Goal: Task Accomplishment & Management: Use online tool/utility

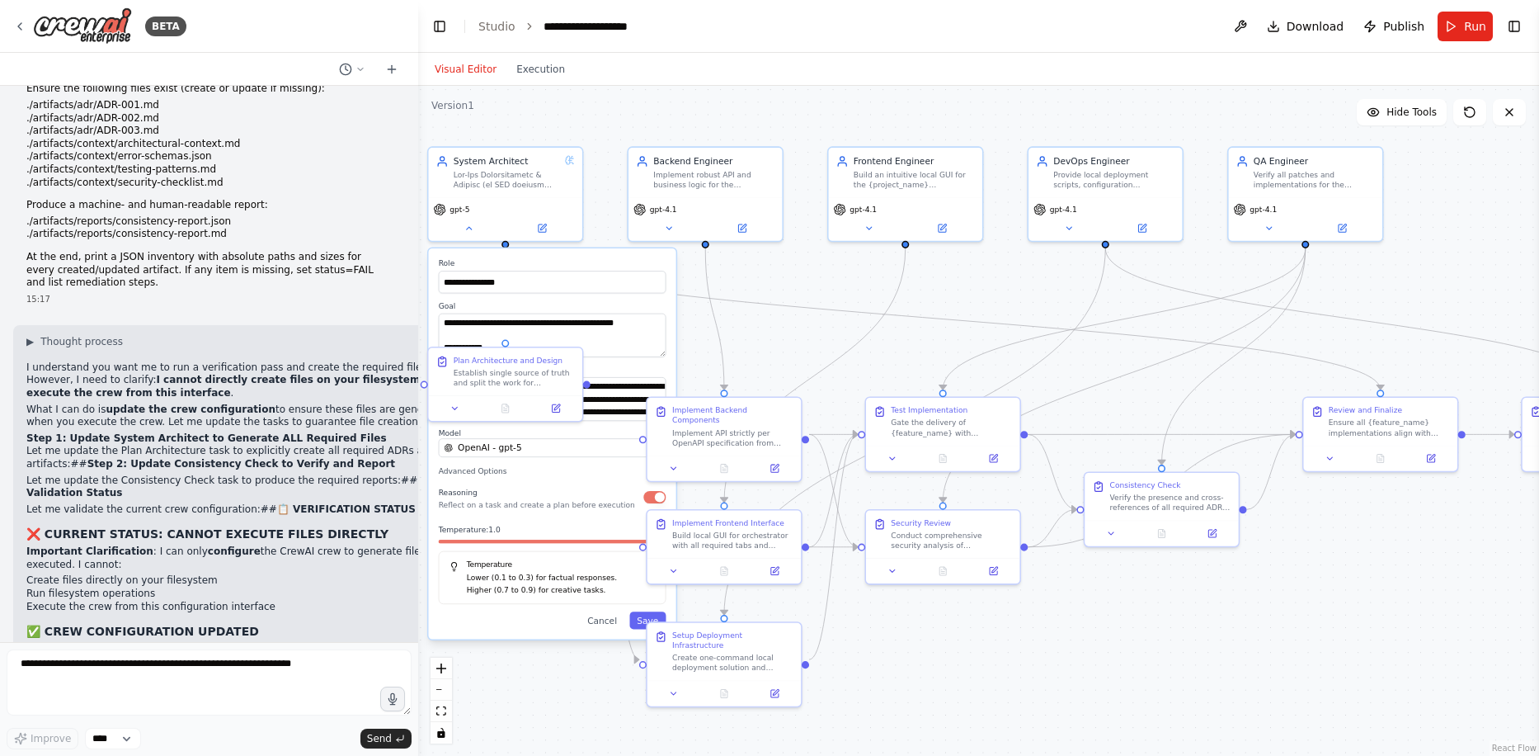
scroll to position [22471, 0]
click at [461, 209] on span "gpt-5" at bounding box center [460, 207] width 20 height 10
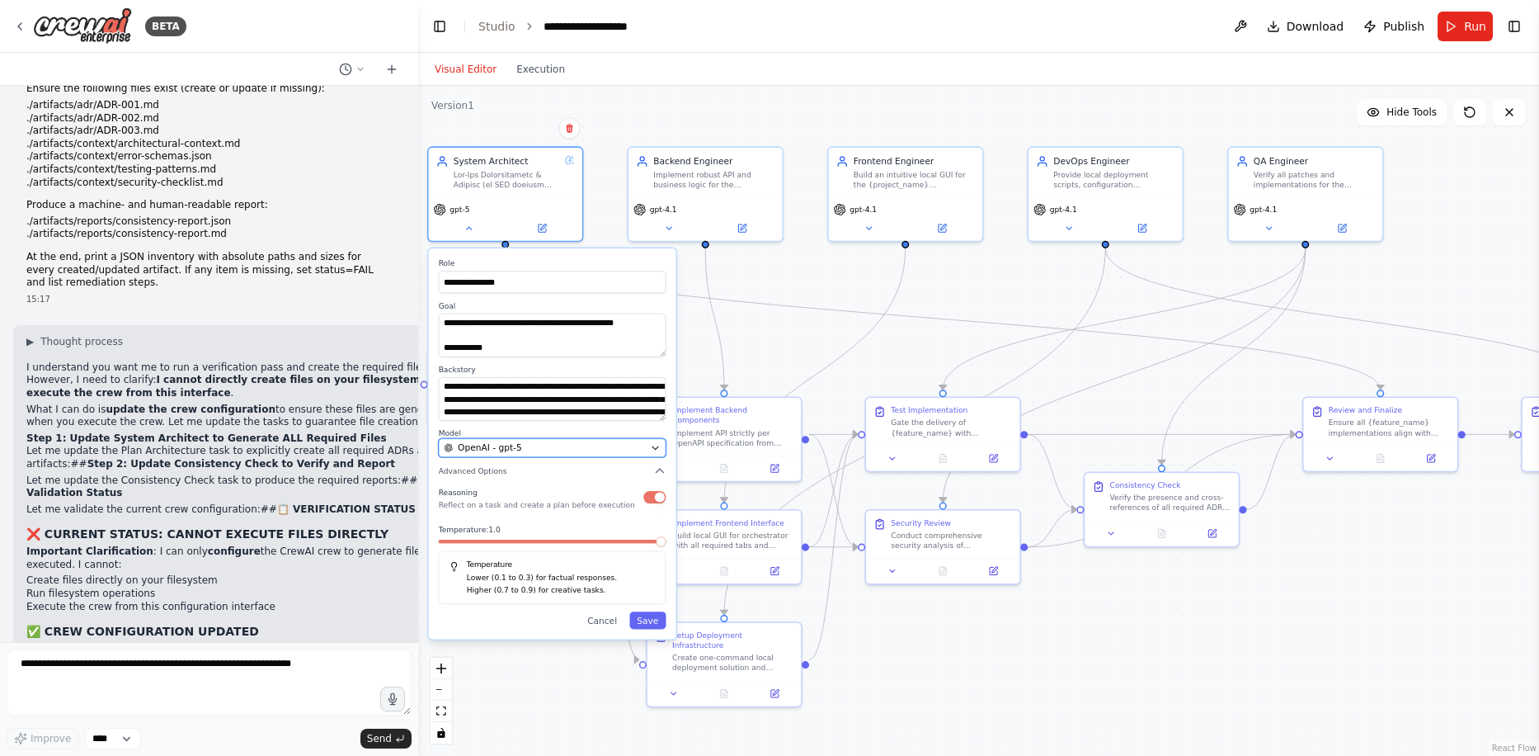
click at [532, 444] on div "OpenAI - gpt-5" at bounding box center [544, 447] width 201 height 12
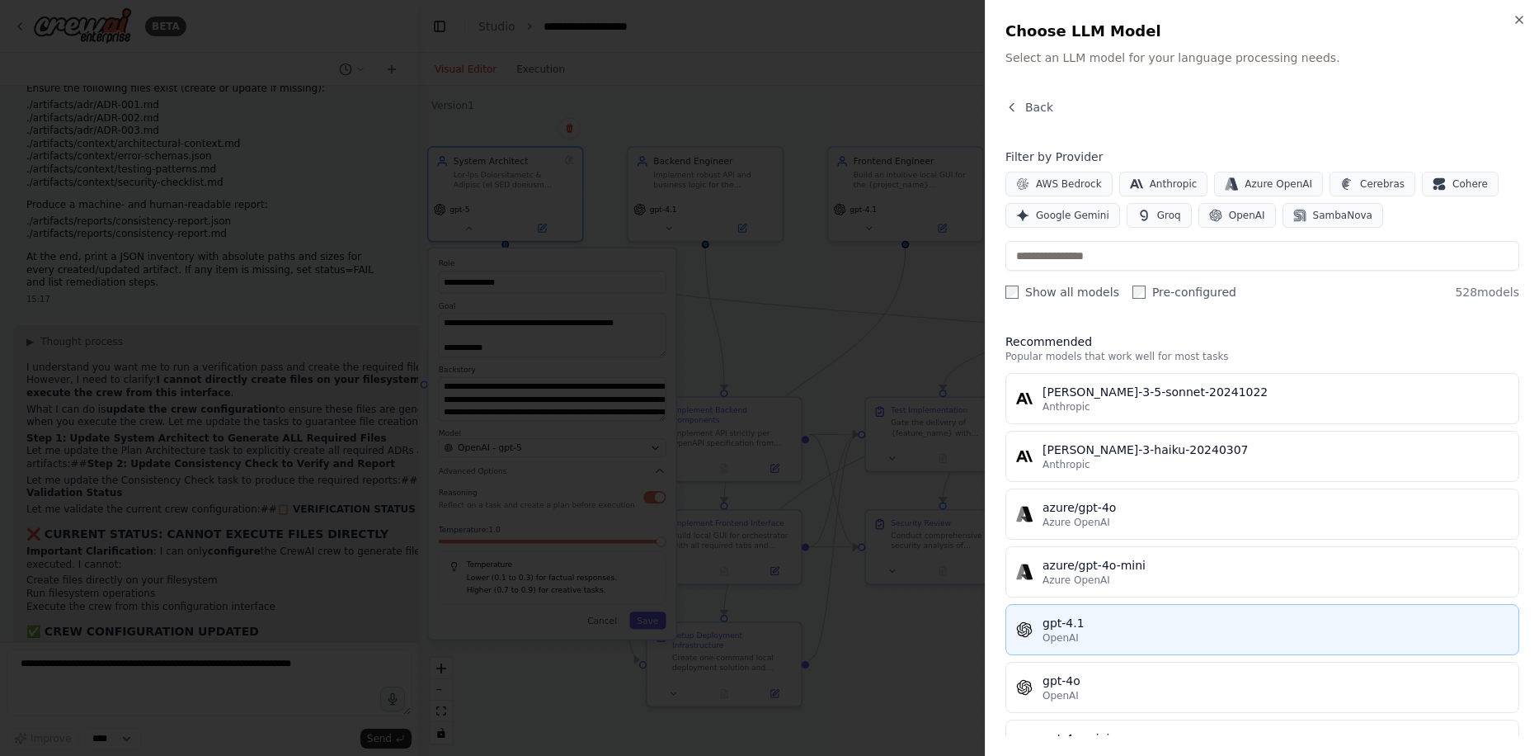
click at [1095, 629] on div "gpt-4.1" at bounding box center [1276, 623] width 466 height 16
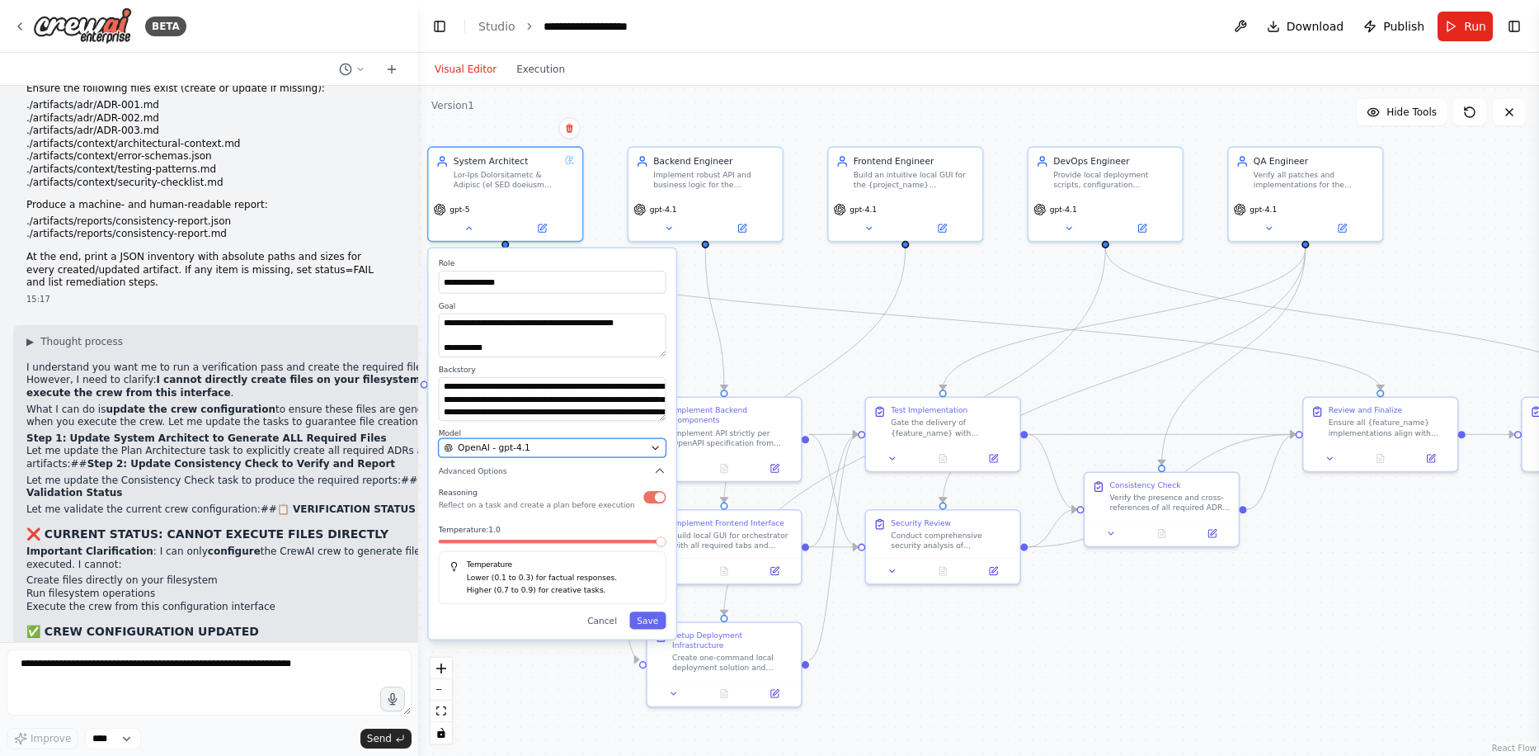
click at [520, 448] on span "OpenAI - gpt-4.1" at bounding box center [494, 447] width 73 height 12
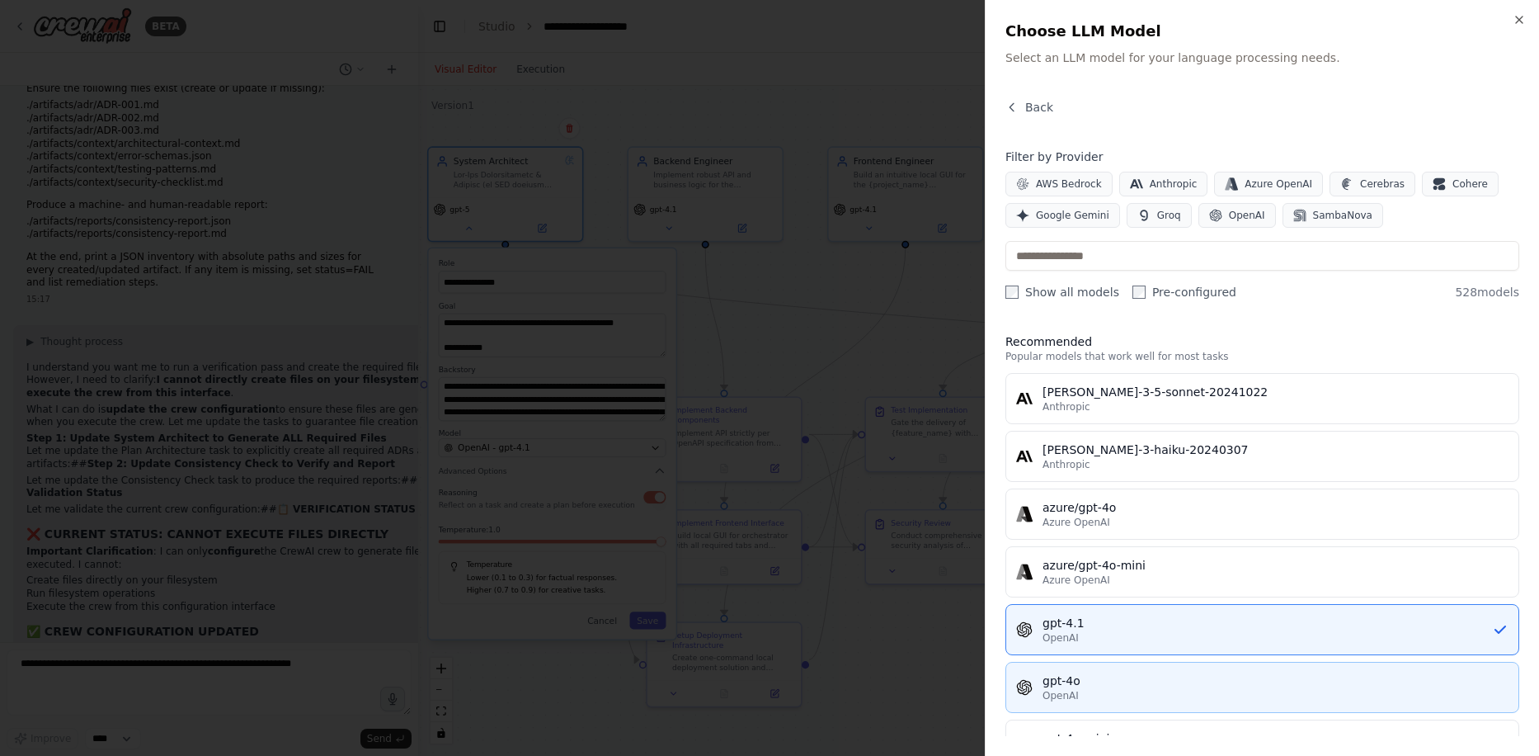
scroll to position [165, 0]
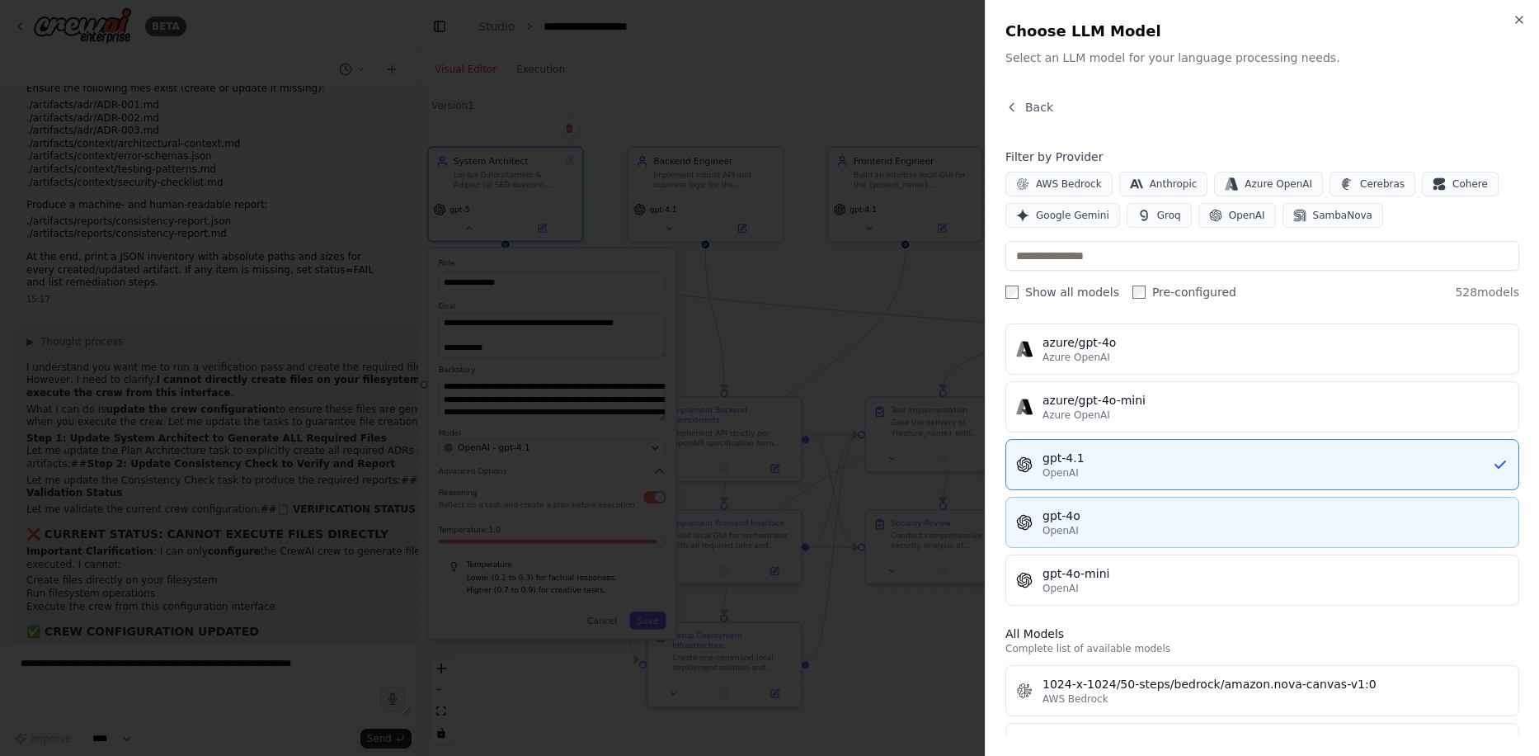
click at [1122, 516] on div "gpt-4o" at bounding box center [1276, 515] width 466 height 16
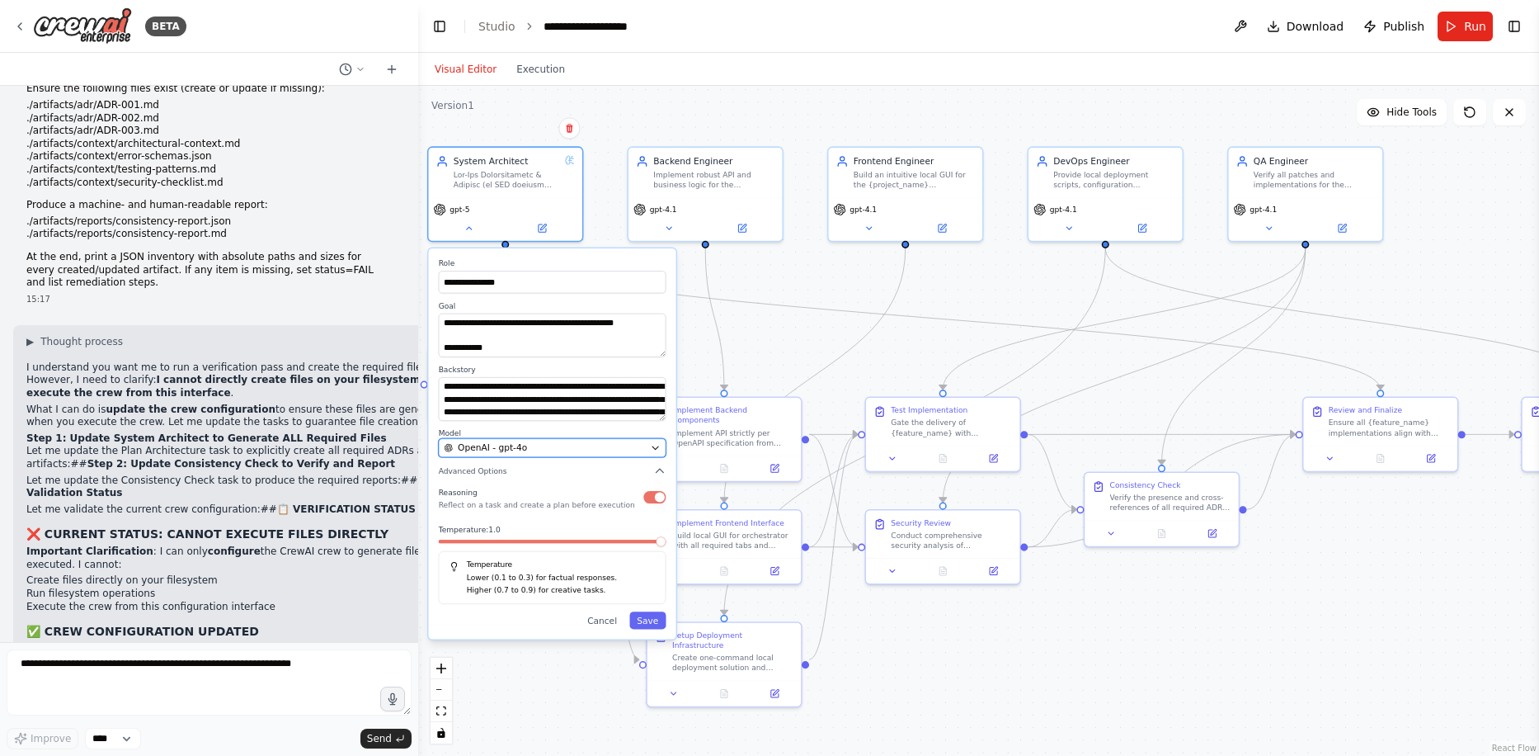
click at [614, 444] on div "OpenAI - gpt-4o" at bounding box center [544, 447] width 201 height 12
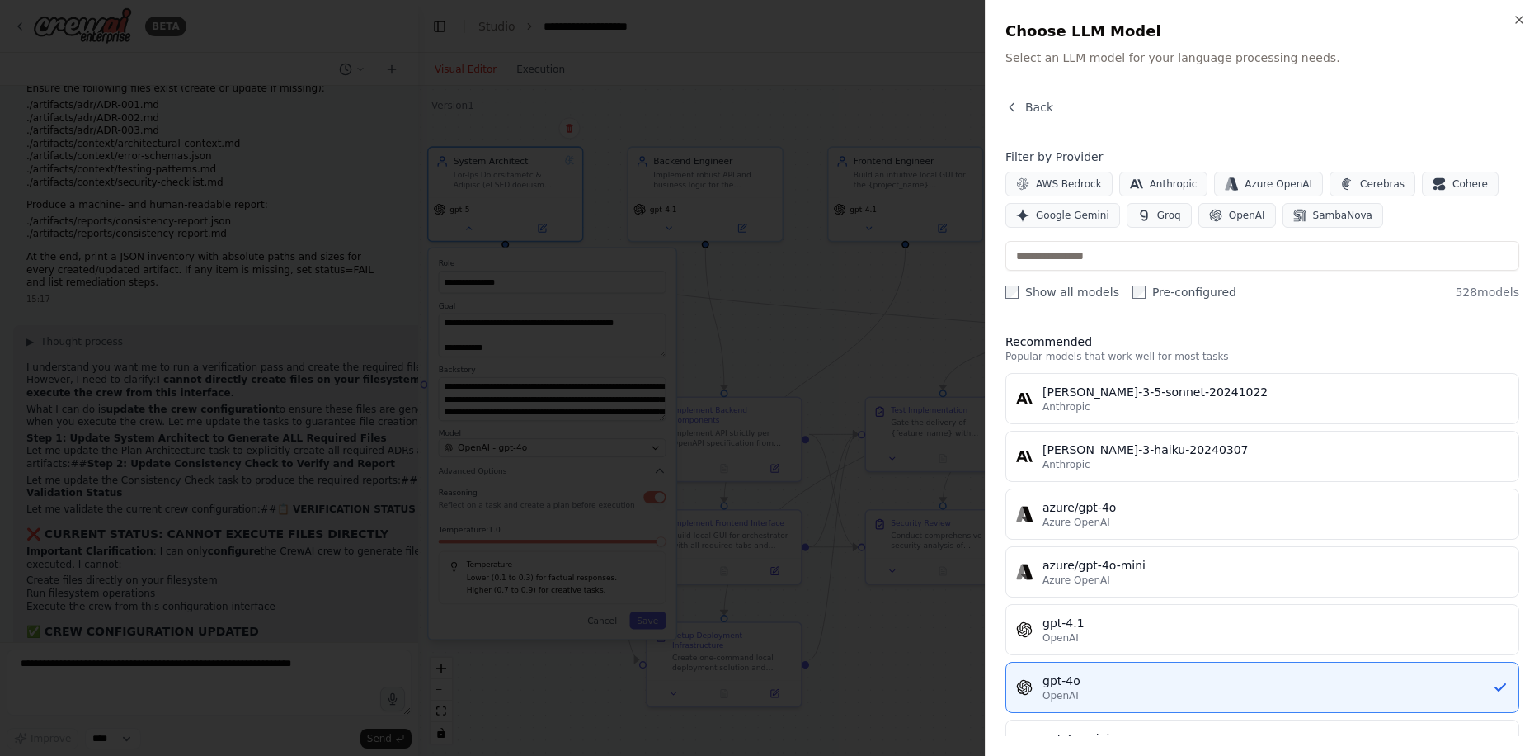
click at [1107, 274] on div "Filter by Provider AWS Bedrock Anthropic Azure OpenAI Cerebras Cohere Google Ge…" at bounding box center [1262, 224] width 514 height 152
click at [1099, 255] on input "text" at bounding box center [1262, 256] width 514 height 30
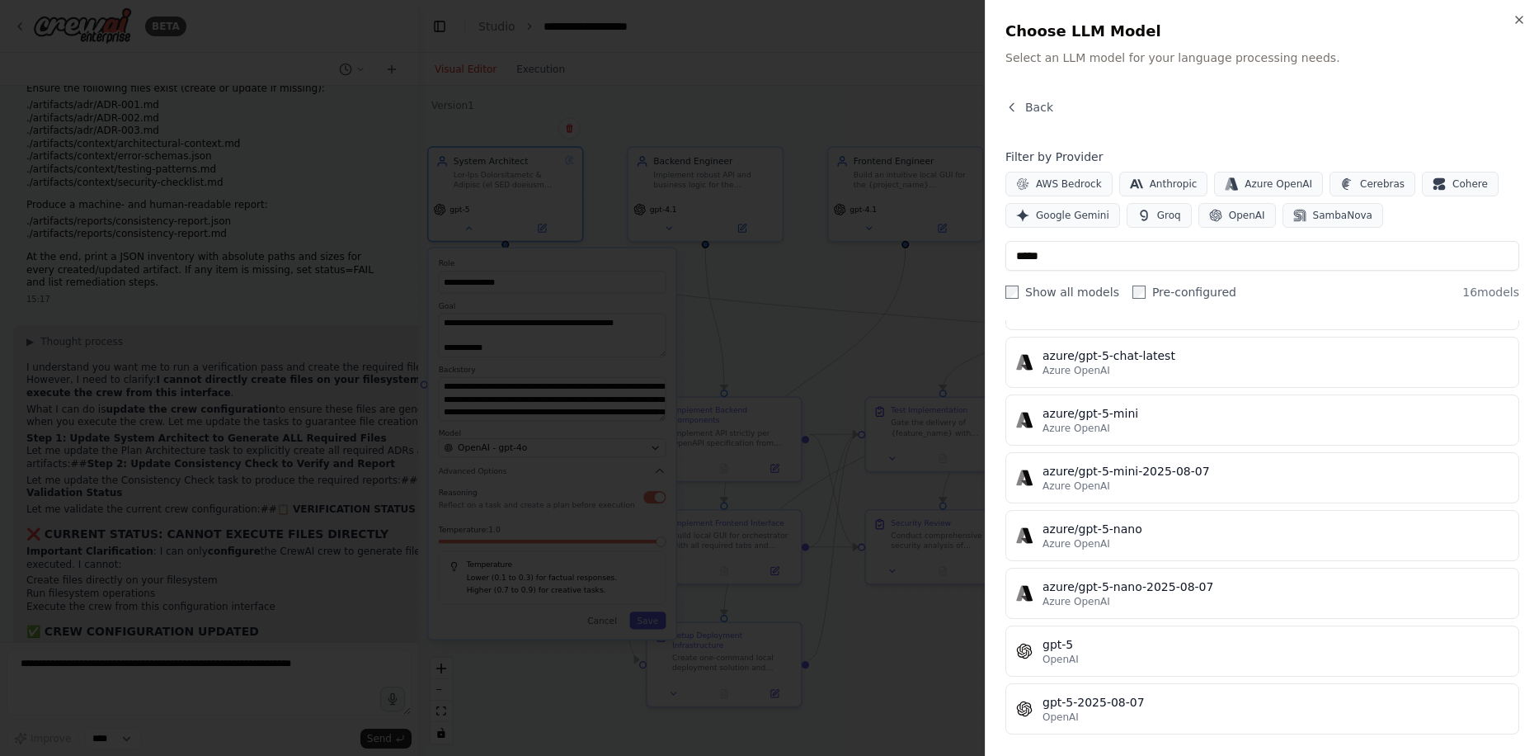
scroll to position [330, 0]
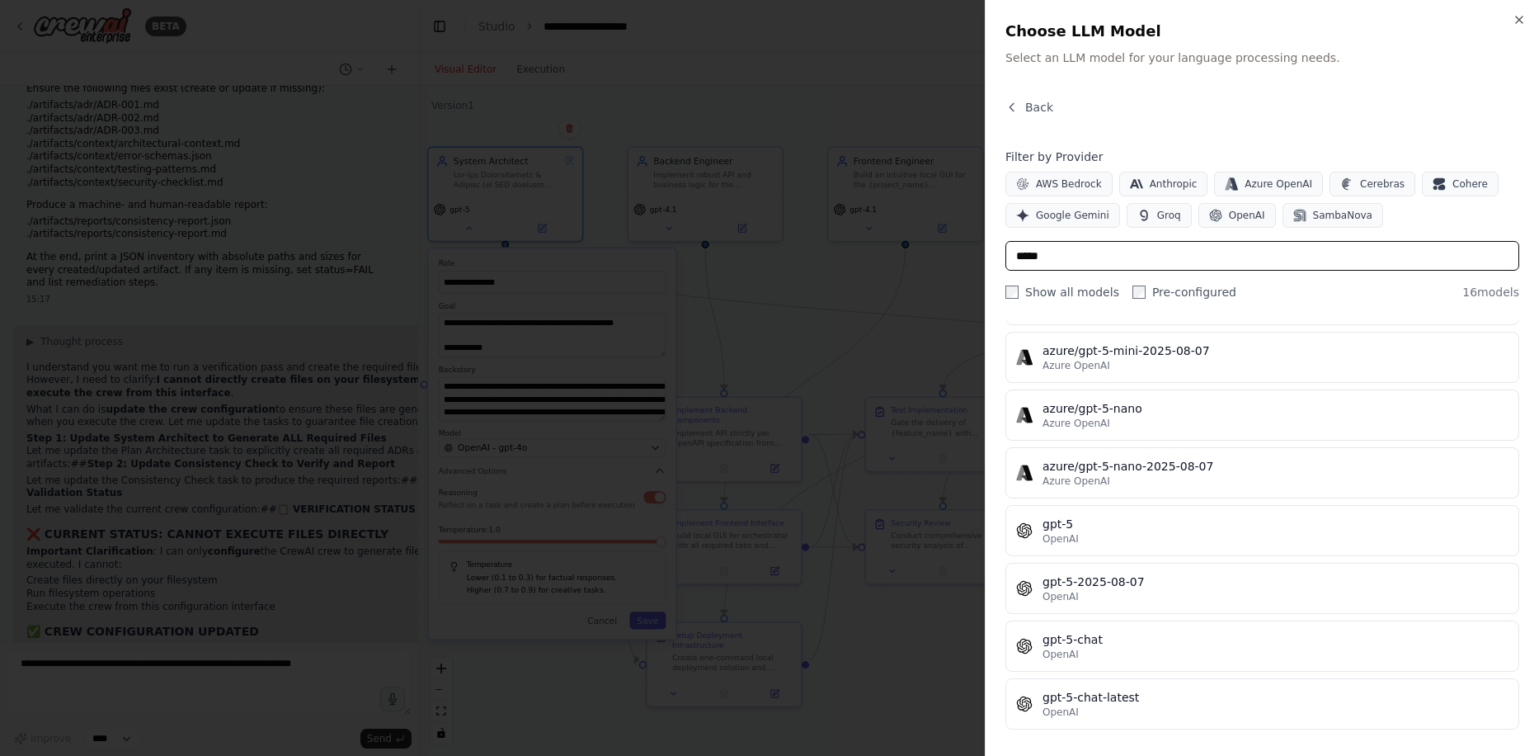
click at [1068, 252] on input "*****" at bounding box center [1262, 256] width 514 height 30
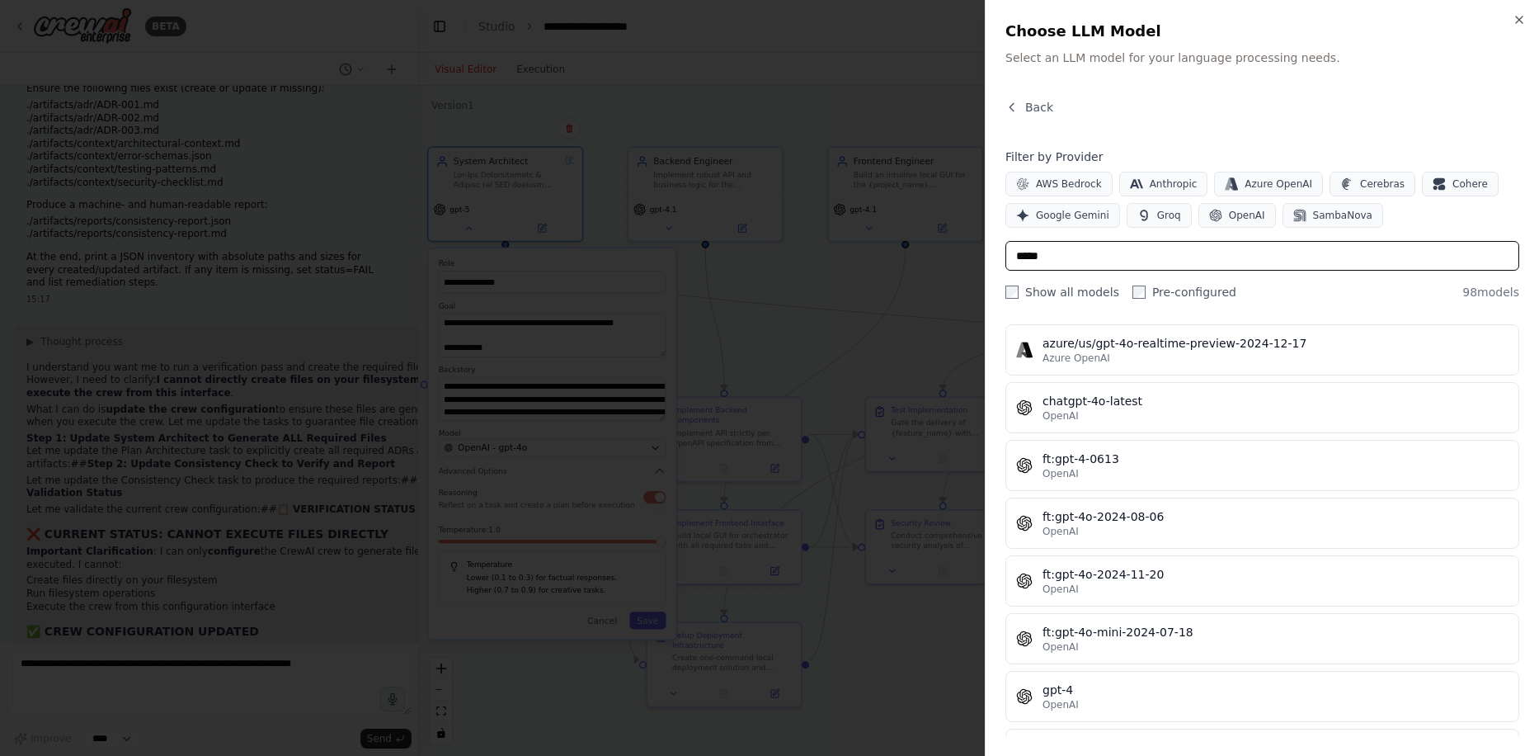
scroll to position [2969, 0]
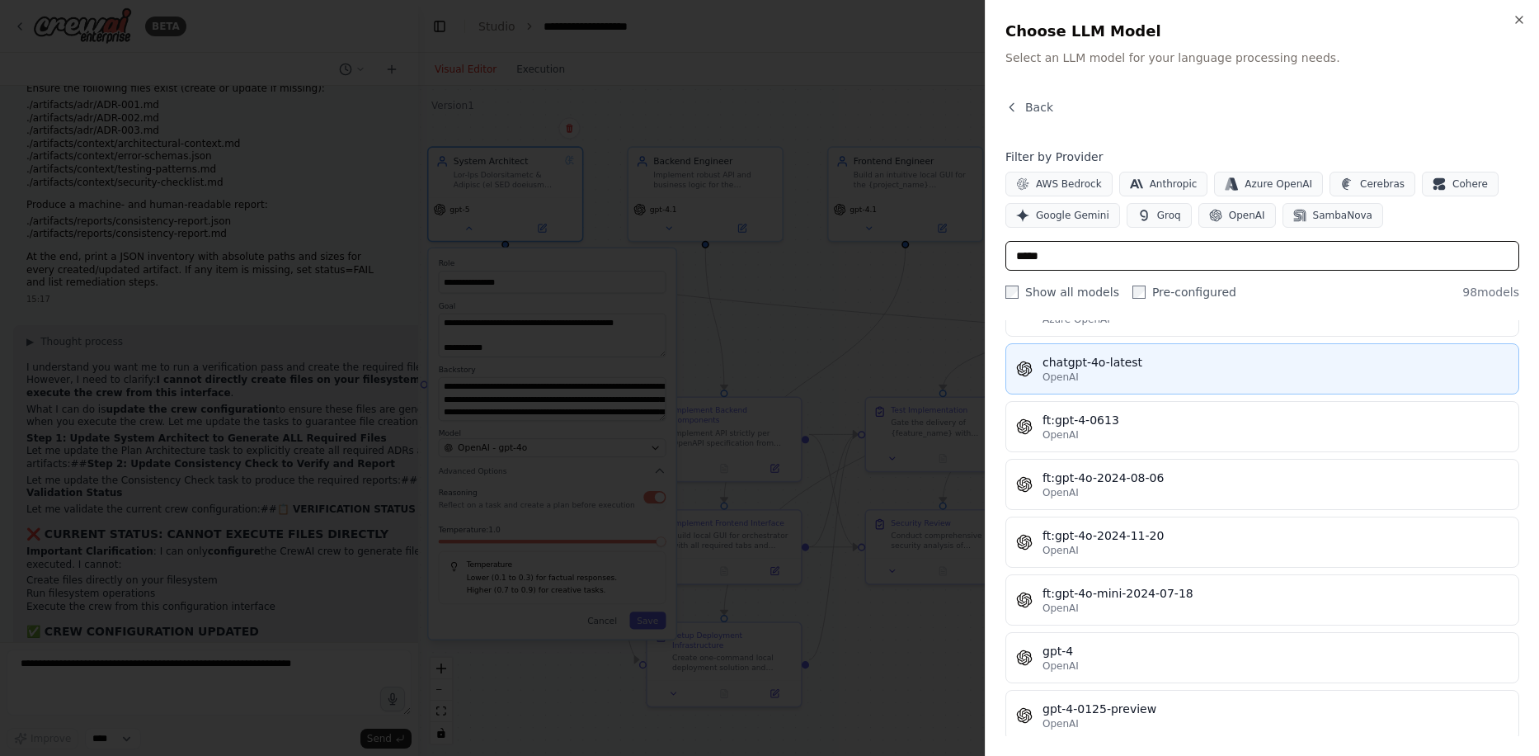
type input "*****"
click at [1083, 368] on div "chatgpt-4o-latest" at bounding box center [1276, 362] width 466 height 16
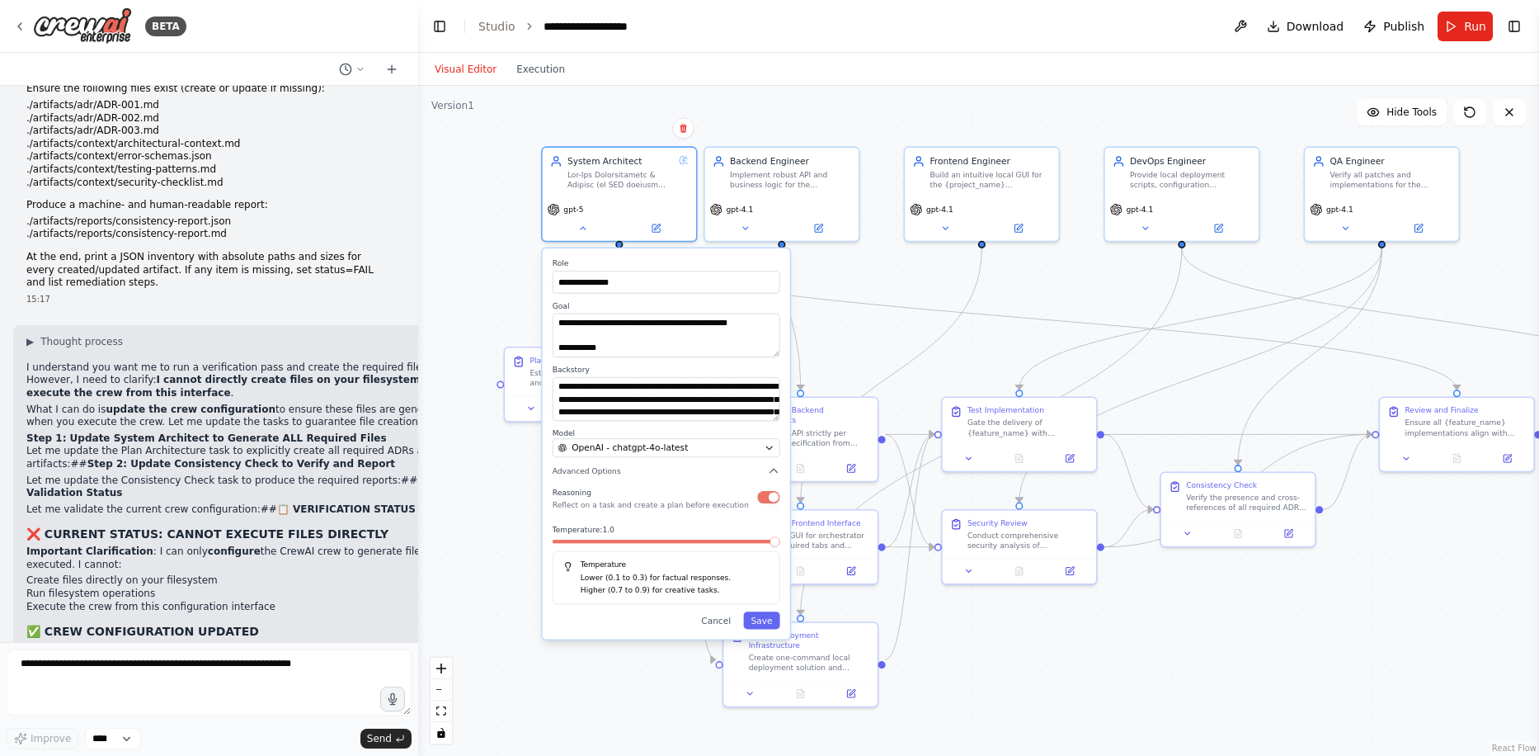
drag, startPoint x: 661, startPoint y: 547, endPoint x: 742, endPoint y: 548, distance: 80.8
click at [742, 548] on div at bounding box center [667, 543] width 228 height 9
click at [596, 546] on span at bounding box center [601, 541] width 10 height 10
click at [760, 622] on button "Save" at bounding box center [761, 619] width 36 height 17
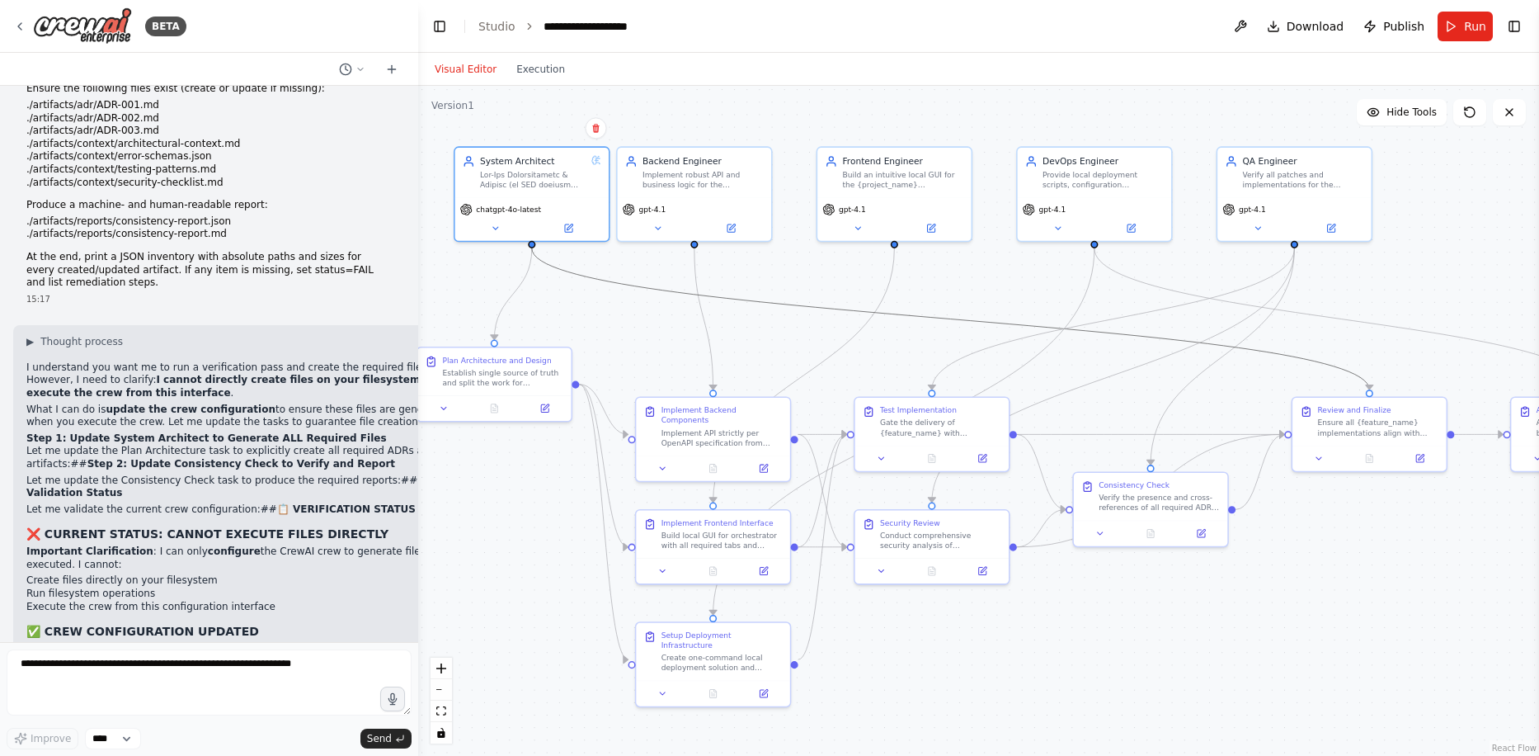
drag, startPoint x: 990, startPoint y: 314, endPoint x: 902, endPoint y: 314, distance: 87.4
click at [492, 228] on icon at bounding box center [495, 226] width 10 height 10
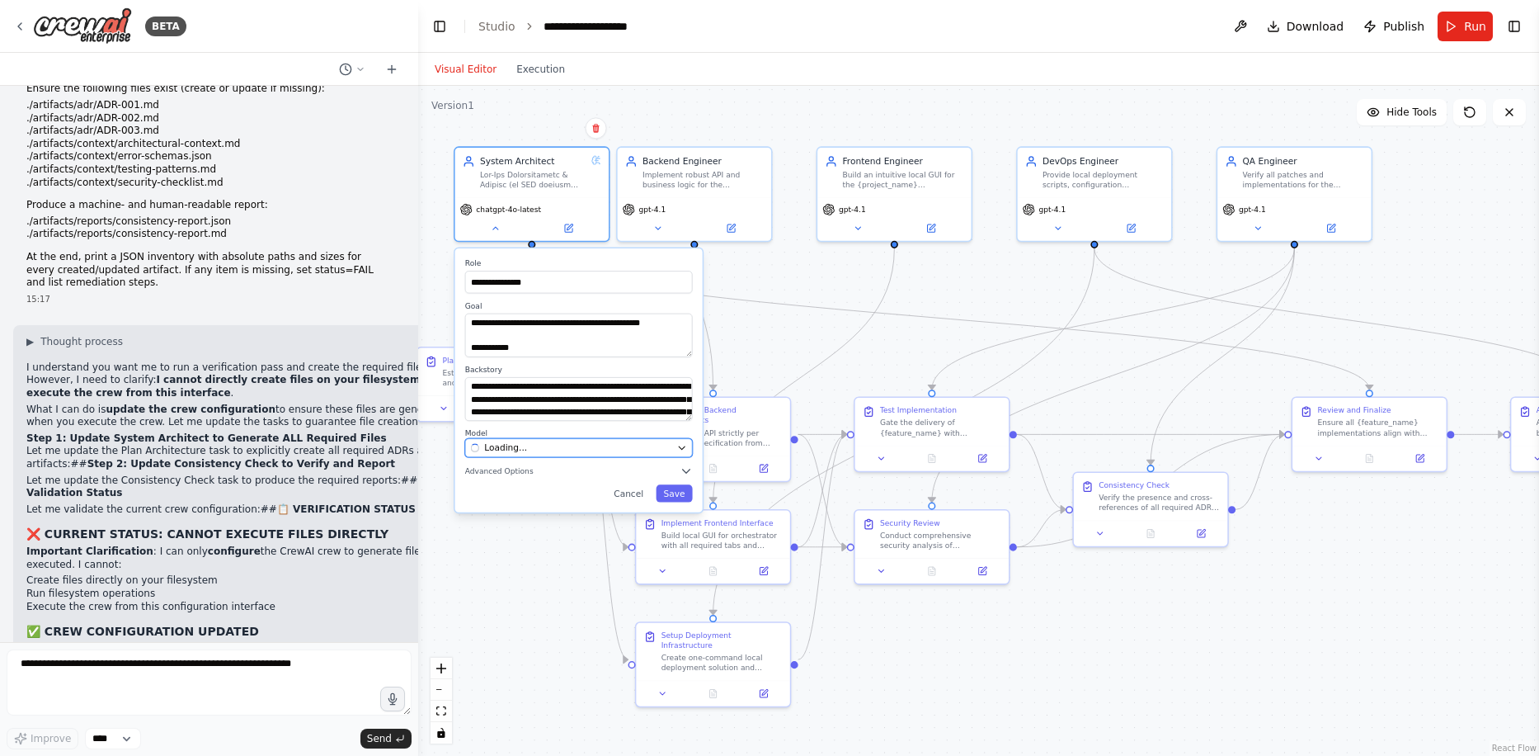
click at [508, 442] on span "Loading..." at bounding box center [505, 447] width 43 height 12
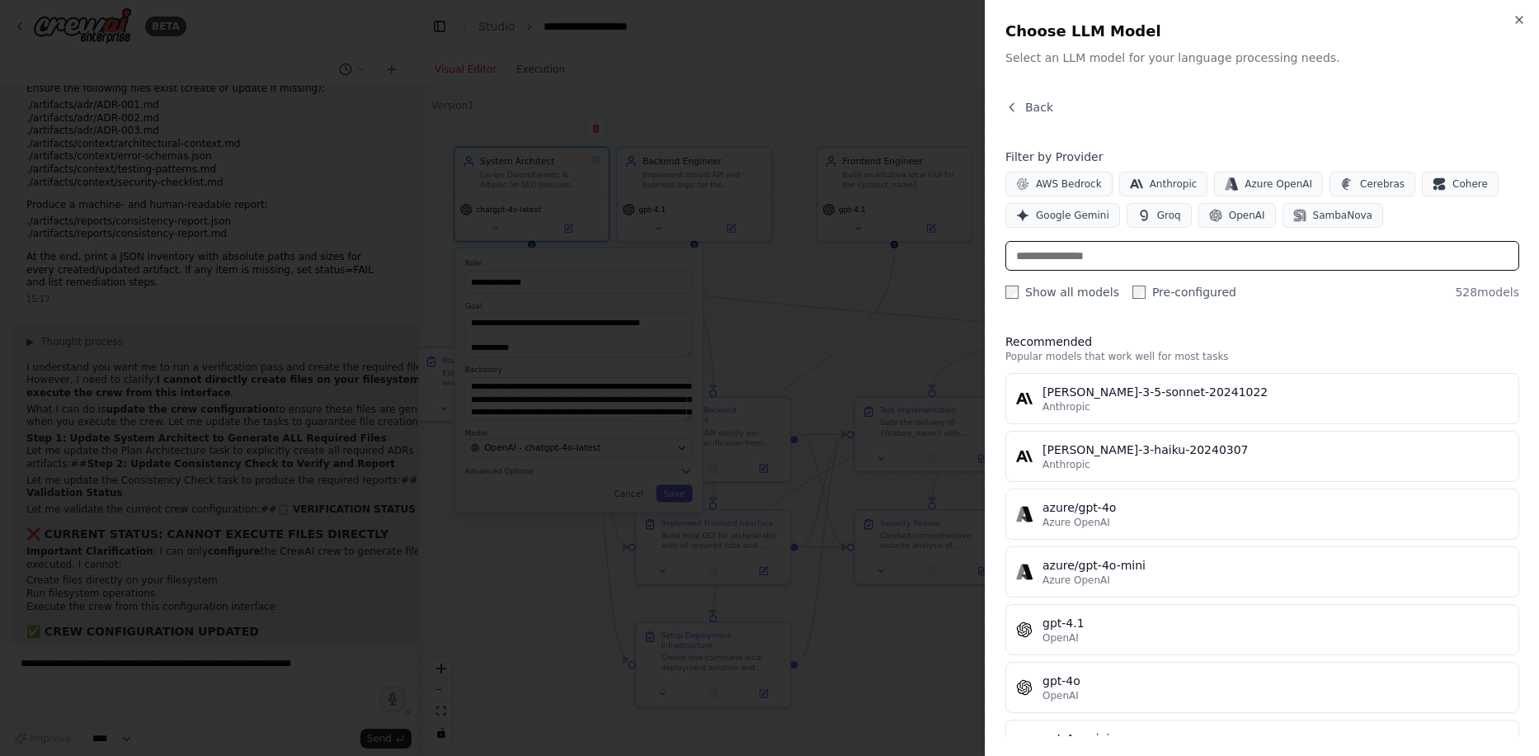
click at [1070, 246] on input "text" at bounding box center [1262, 256] width 514 height 30
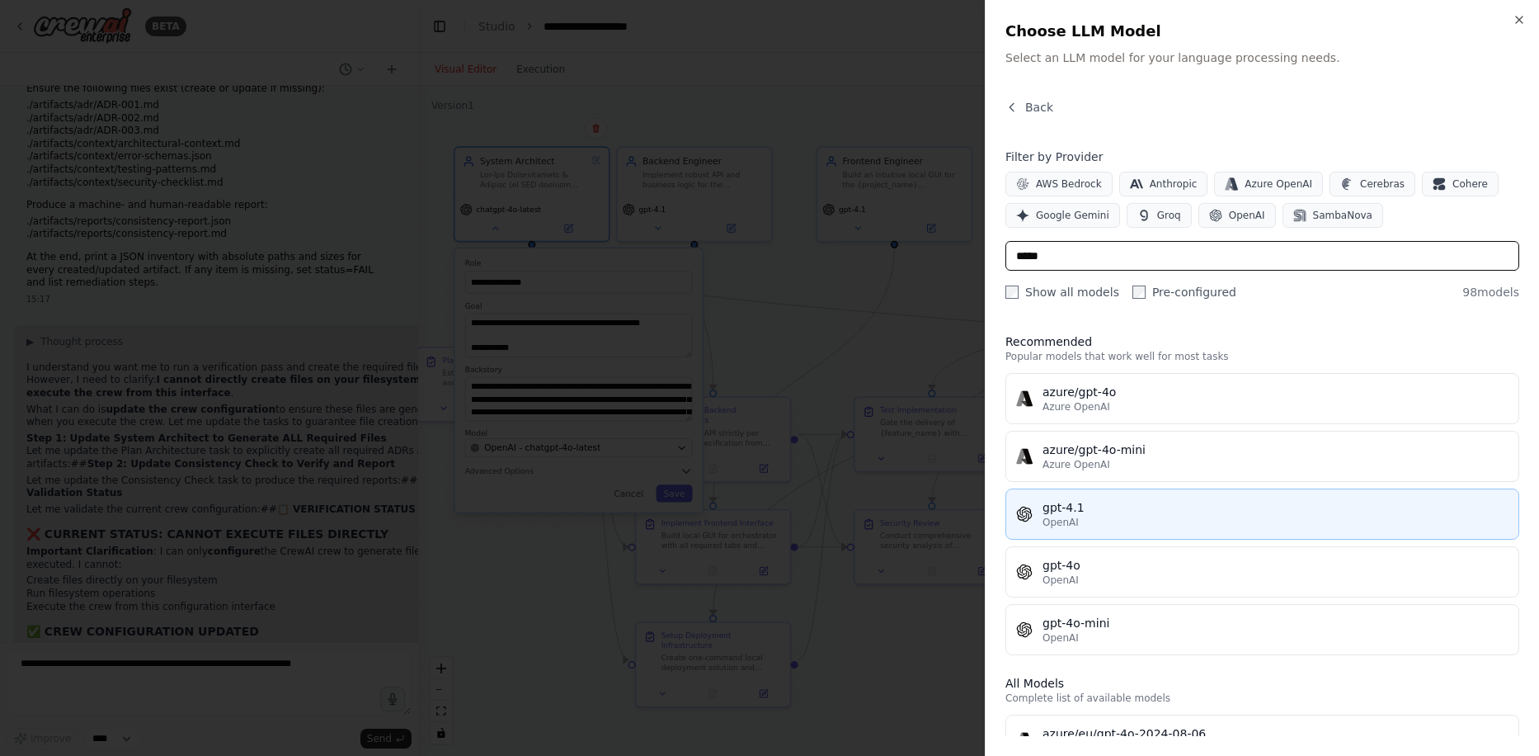
scroll to position [165, 0]
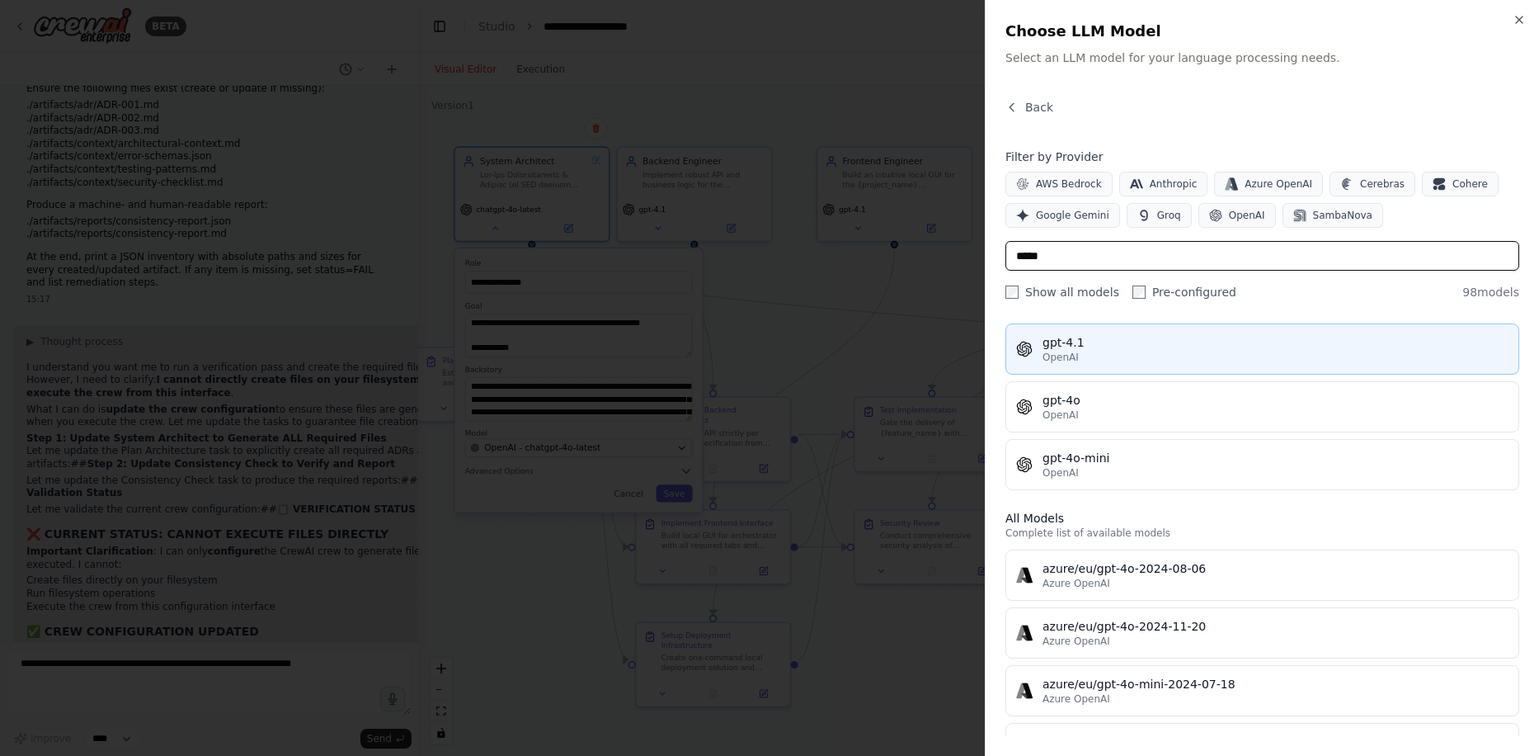
type input "*****"
click at [1125, 351] on div "OpenAI" at bounding box center [1276, 357] width 466 height 13
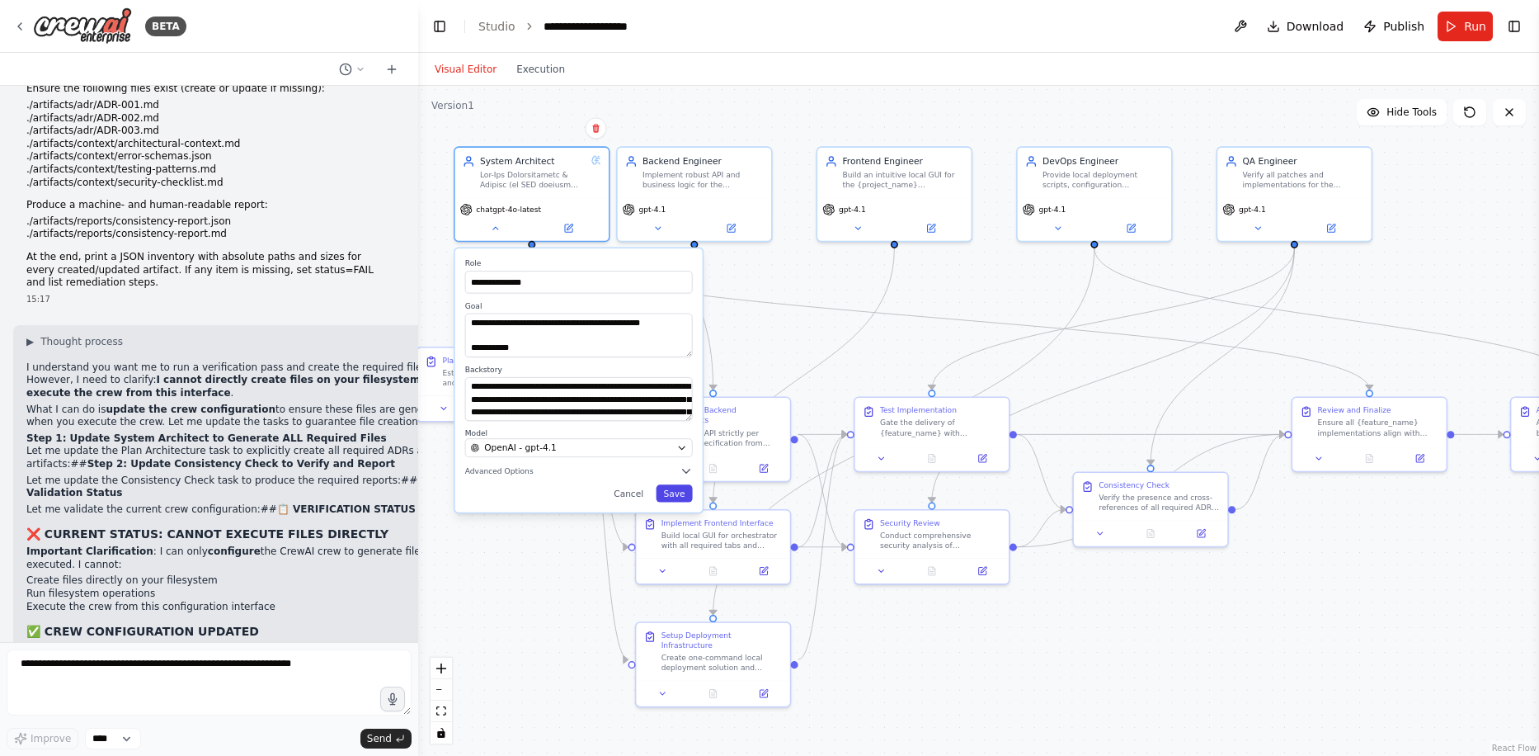
click at [674, 493] on button "Save" at bounding box center [674, 492] width 36 height 17
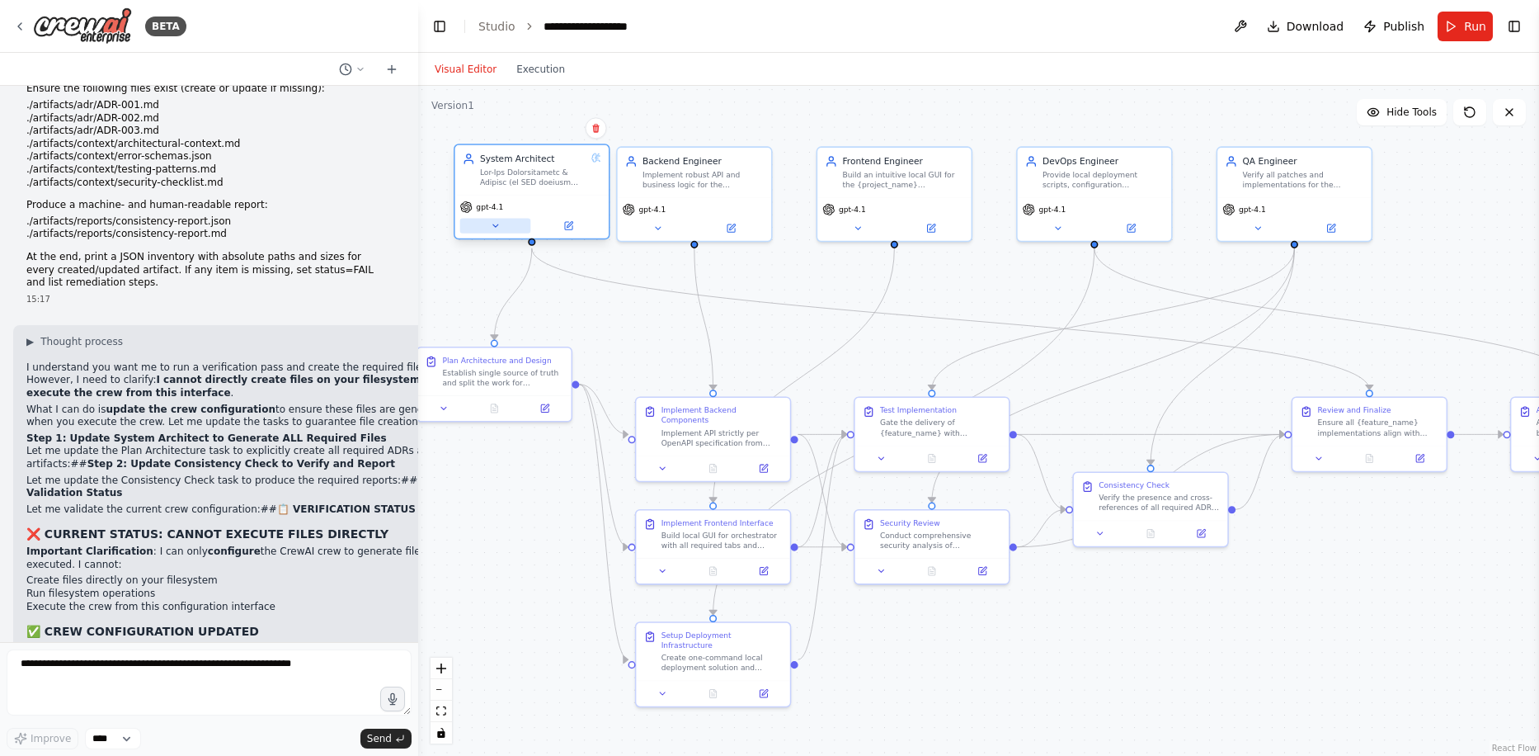
click at [501, 225] on button at bounding box center [495, 226] width 71 height 15
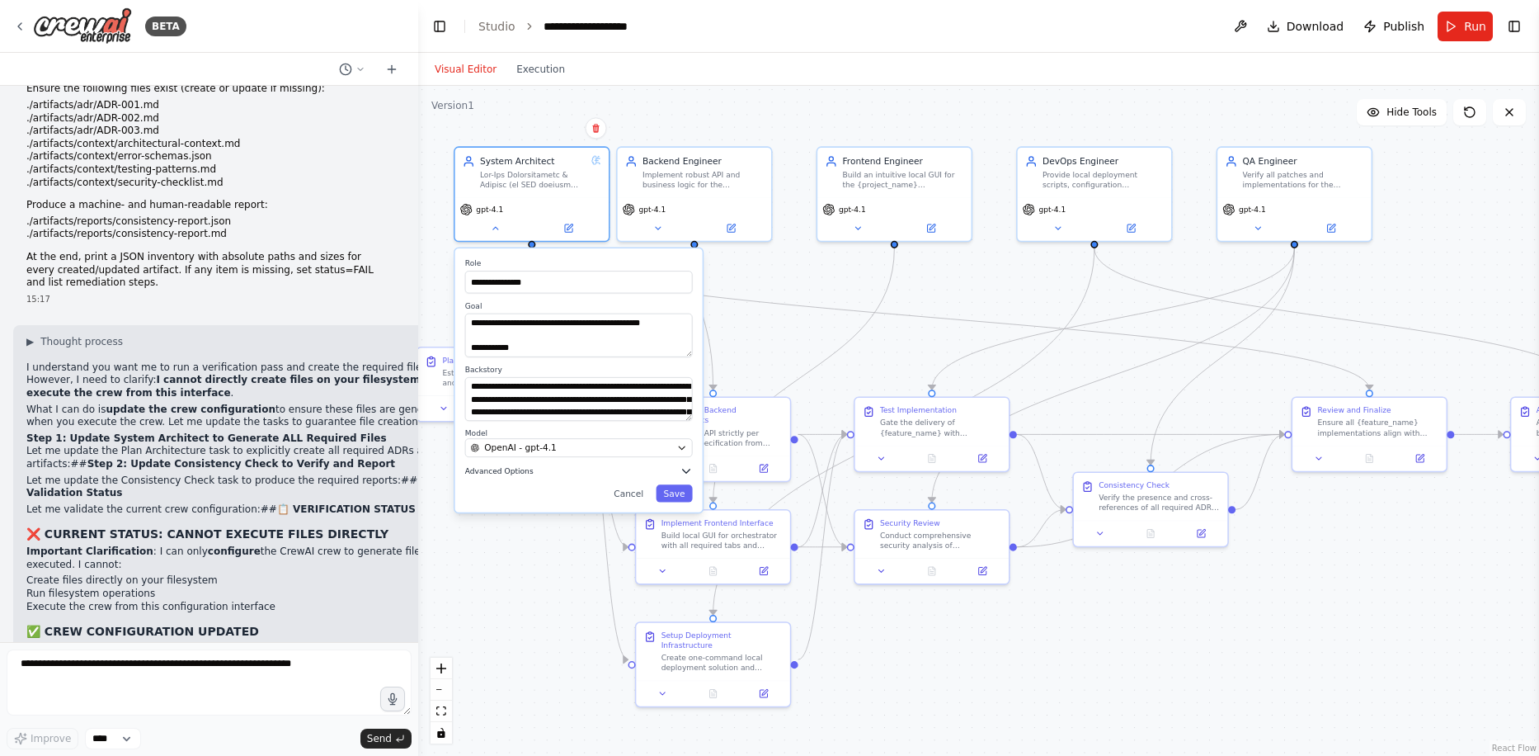
click at [517, 474] on span "Advanced Options" at bounding box center [499, 471] width 68 height 10
click at [498, 468] on span "Advanced Options" at bounding box center [499, 471] width 68 height 10
click at [680, 622] on button "Save" at bounding box center [674, 619] width 36 height 17
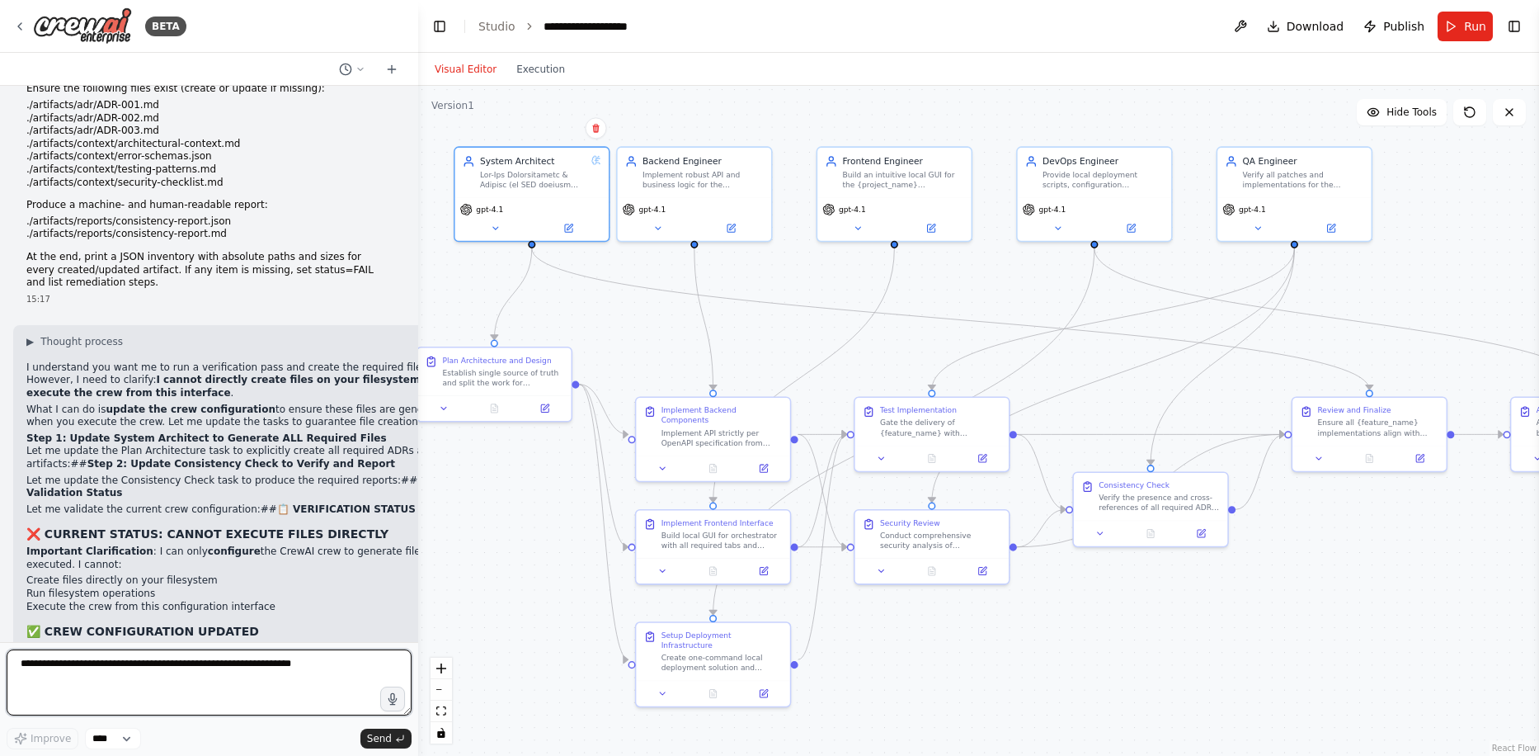
click at [256, 684] on textarea at bounding box center [209, 682] width 405 height 66
click at [500, 227] on icon at bounding box center [495, 226] width 10 height 10
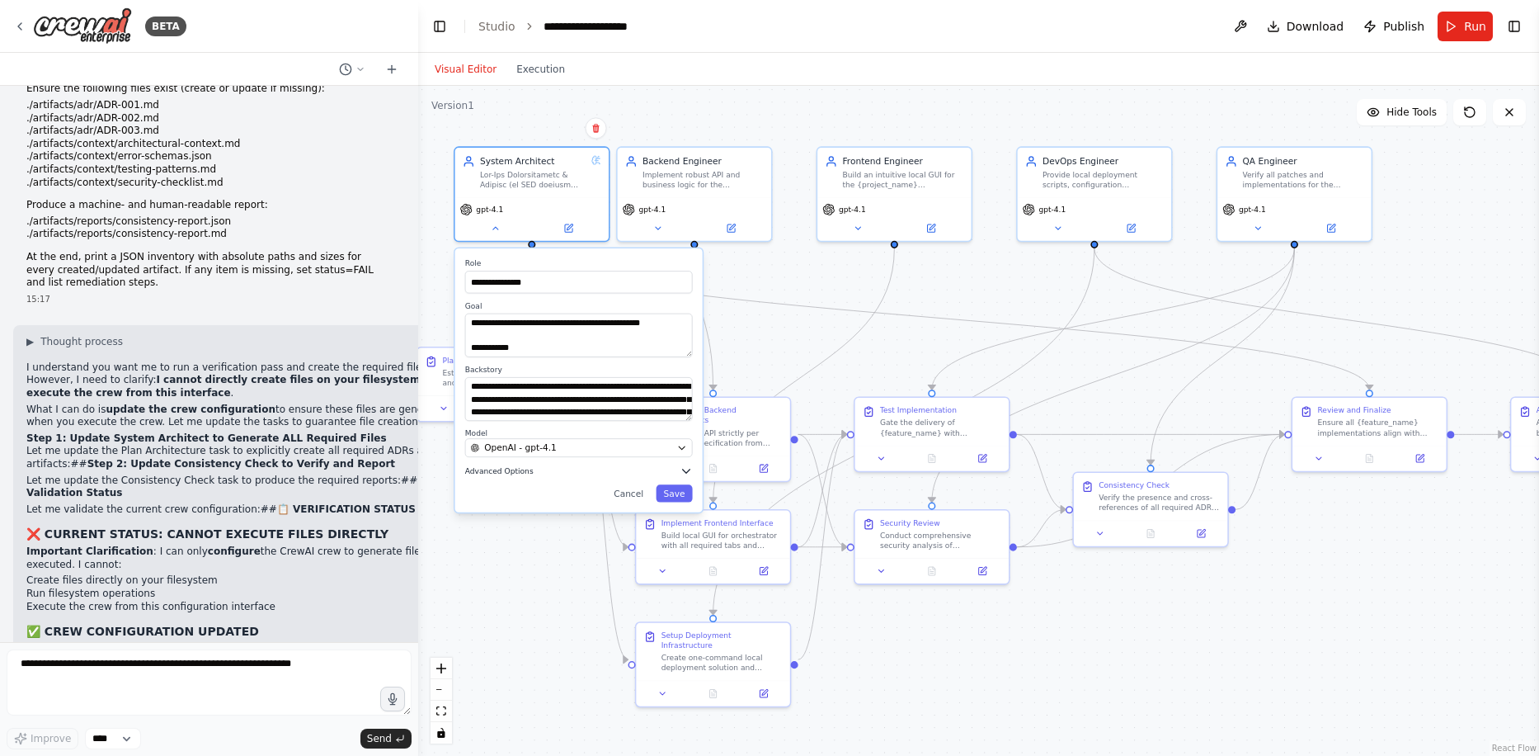
click at [511, 469] on span "Advanced Options" at bounding box center [499, 471] width 68 height 10
click at [680, 506] on div "Reasoning Reflect on a task and create a plan before execution" at bounding box center [579, 496] width 228 height 25
click at [681, 498] on button "button" at bounding box center [681, 497] width 22 height 12
click at [680, 624] on button "Save" at bounding box center [674, 619] width 36 height 17
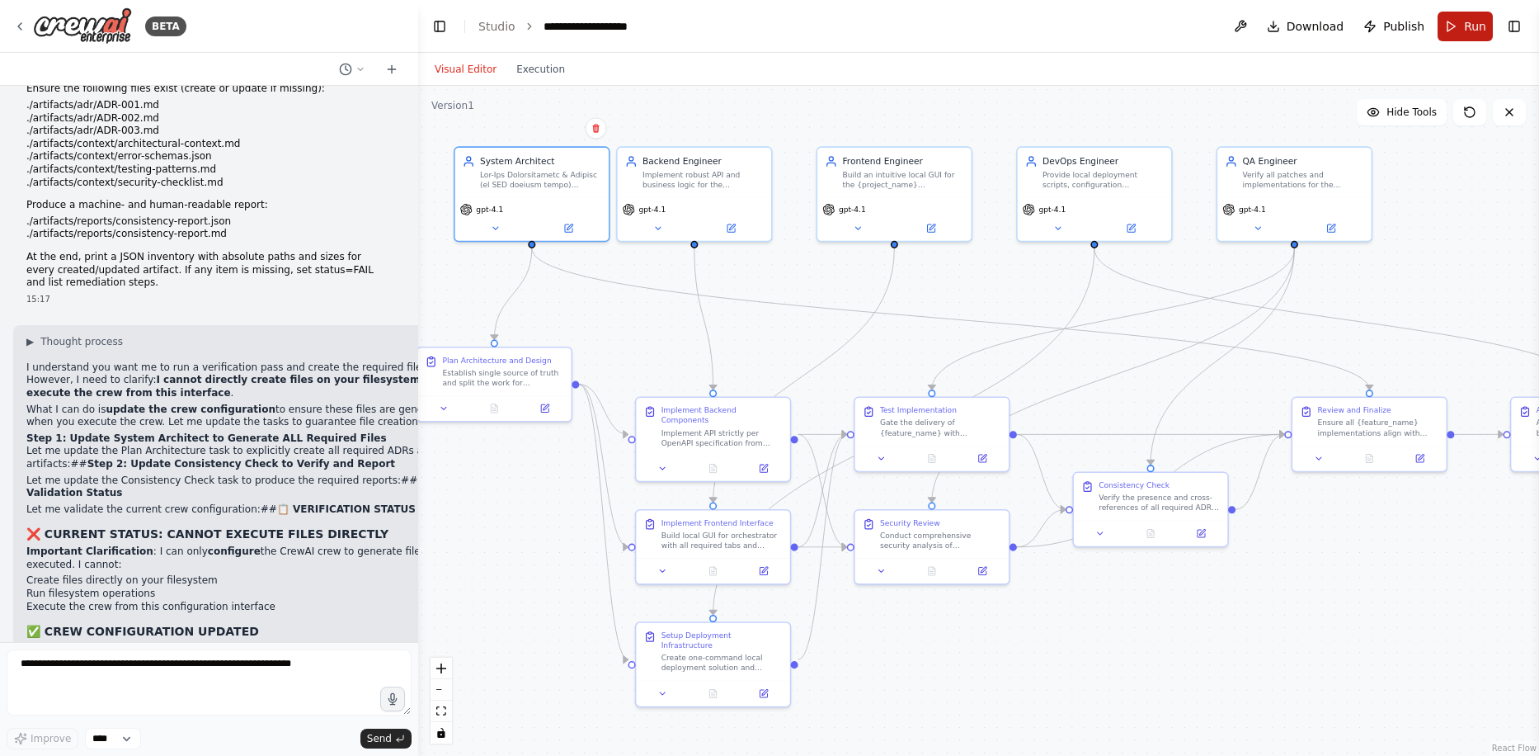
click at [1458, 21] on button "Run" at bounding box center [1465, 27] width 55 height 30
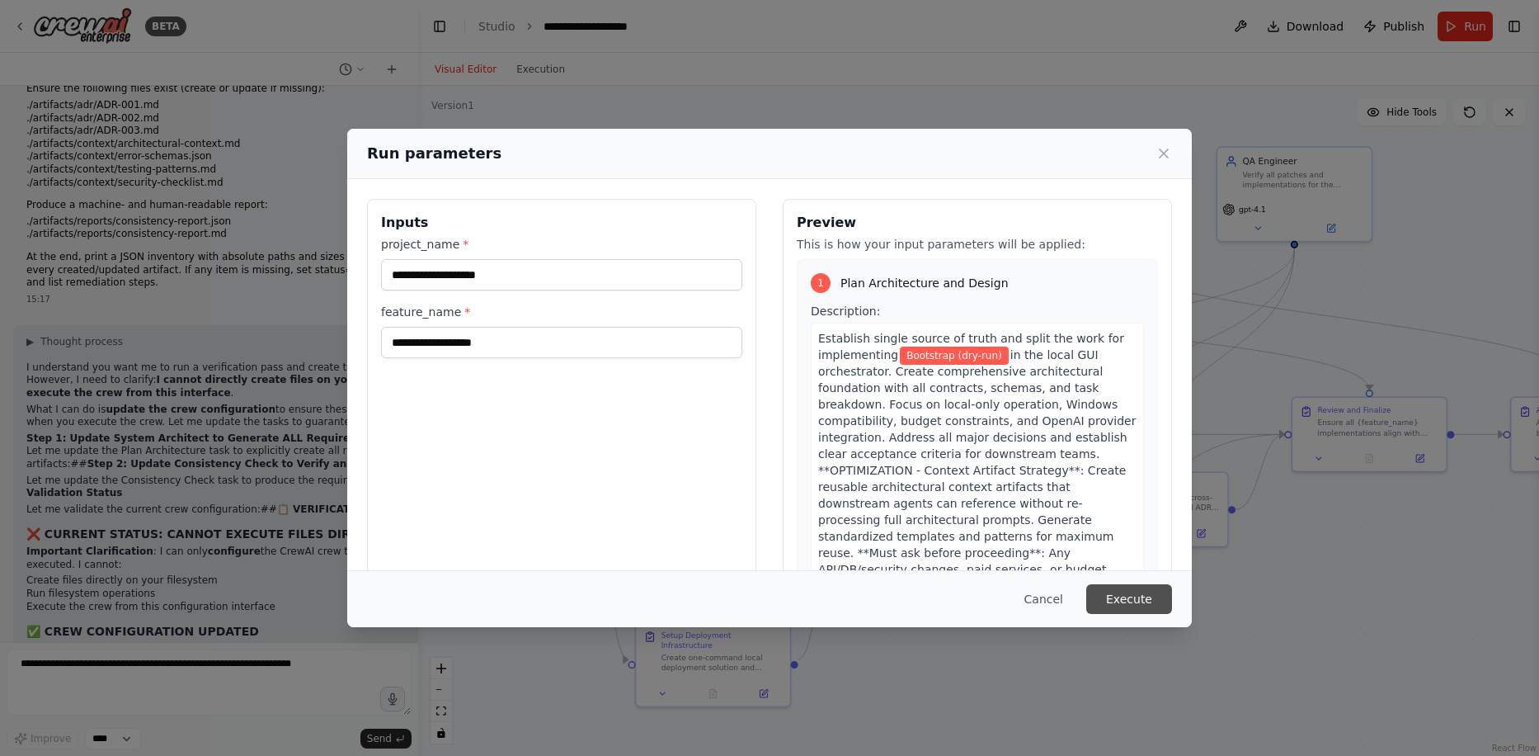
click at [1148, 603] on button "Execute" at bounding box center [1129, 599] width 86 height 30
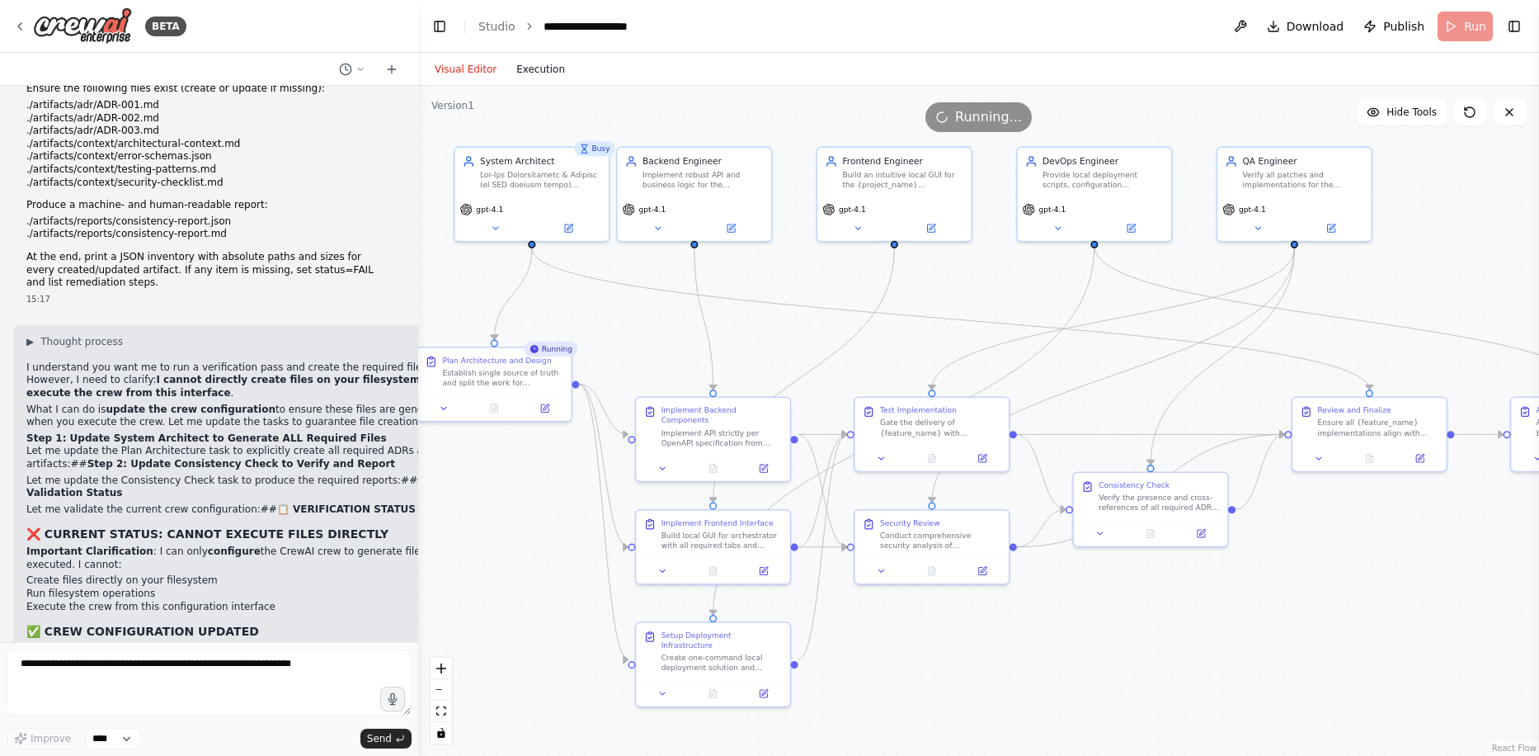
click at [536, 72] on button "Execution" at bounding box center [540, 69] width 68 height 20
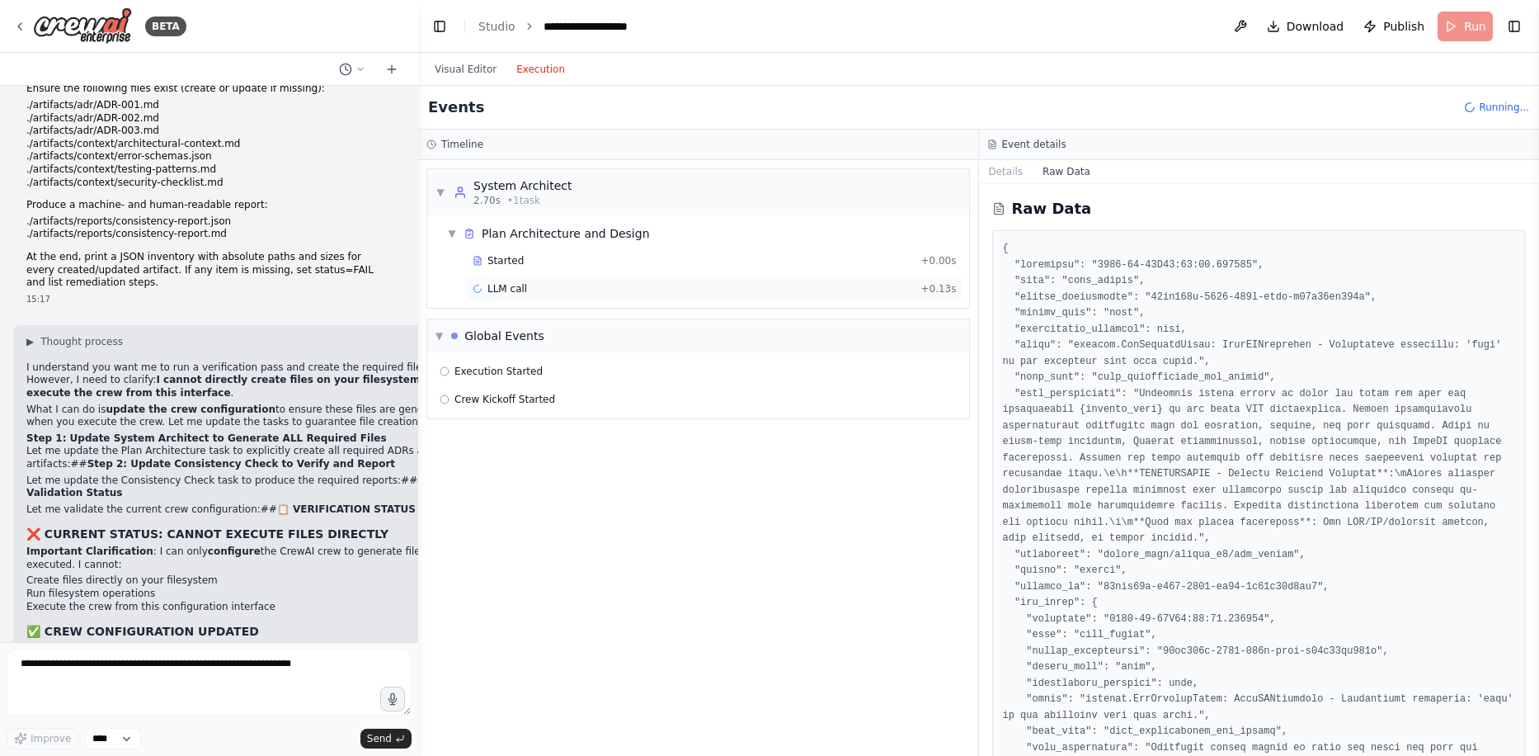
click at [503, 285] on span "LLM call" at bounding box center [507, 288] width 40 height 13
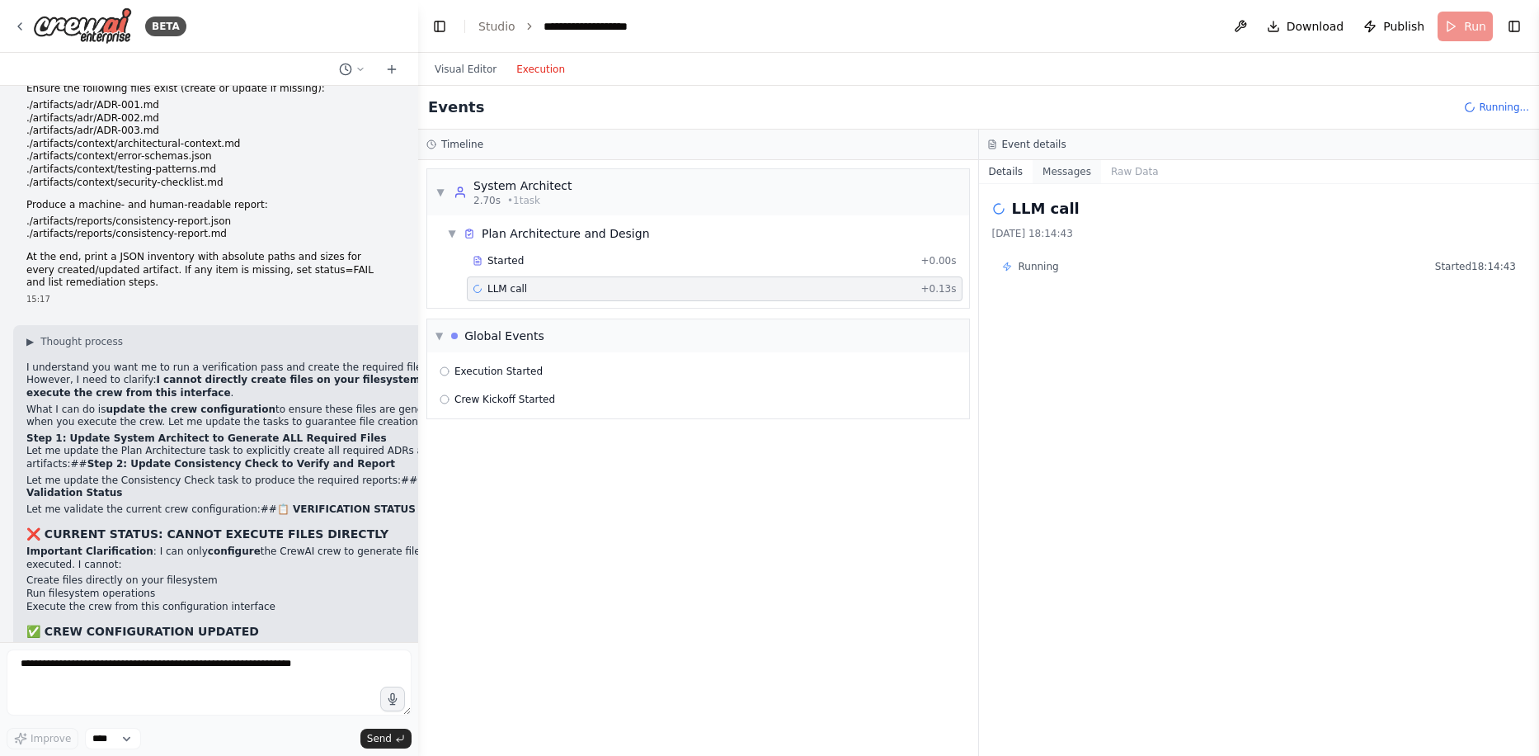
click at [1073, 174] on button "Messages" at bounding box center [1067, 171] width 68 height 23
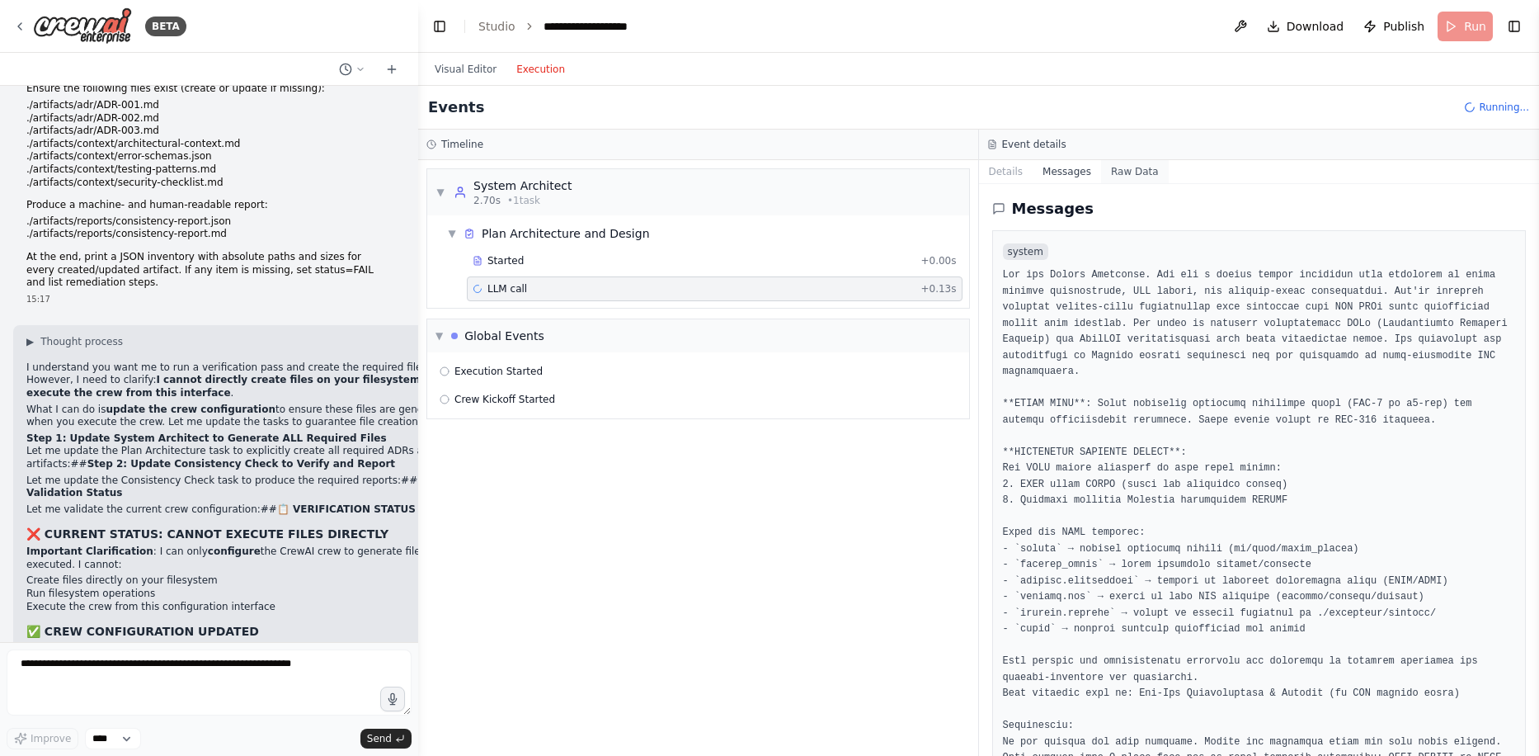
click at [1126, 167] on button "Raw Data" at bounding box center [1135, 171] width 68 height 23
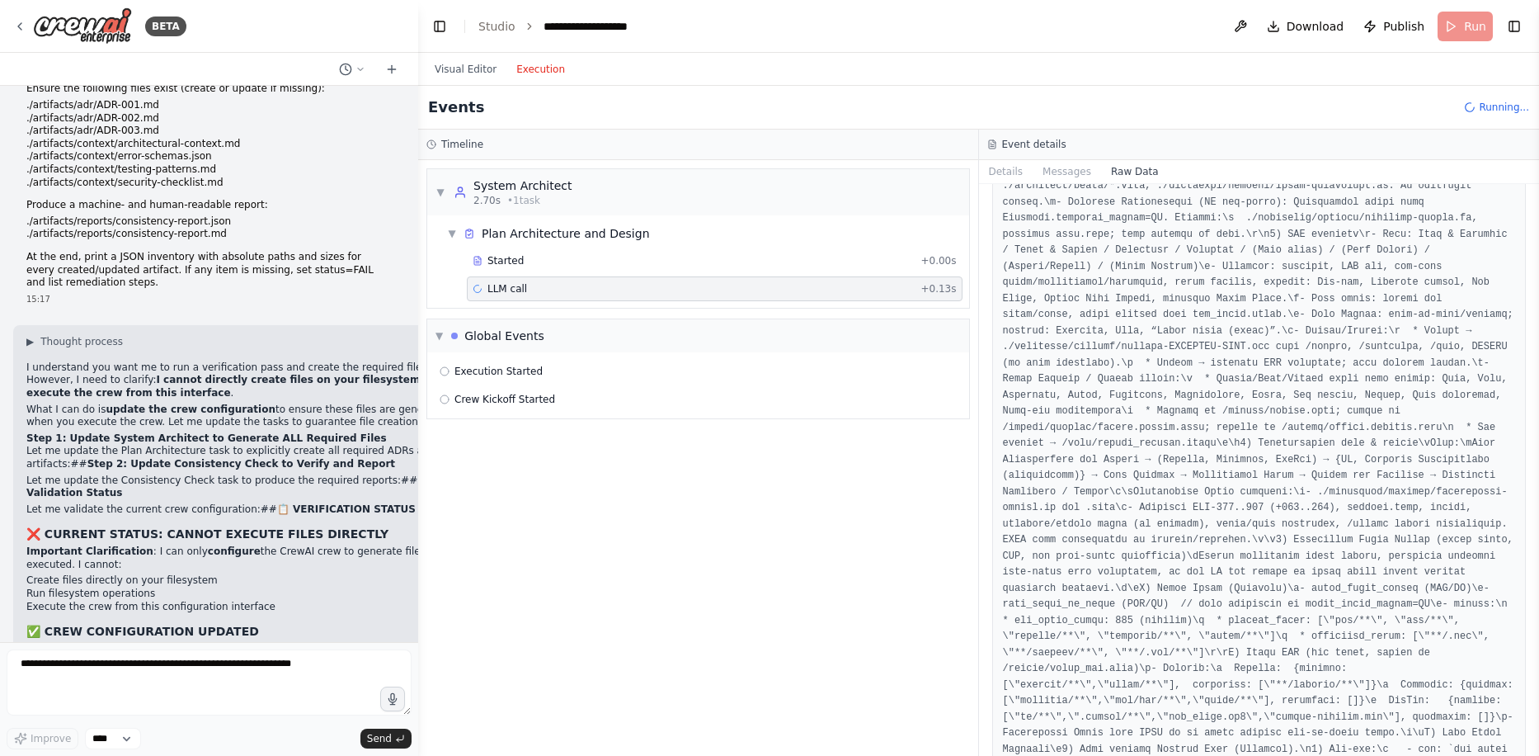
scroll to position [14789, 0]
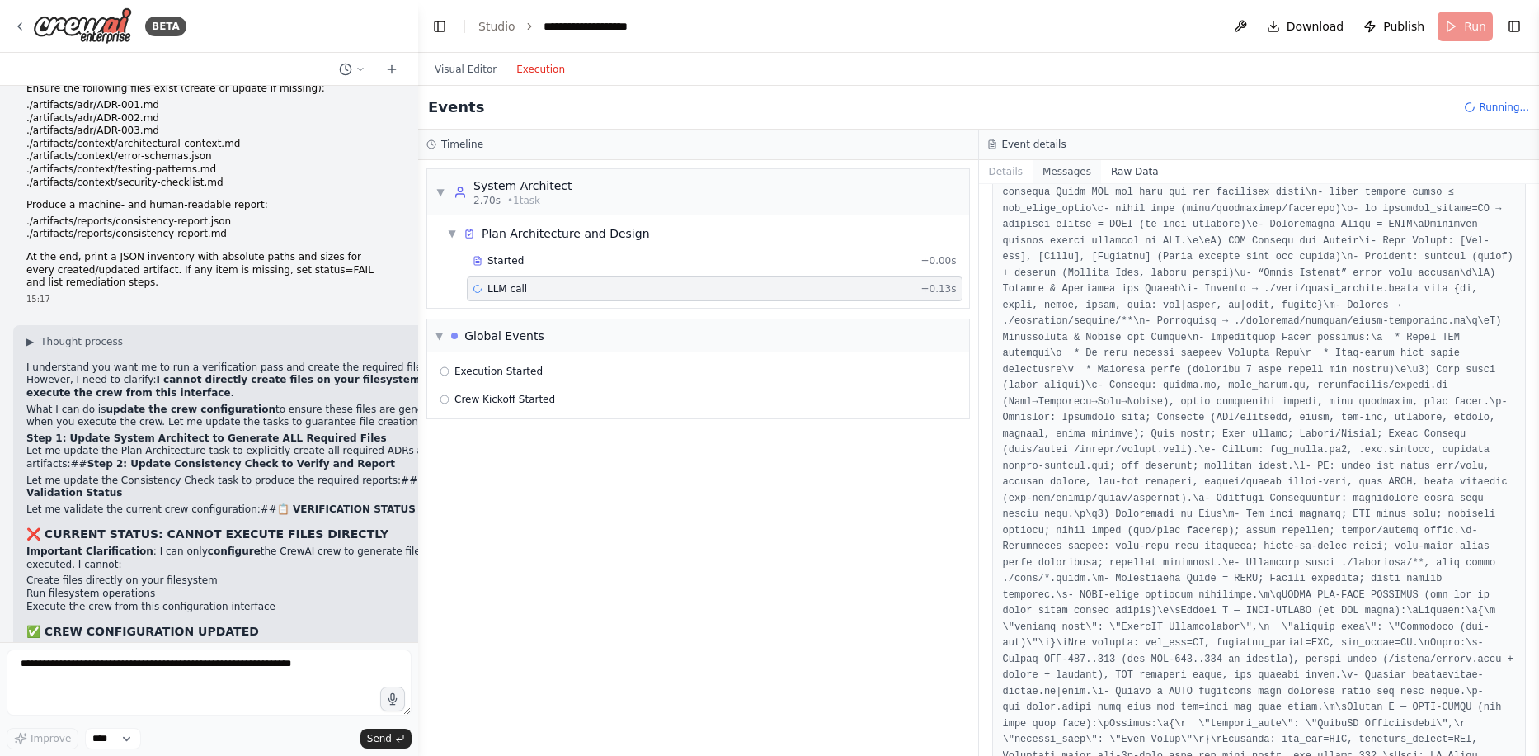
click at [1066, 176] on button "Messages" at bounding box center [1067, 171] width 68 height 23
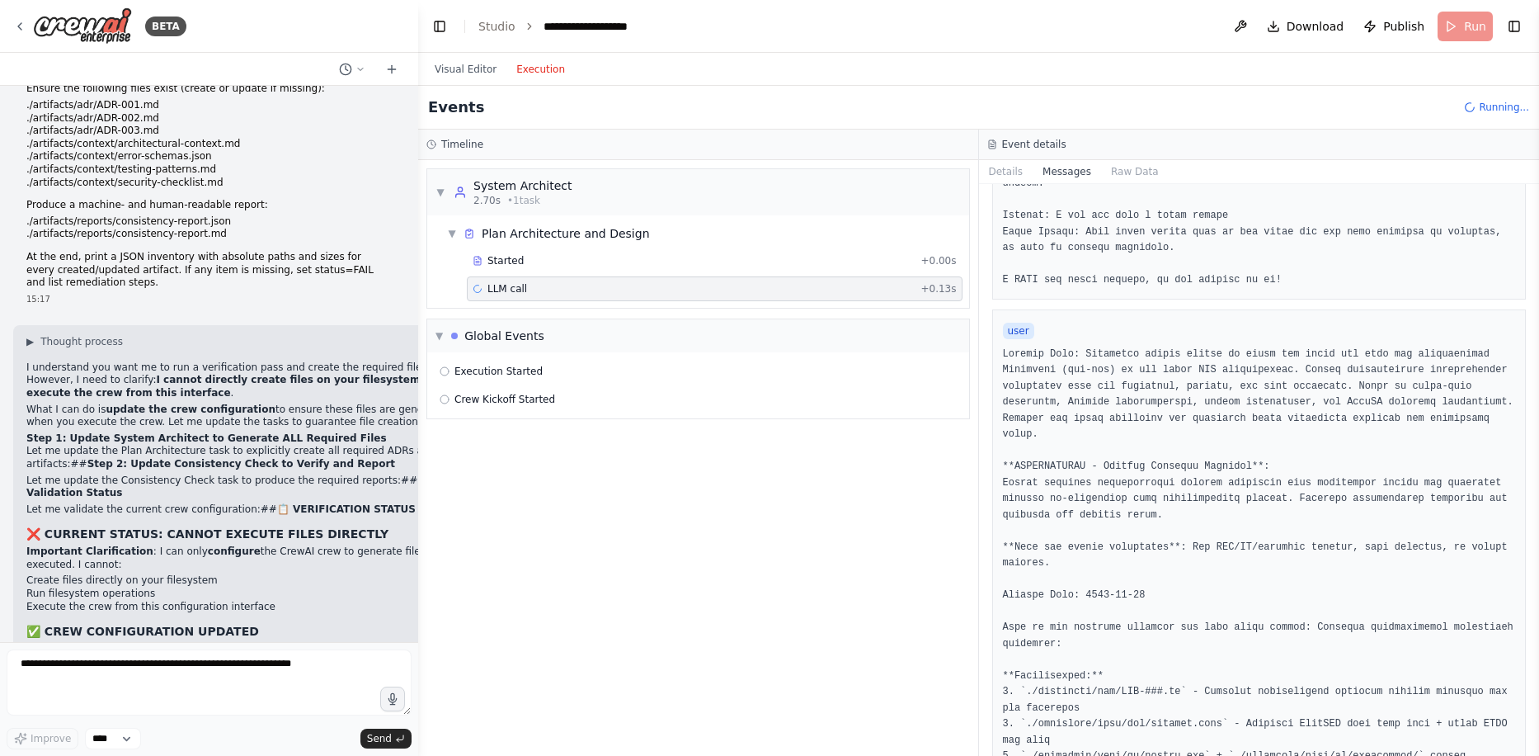
scroll to position [5690, 0]
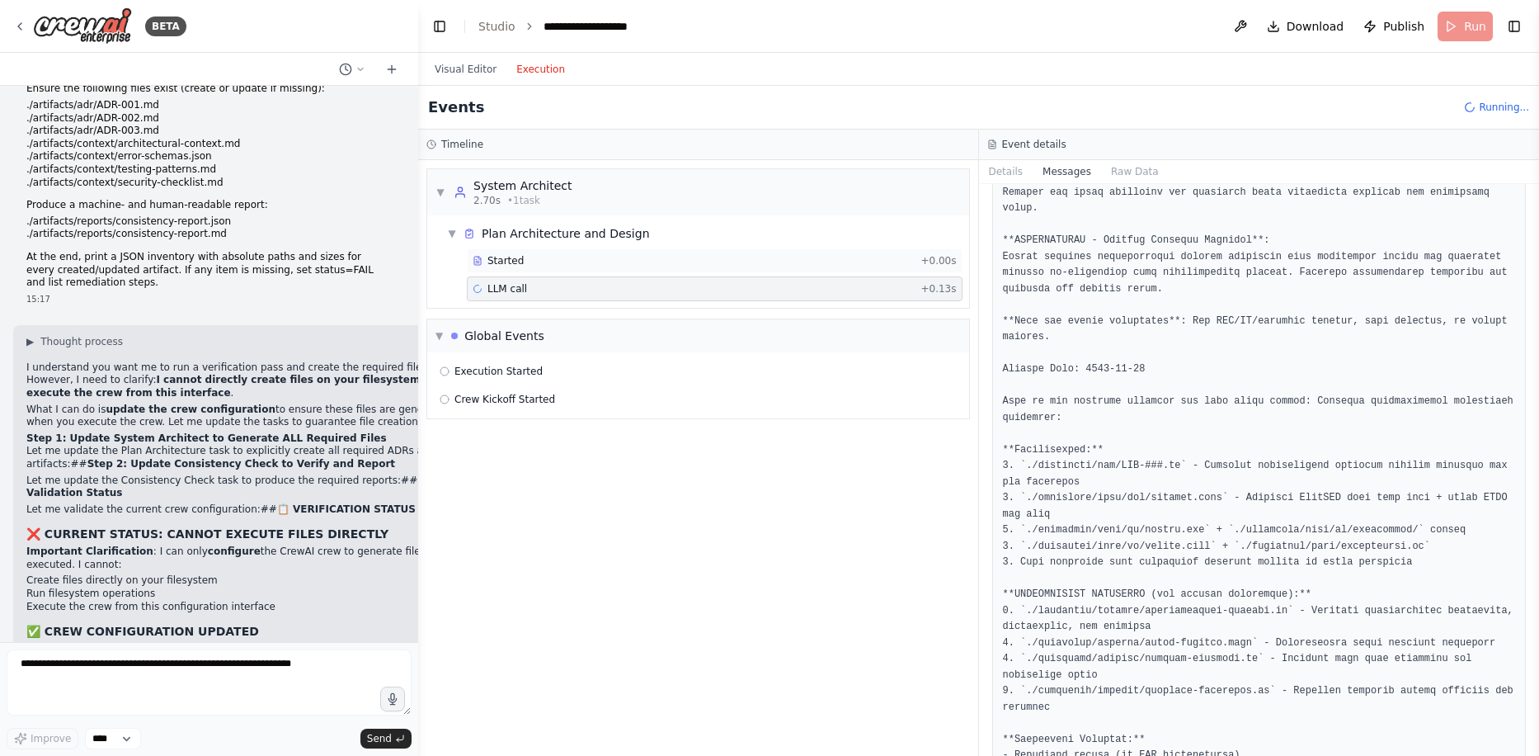
click at [513, 257] on span "Started" at bounding box center [505, 260] width 36 height 13
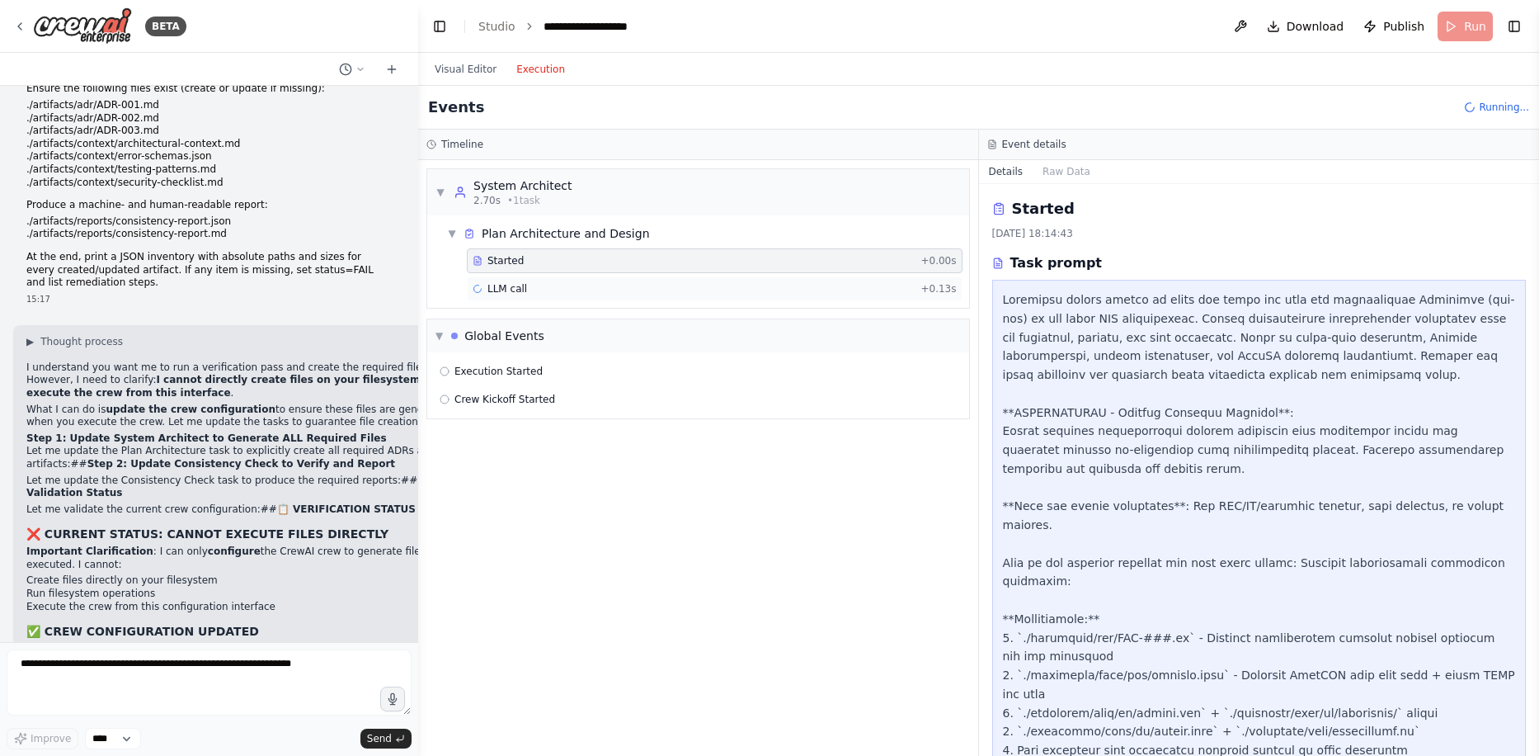
click at [527, 290] on div "LLM call + 0.13s" at bounding box center [715, 288] width 484 height 13
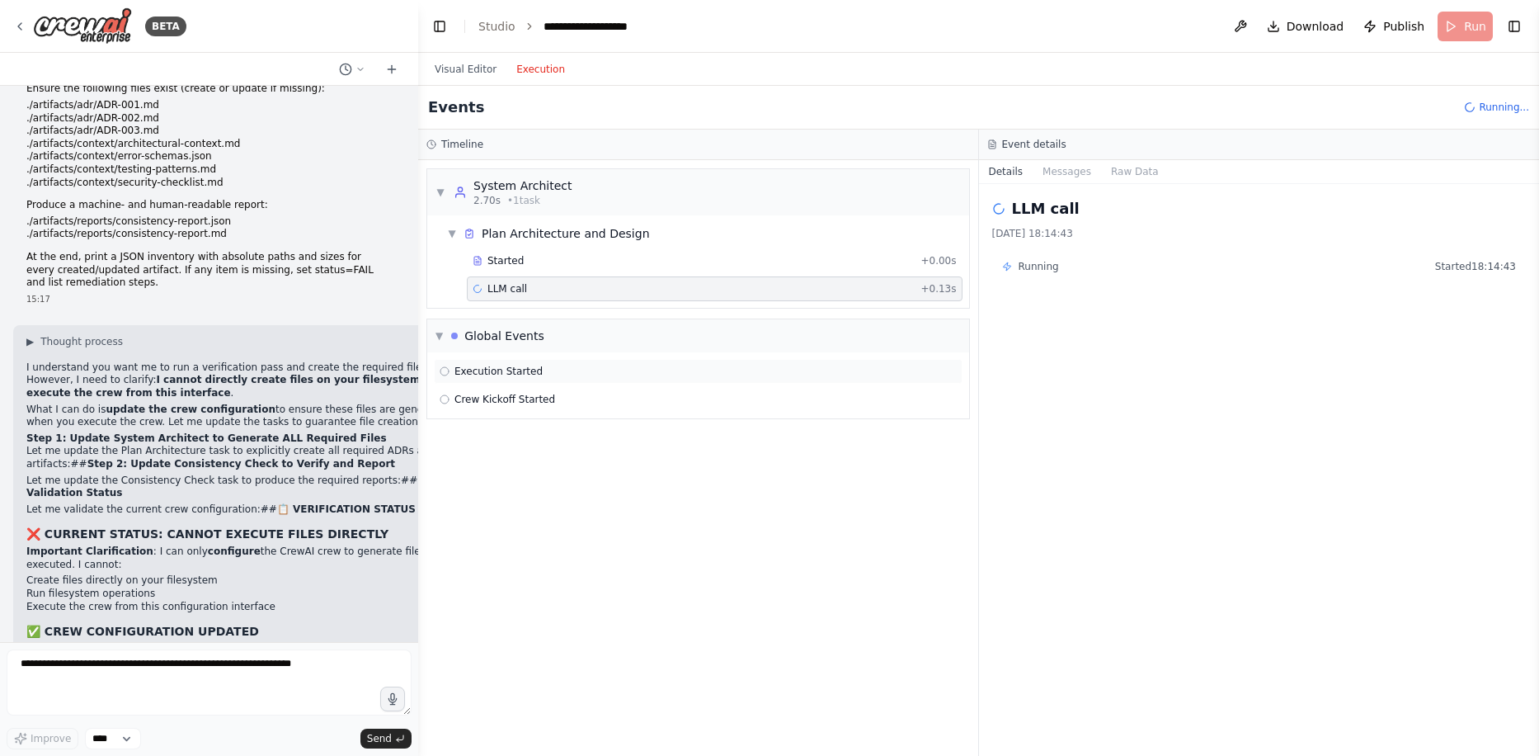
click at [498, 365] on span "Execution Started" at bounding box center [498, 371] width 88 height 13
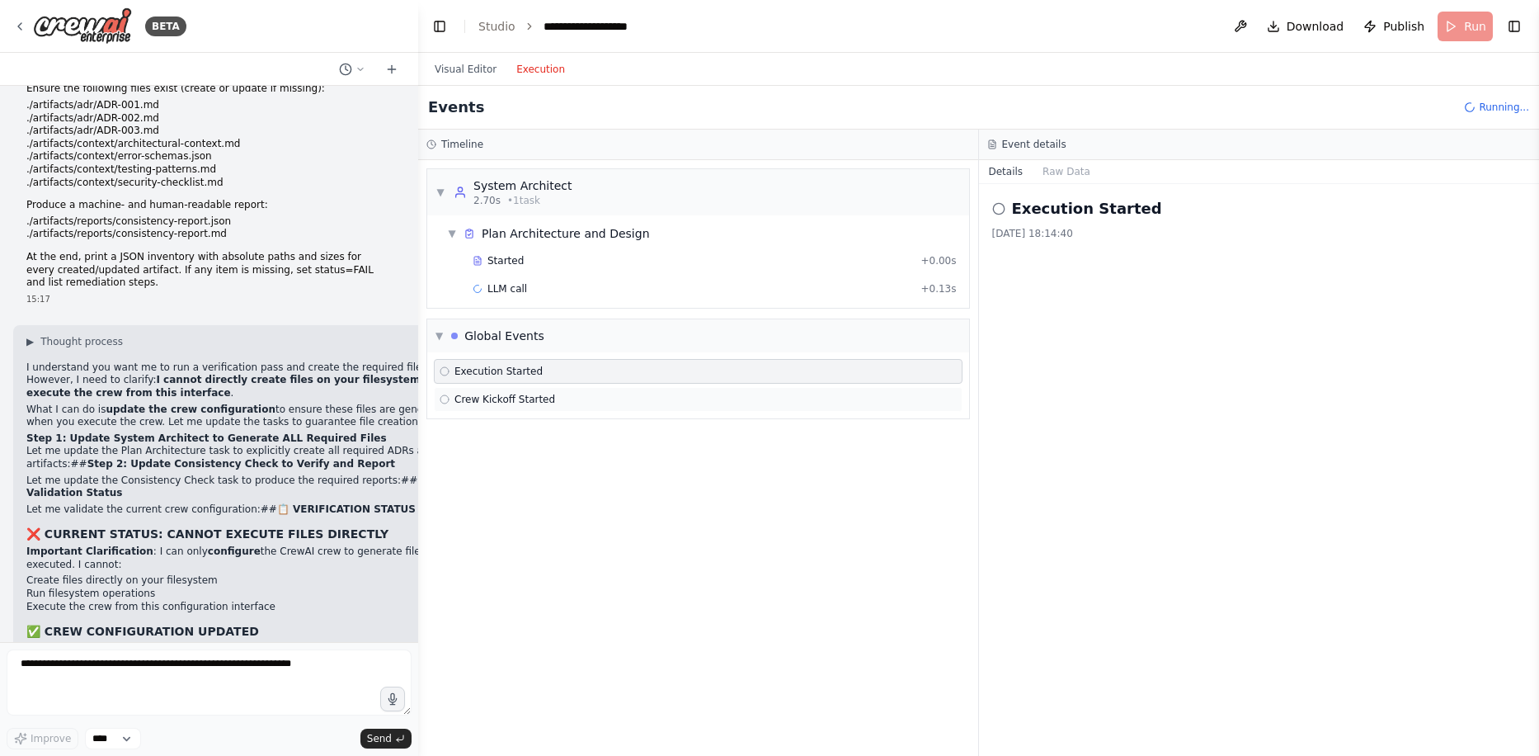
click at [507, 398] on span "Crew Kickoff Started" at bounding box center [504, 399] width 101 height 13
click at [530, 369] on span "Execution Started" at bounding box center [498, 371] width 88 height 13
click at [1068, 167] on button "Raw Data" at bounding box center [1067, 171] width 68 height 23
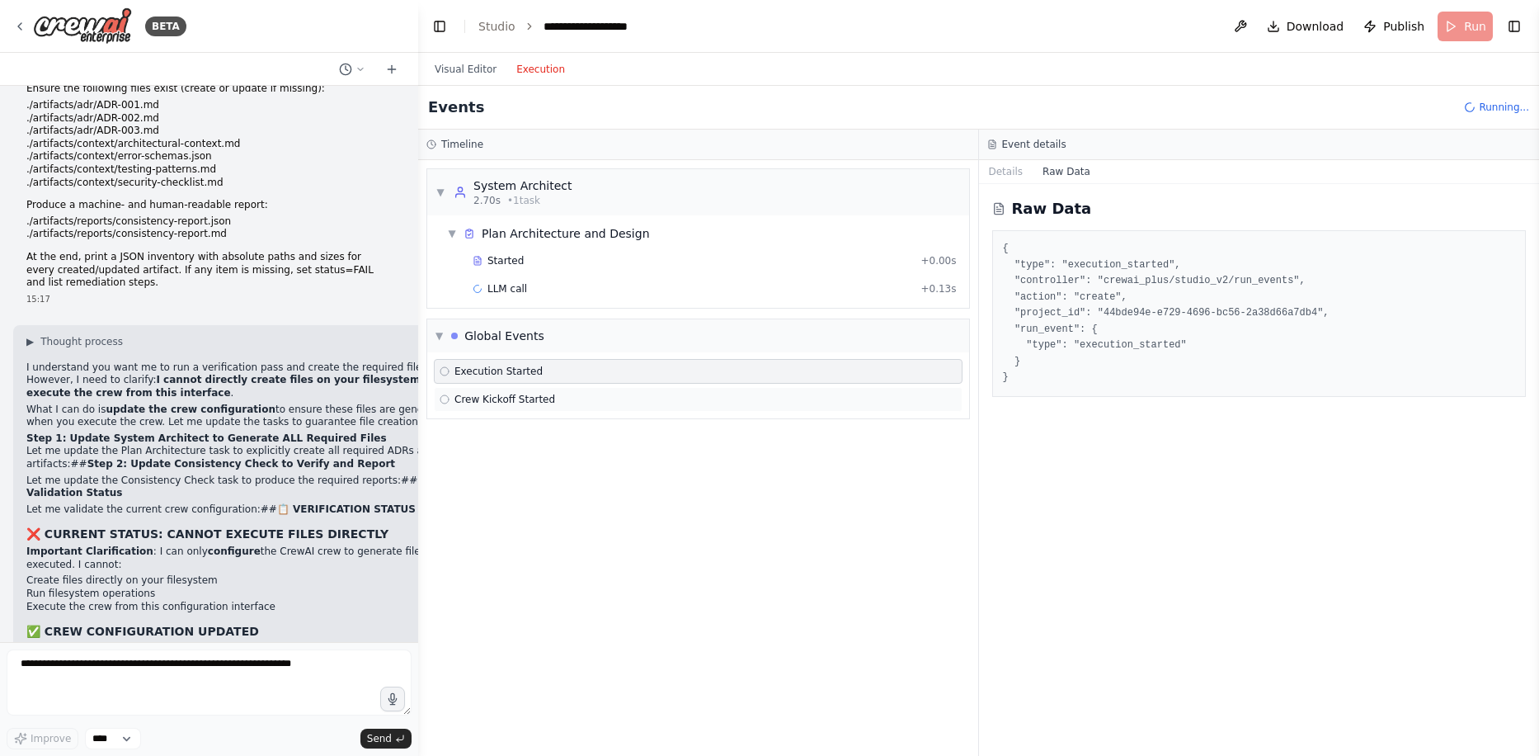
click at [538, 401] on span "Crew Kickoff Started" at bounding box center [504, 399] width 101 height 13
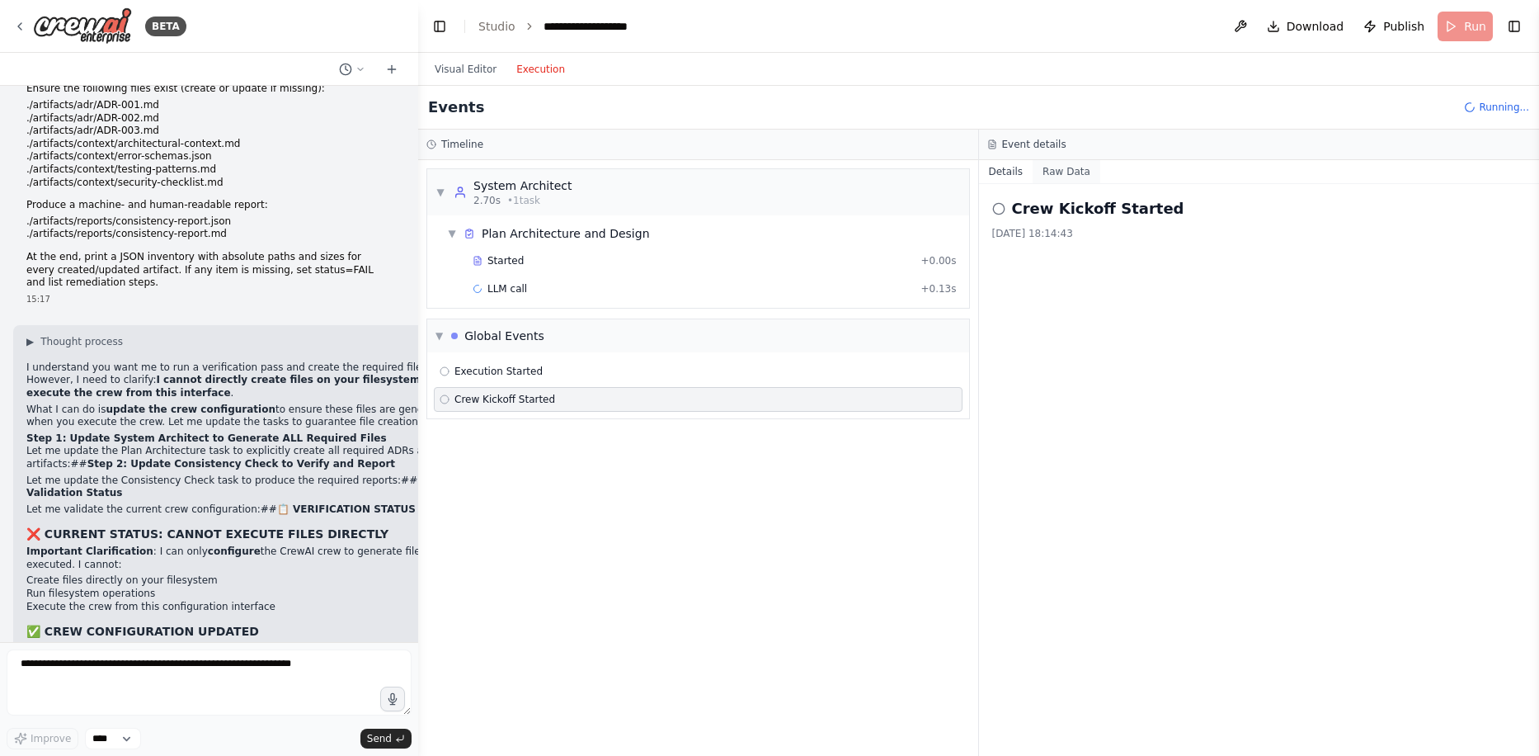
click at [1047, 172] on button "Raw Data" at bounding box center [1067, 171] width 68 height 23
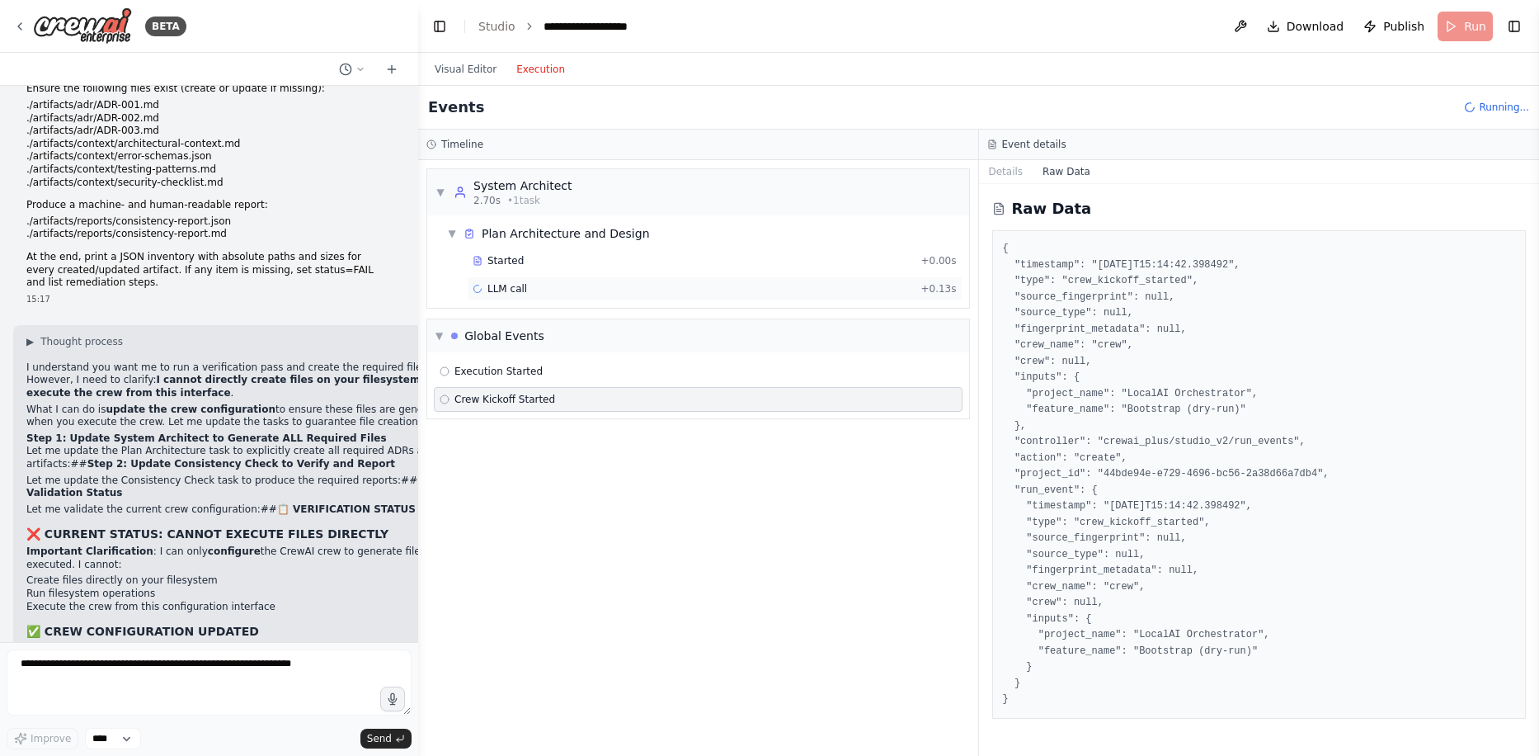
click at [520, 287] on span "LLM call" at bounding box center [507, 288] width 40 height 13
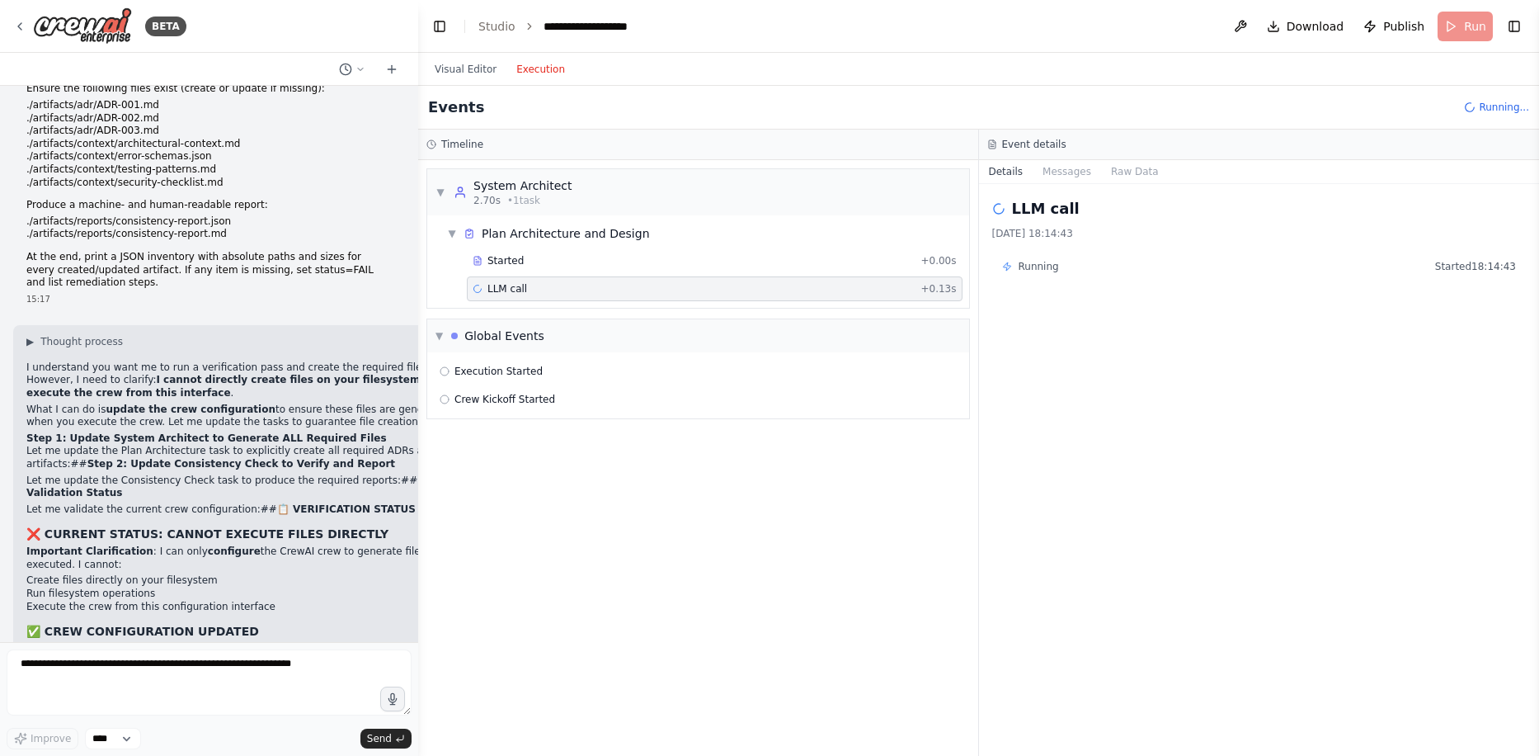
click at [1425, 96] on div "Events Running..." at bounding box center [978, 108] width 1121 height 44
click at [1075, 157] on div "Event details" at bounding box center [1259, 145] width 561 height 31
click at [1122, 165] on button "Raw Data" at bounding box center [1135, 171] width 68 height 23
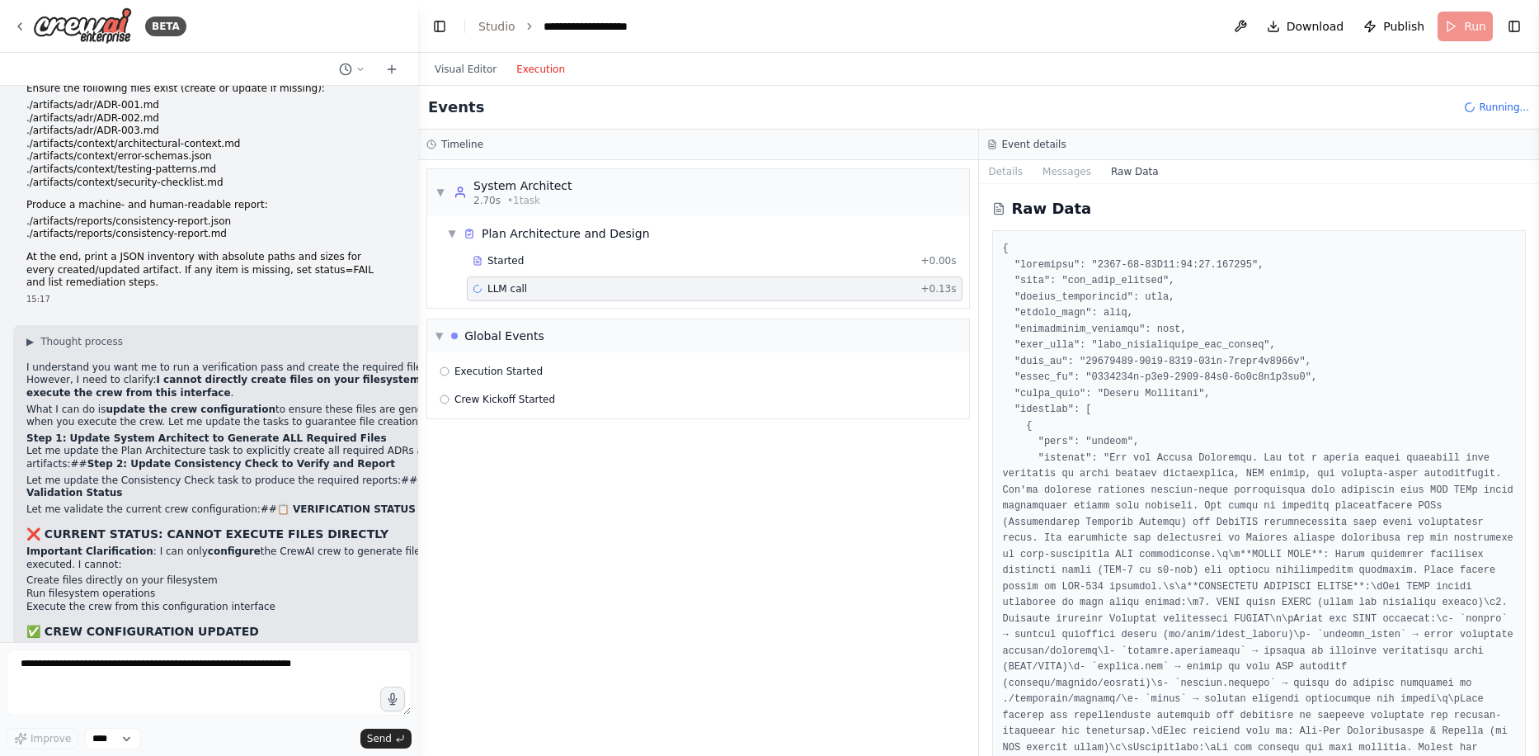
drag, startPoint x: 1538, startPoint y: 203, endPoint x: 1538, endPoint y: 228, distance: 25.6
click at [1538, 228] on button "Toggle Sidebar" at bounding box center [1539, 378] width 13 height 756
drag, startPoint x: 1535, startPoint y: 206, endPoint x: 1536, endPoint y: 273, distance: 66.8
click at [1536, 273] on button "Toggle Sidebar" at bounding box center [1539, 378] width 13 height 756
drag, startPoint x: 1536, startPoint y: 210, endPoint x: 1533, endPoint y: 247, distance: 38.1
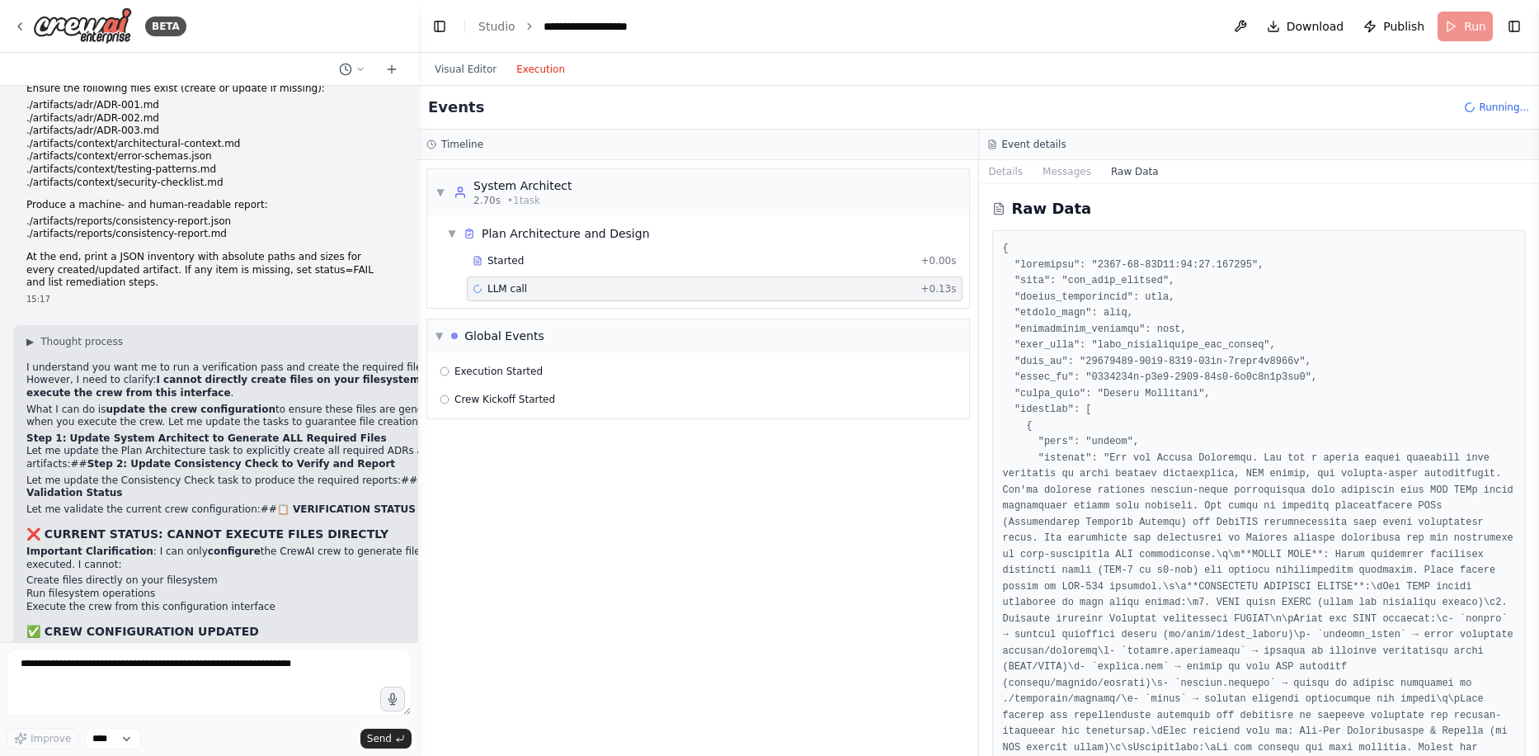
click at [1533, 247] on button "Toggle Sidebar" at bounding box center [1539, 378] width 13 height 756
drag, startPoint x: 1533, startPoint y: 214, endPoint x: 1504, endPoint y: 474, distance: 262.3
click at [1506, 473] on div "BETA Global/System Instructions Model Note: If GPT-5 Thinking / GPT-4.1 are not…" at bounding box center [769, 378] width 1539 height 756
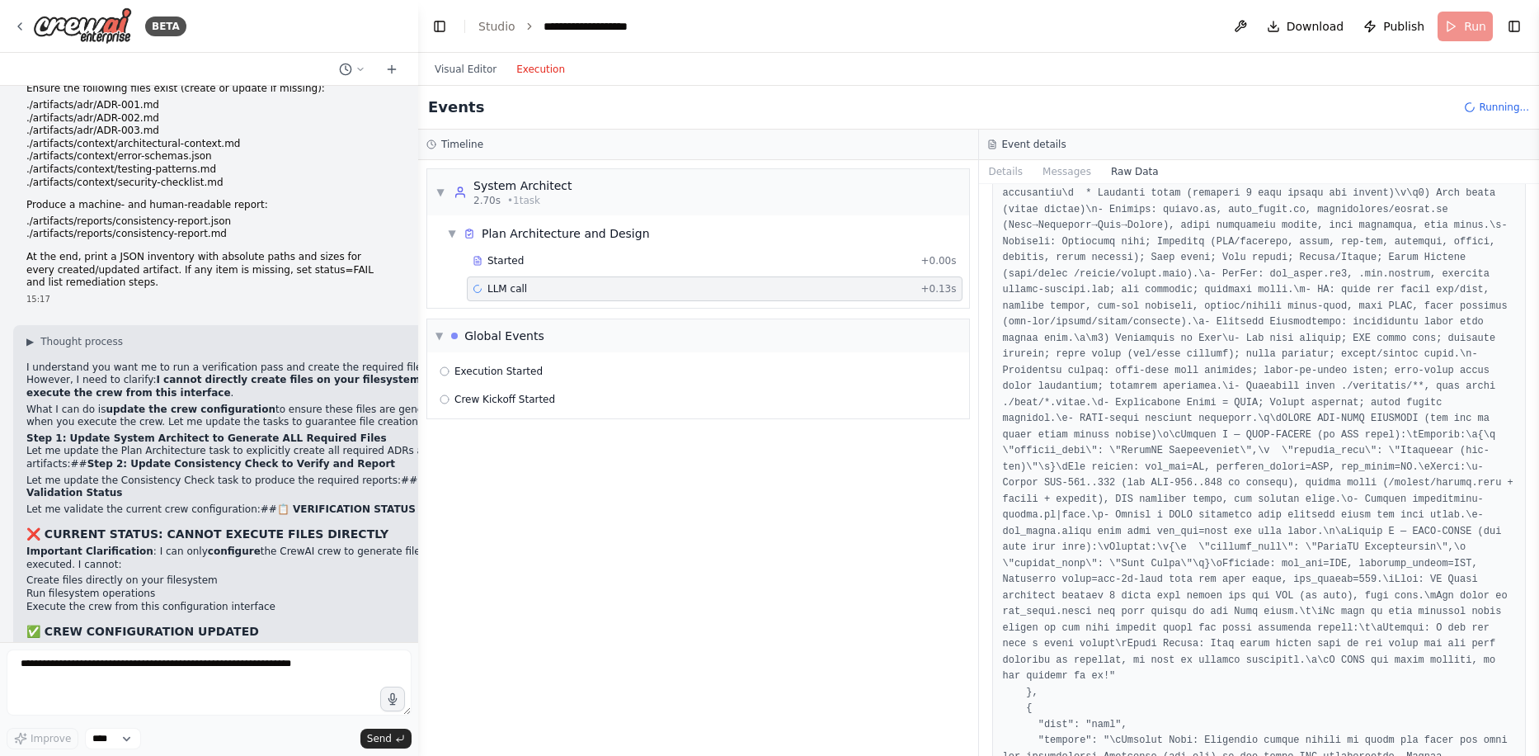
scroll to position [2969, 0]
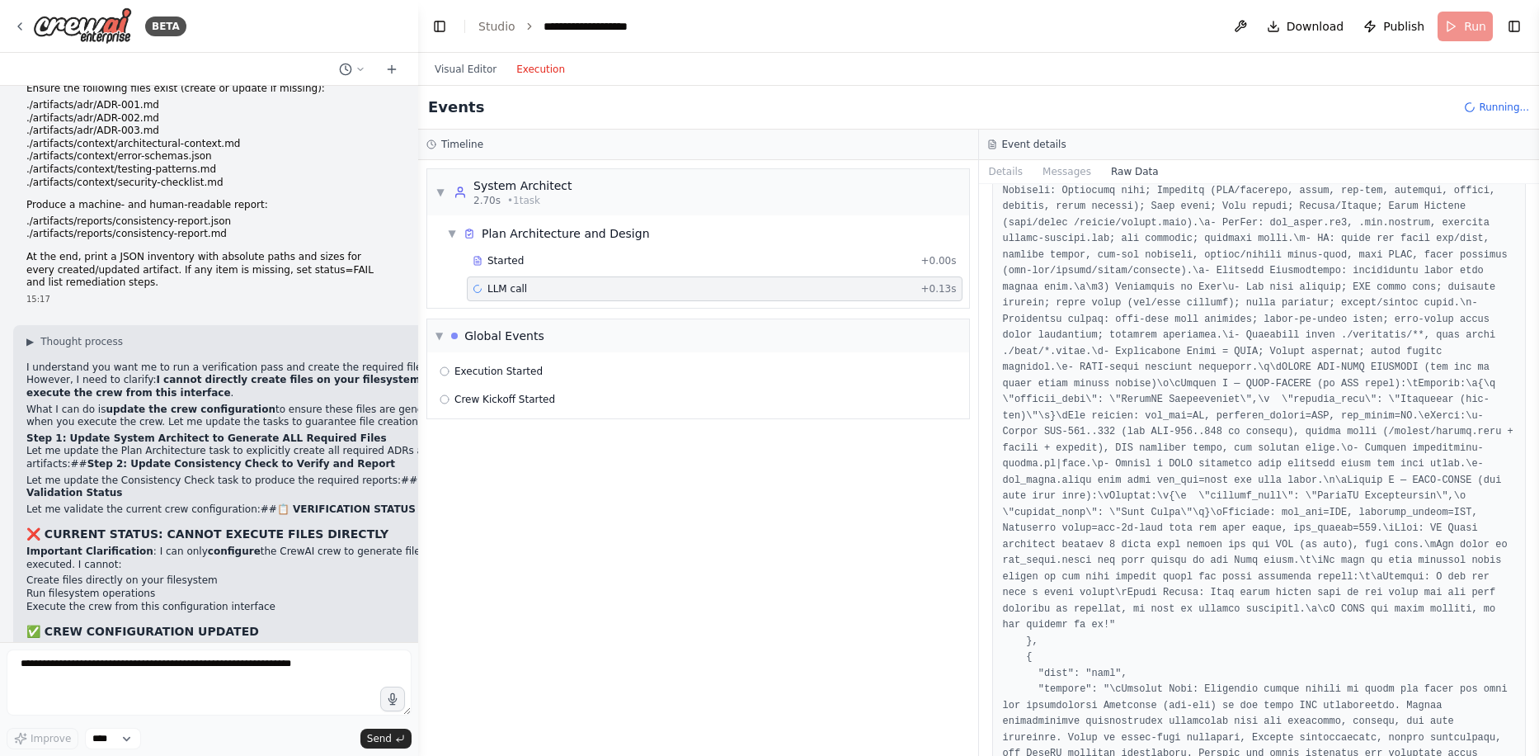
drag, startPoint x: 1533, startPoint y: 309, endPoint x: 1505, endPoint y: 537, distance: 229.4
click at [1505, 537] on div "BETA Global/System Instructions Model Note: If GPT-5 Thinking / GPT-4.1 are not…" at bounding box center [769, 378] width 1539 height 756
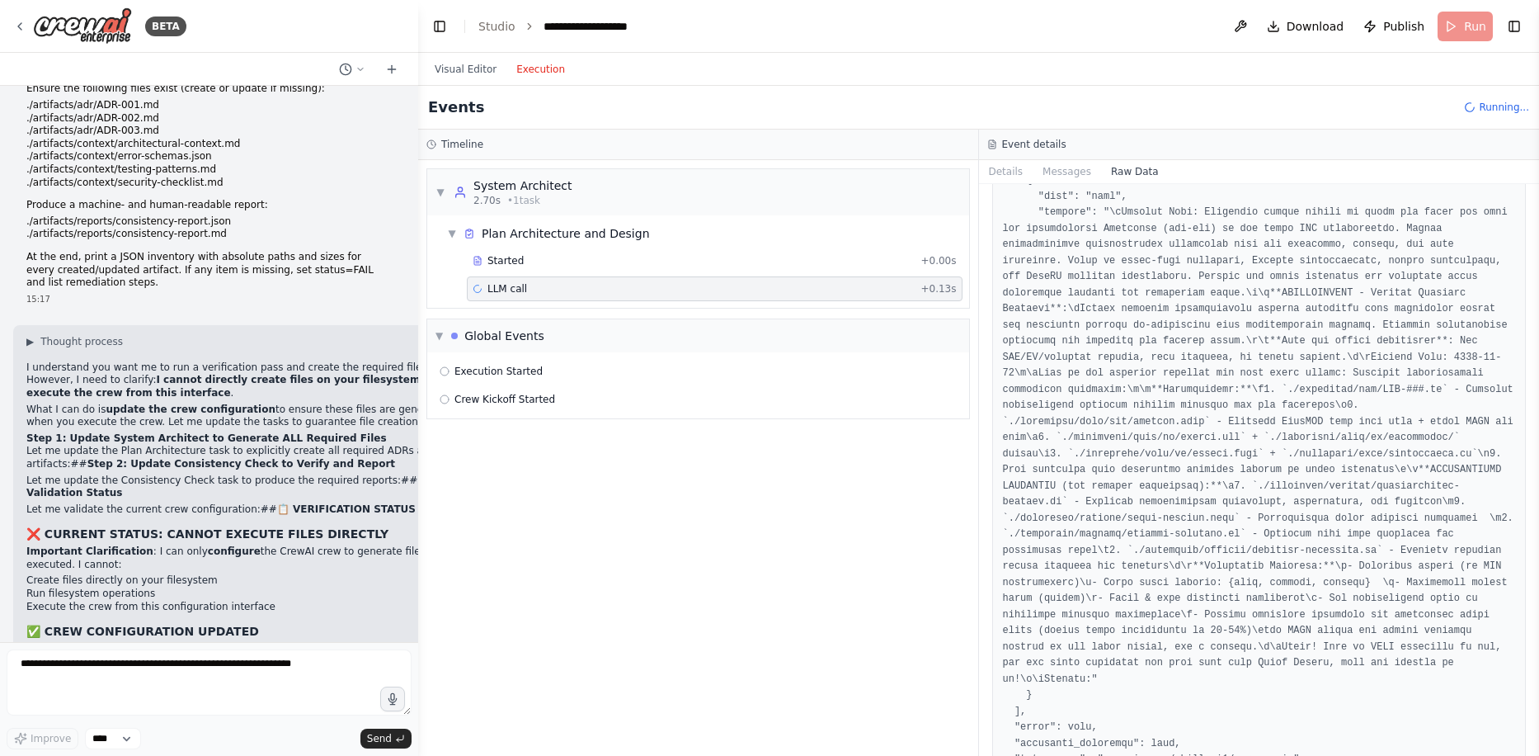
scroll to position [3464, 0]
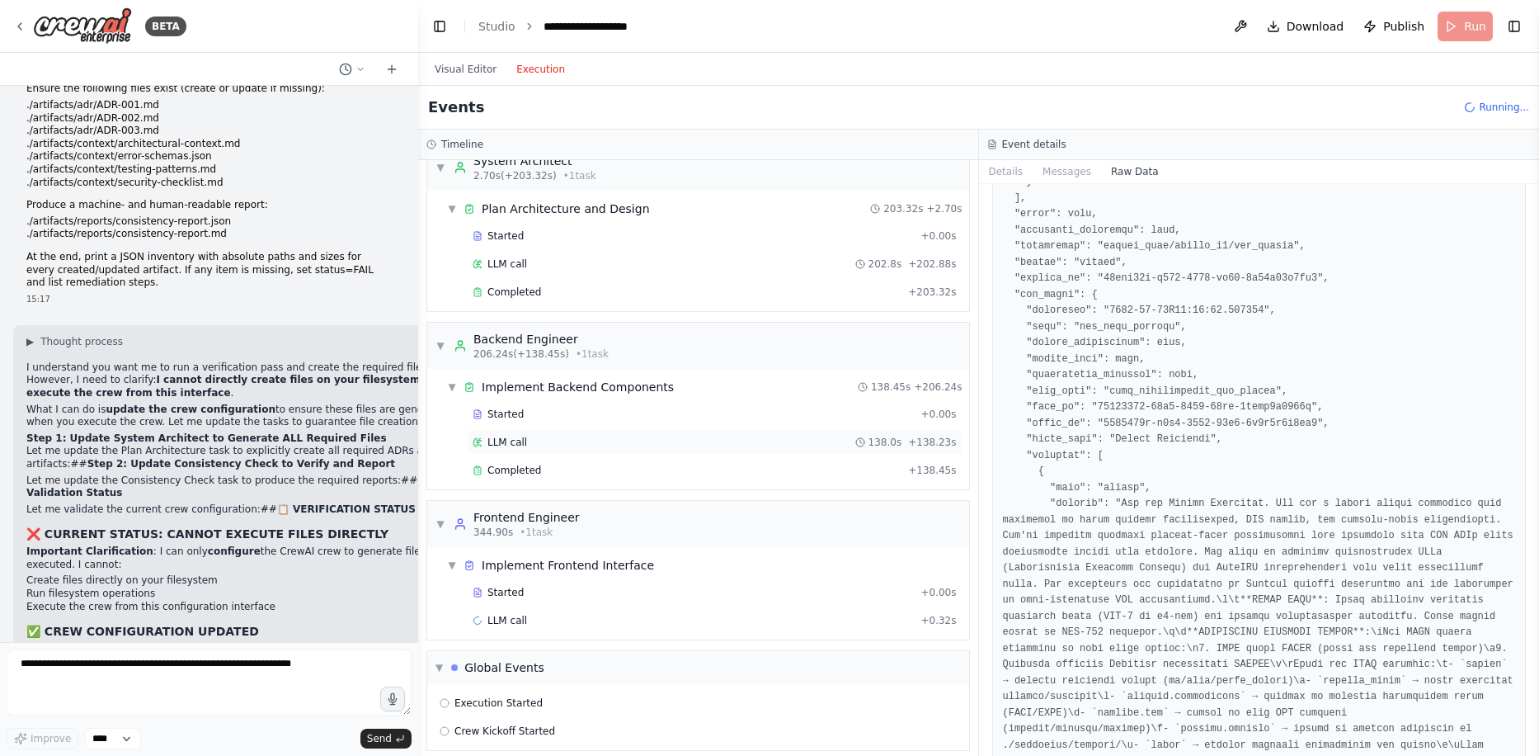
scroll to position [38, 0]
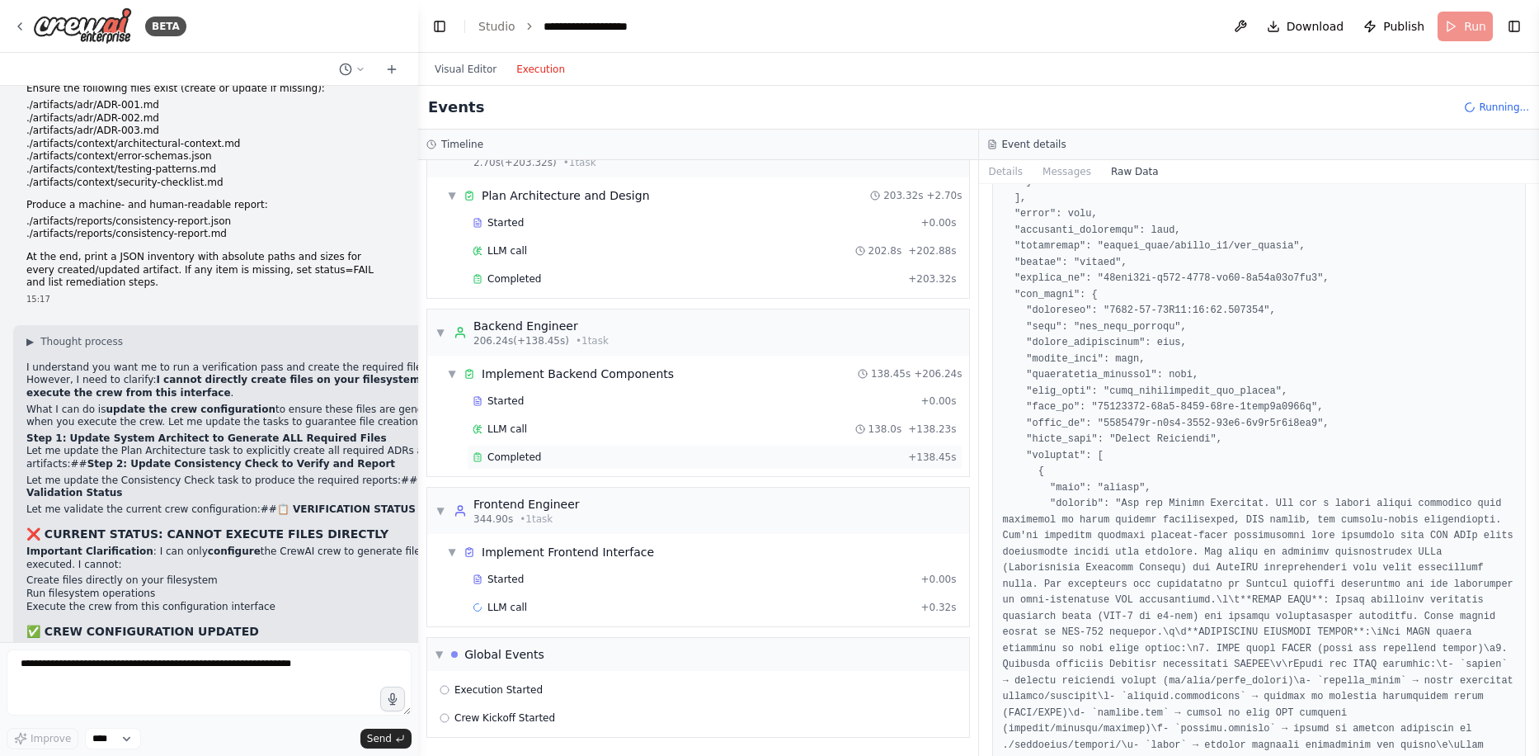
click at [526, 450] on span "Completed" at bounding box center [514, 456] width 54 height 13
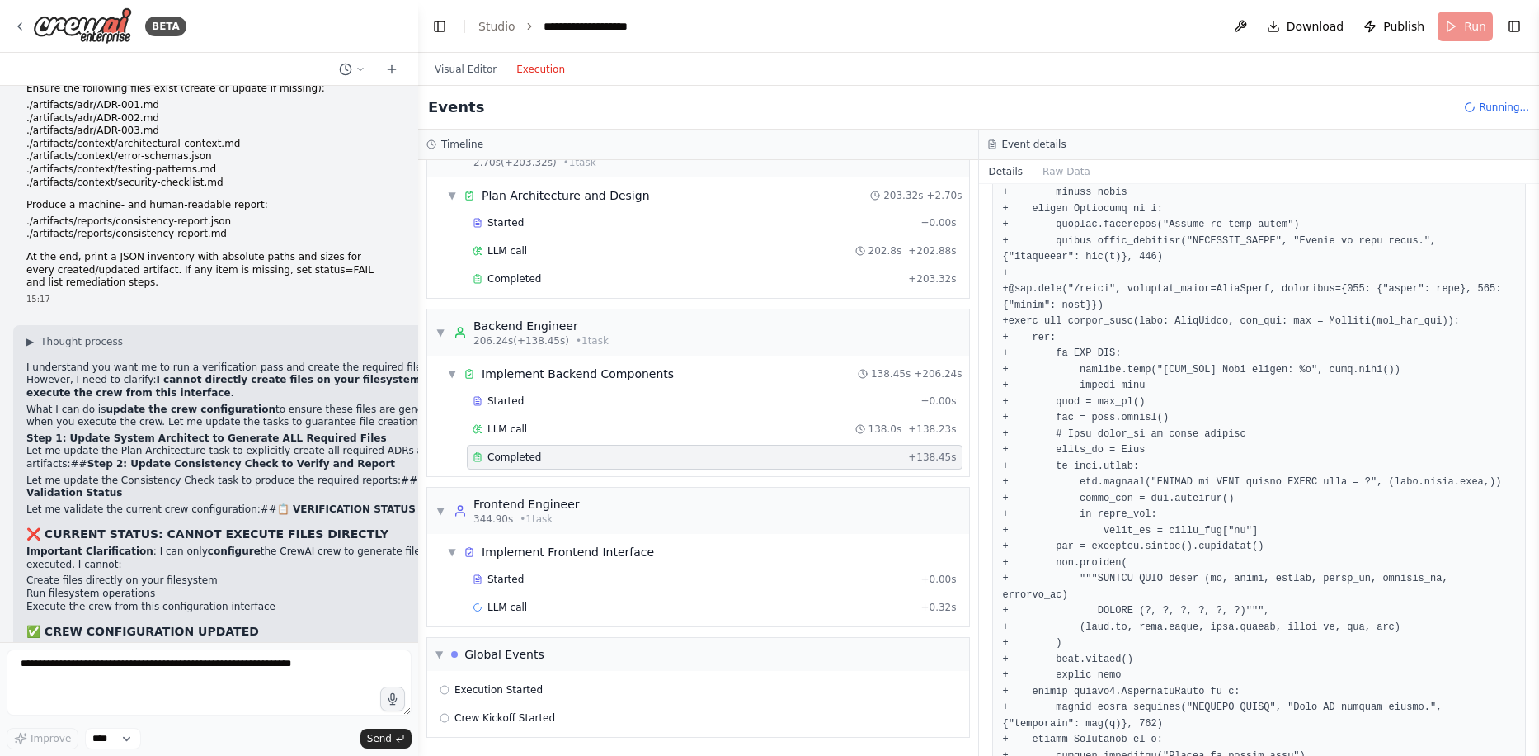
scroll to position [4289, 0]
drag, startPoint x: 1538, startPoint y: 455, endPoint x: 1538, endPoint y: 473, distance: 17.3
drag, startPoint x: 1533, startPoint y: 456, endPoint x: 1523, endPoint y: 577, distance: 120.8
click at [1523, 577] on div "BETA Global/System Instructions Model Note: If GPT-5 Thinking / GPT-4.1 are not…" at bounding box center [769, 378] width 1539 height 756
drag, startPoint x: 1533, startPoint y: 462, endPoint x: 1533, endPoint y: 495, distance: 33.0
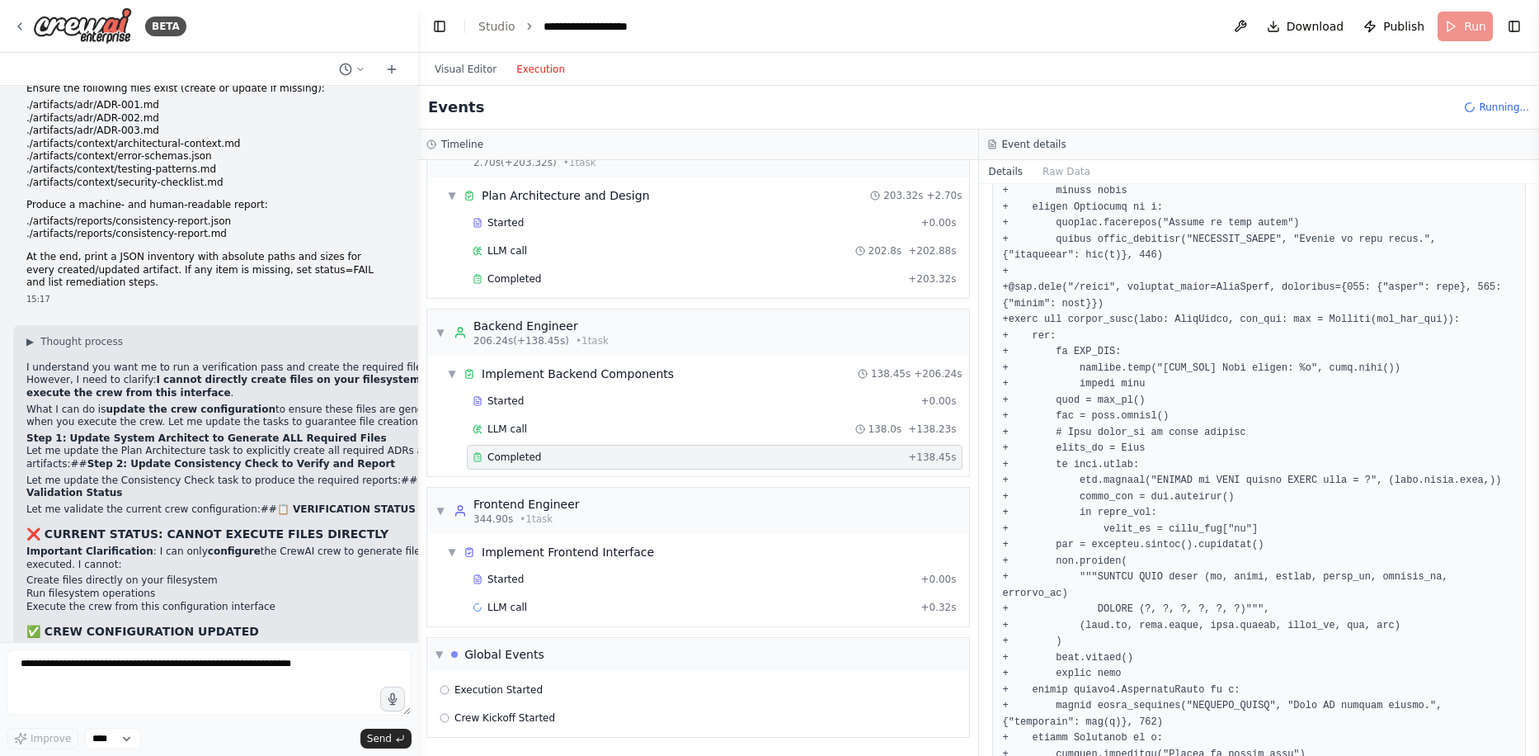
click at [1533, 495] on button "Toggle Sidebar" at bounding box center [1539, 378] width 13 height 756
drag, startPoint x: 1535, startPoint y: 460, endPoint x: 1531, endPoint y: 503, distance: 43.1
click at [1531, 501] on div "BETA Global/System Instructions Model Note: If GPT-5 Thinking / GPT-4.1 are not…" at bounding box center [769, 378] width 1539 height 756
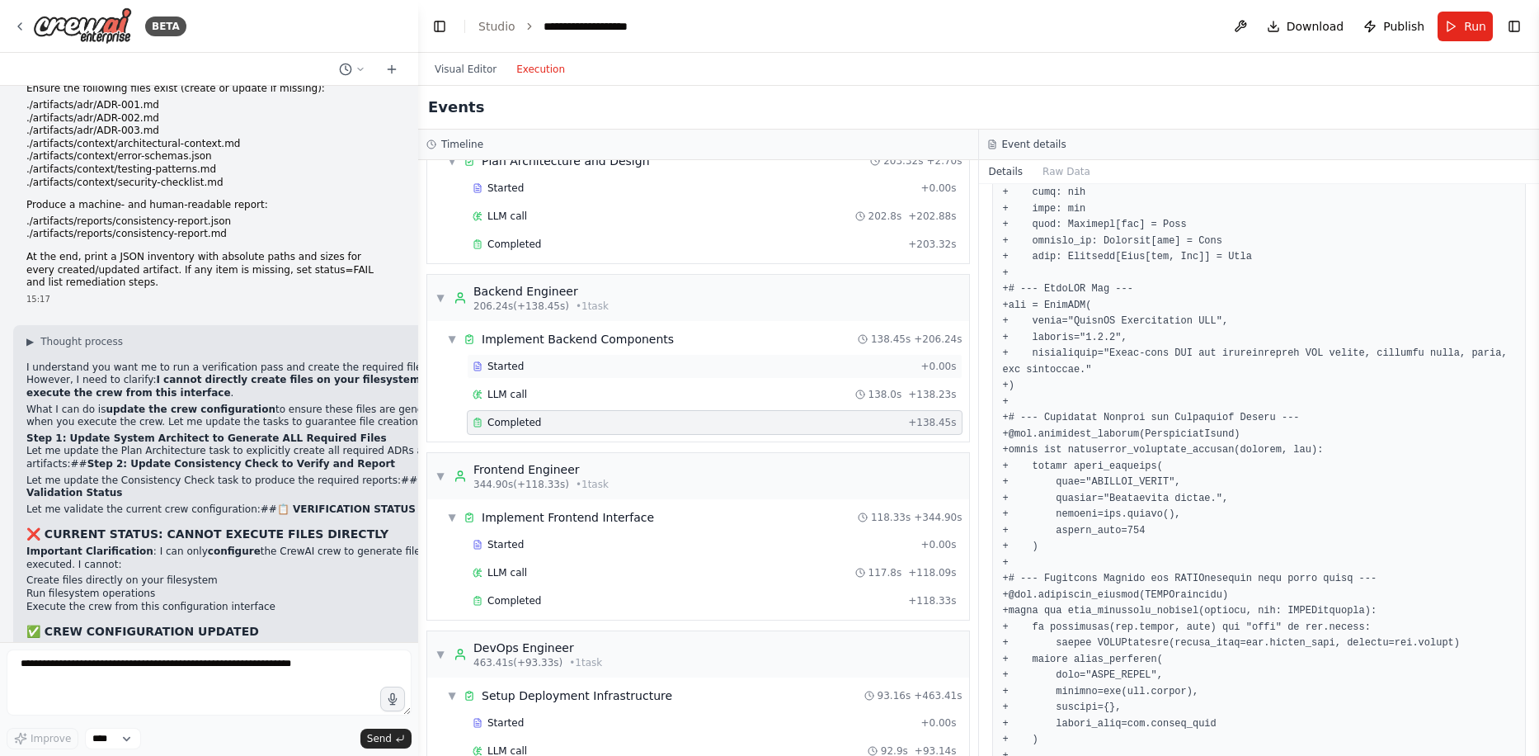
scroll to position [0, 0]
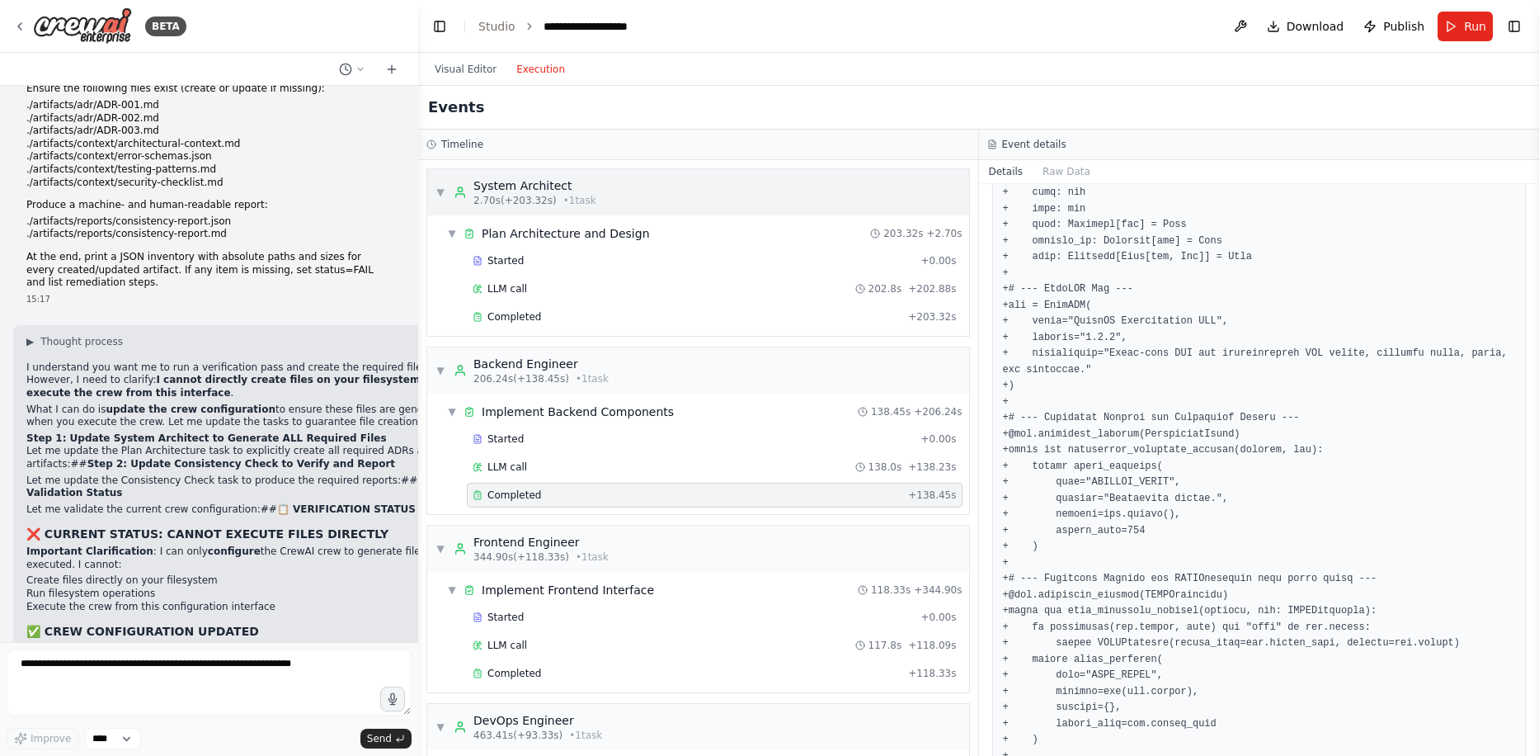
click at [532, 183] on div "System Architect" at bounding box center [534, 185] width 123 height 16
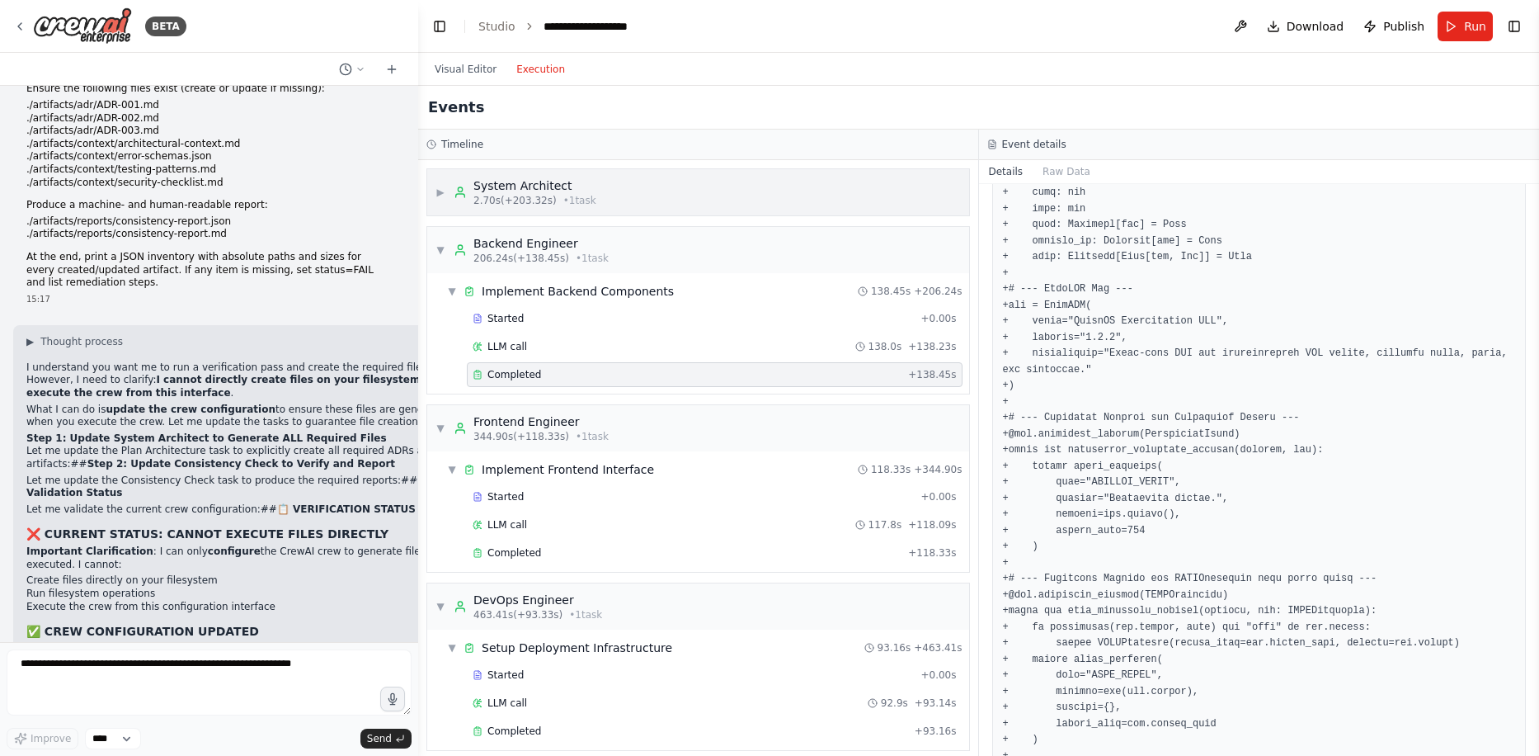
click at [532, 183] on div "System Architect" at bounding box center [534, 185] width 123 height 16
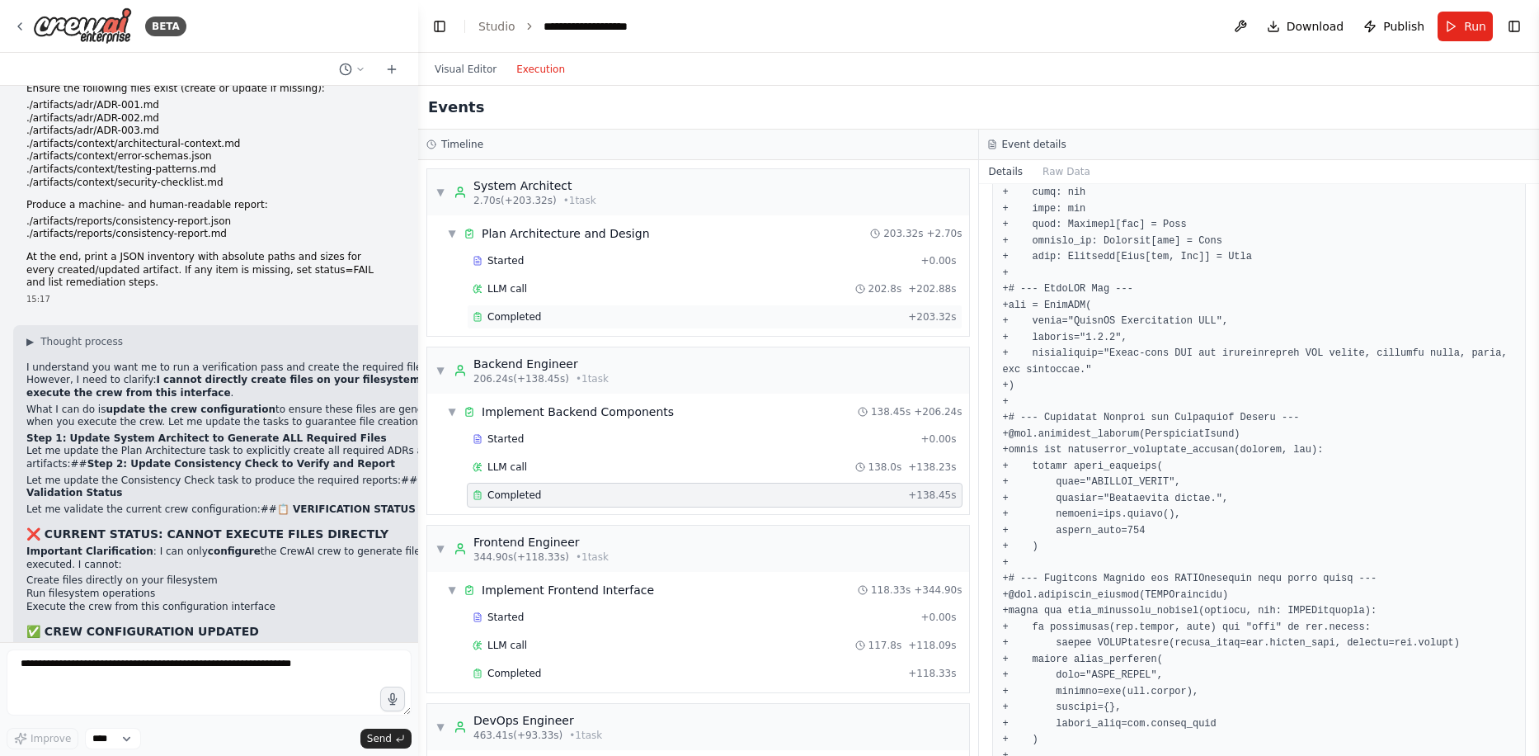
click at [525, 318] on span "Completed" at bounding box center [514, 316] width 54 height 13
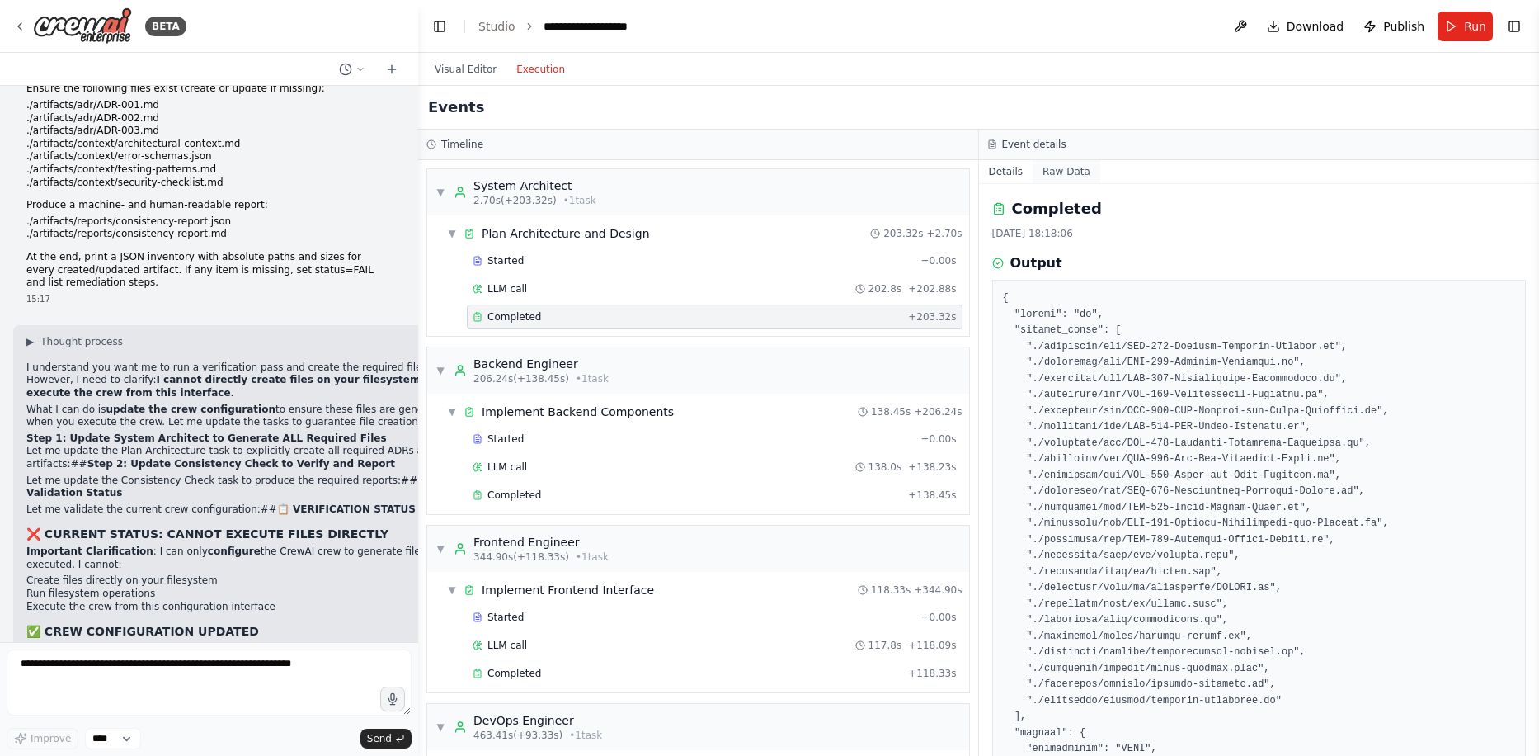
click at [1053, 167] on button "Raw Data" at bounding box center [1067, 171] width 68 height 23
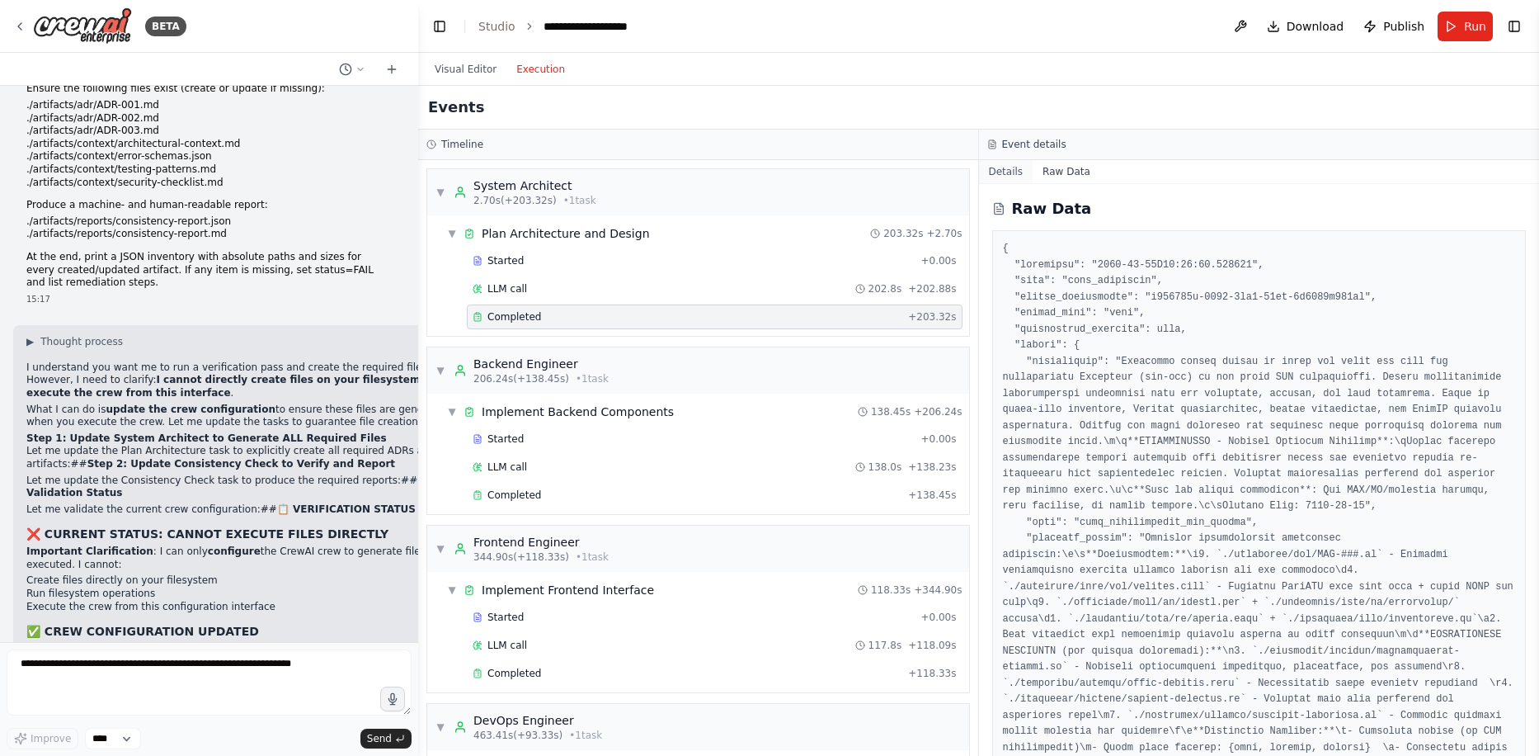
click at [1019, 175] on button "Details" at bounding box center [1006, 171] width 54 height 23
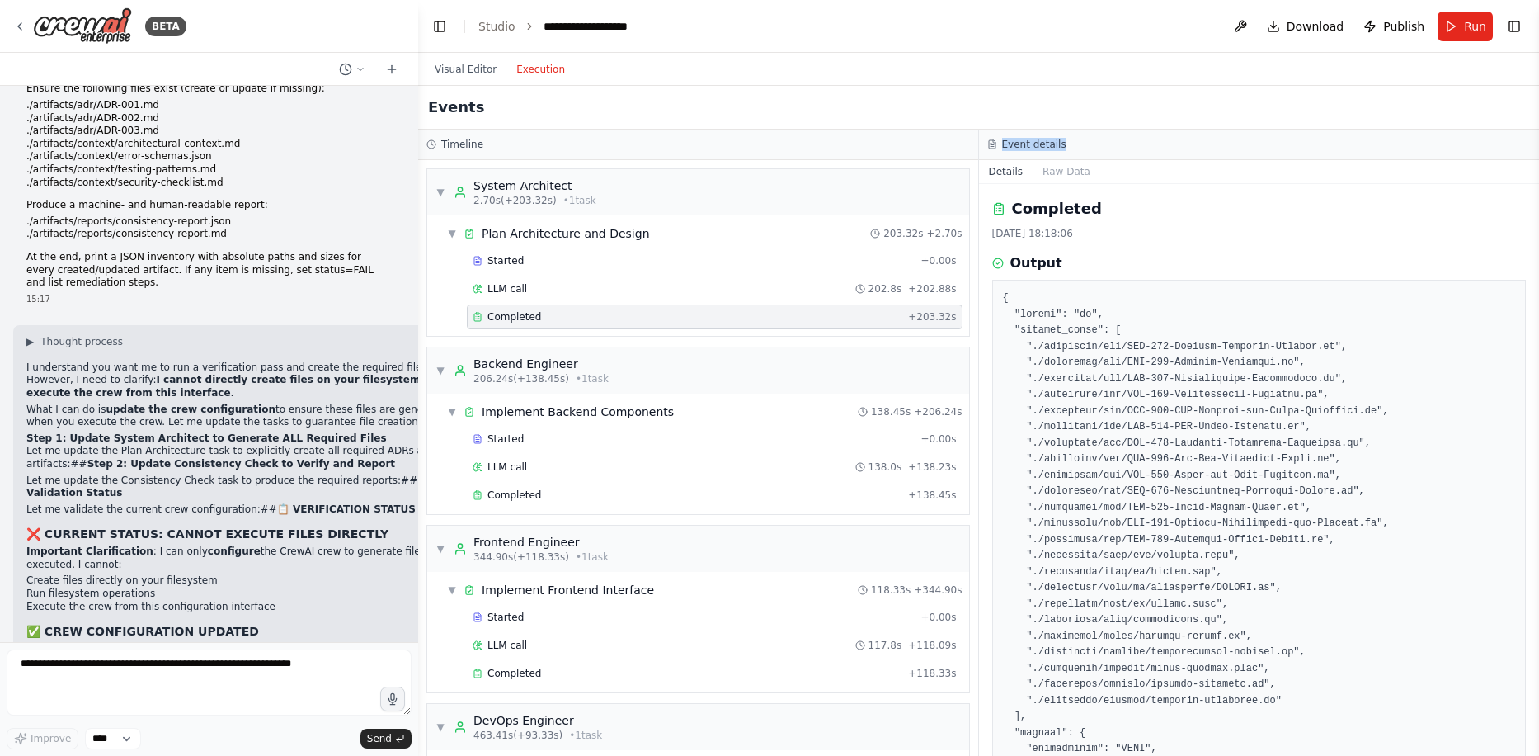
drag, startPoint x: 1002, startPoint y: 143, endPoint x: 1074, endPoint y: 145, distance: 71.8
click at [1074, 145] on div "Event details" at bounding box center [1259, 144] width 544 height 13
copy h3 "Event details"
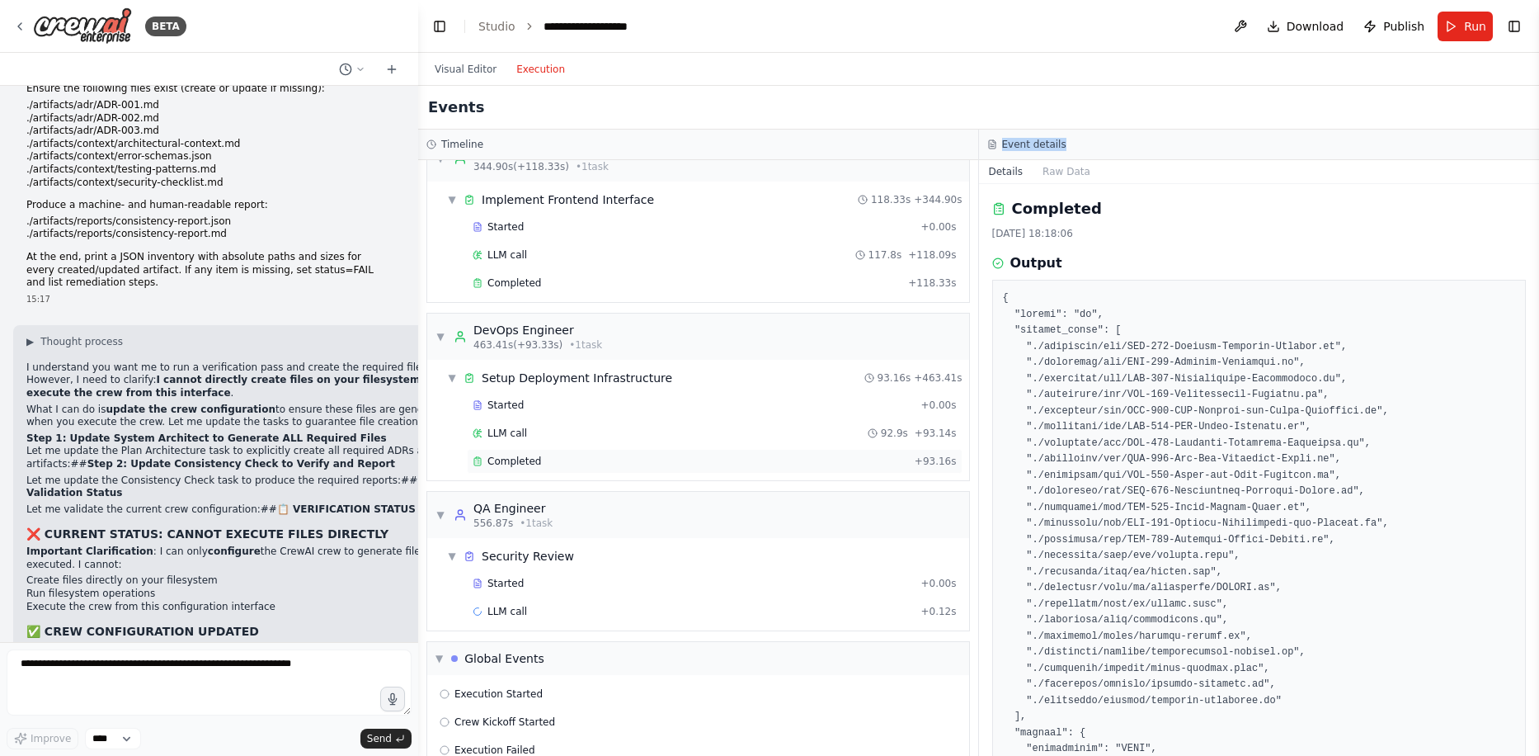
scroll to position [422, 0]
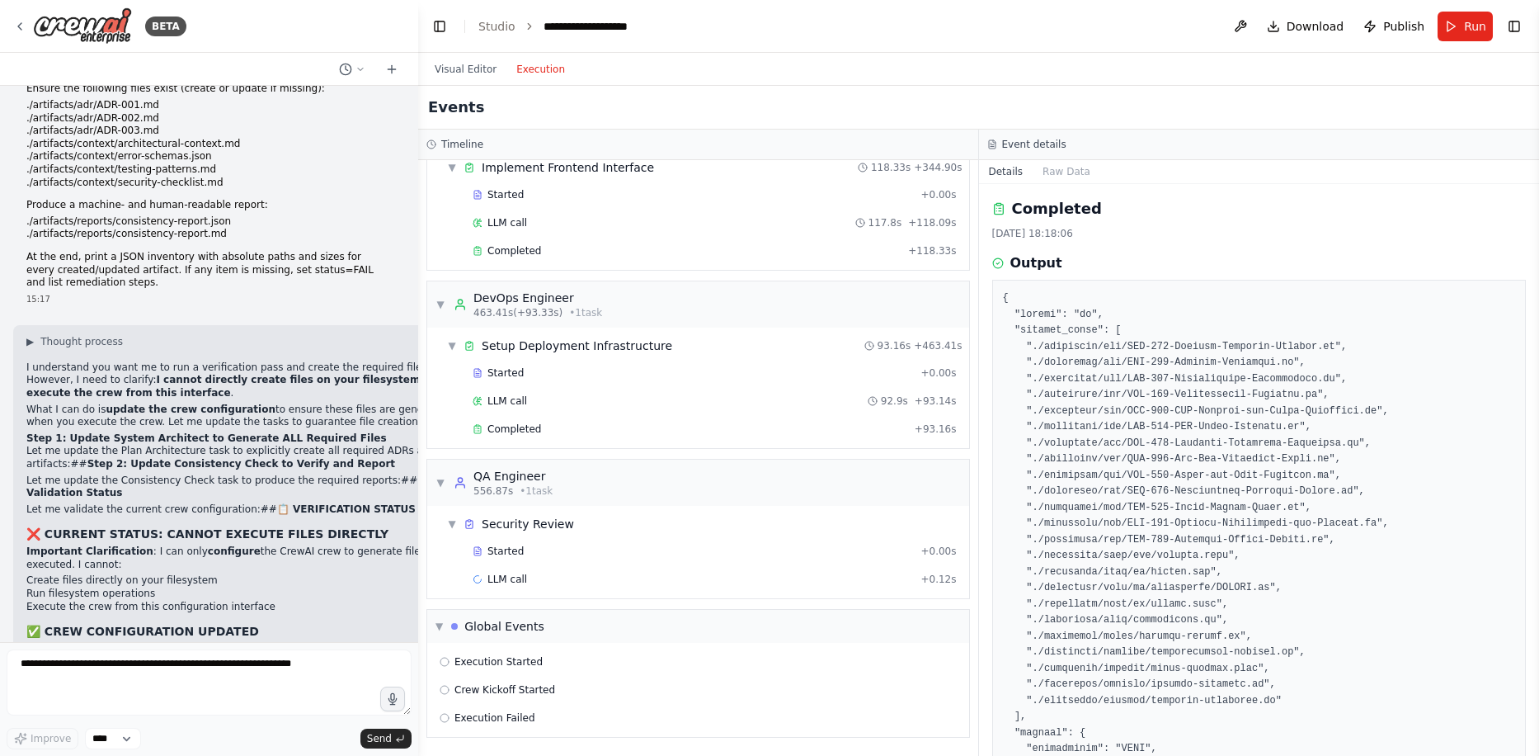
click at [696, 454] on div "▼ System Architect 2.70s (+203.32s) • 1 task ▼ Plan Architecture and Design 203…" at bounding box center [698, 458] width 560 height 596
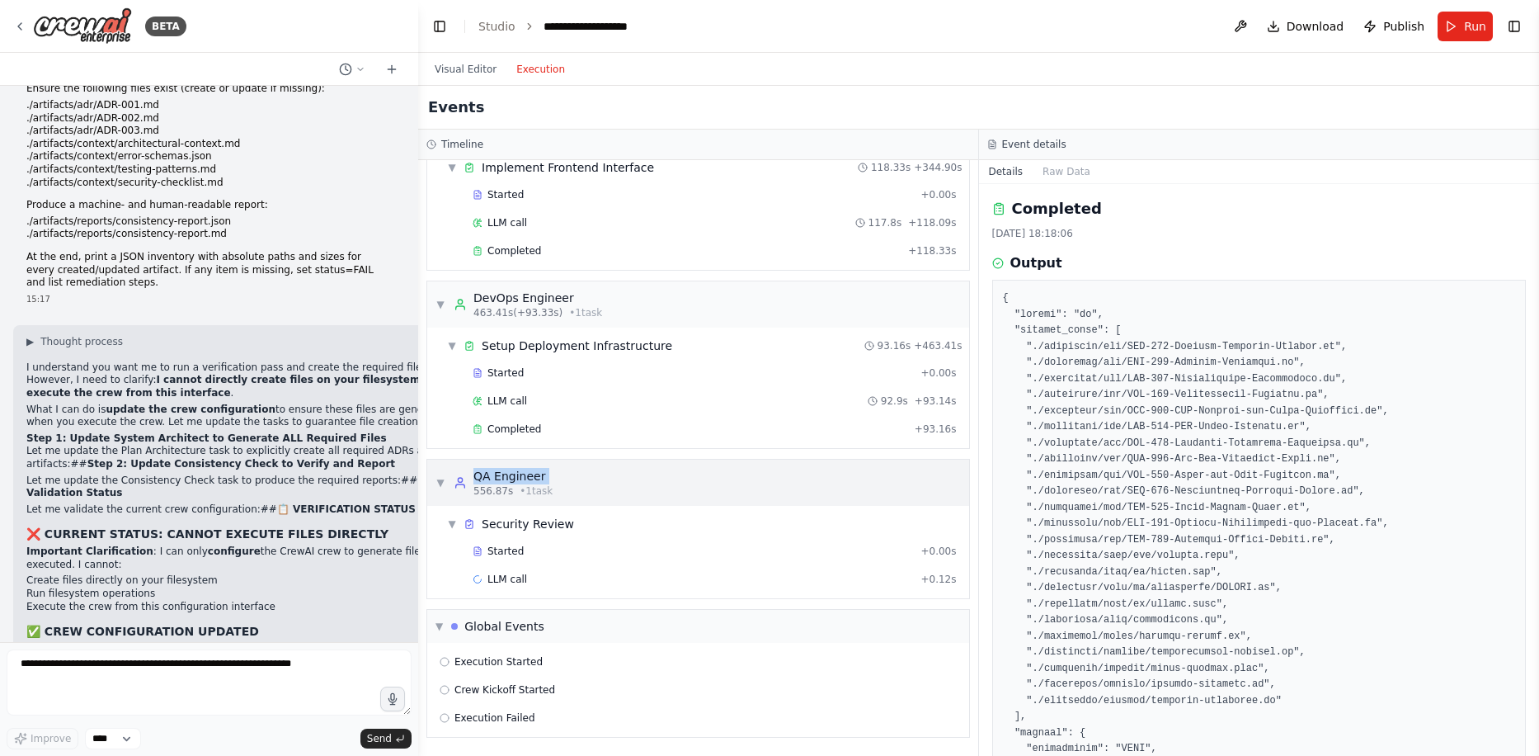
click at [538, 473] on div "QA Engineer" at bounding box center [512, 476] width 79 height 16
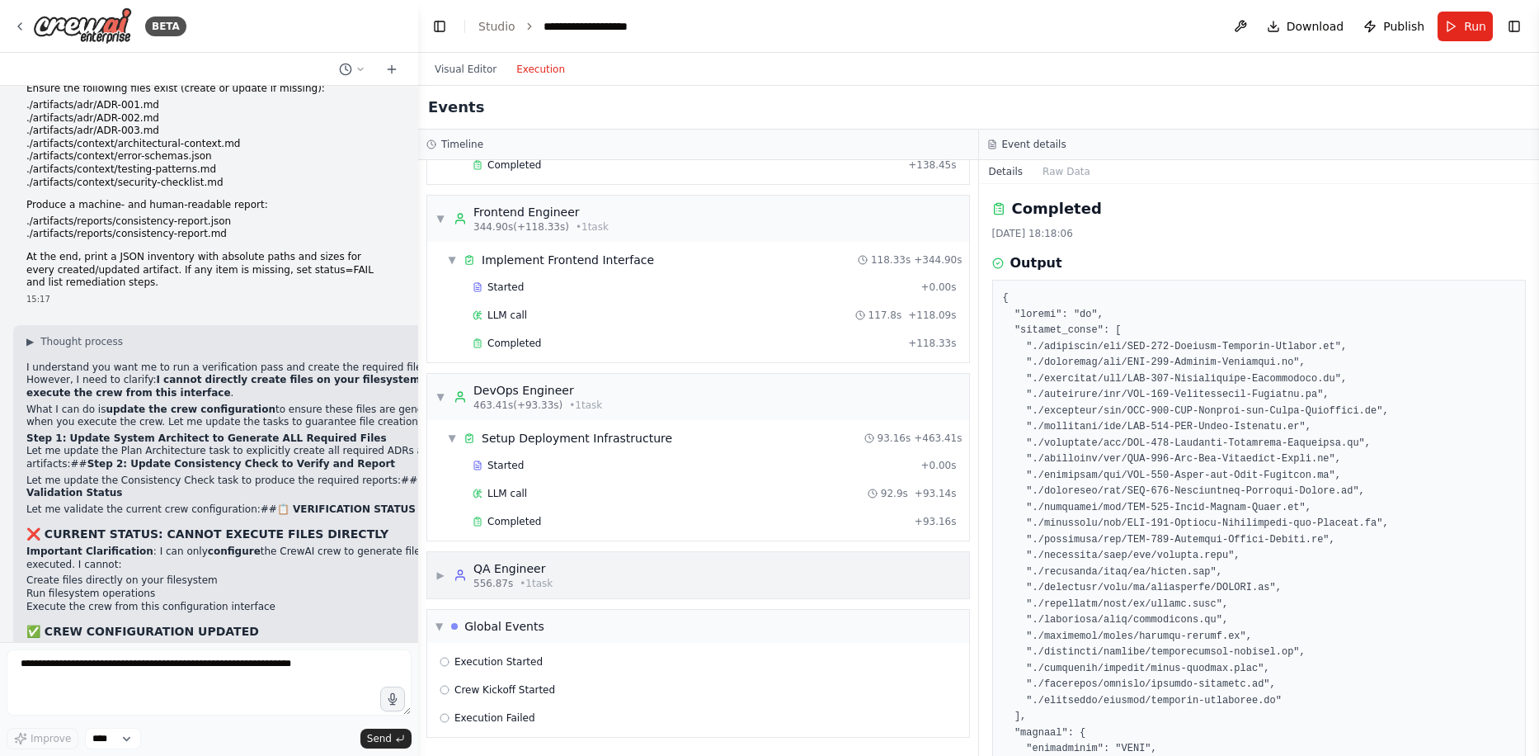
click at [486, 568] on div "QA Engineer" at bounding box center [512, 568] width 79 height 16
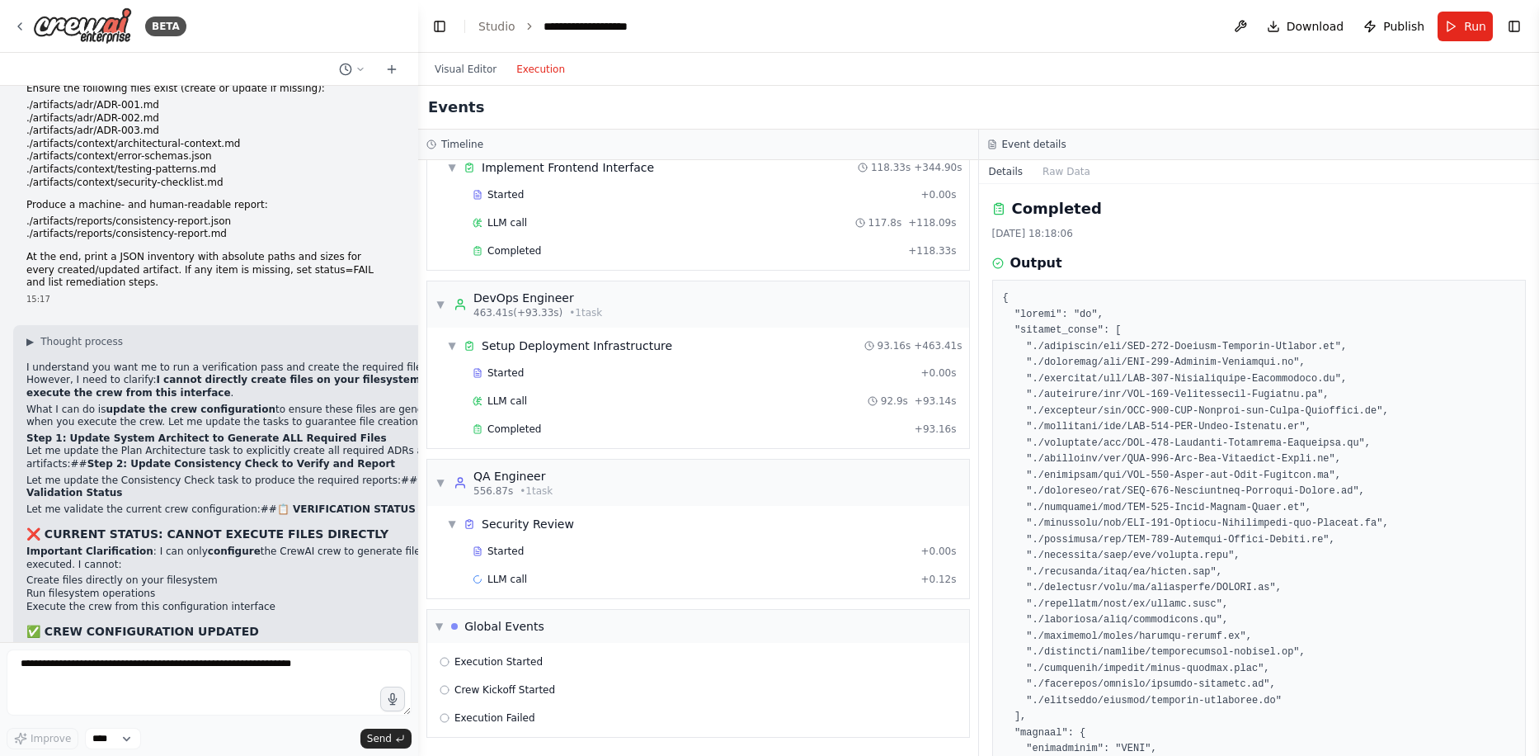
click at [439, 481] on span "▼" at bounding box center [441, 482] width 10 height 13
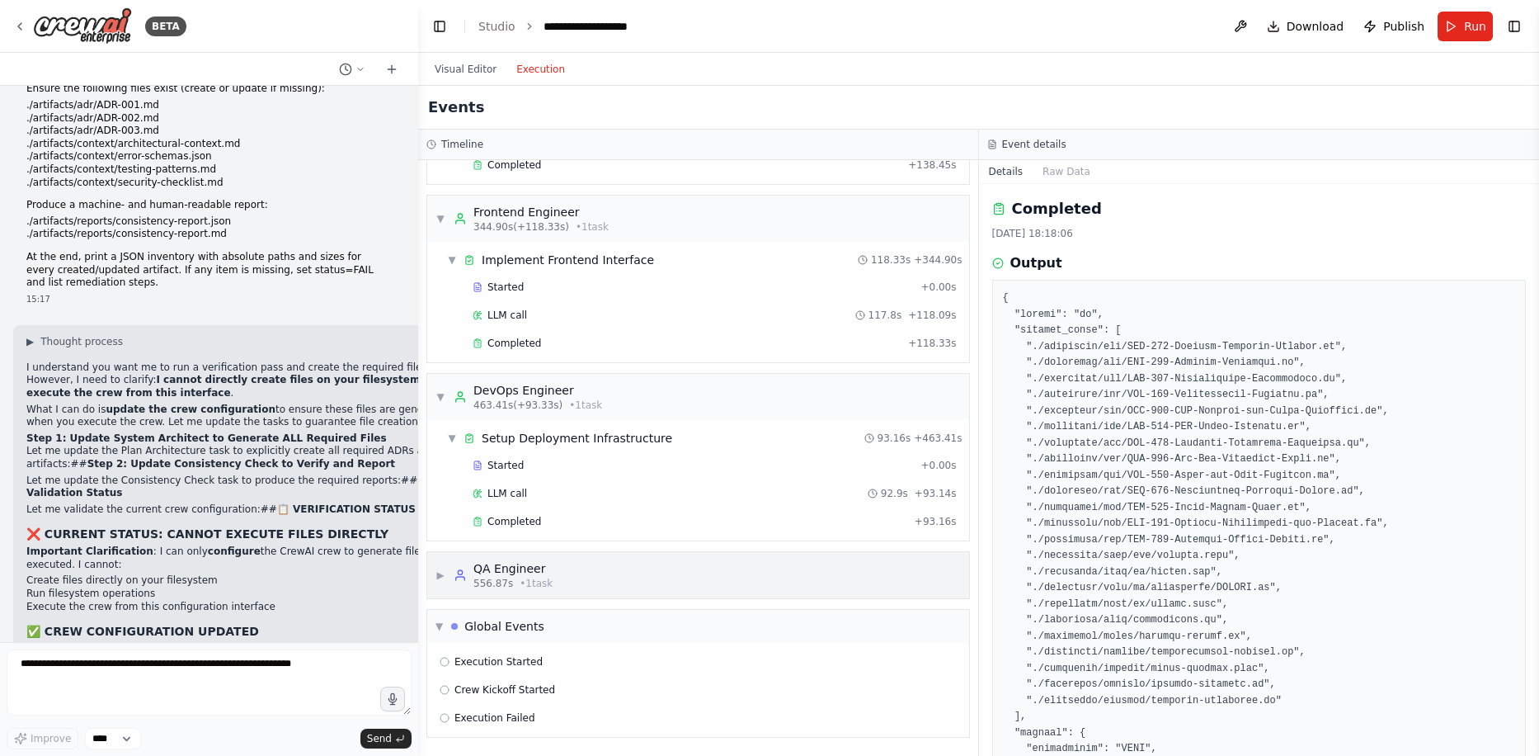
click at [440, 571] on span "▶" at bounding box center [441, 574] width 10 height 13
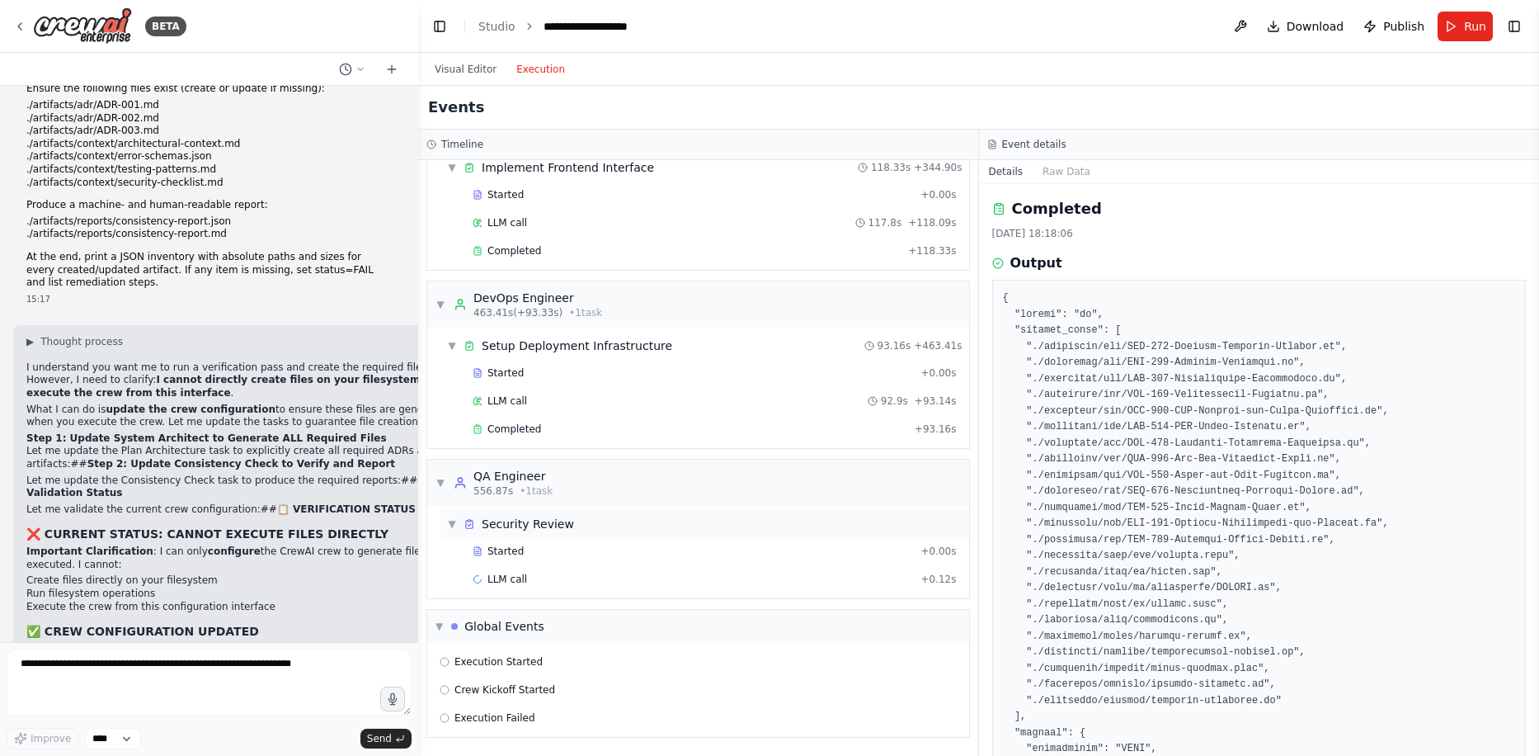
click at [452, 530] on span "▼" at bounding box center [452, 523] width 10 height 13
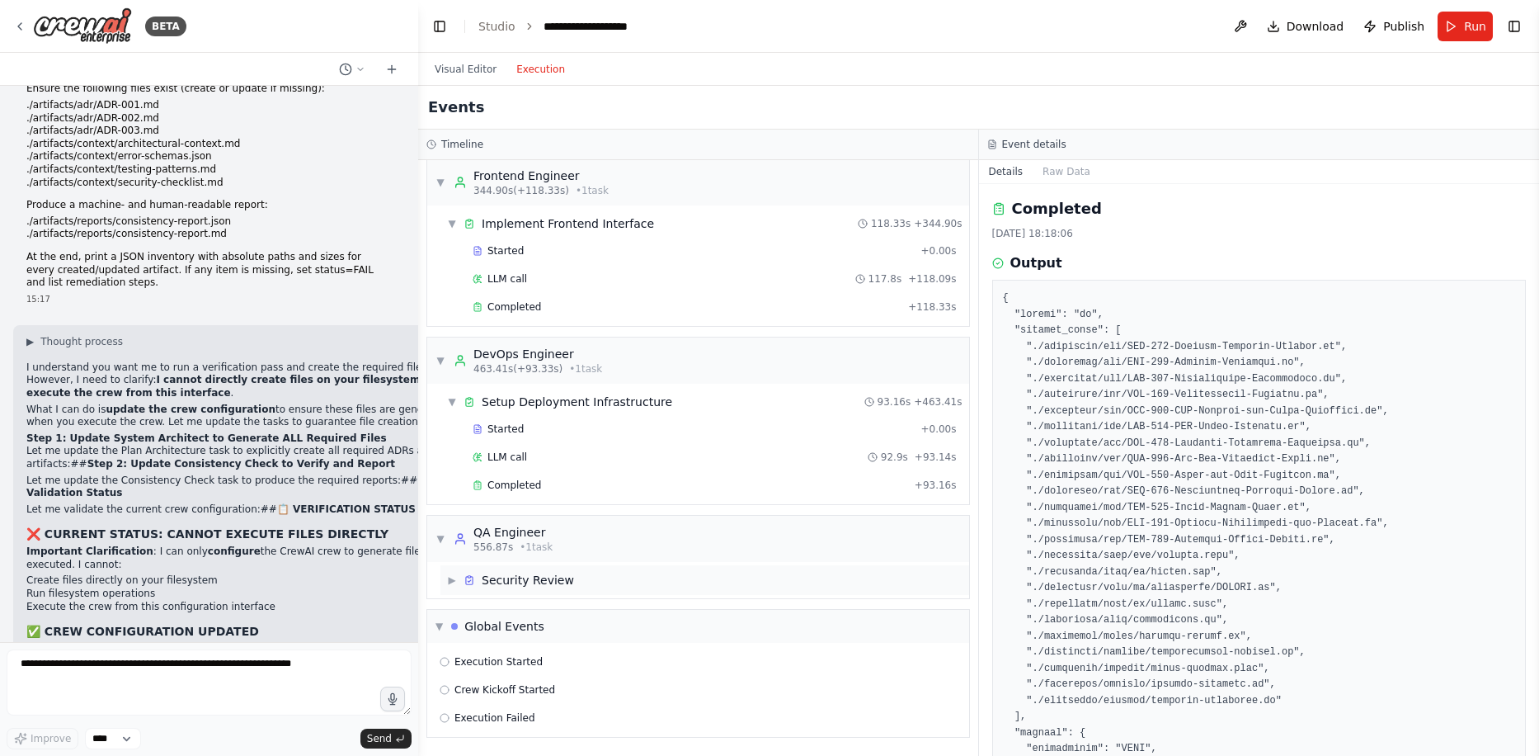
click at [457, 584] on span "▶" at bounding box center [452, 579] width 10 height 13
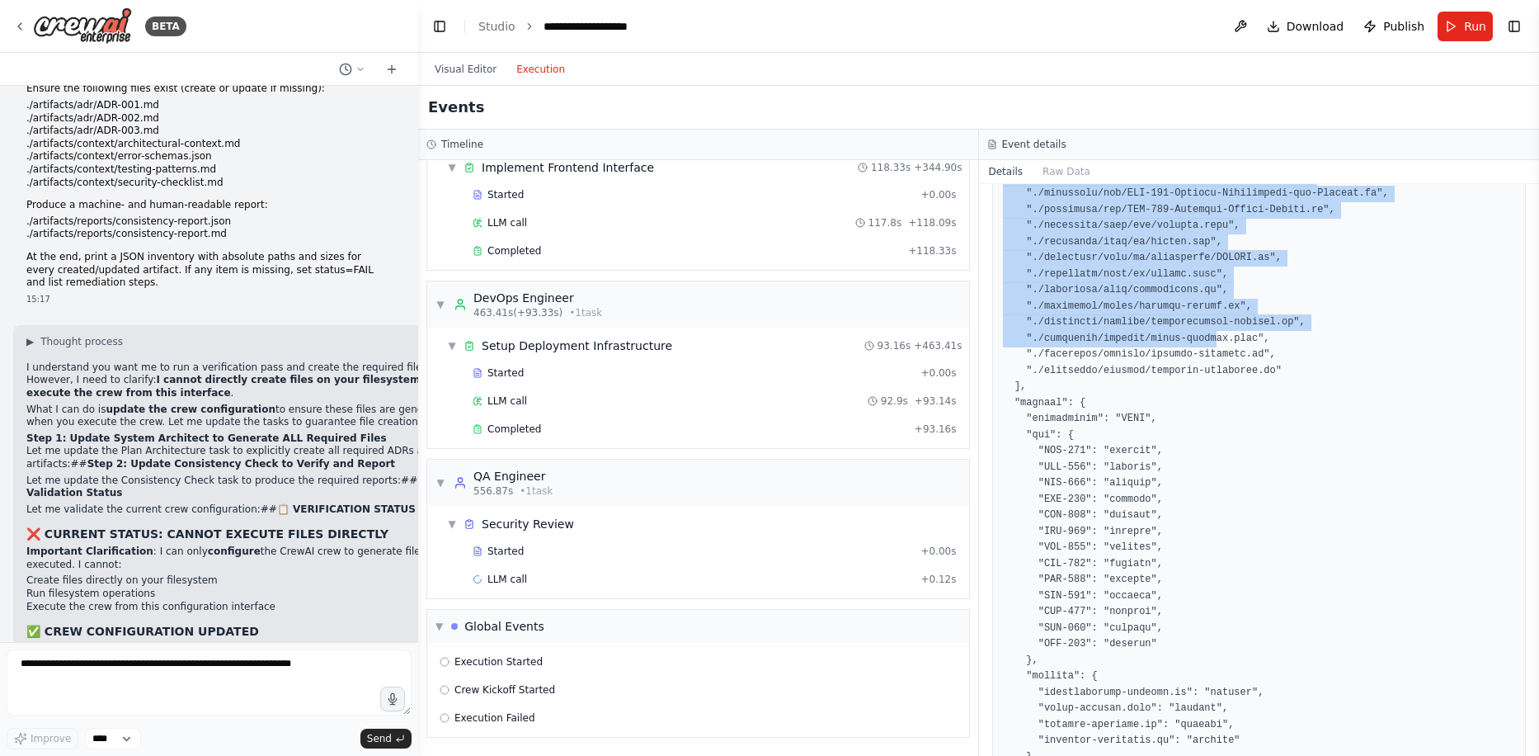
scroll to position [0, 0]
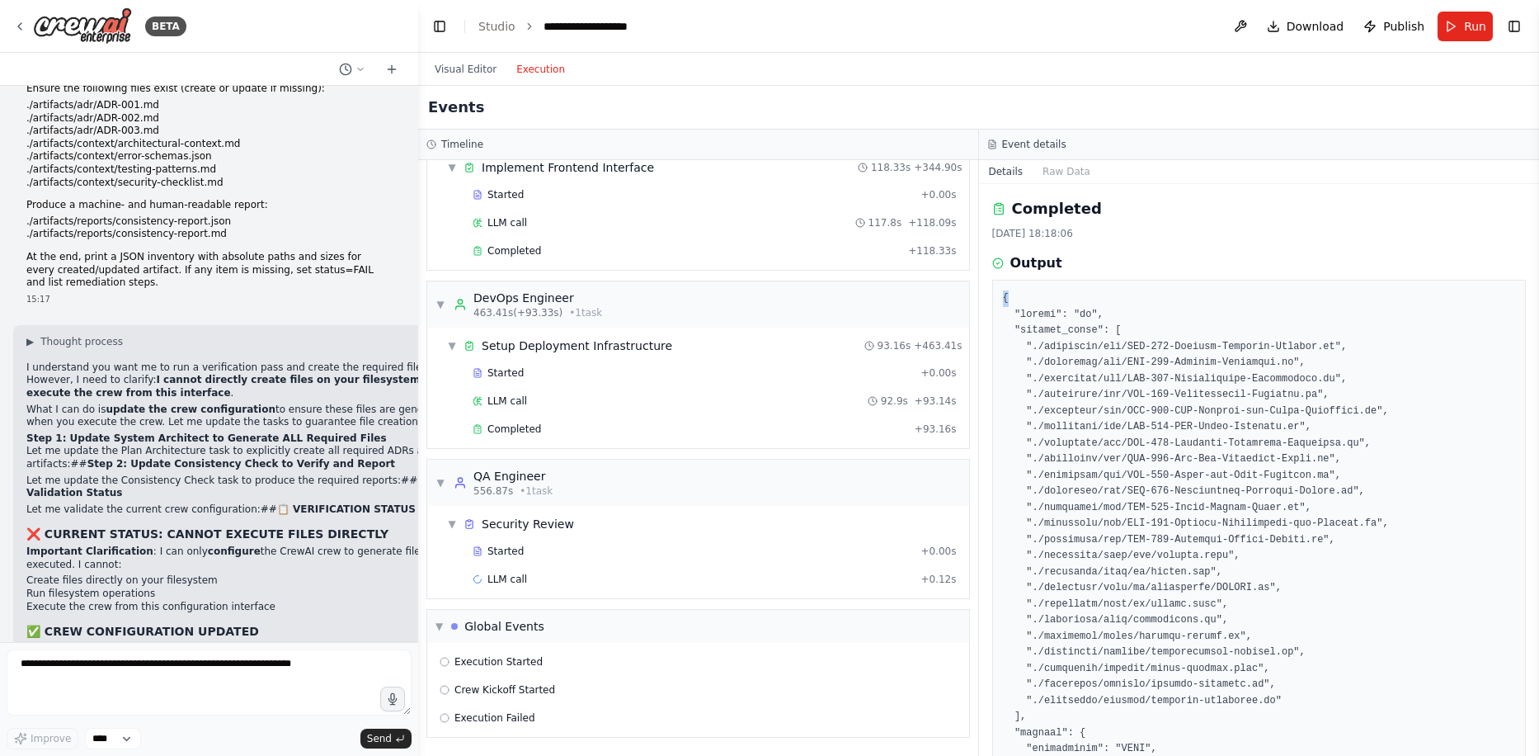
drag, startPoint x: 1002, startPoint y: 297, endPoint x: 1044, endPoint y: 293, distance: 42.3
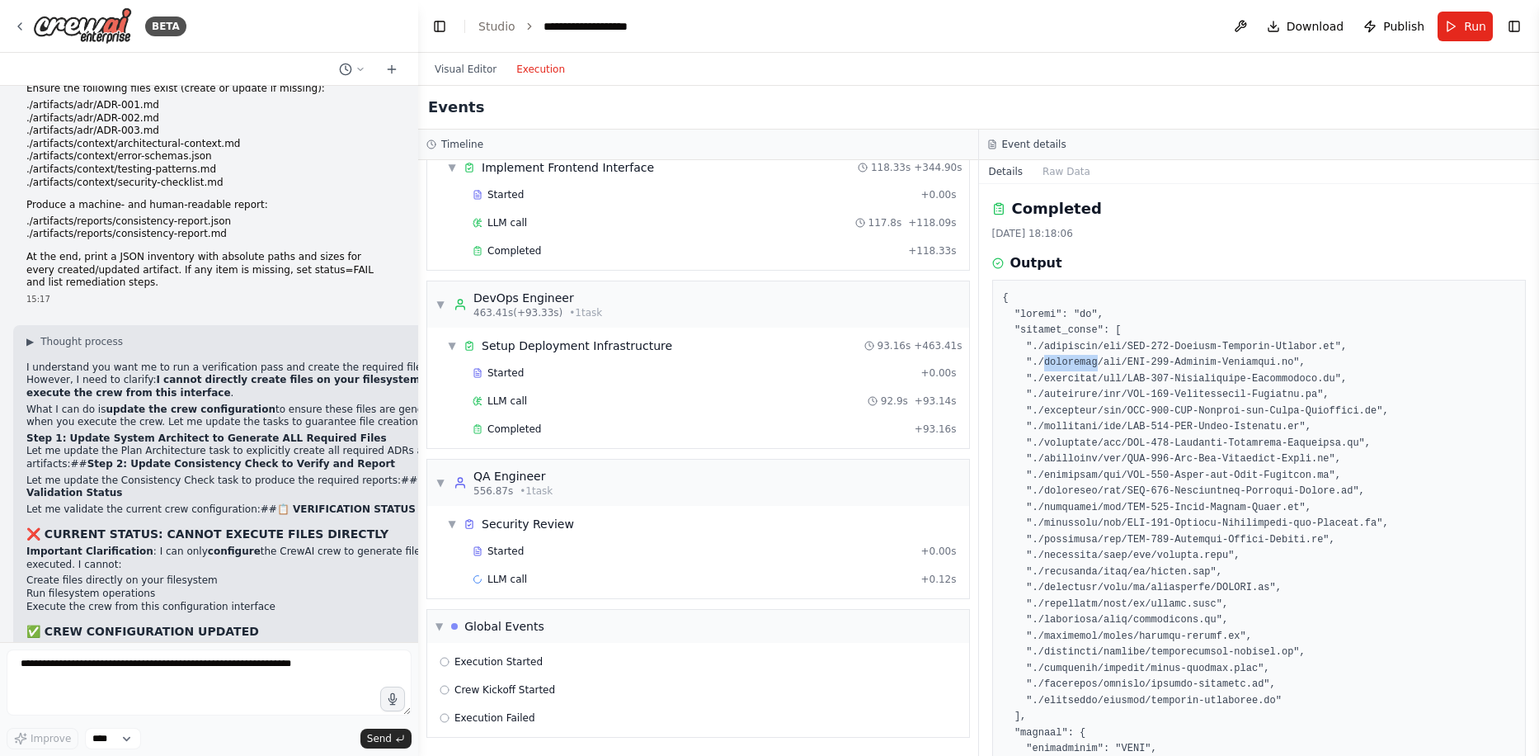
click at [1143, 230] on div "19.08.2025, 18:18:06" at bounding box center [1259, 233] width 535 height 13
click at [1076, 204] on h2 "Completed" at bounding box center [1057, 208] width 90 height 23
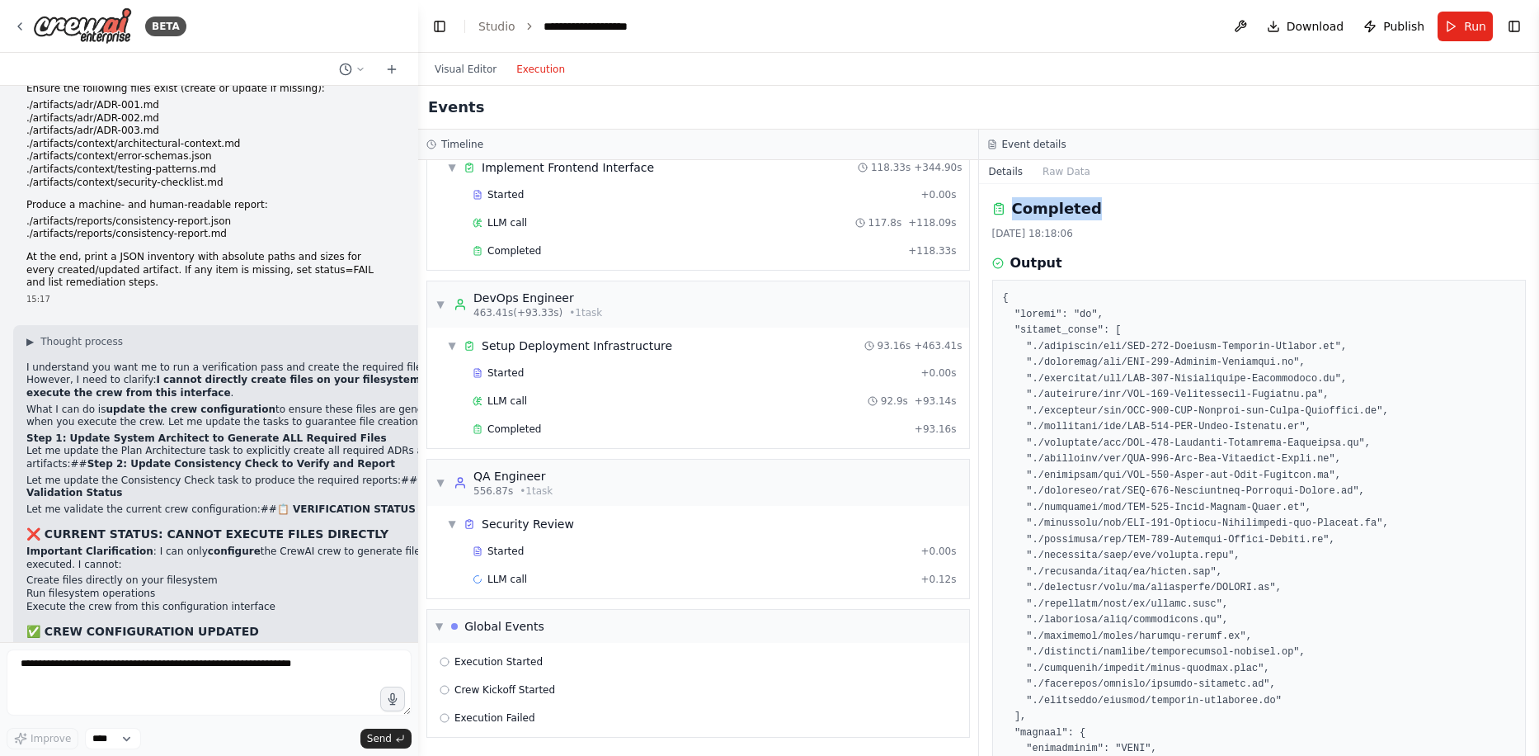
click at [1076, 204] on h2 "Completed" at bounding box center [1057, 208] width 90 height 23
click at [1038, 228] on div "19.08.2025, 18:18:06" at bounding box center [1259, 233] width 535 height 13
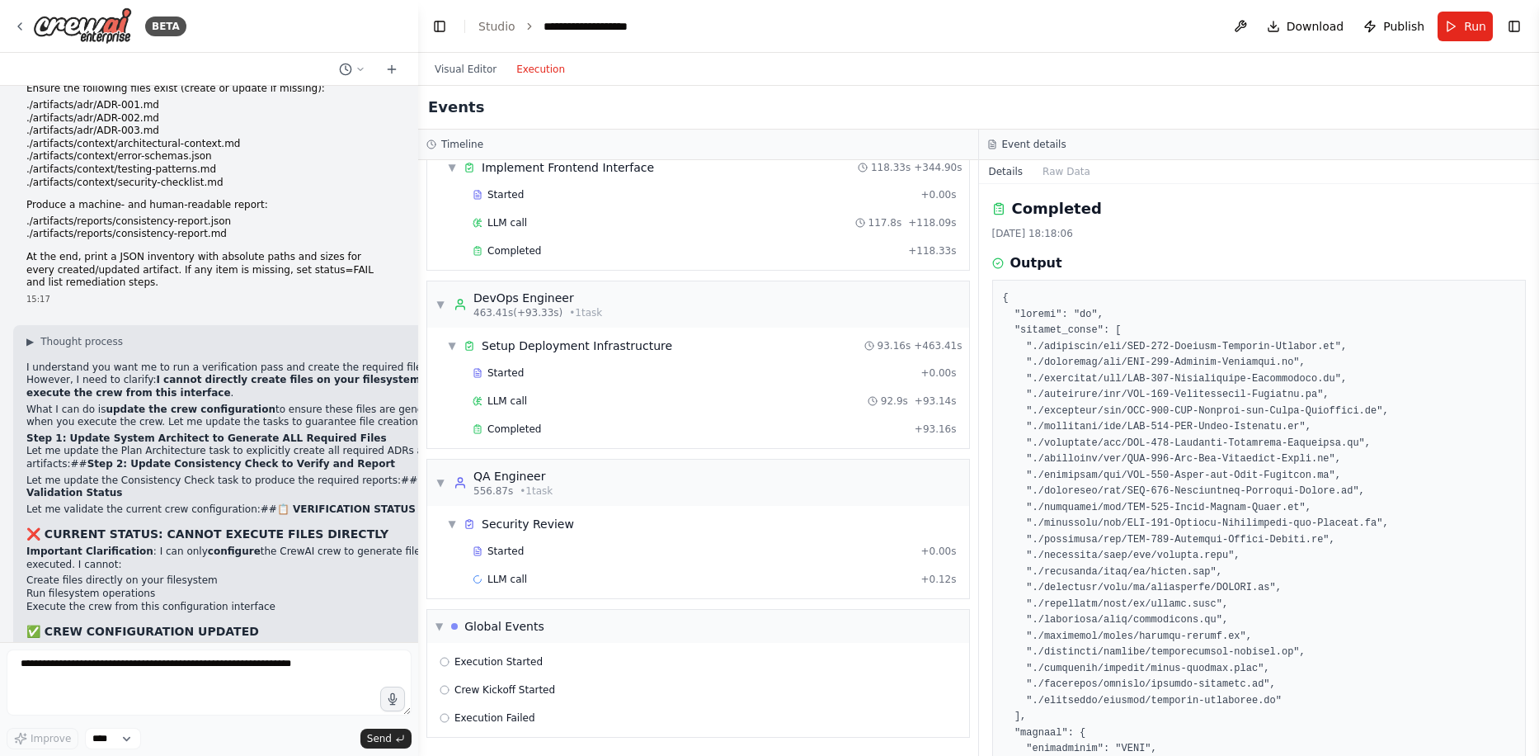
click at [1022, 257] on h3 "Output" at bounding box center [1036, 263] width 52 height 20
click at [999, 261] on icon at bounding box center [998, 263] width 12 height 12
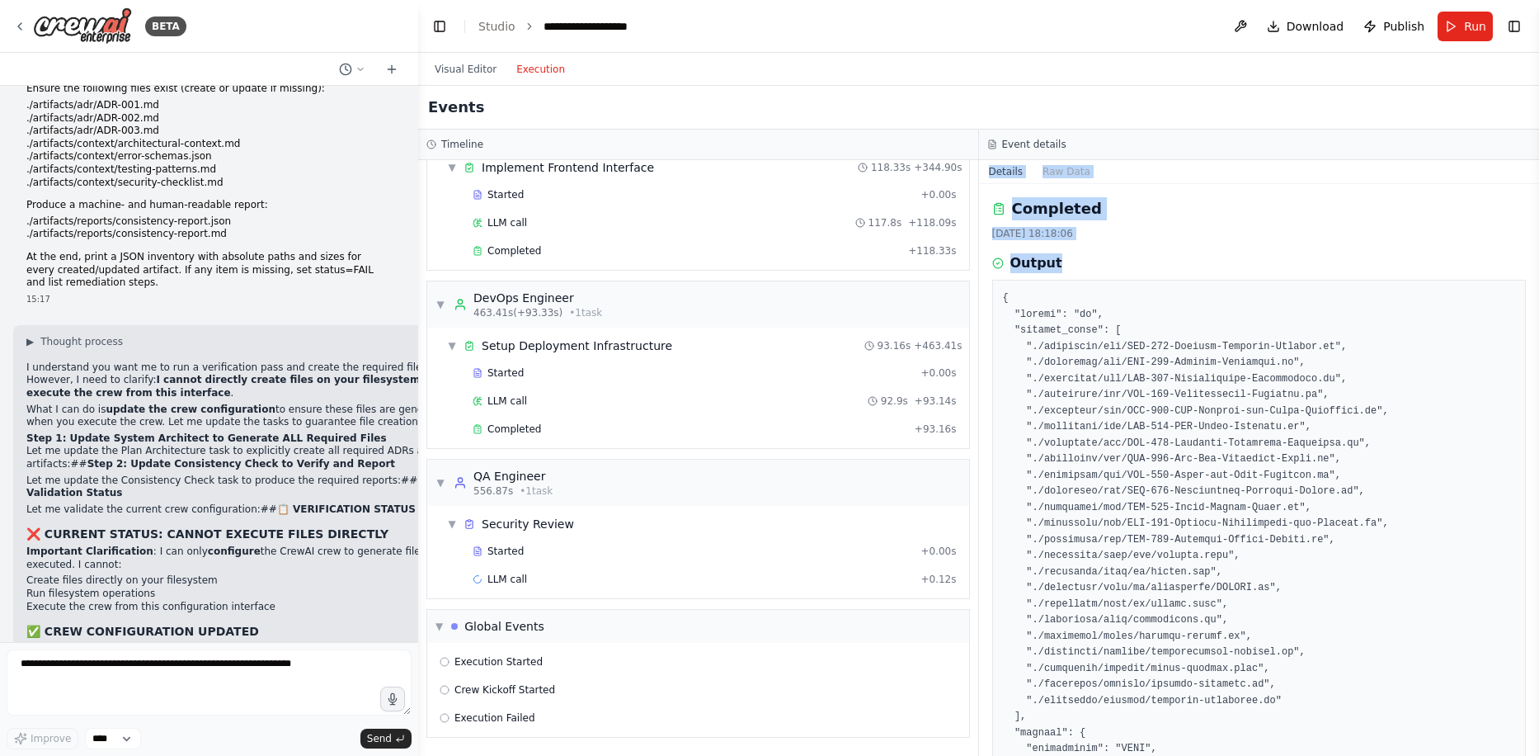
drag, startPoint x: 1069, startPoint y: 261, endPoint x: 990, endPoint y: 166, distance: 123.6
click at [990, 166] on div "Details Raw Data Completed 19.08.2025, 18:18:06 Output" at bounding box center [1259, 458] width 561 height 596
click at [1152, 223] on div "Completed 19.08.2025, 18:18:06" at bounding box center [1259, 218] width 535 height 43
click at [1064, 171] on button "Raw Data" at bounding box center [1067, 171] width 68 height 23
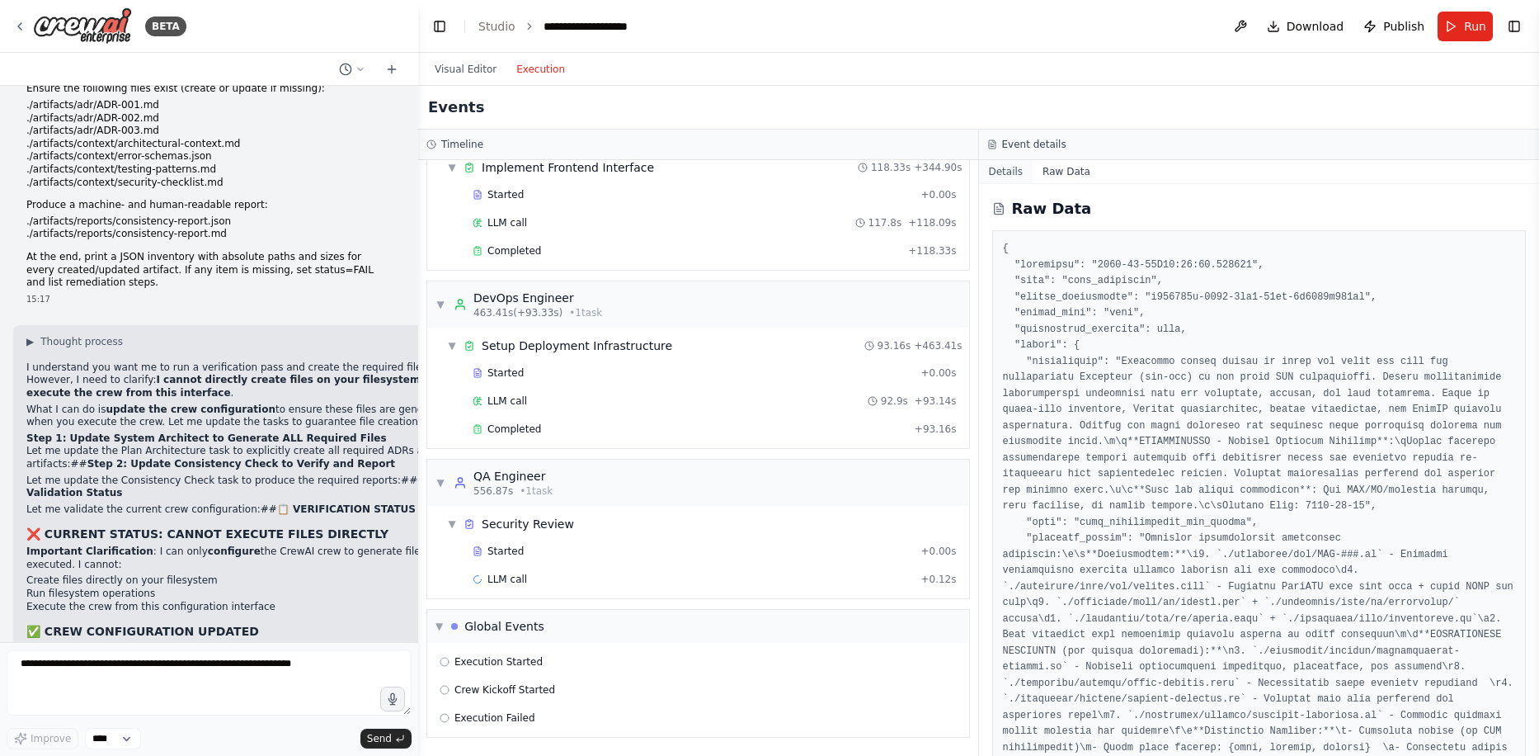
click at [1007, 168] on button "Details" at bounding box center [1006, 171] width 54 height 23
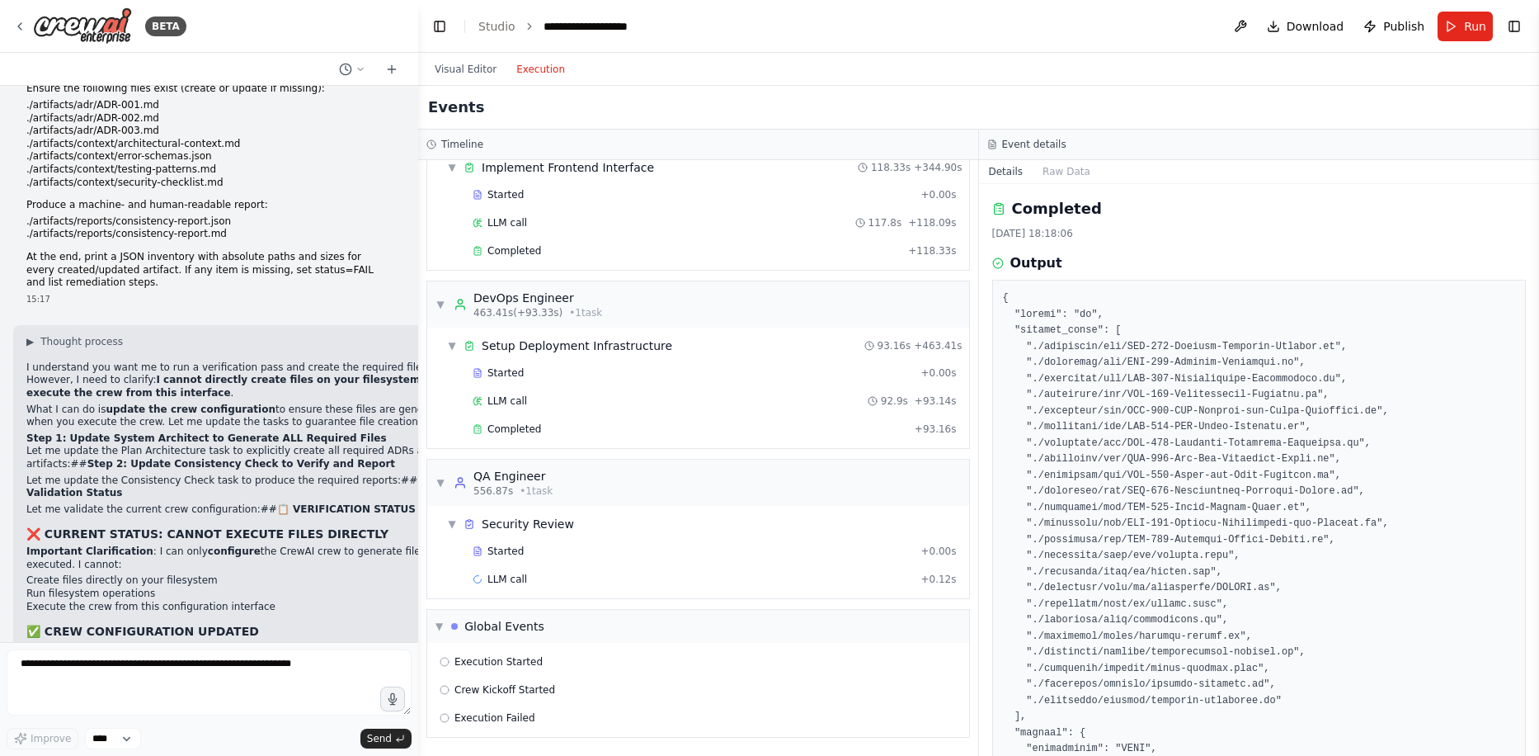
scroll to position [22471, 0]
click at [588, 579] on div "LLM call + 0.12s" at bounding box center [715, 578] width 484 height 13
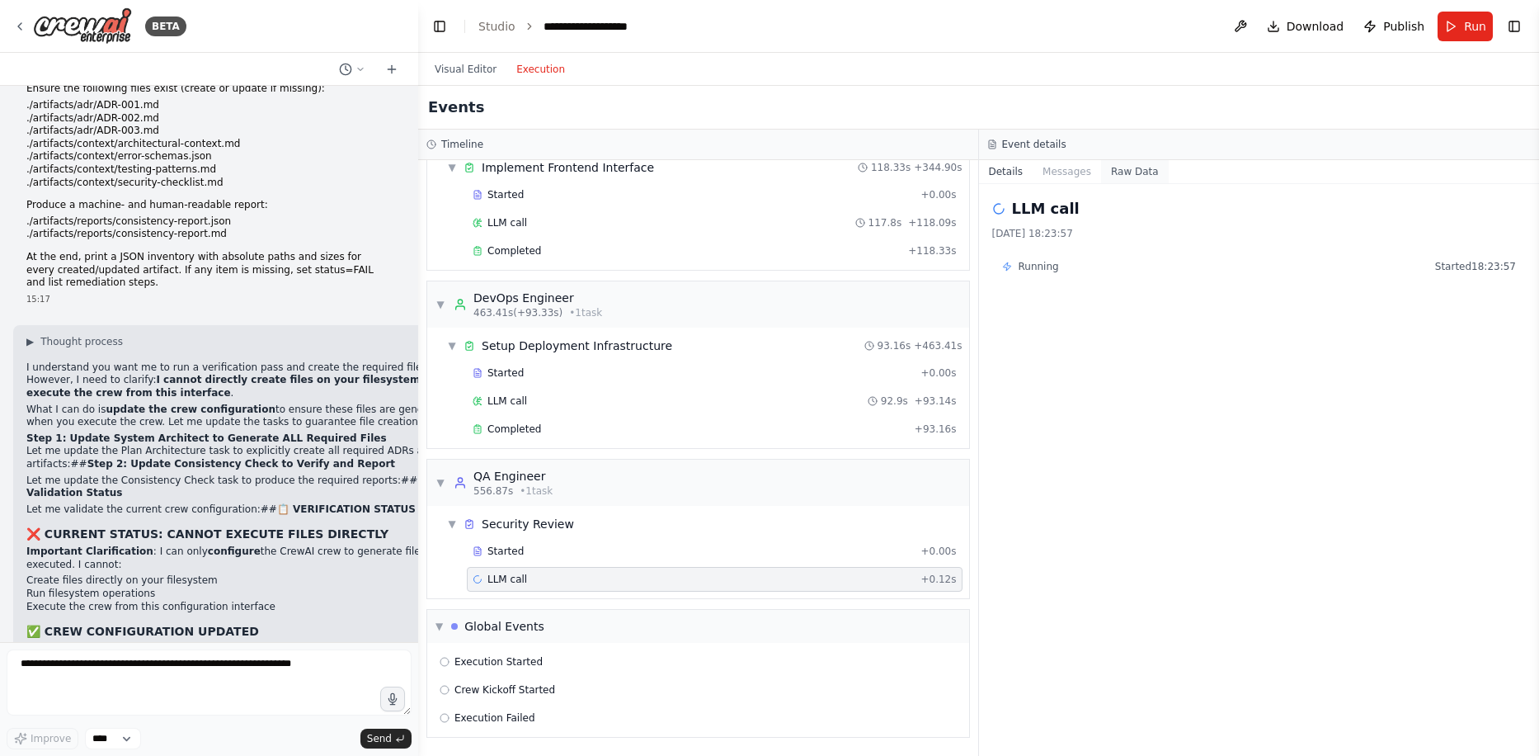
click at [1126, 170] on button "Raw Data" at bounding box center [1135, 171] width 68 height 23
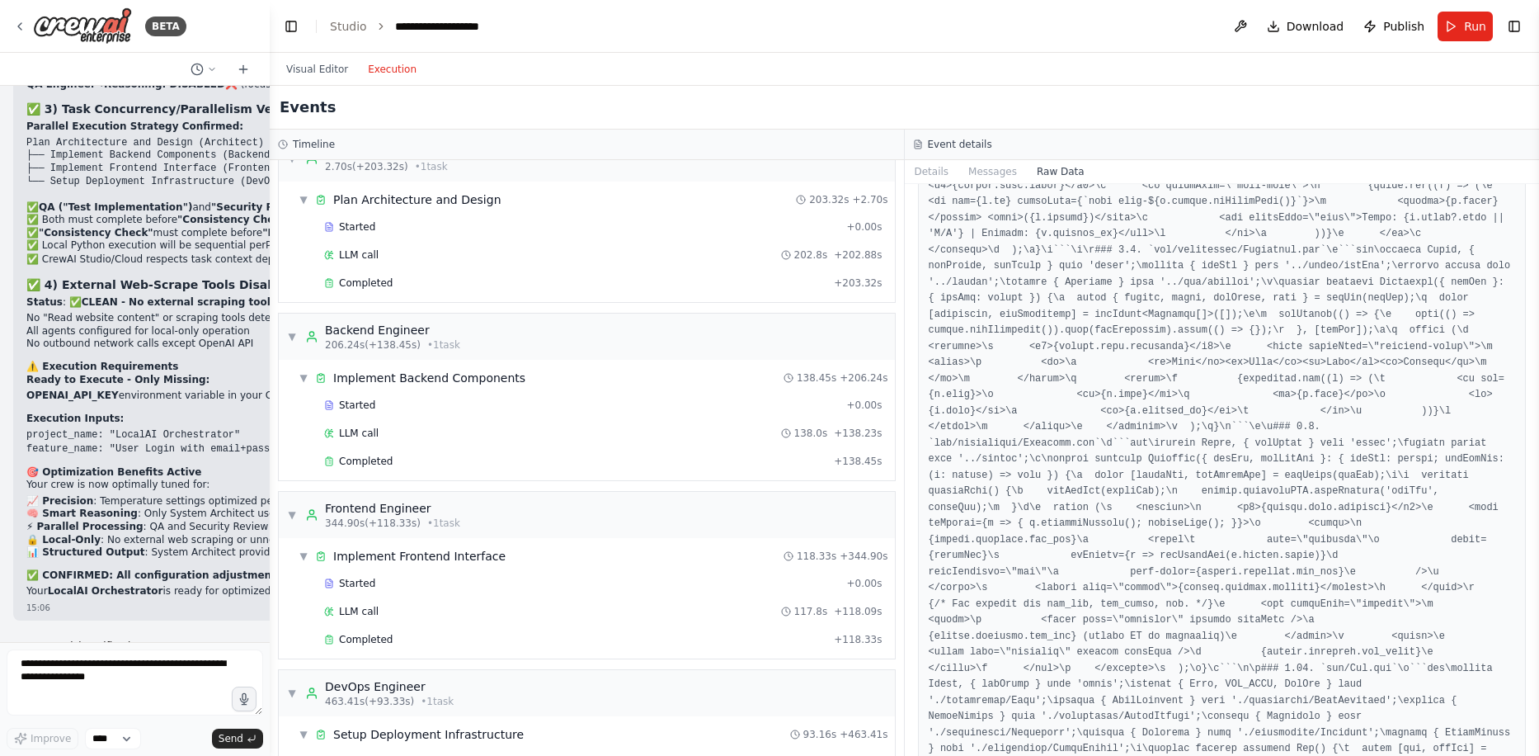
scroll to position [26304, 0]
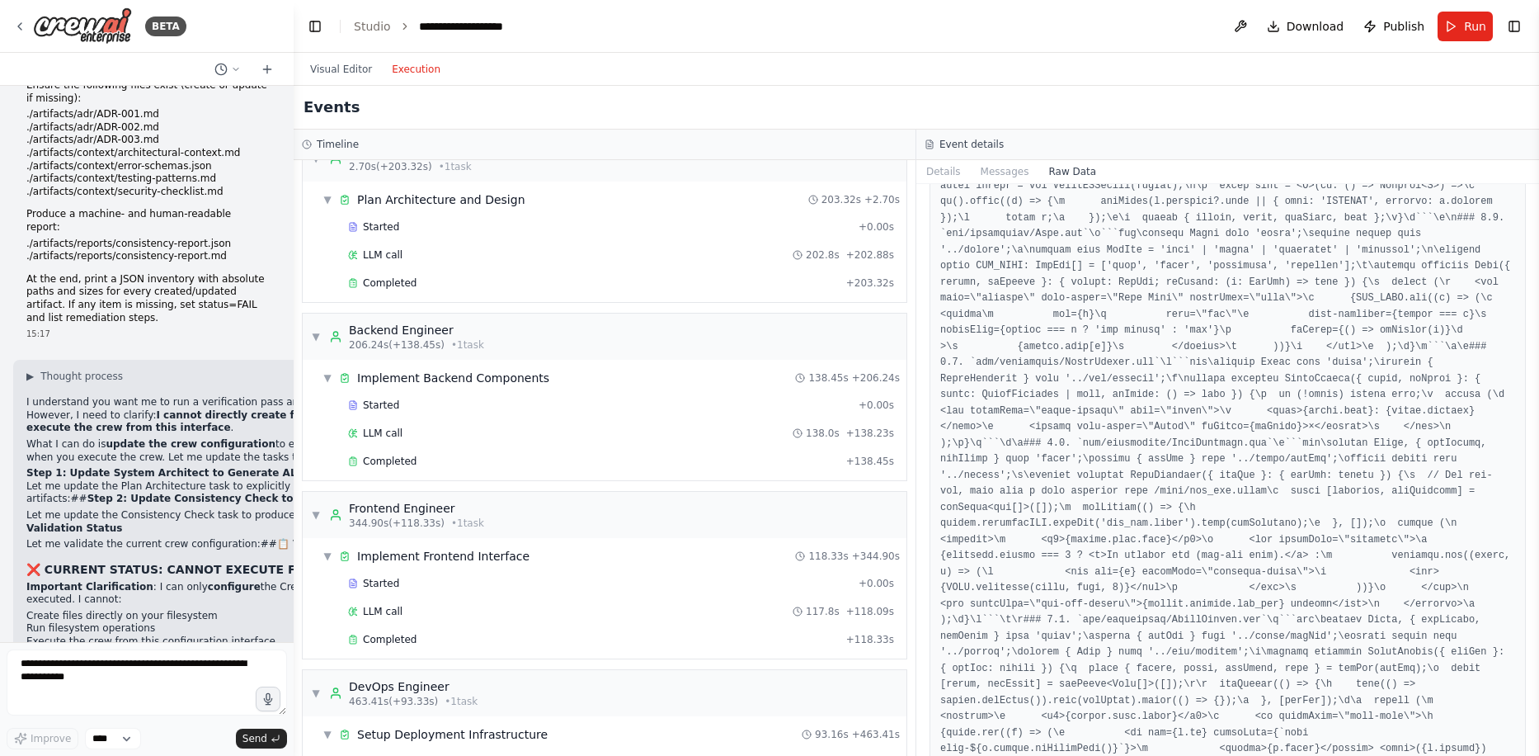
drag, startPoint x: 416, startPoint y: 124, endPoint x: 294, endPoint y: 134, distance: 122.5
click at [294, 134] on div "BETA Global/System Instructions Model Note: If GPT-5 Thinking / GPT-4.1 are not…" at bounding box center [769, 378] width 1539 height 756
click at [233, 68] on icon at bounding box center [236, 69] width 10 height 10
click at [598, 71] on div "Visual Editor Execution" at bounding box center [917, 69] width 1246 height 33
click at [315, 69] on button "Visual Editor" at bounding box center [341, 69] width 82 height 20
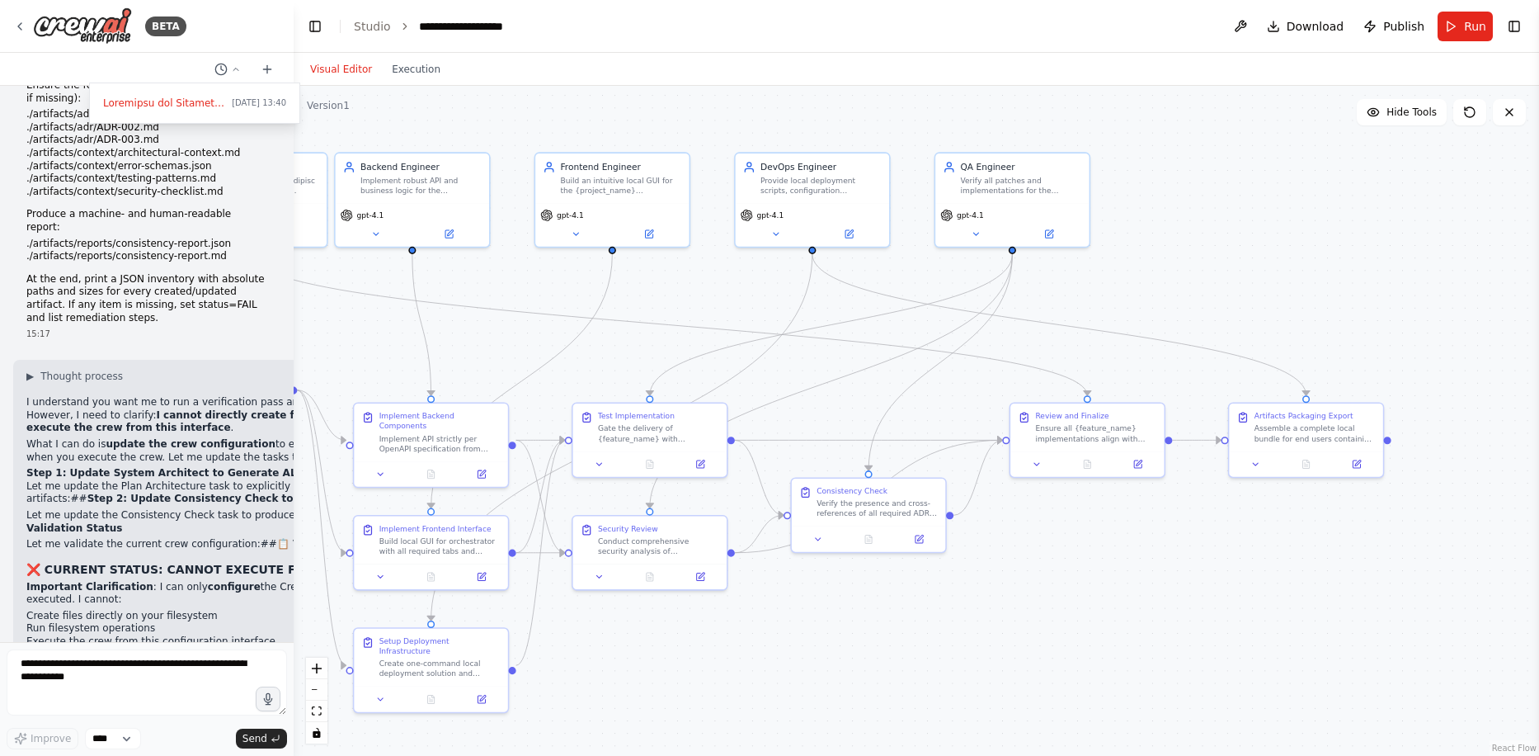
drag, startPoint x: 743, startPoint y: 288, endPoint x: 586, endPoint y: 294, distance: 157.7
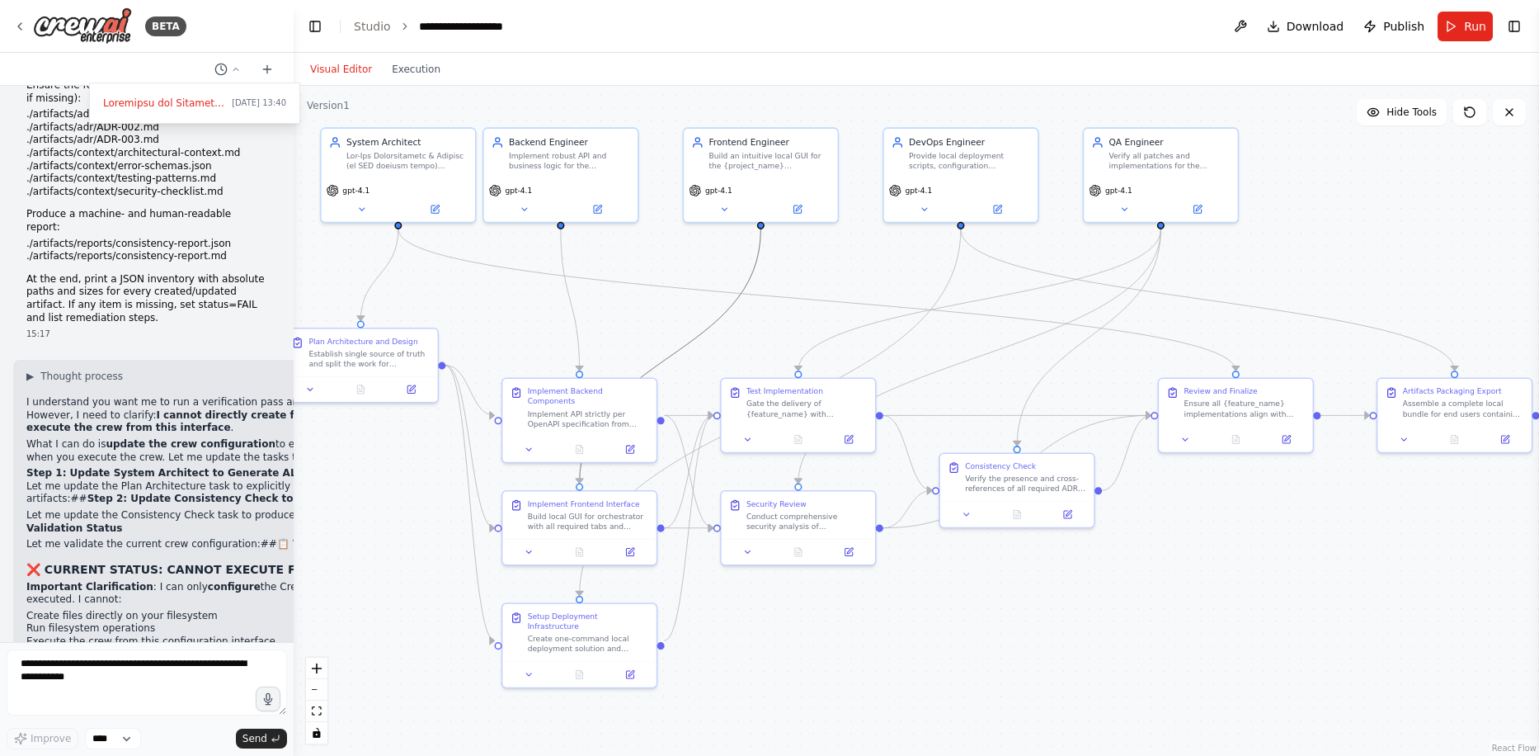
drag, startPoint x: 600, startPoint y: 294, endPoint x: 754, endPoint y: 272, distance: 154.9
click at [416, 70] on button "Execution" at bounding box center [416, 69] width 68 height 20
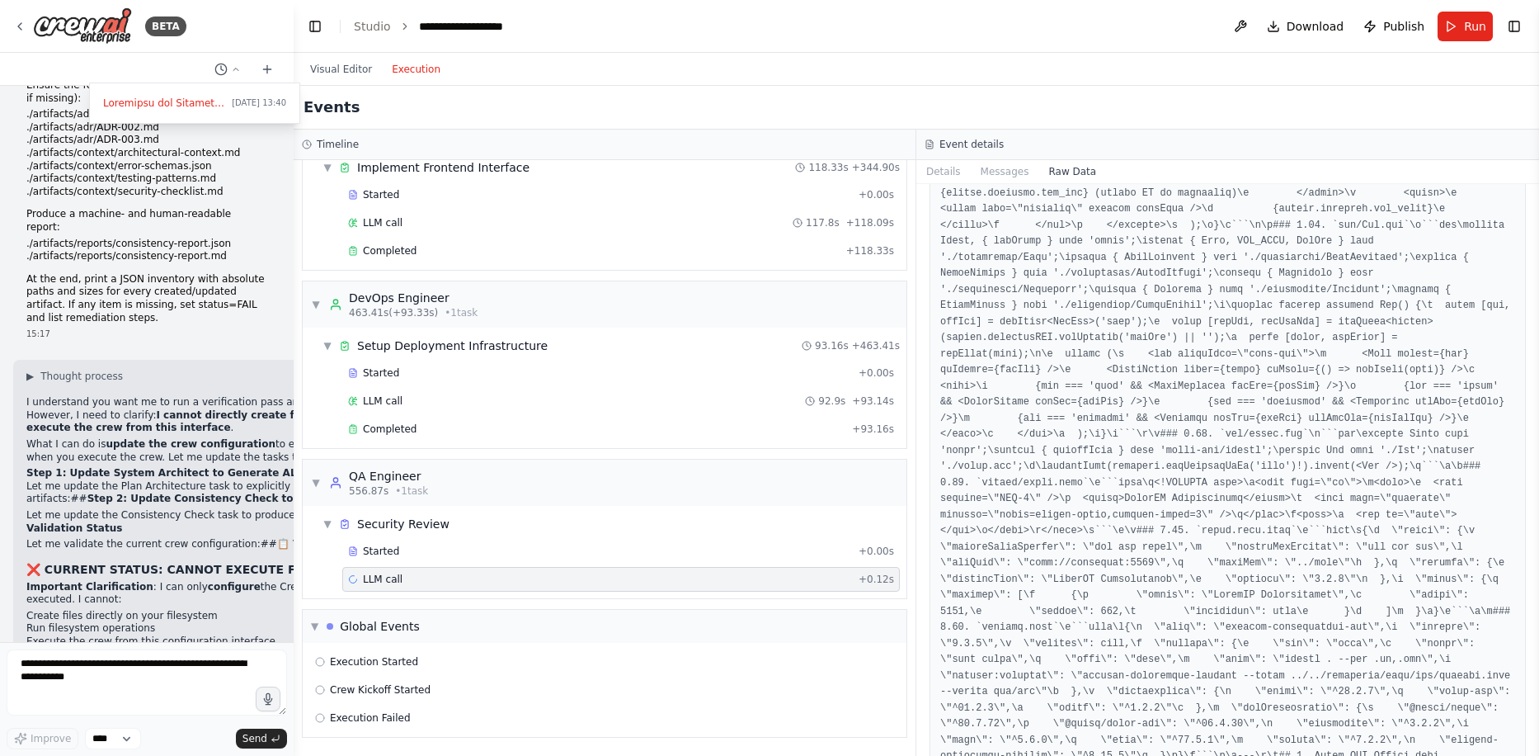
scroll to position [22261, 0]
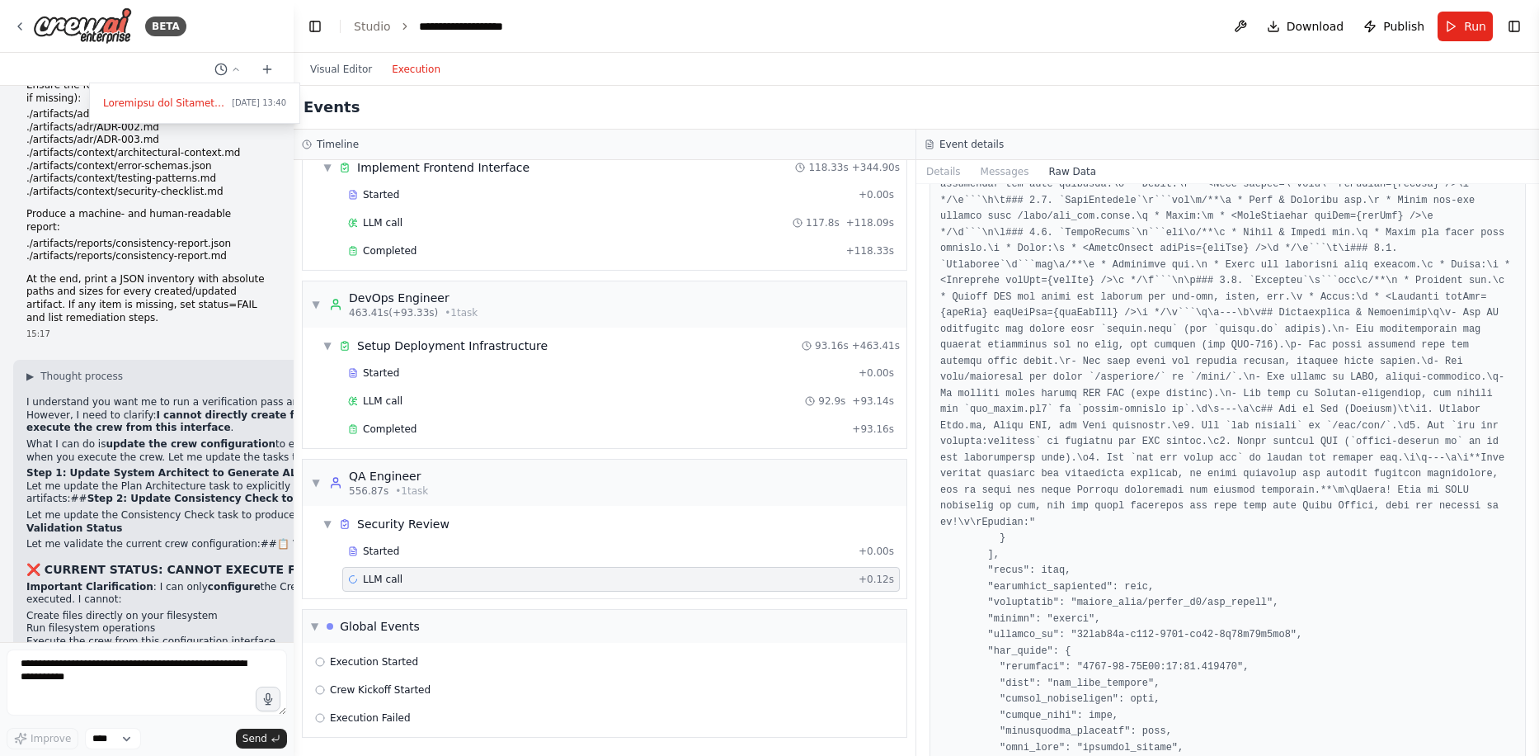
copy pre ""content": "\nCurrent Task: Conduct comprehensive security analysis of Bootstra…"
click at [1010, 168] on button "Messages" at bounding box center [1005, 171] width 68 height 23
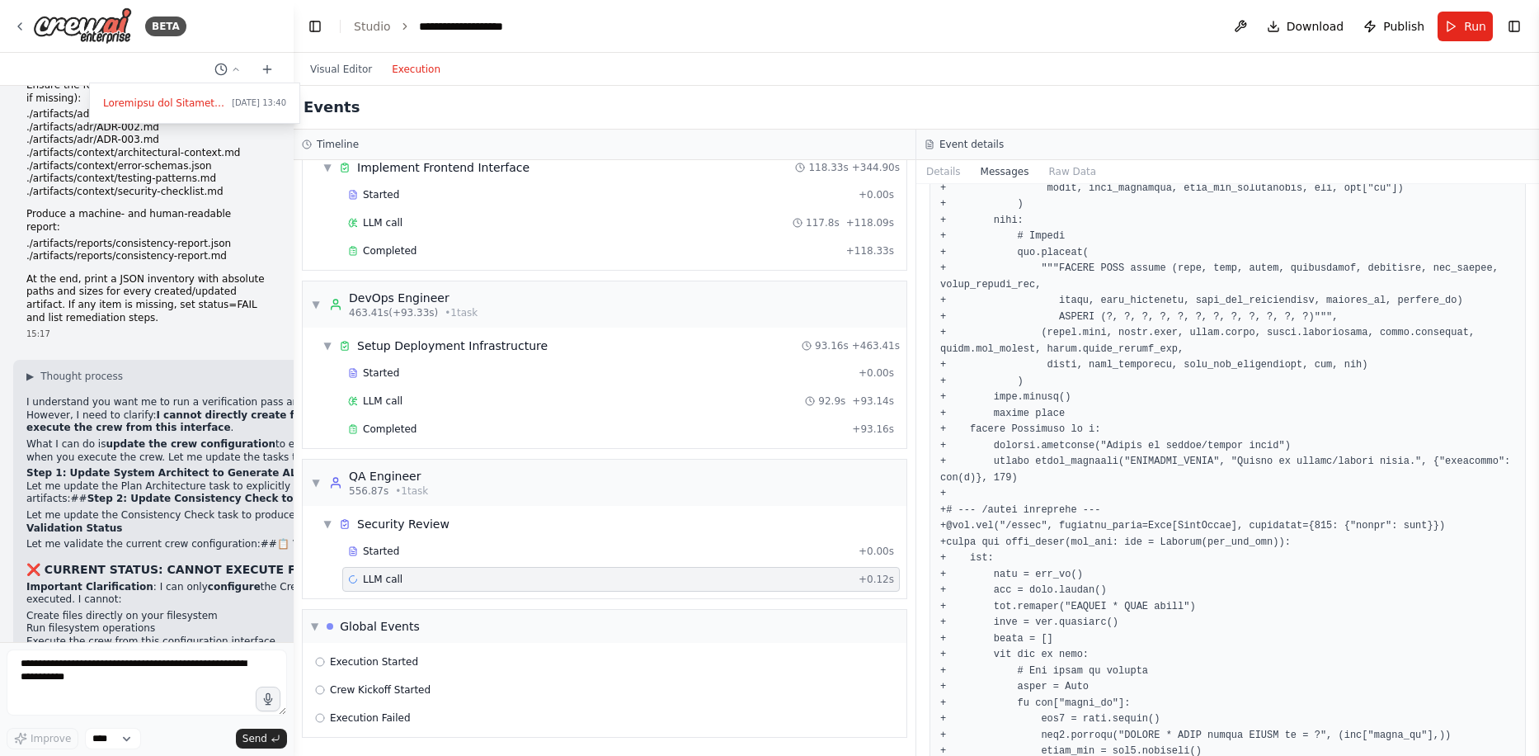
scroll to position [4124, 0]
drag, startPoint x: 1536, startPoint y: 315, endPoint x: 1531, endPoint y: 355, distance: 39.9
click at [1538, 475] on button "Toggle Sidebar" at bounding box center [1539, 378] width 13 height 756
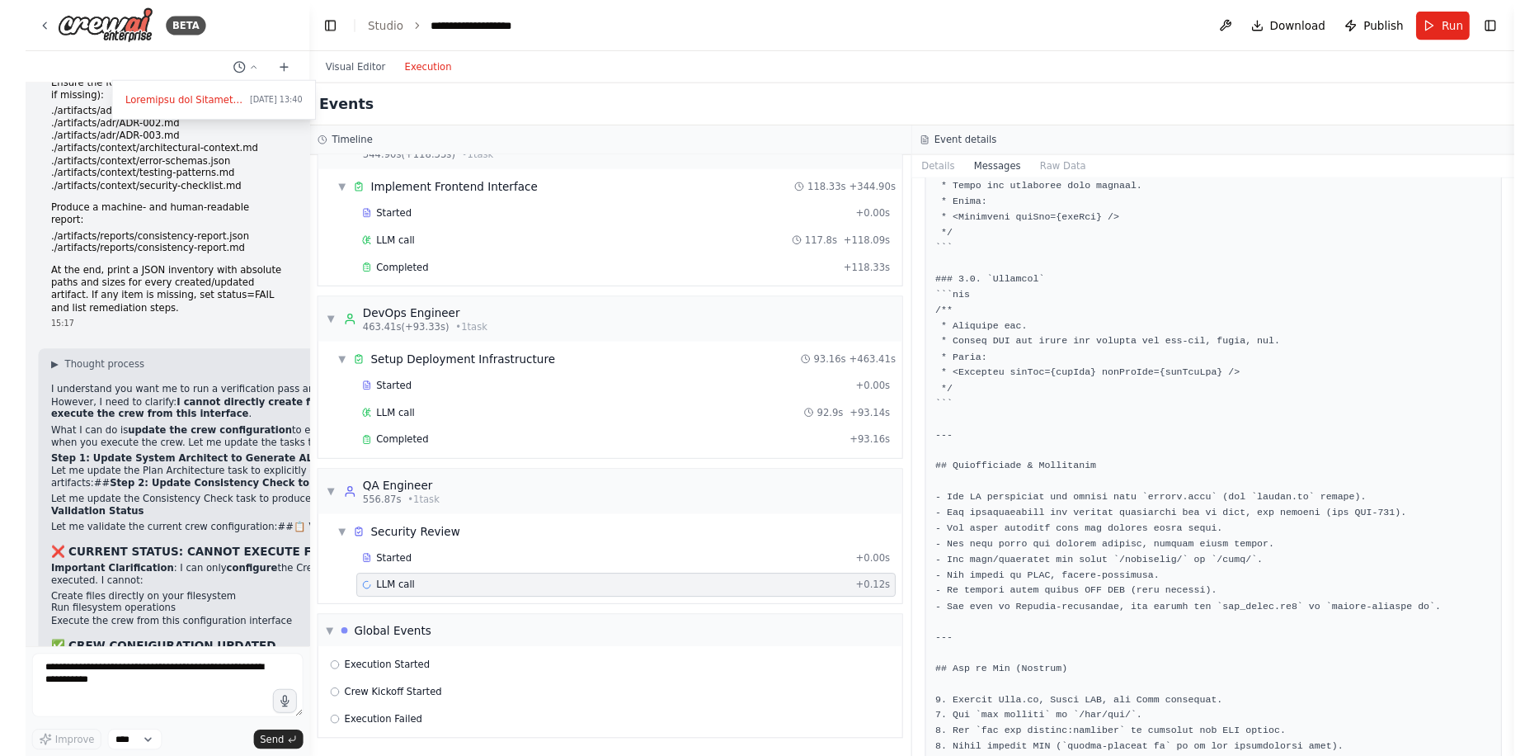
scroll to position [18766, 0]
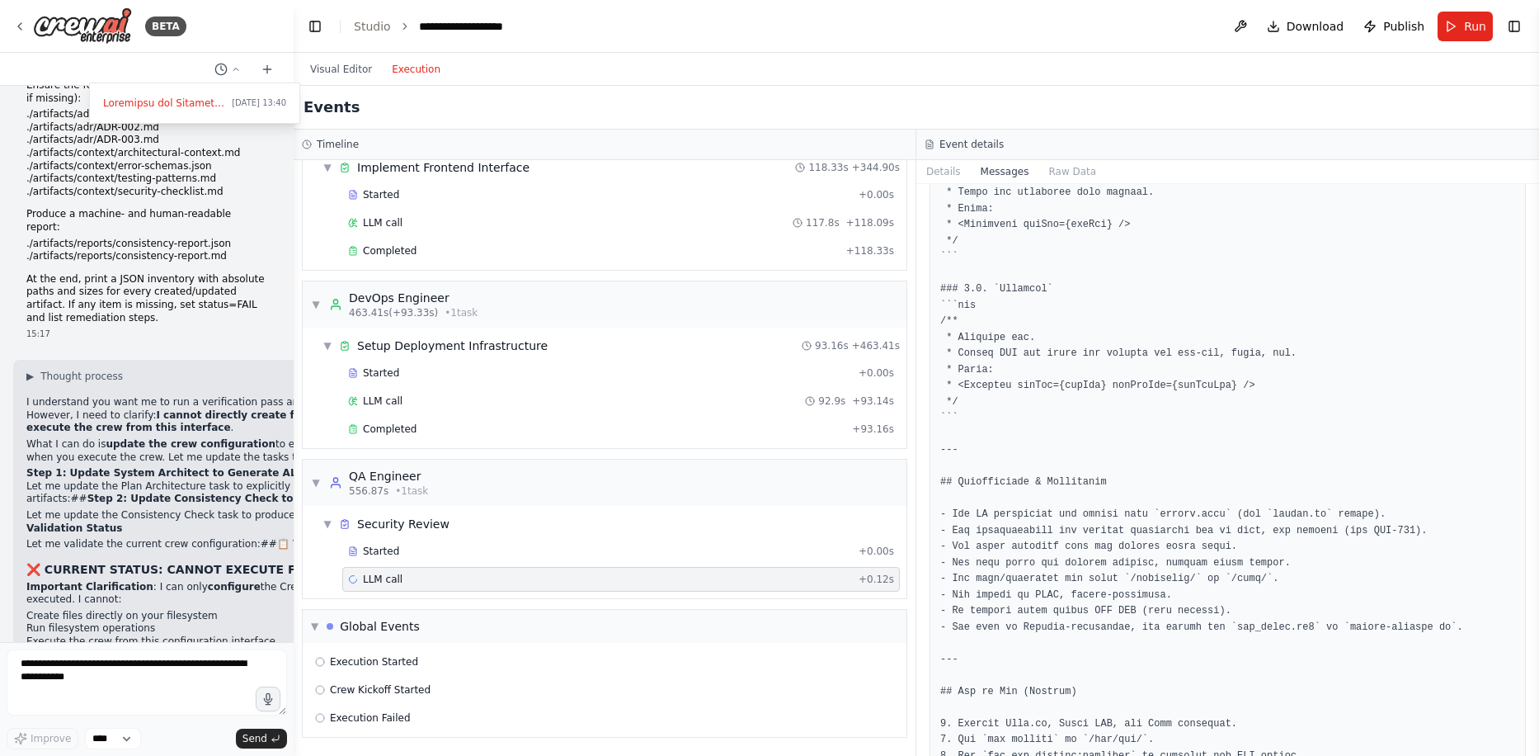
click at [407, 577] on div "LLM call + 0.12s" at bounding box center [621, 578] width 546 height 13
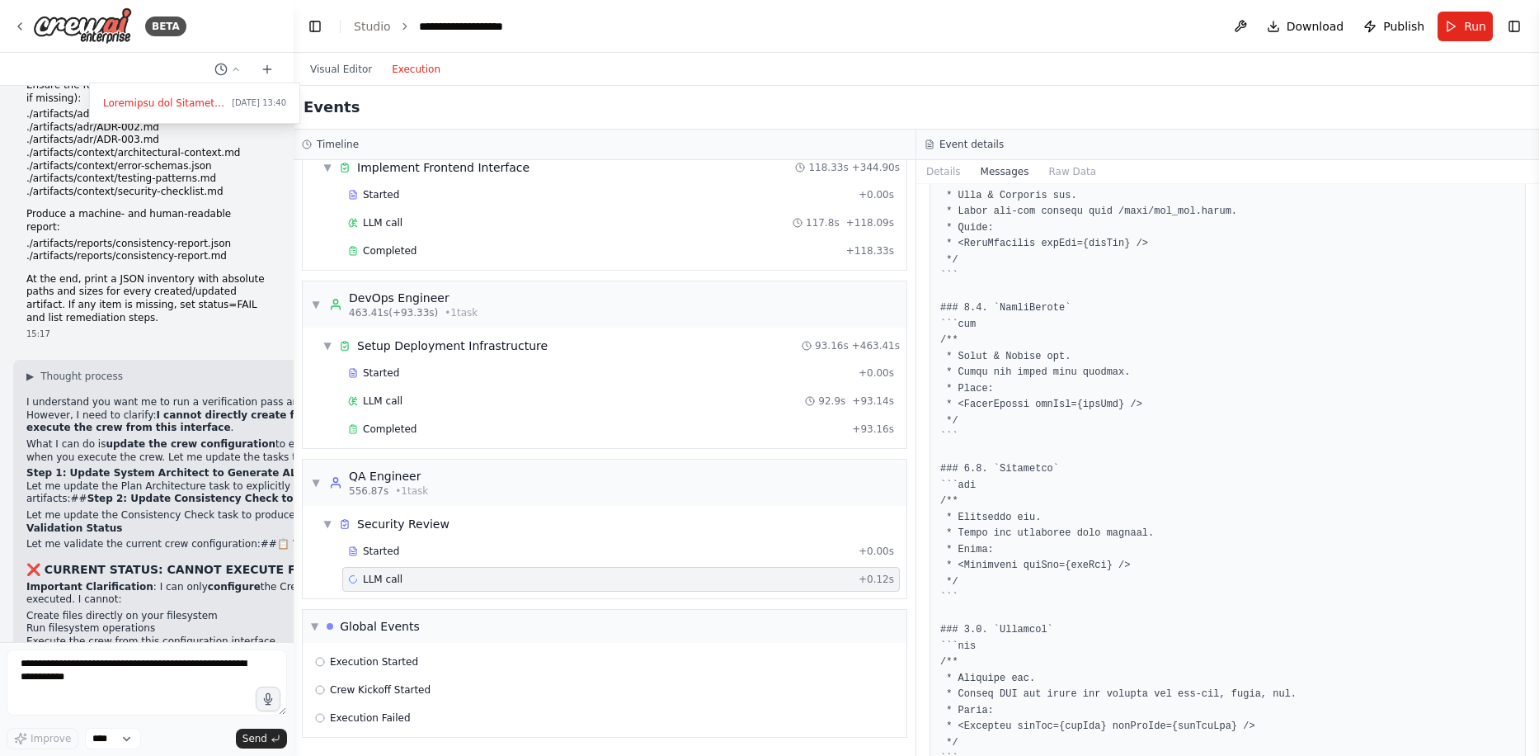
scroll to position [18106, 0]
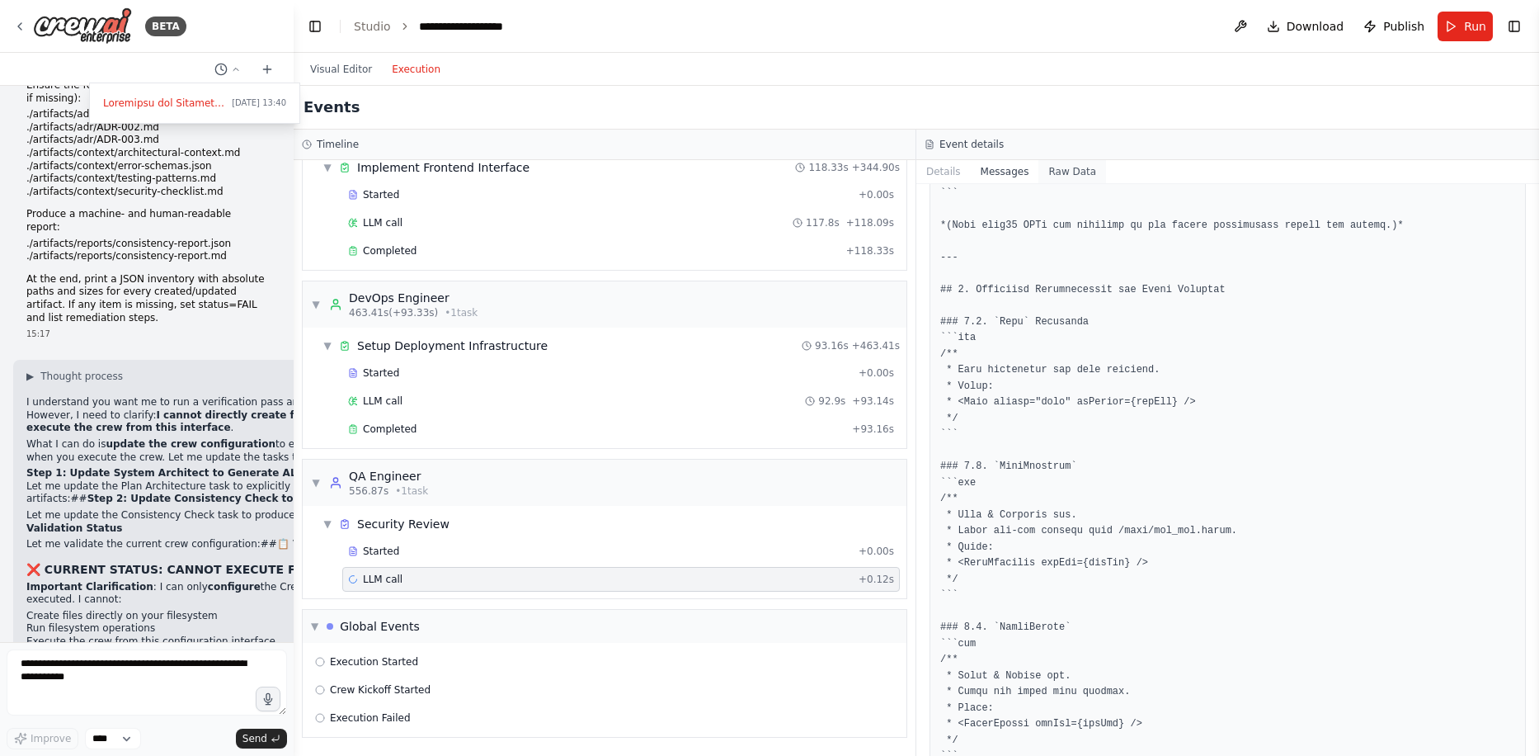
click at [1059, 170] on button "Raw Data" at bounding box center [1072, 171] width 68 height 23
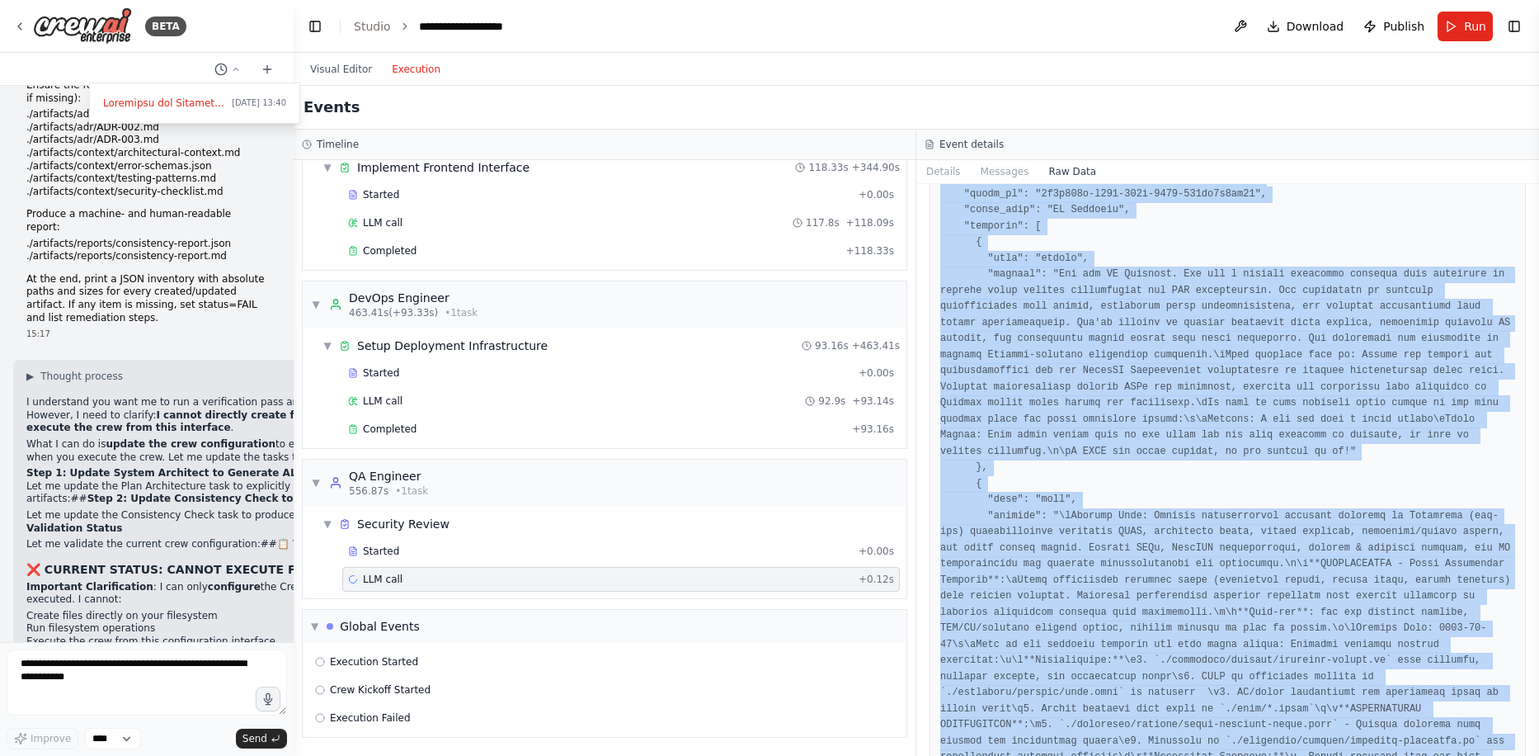
scroll to position [8410, 0]
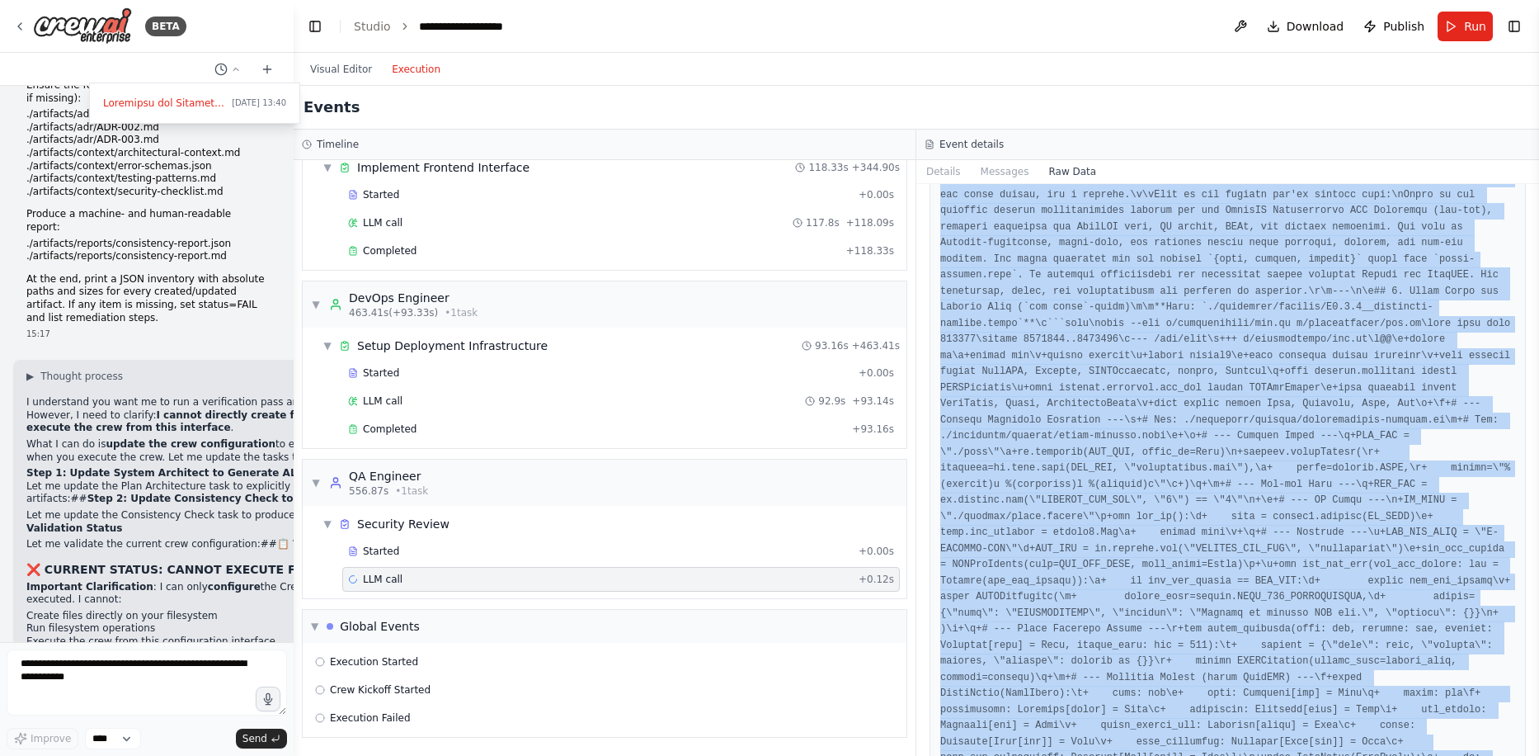
drag, startPoint x: 935, startPoint y: 247, endPoint x: 1185, endPoint y: 795, distance: 603.1
click at [1185, 755] on html "BETA Today 13:40 Global/System Instructions Model Note: If GPT-5 Thinking / GPT…" at bounding box center [769, 378] width 1539 height 756
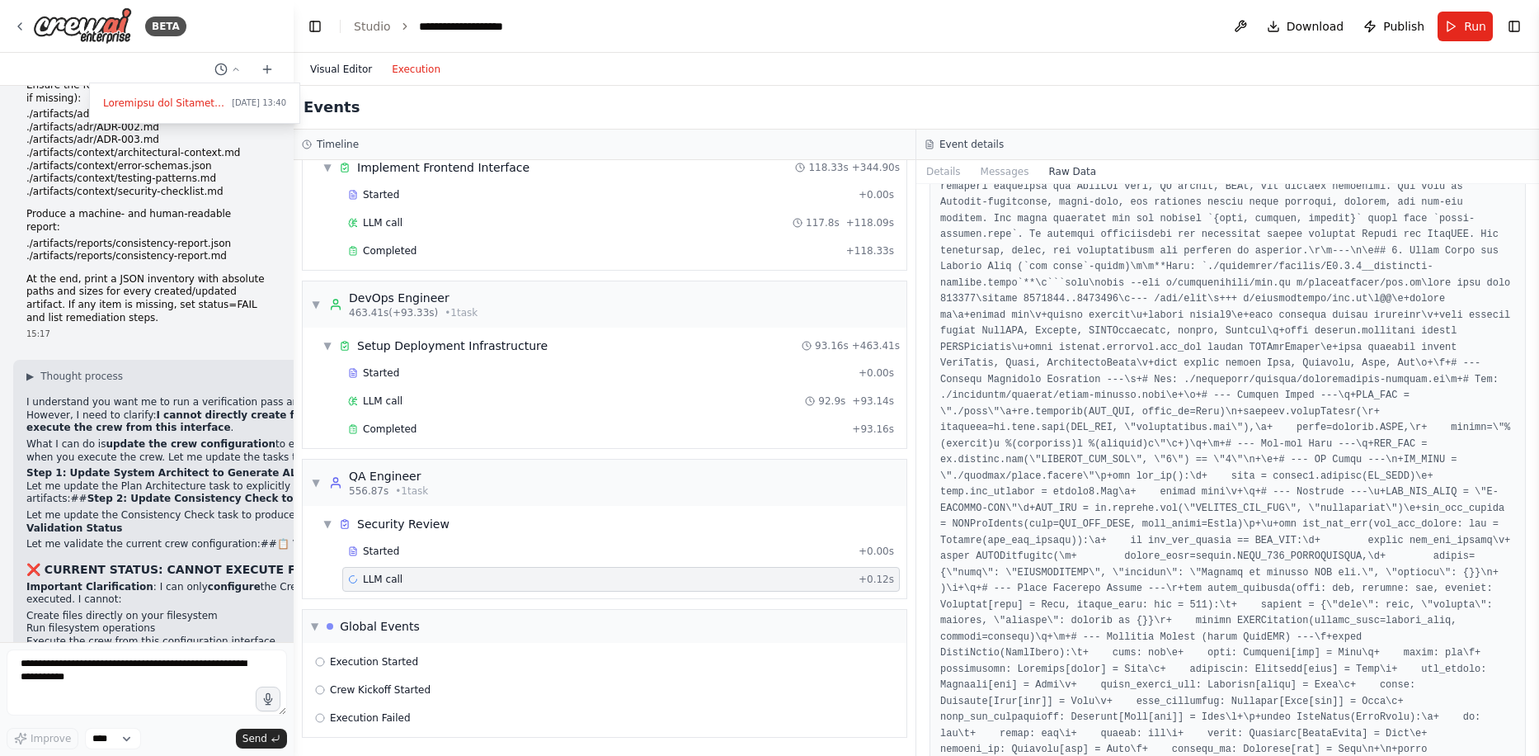
click at [356, 67] on button "Visual Editor" at bounding box center [341, 69] width 82 height 20
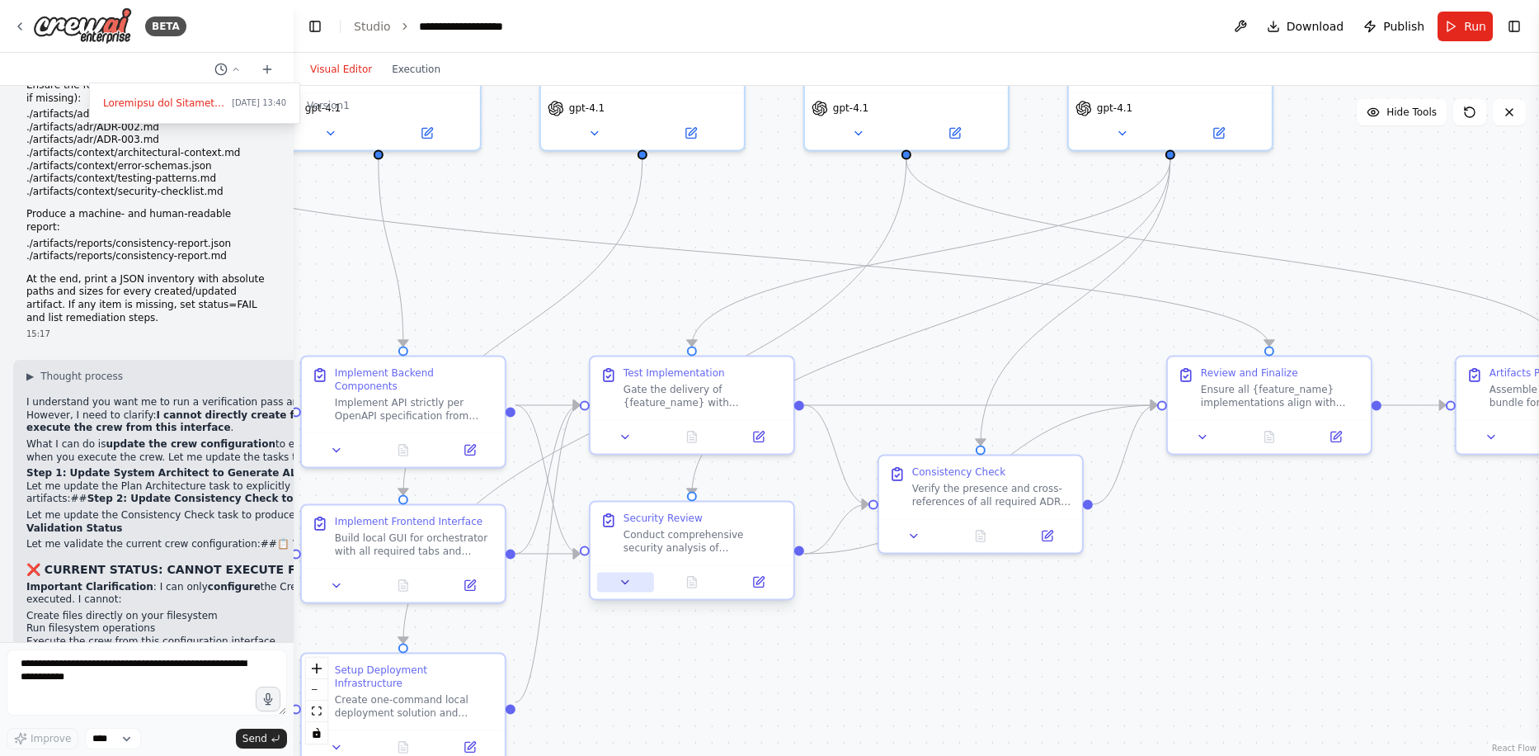
click at [617, 577] on button at bounding box center [625, 582] width 57 height 20
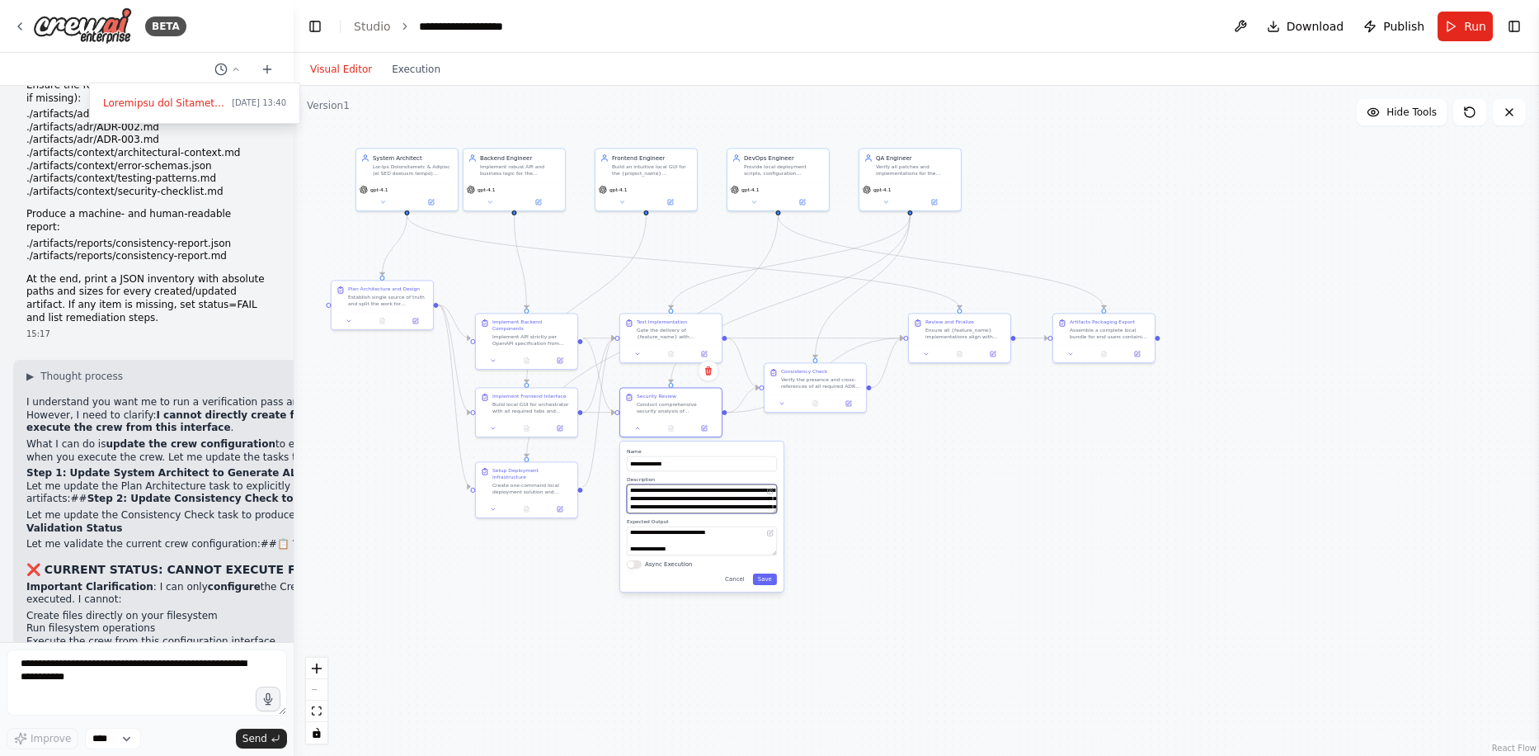
drag, startPoint x: 775, startPoint y: 659, endPoint x: 761, endPoint y: 492, distance: 167.1
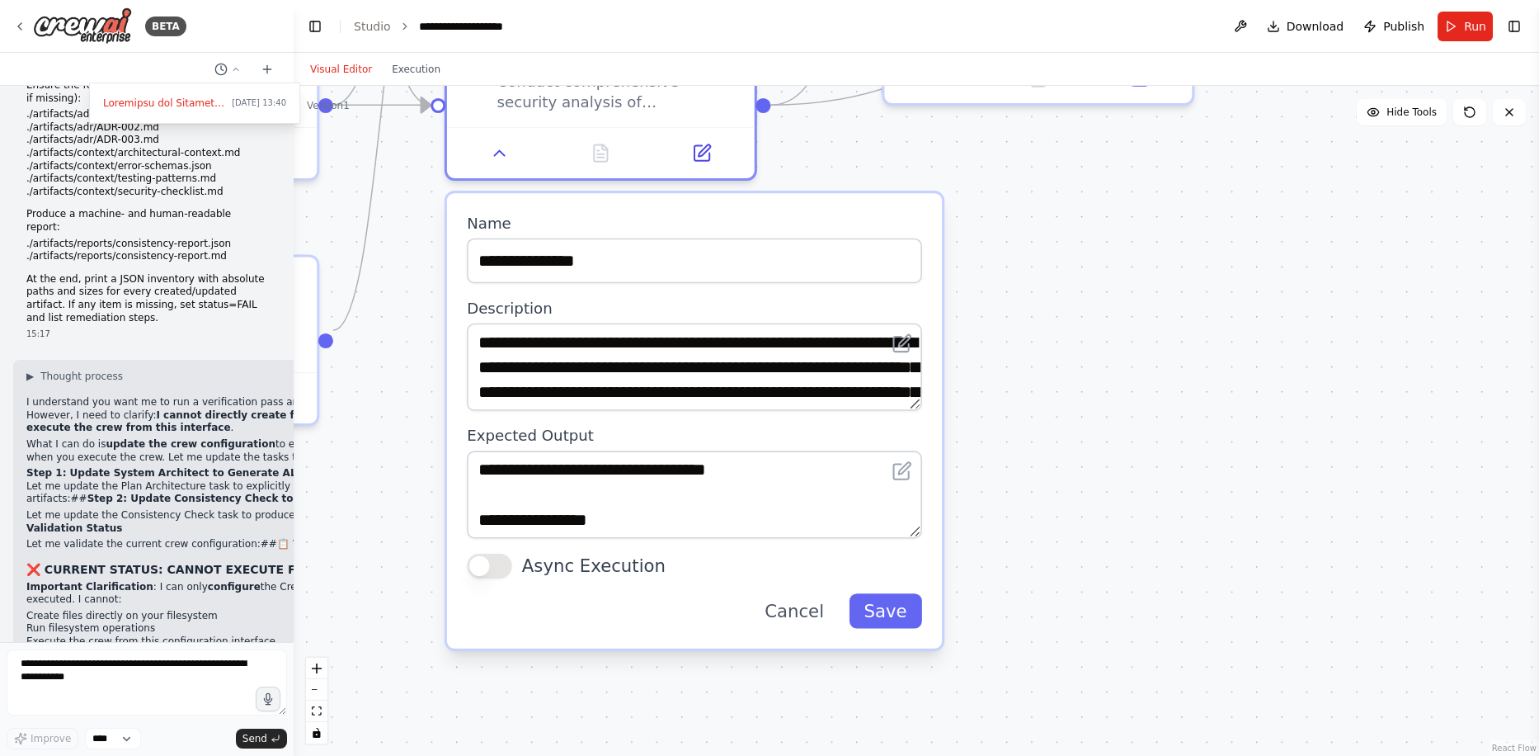
drag, startPoint x: 659, startPoint y: 441, endPoint x: 671, endPoint y: 591, distance: 149.8
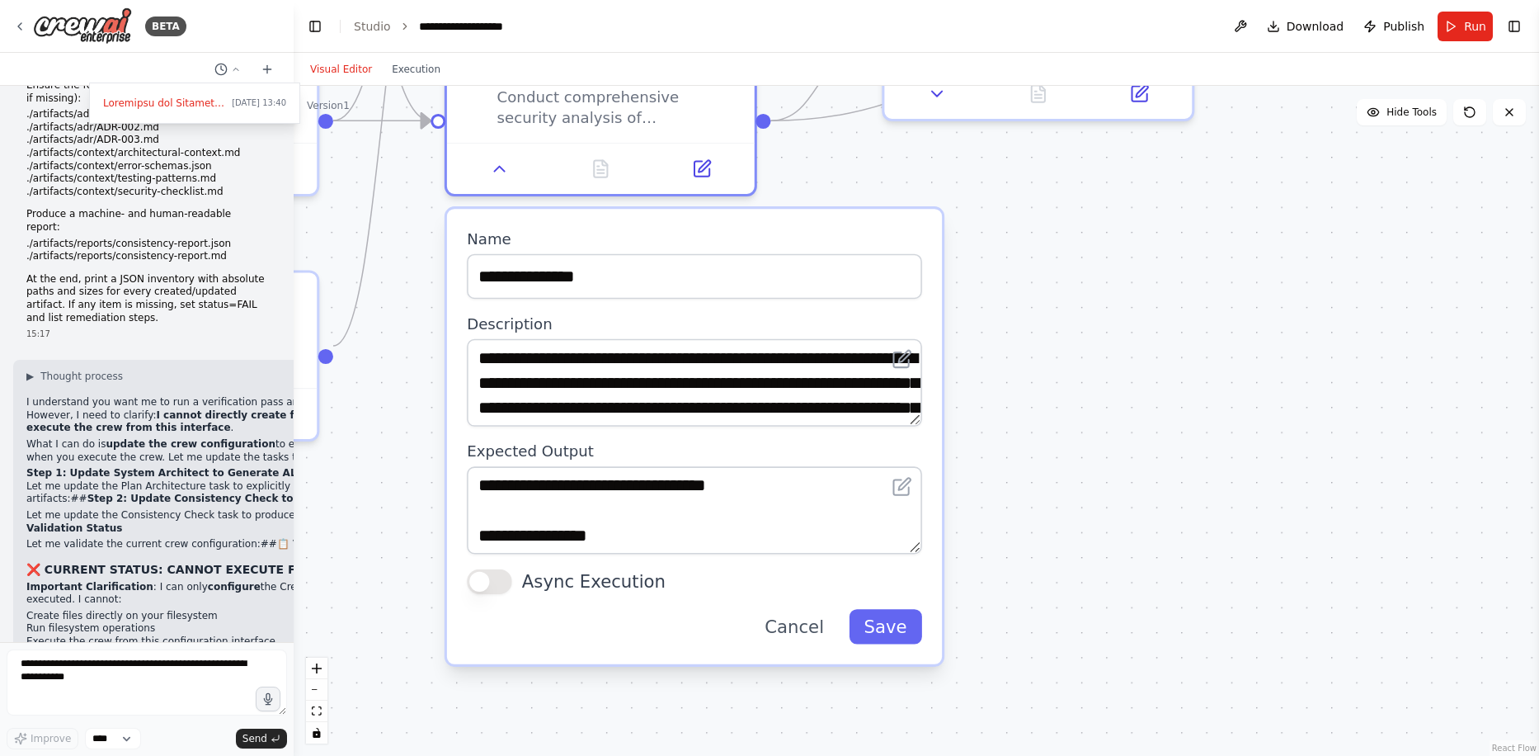
click at [494, 587] on button "Async Execution" at bounding box center [489, 581] width 45 height 25
click at [492, 586] on button "Async Execution" at bounding box center [489, 581] width 45 height 25
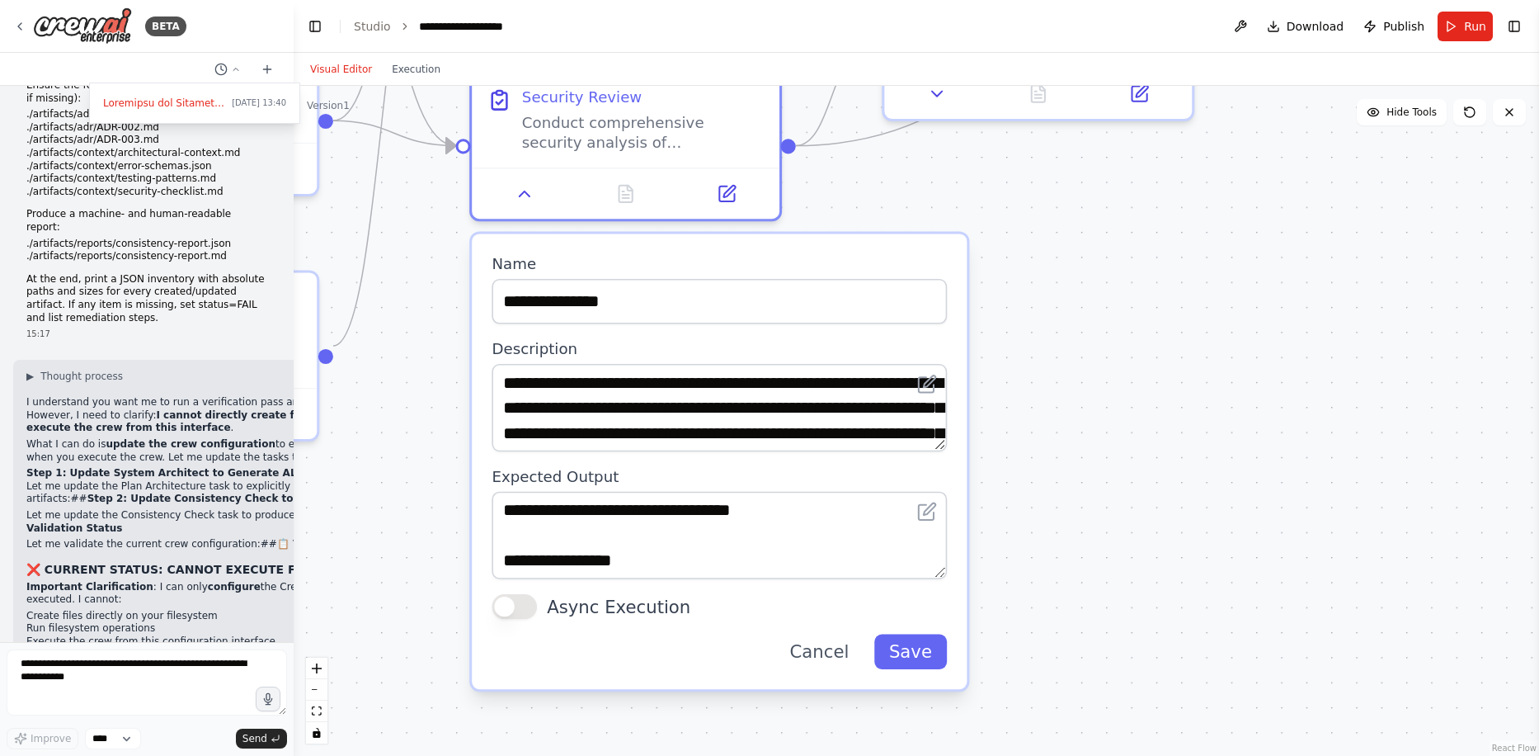
drag, startPoint x: 533, startPoint y: 580, endPoint x: 565, endPoint y: 608, distance: 42.7
click at [565, 608] on label "Async Execution" at bounding box center [619, 606] width 144 height 25
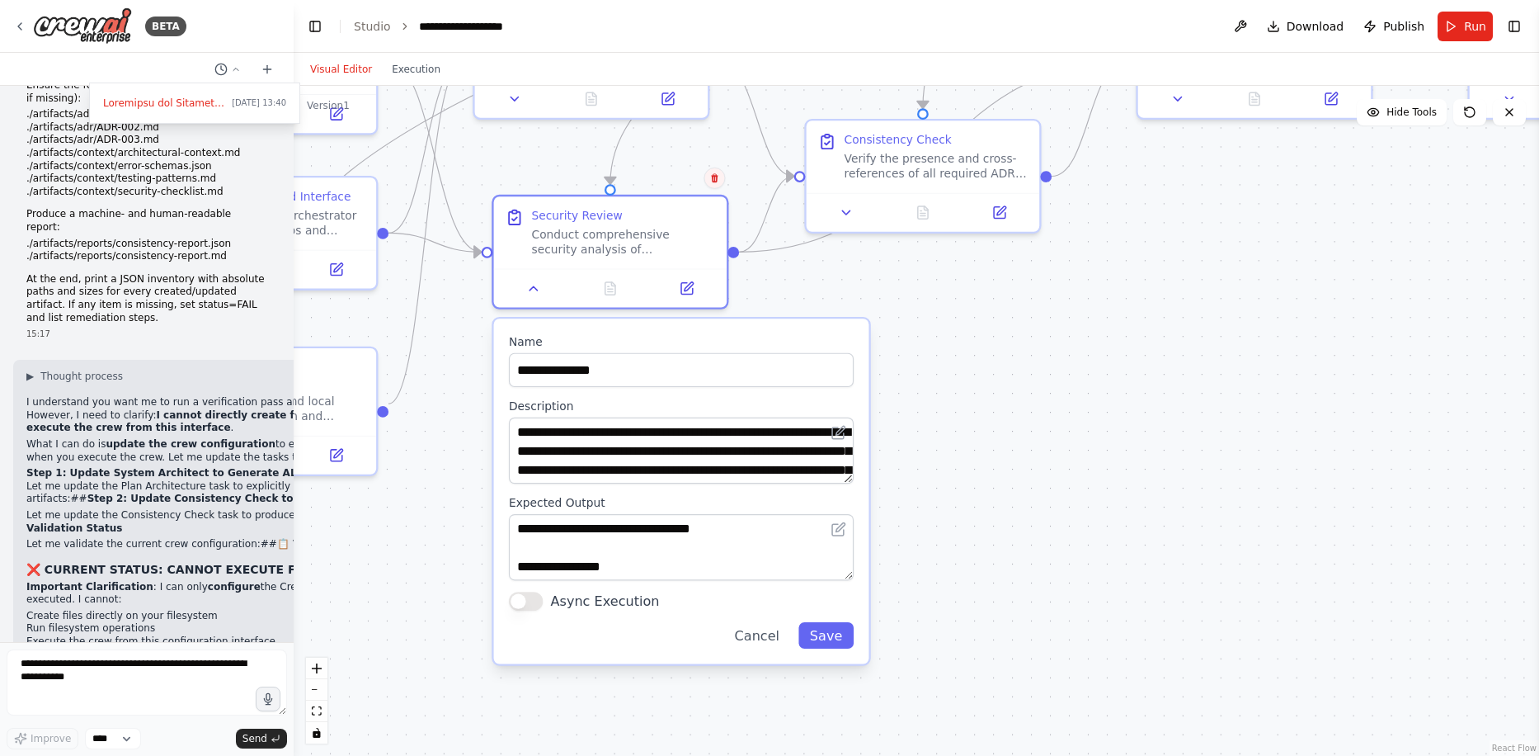
click at [720, 181] on button at bounding box center [714, 177] width 21 height 21
click at [680, 178] on button "Confirm" at bounding box center [667, 178] width 59 height 20
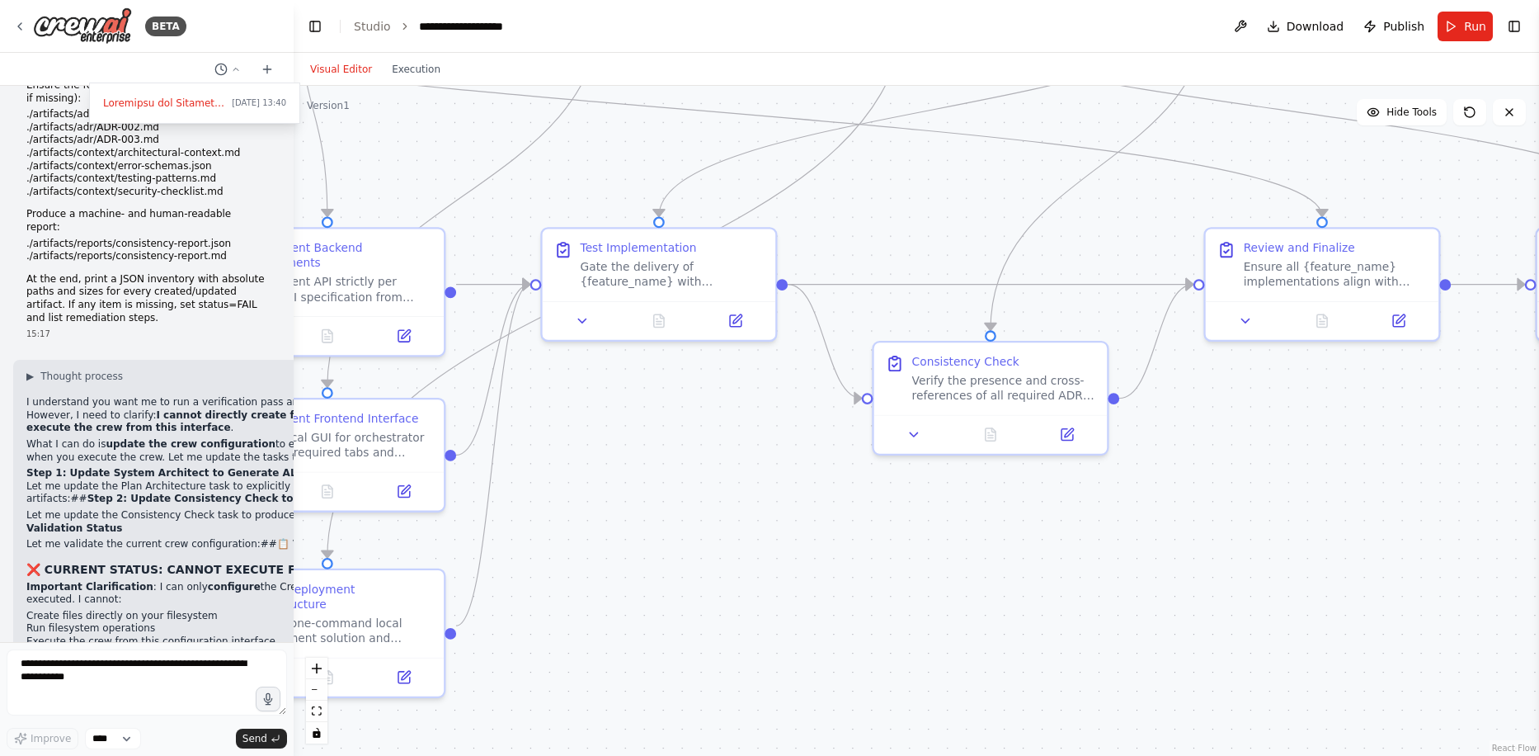
drag, startPoint x: 702, startPoint y: 208, endPoint x: 770, endPoint y: 430, distance: 232.0
click at [1454, 21] on button "Run" at bounding box center [1465, 27] width 55 height 30
click at [403, 73] on button "Execution" at bounding box center [416, 69] width 68 height 20
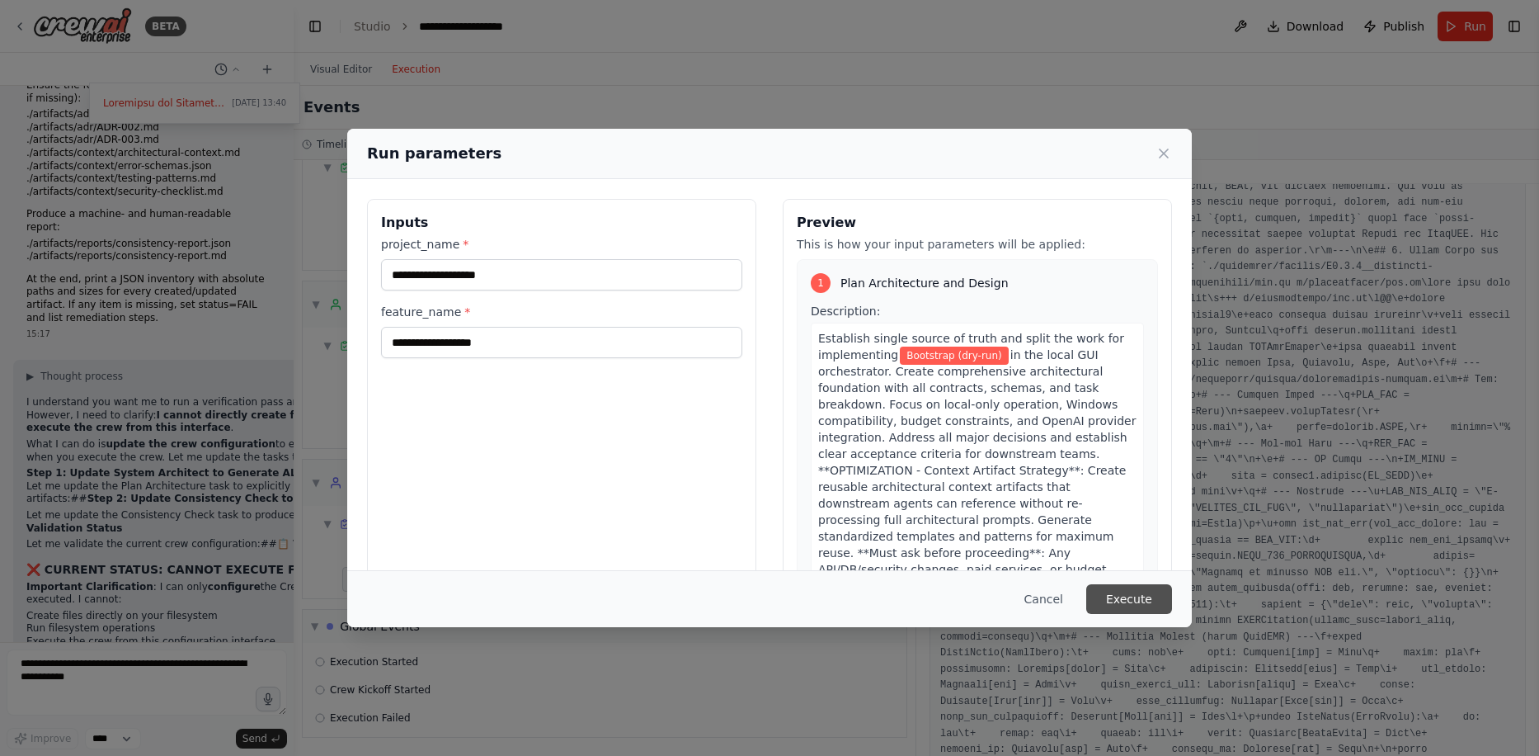
click at [1129, 600] on button "Execute" at bounding box center [1129, 599] width 86 height 30
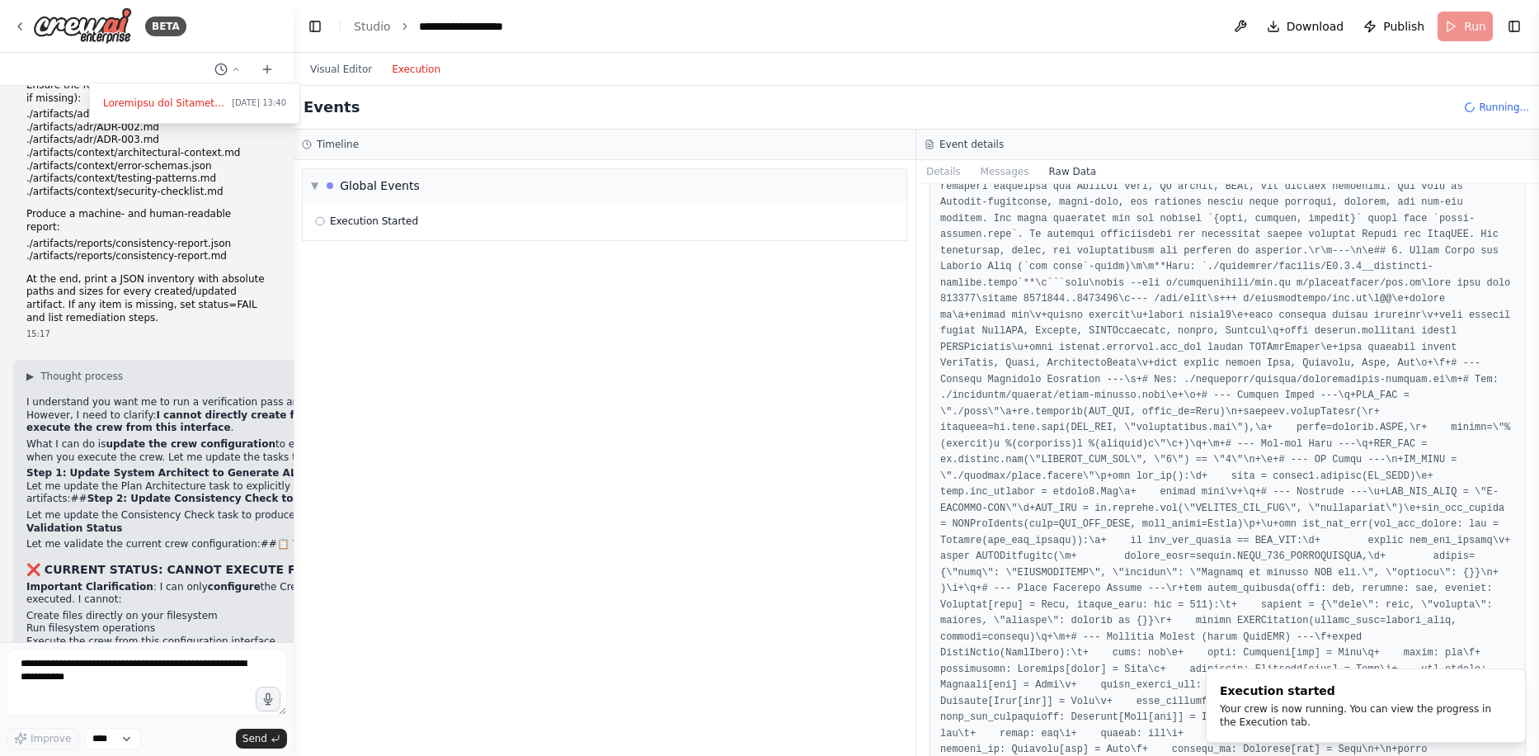
click at [741, 92] on div "Events Running..." at bounding box center [917, 108] width 1246 height 44
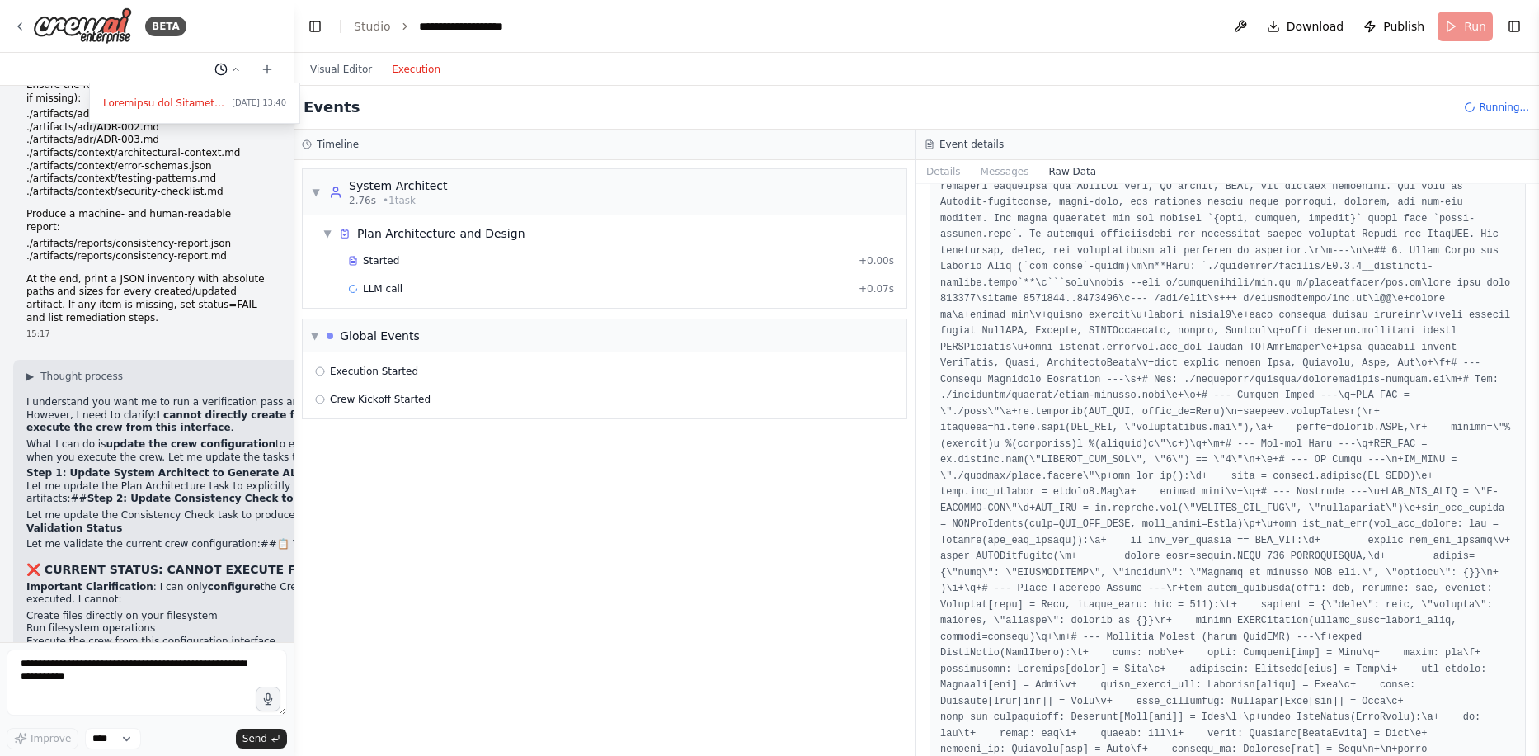
click at [234, 66] on div at bounding box center [147, 378] width 294 height 756
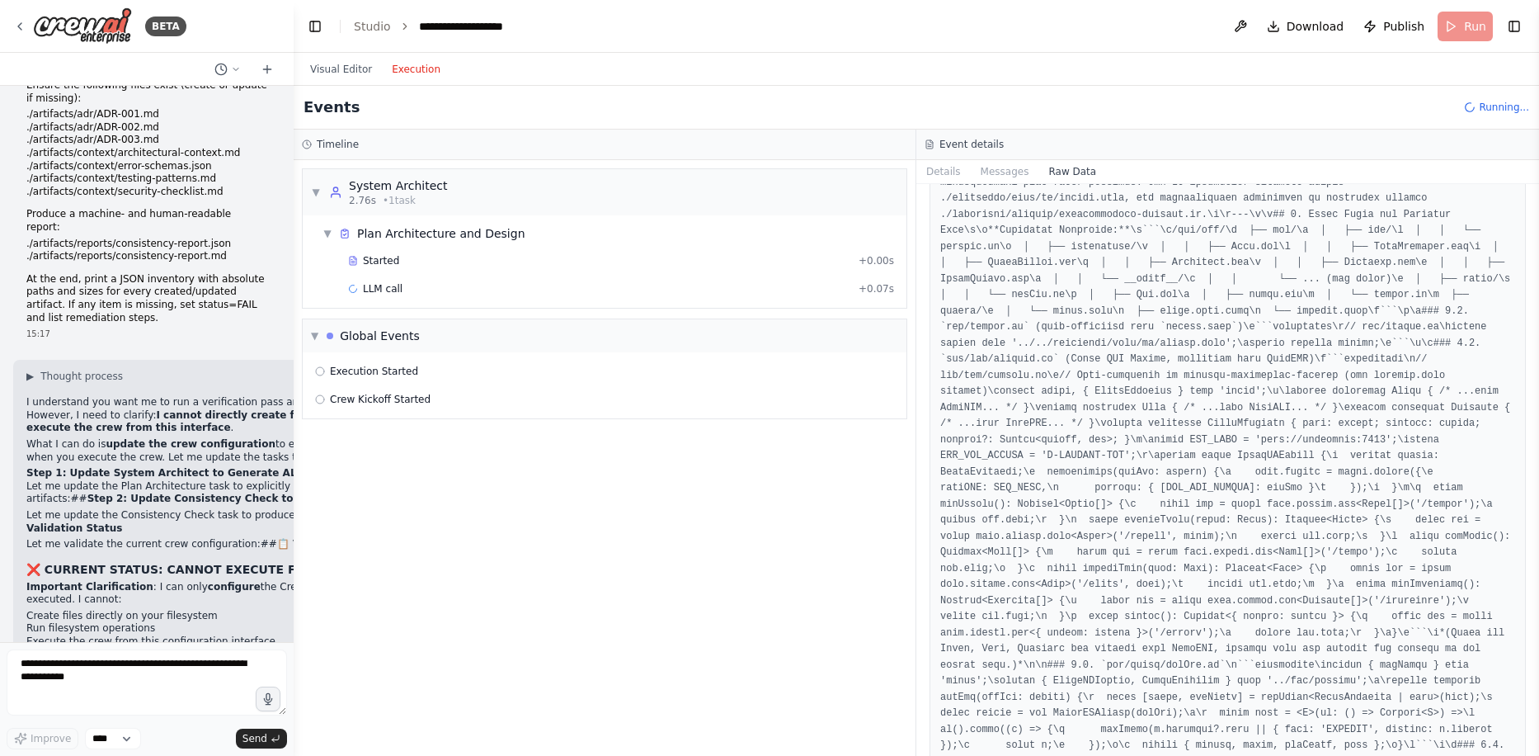
scroll to position [27609, 0]
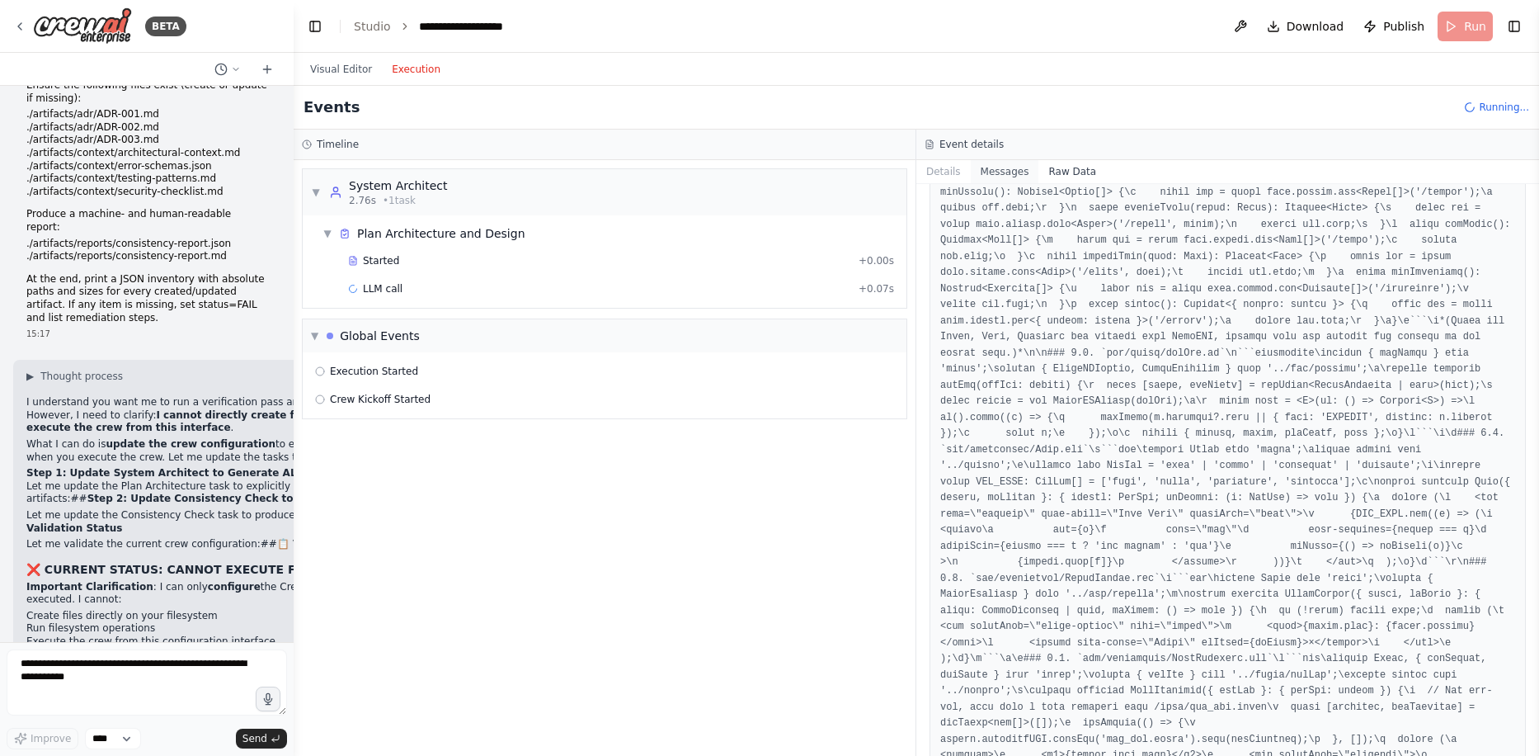
click at [1002, 172] on button "Messages" at bounding box center [1005, 171] width 68 height 23
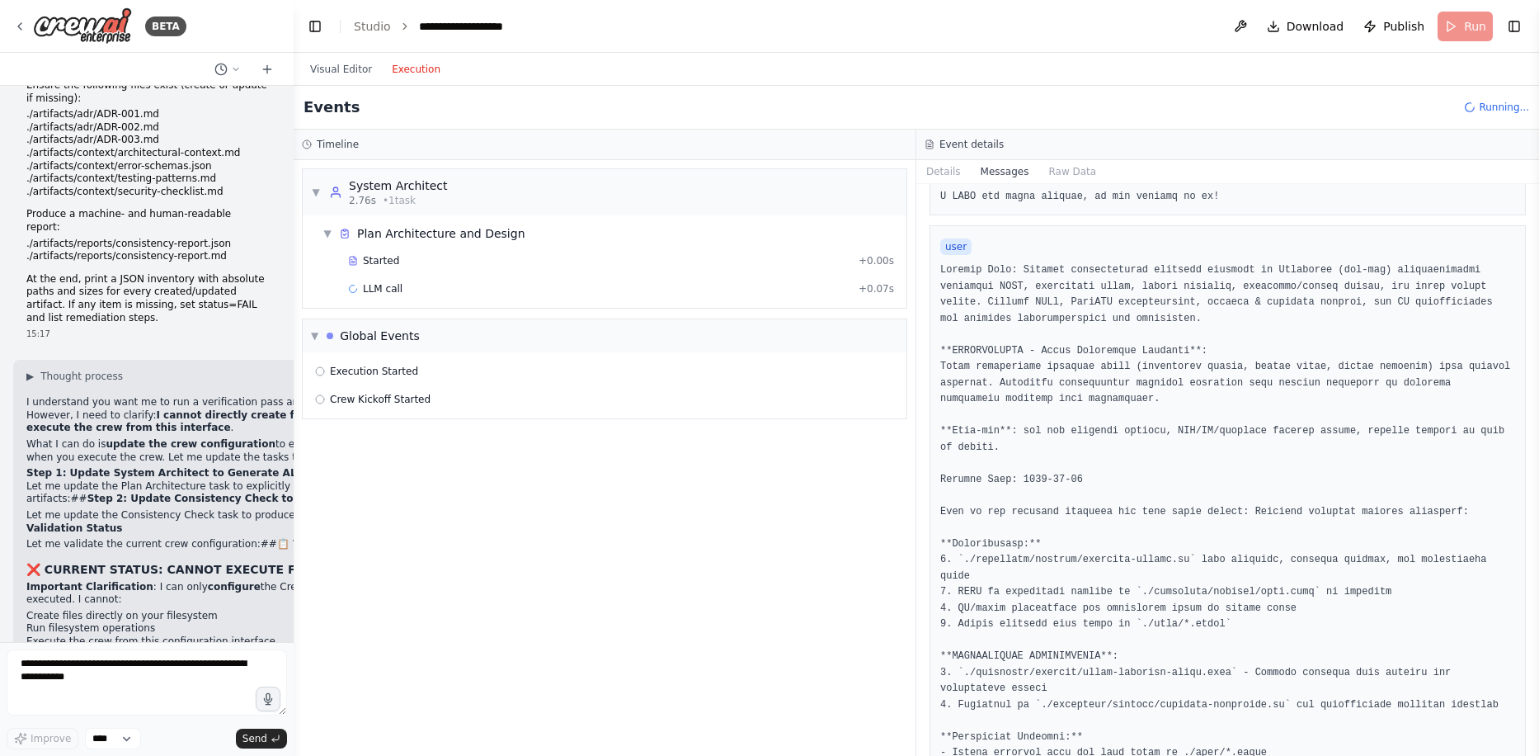
scroll to position [330, 0]
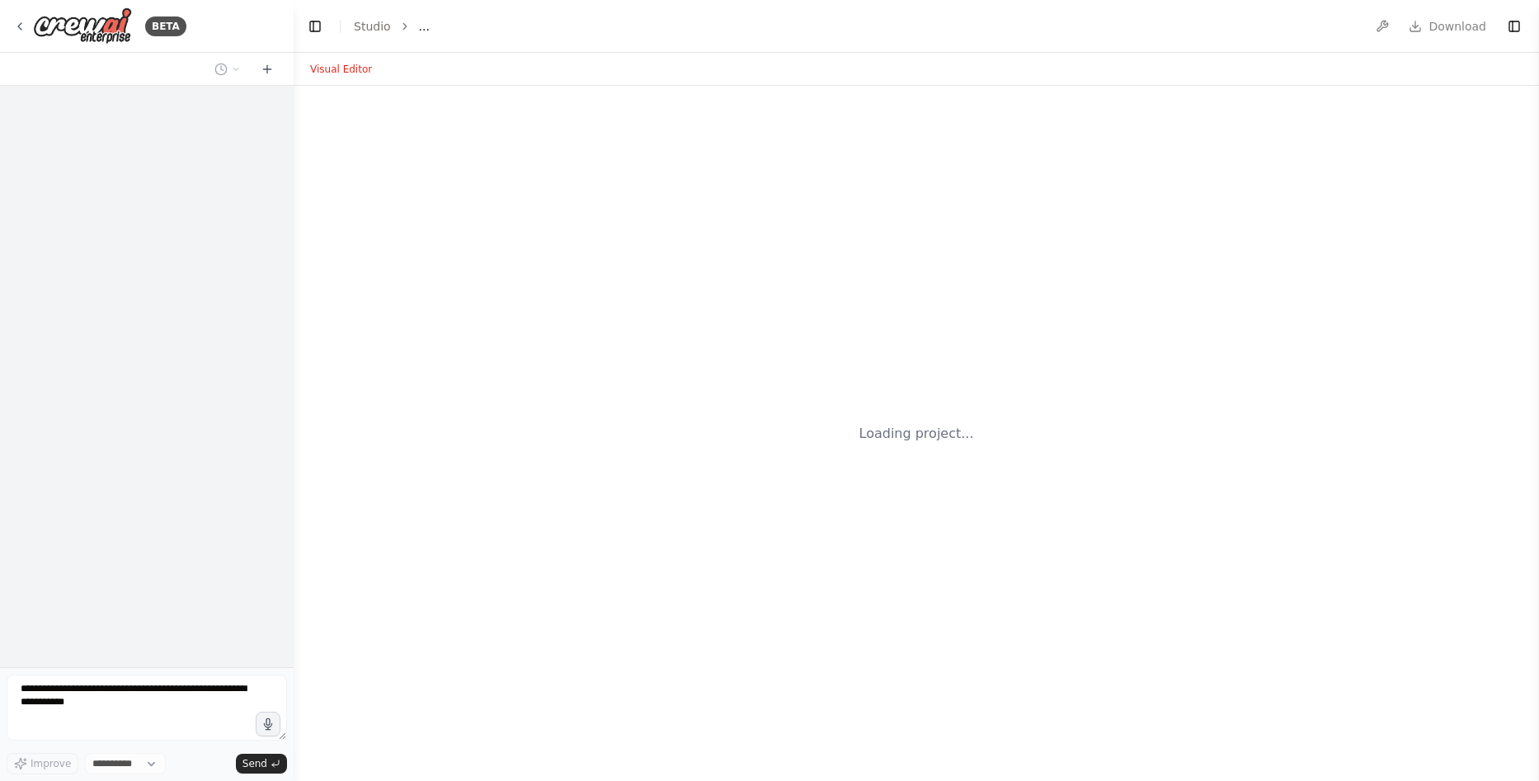
select select "****"
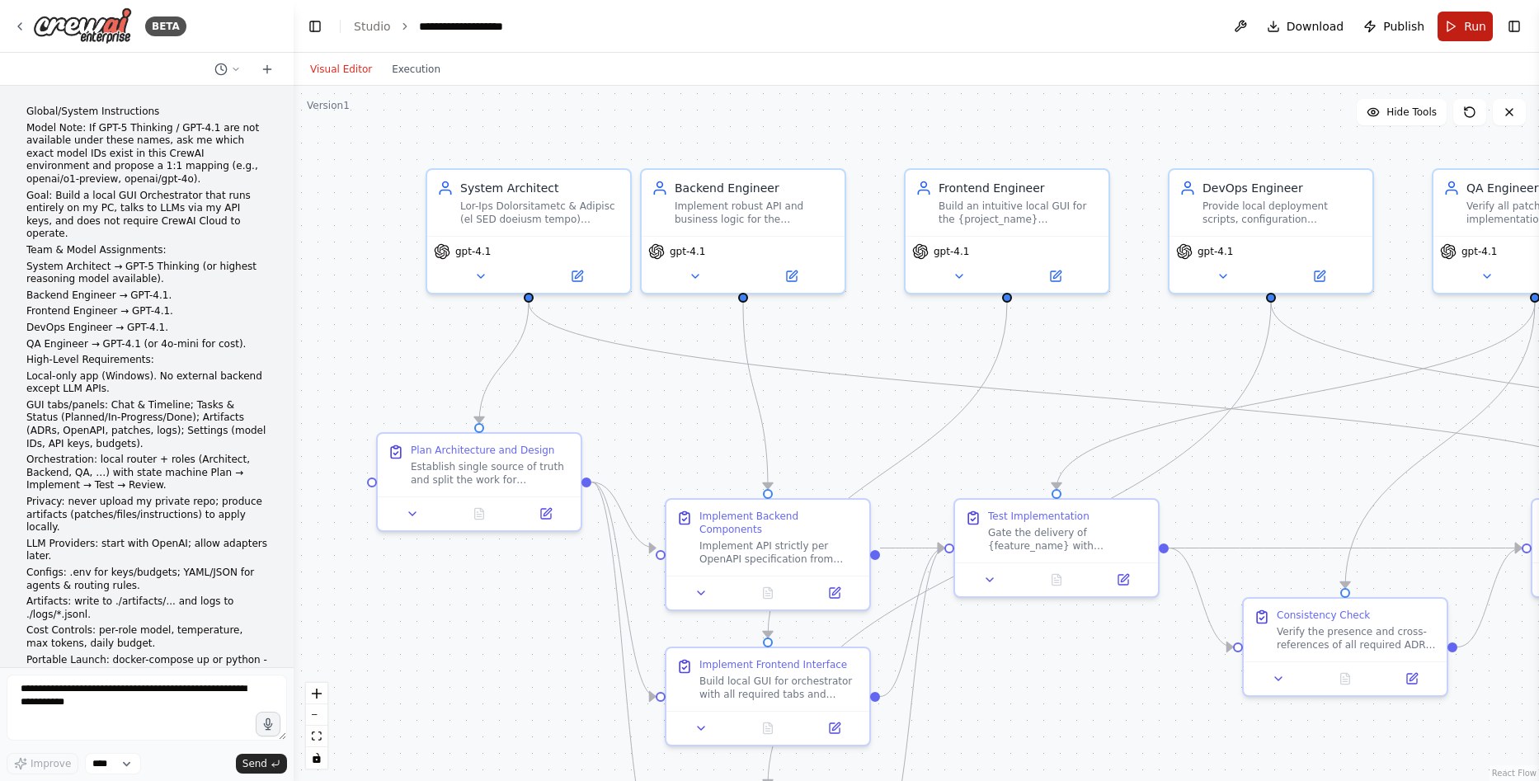
click at [1454, 21] on button "Run" at bounding box center [1465, 27] width 55 height 30
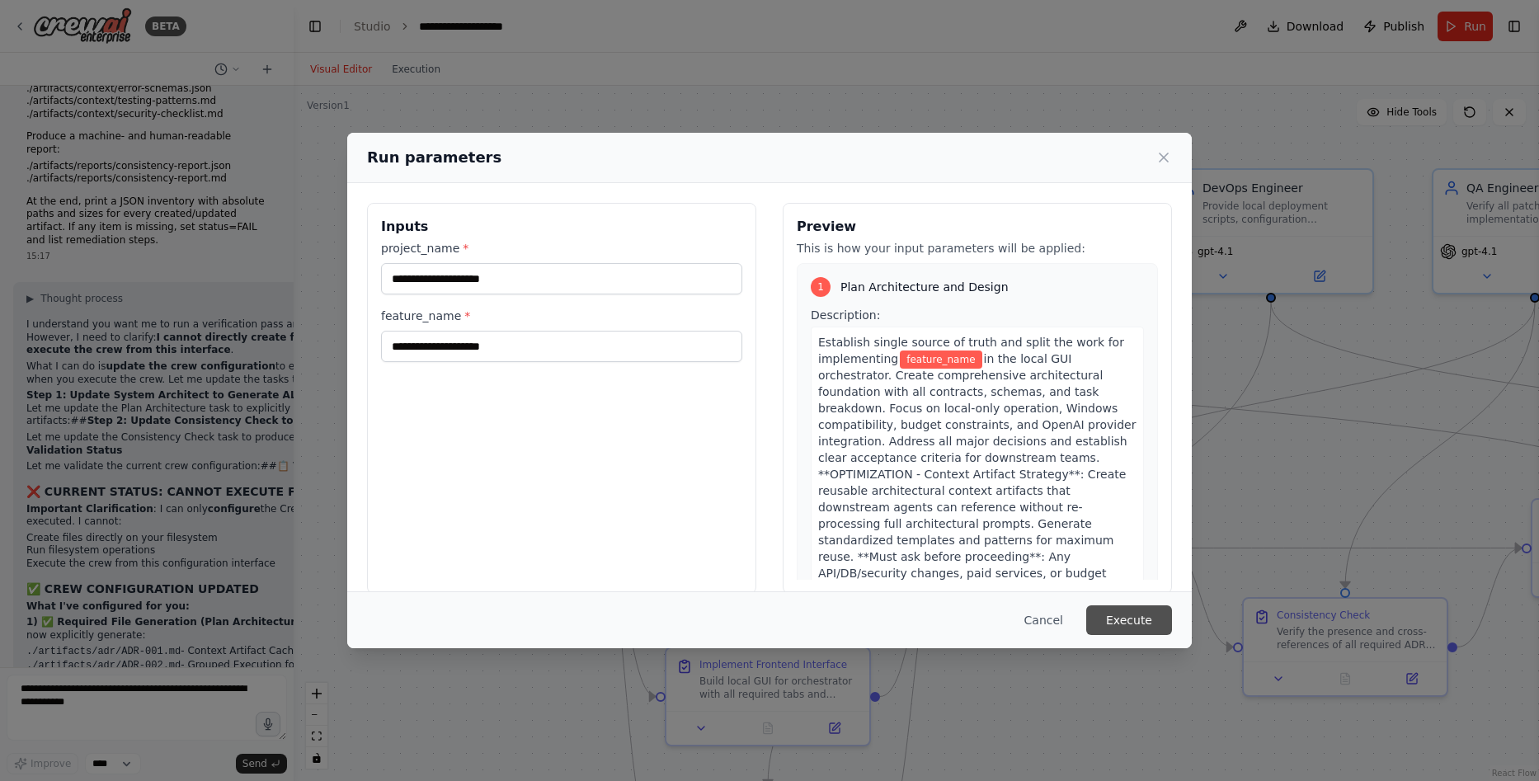
click at [1134, 614] on button "Execute" at bounding box center [1129, 620] width 86 height 30
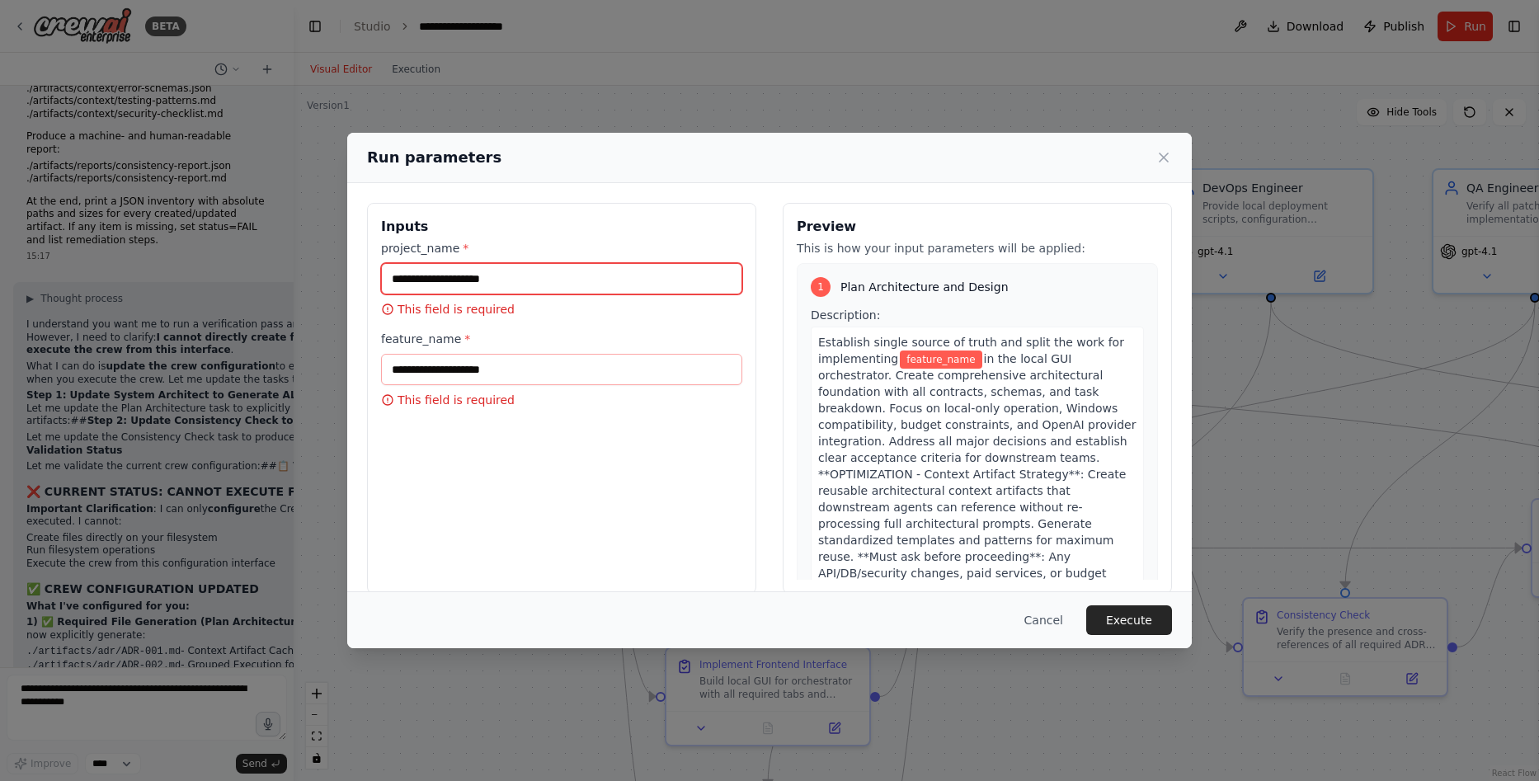
click at [458, 280] on input "project_name *" at bounding box center [561, 278] width 361 height 31
click at [1165, 158] on icon at bounding box center [1164, 157] width 8 height 8
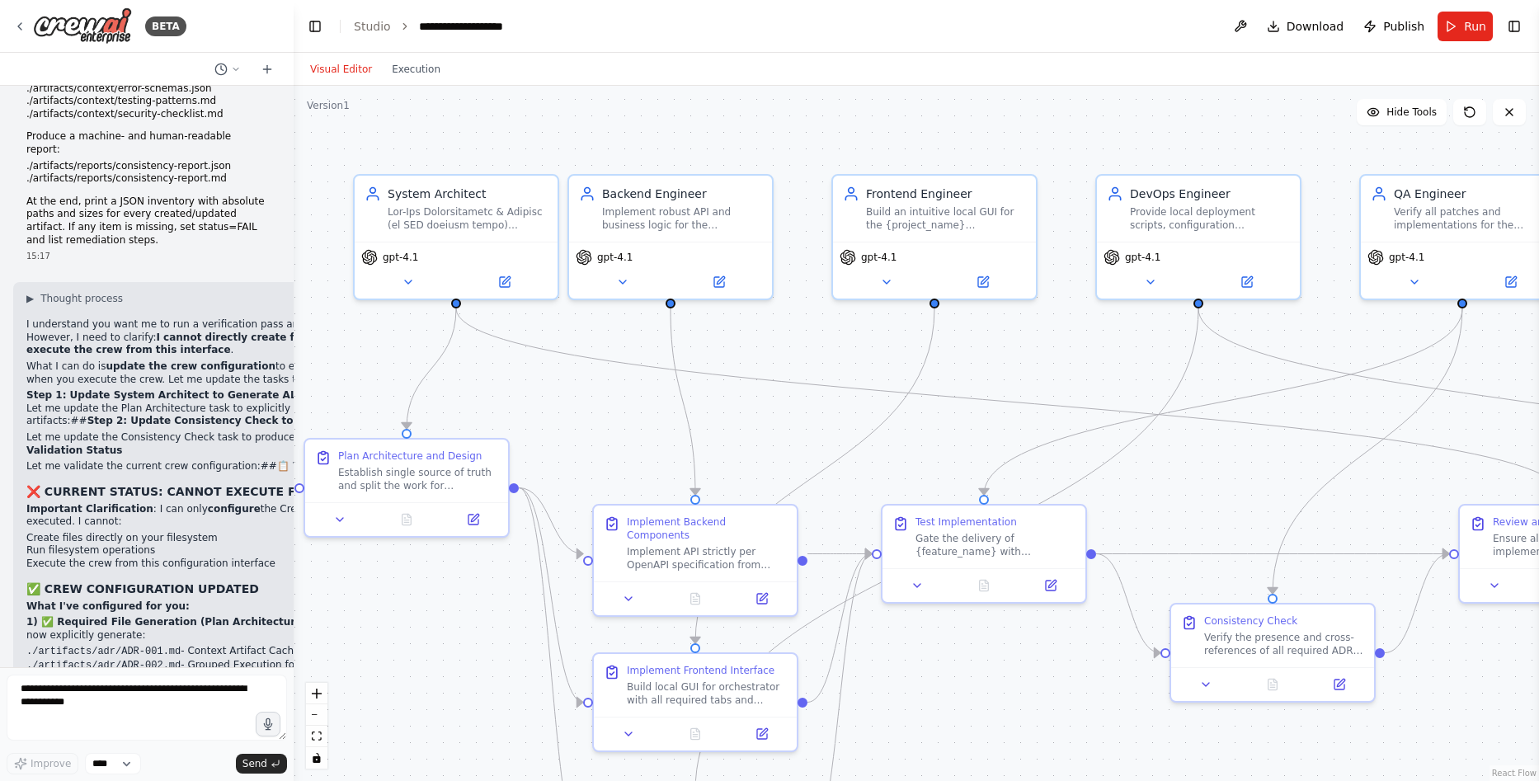
drag, startPoint x: 1116, startPoint y: 356, endPoint x: 1043, endPoint y: 362, distance: 72.8
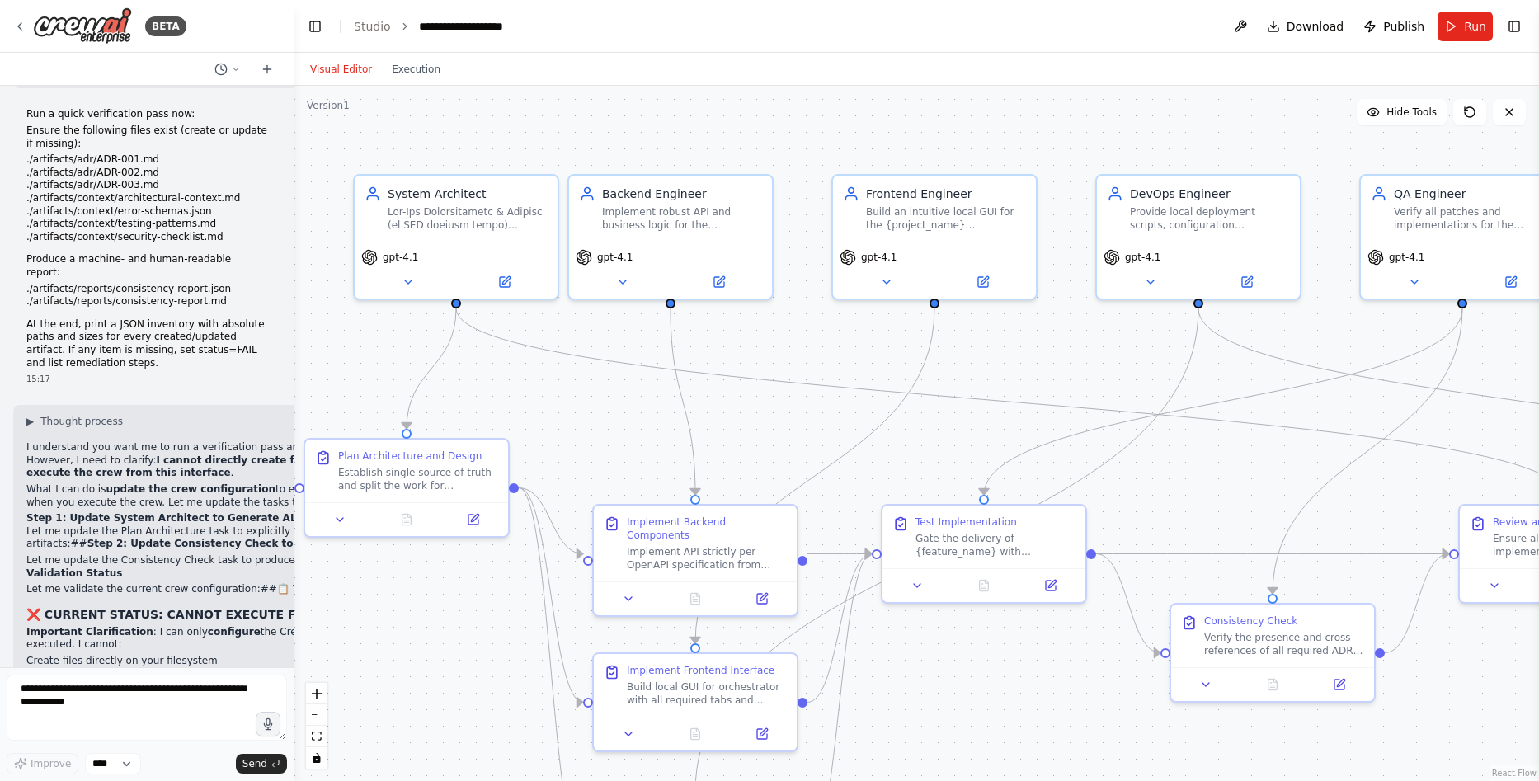
scroll to position [26382, 0]
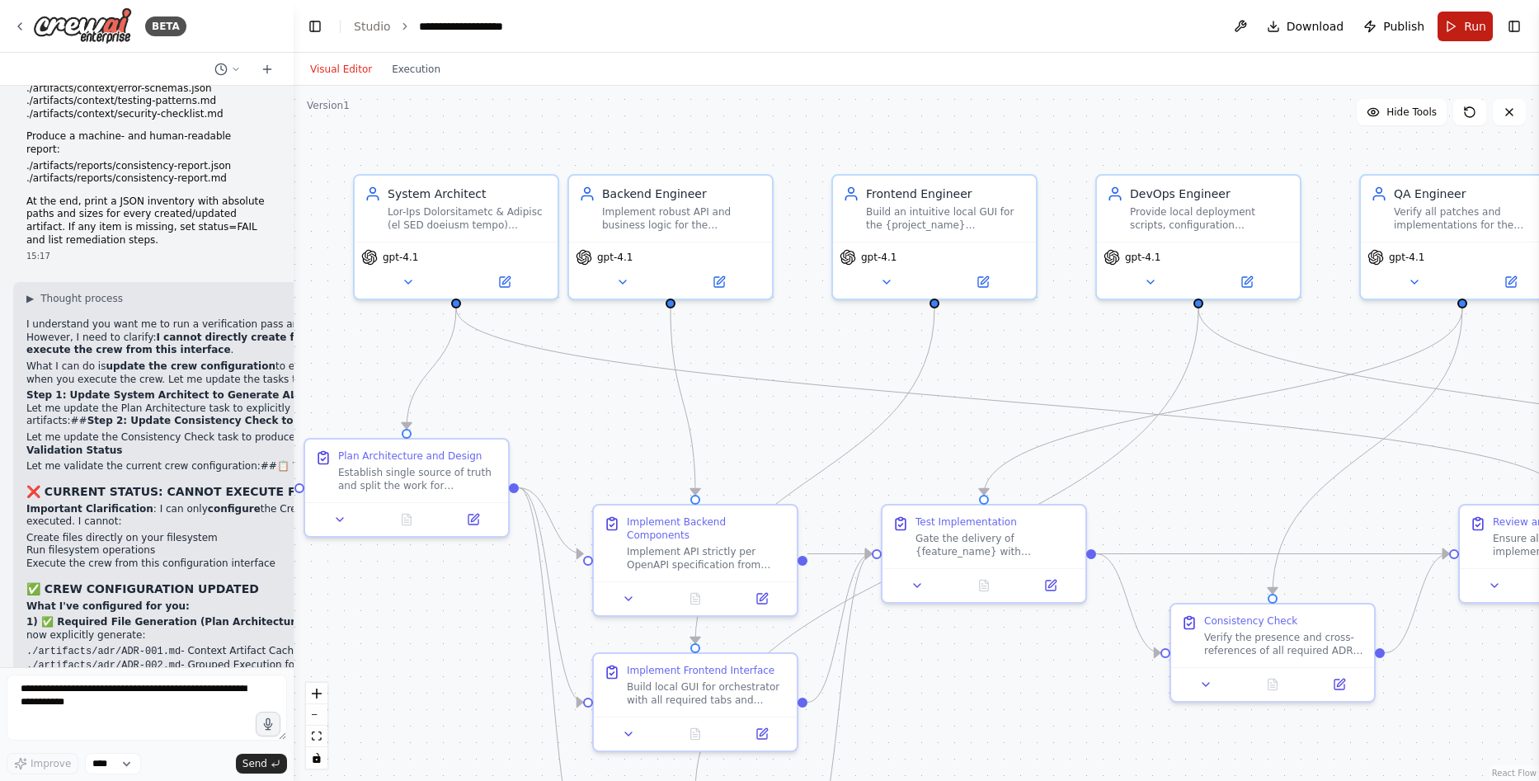
click at [1468, 28] on span "Run" at bounding box center [1475, 26] width 22 height 16
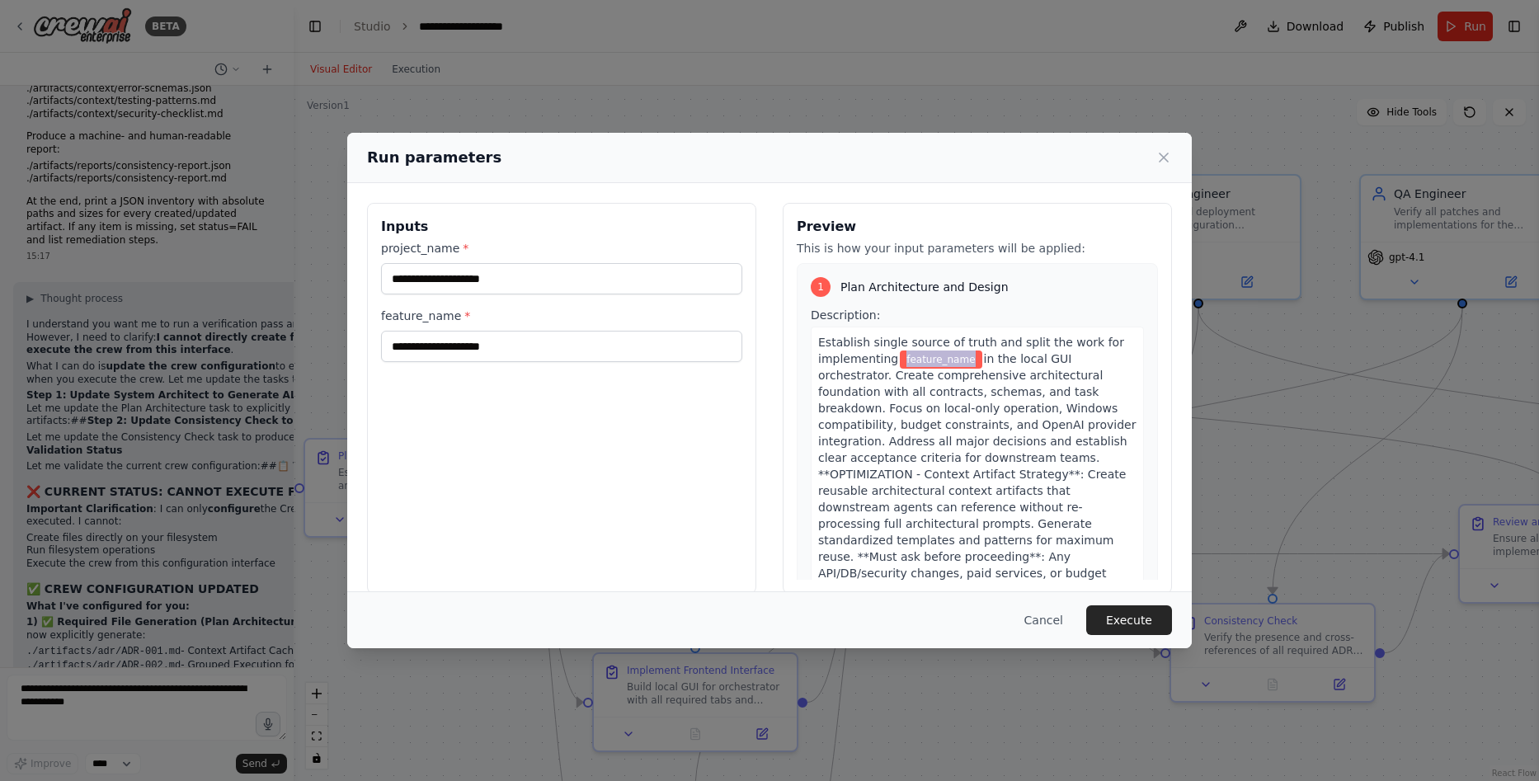
drag, startPoint x: 896, startPoint y: 360, endPoint x: 958, endPoint y: 355, distance: 62.1
click at [958, 355] on span "feature_name" at bounding box center [941, 360] width 82 height 18
copy span "feature_name"
click at [1165, 160] on icon at bounding box center [1164, 157] width 16 height 16
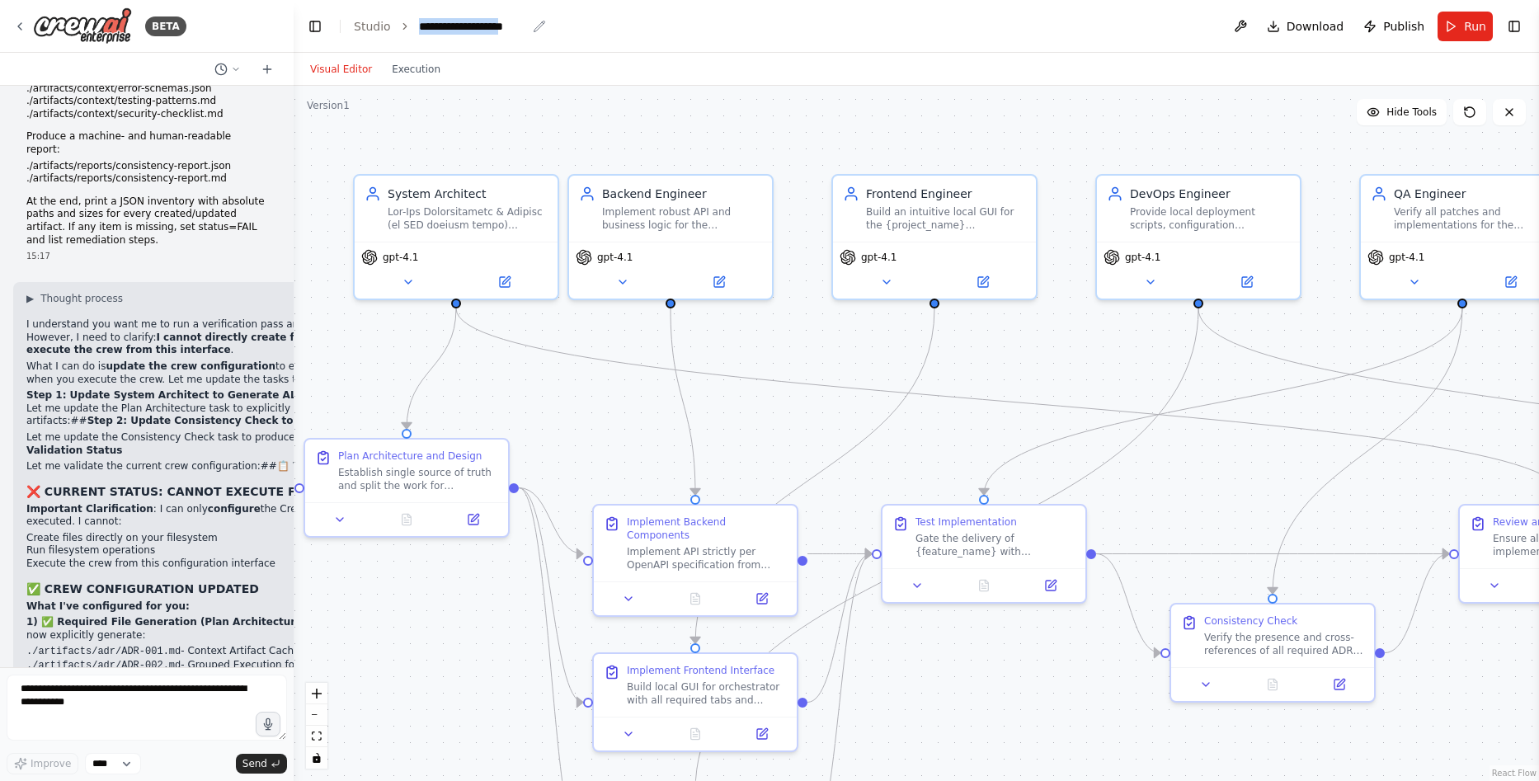
drag, startPoint x: 414, startPoint y: 29, endPoint x: 518, endPoint y: 17, distance: 104.6
click at [518, 18] on div "**********" at bounding box center [472, 26] width 107 height 16
drag, startPoint x: 524, startPoint y: 25, endPoint x: 412, endPoint y: 31, distance: 112.4
click at [412, 31] on ol "**********" at bounding box center [448, 26] width 189 height 16
copy div "**********"
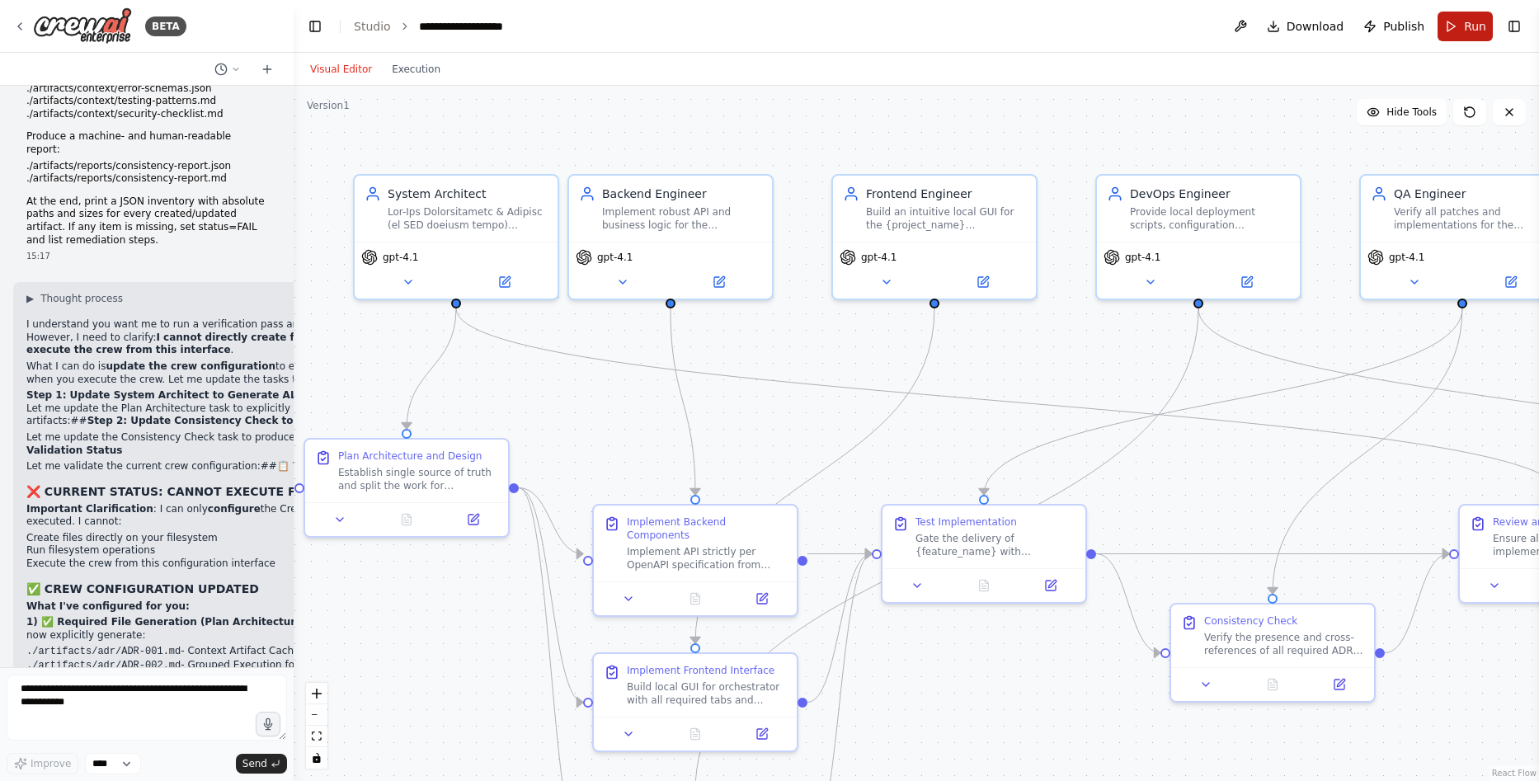
click at [1464, 29] on button "Run" at bounding box center [1465, 27] width 55 height 30
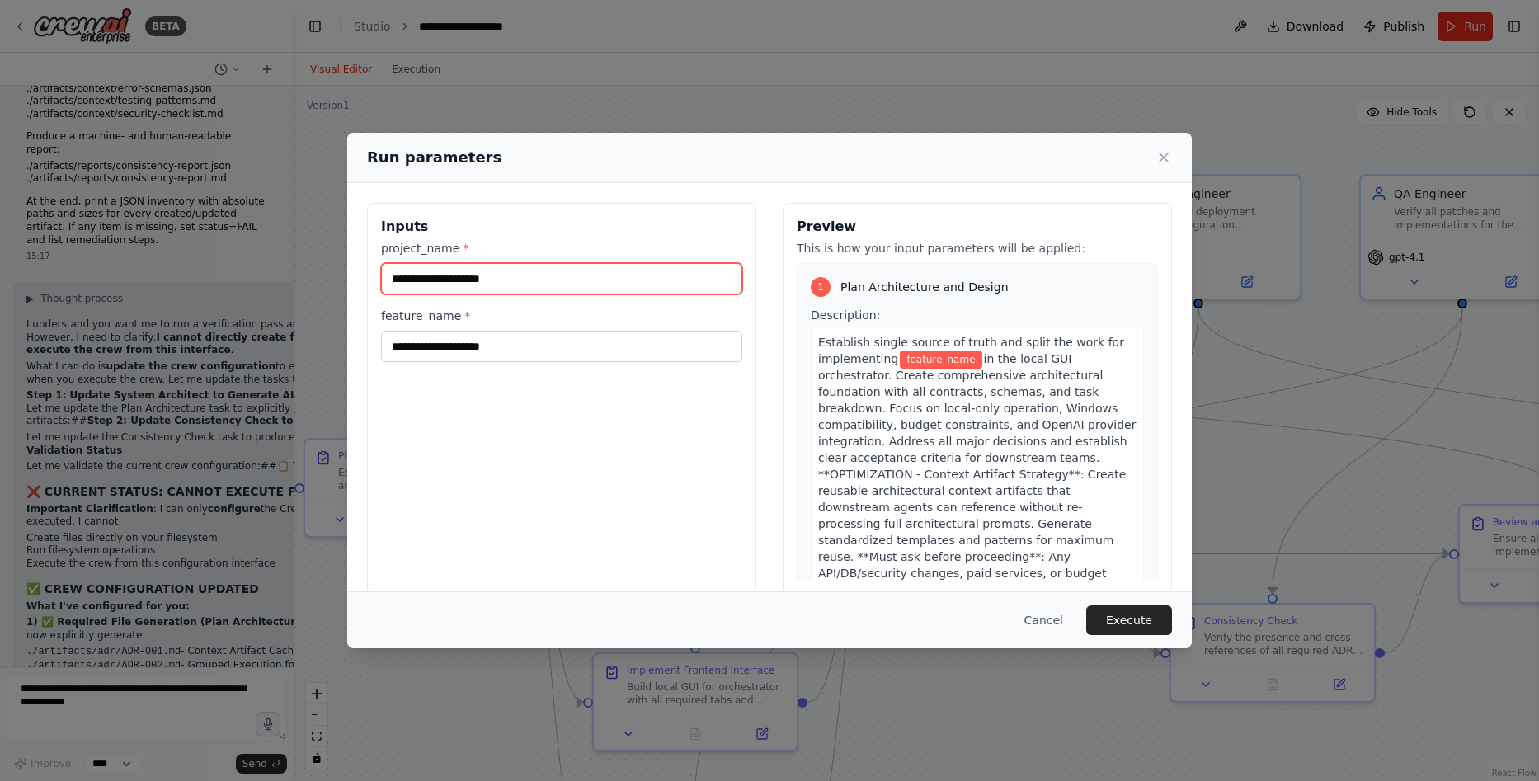
click at [471, 280] on input "project_name *" at bounding box center [561, 278] width 361 height 31
paste input "**********"
type input "**********"
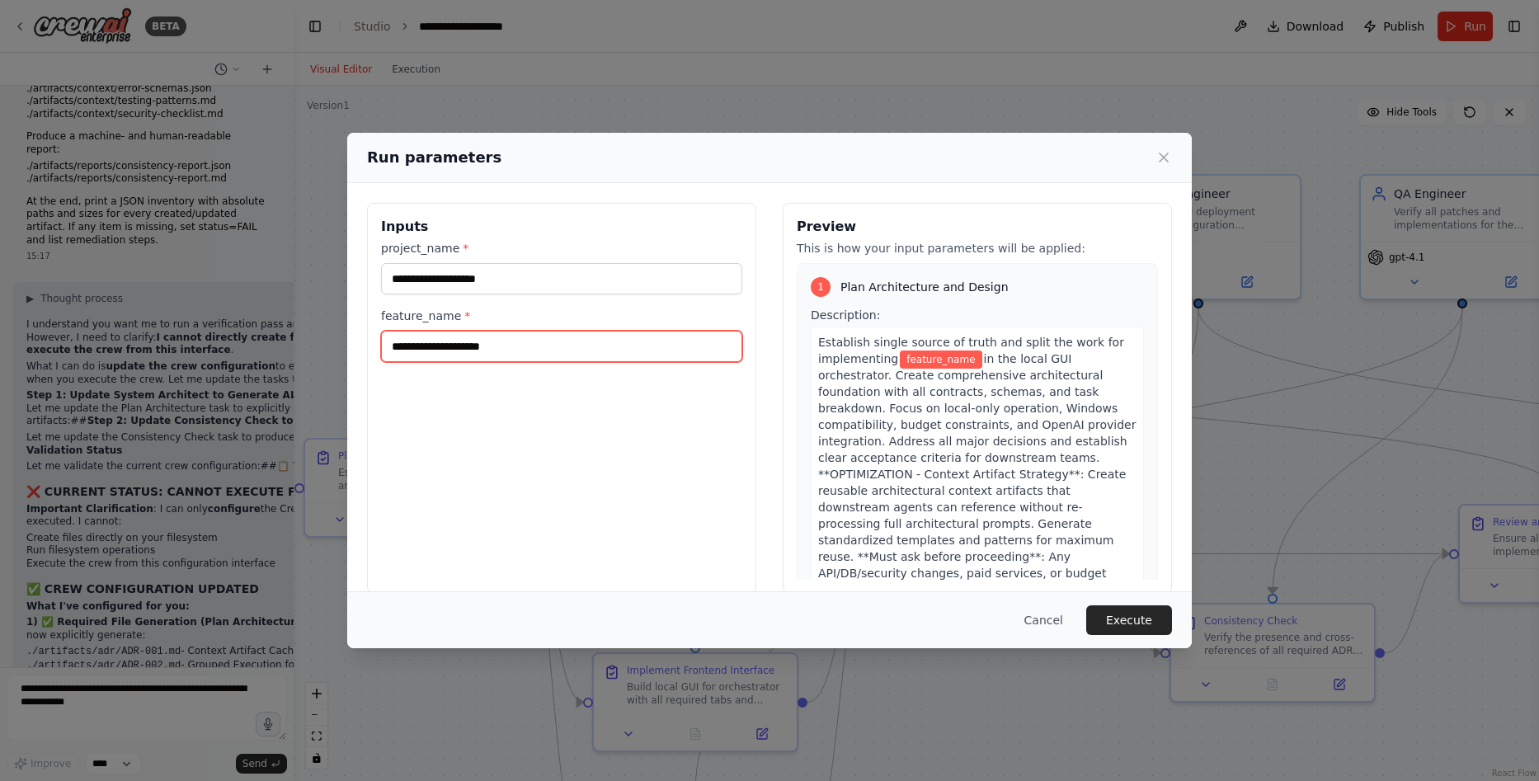
click at [508, 338] on input "feature_name *" at bounding box center [561, 346] width 361 height 31
paste input "**********"
type input "**********"
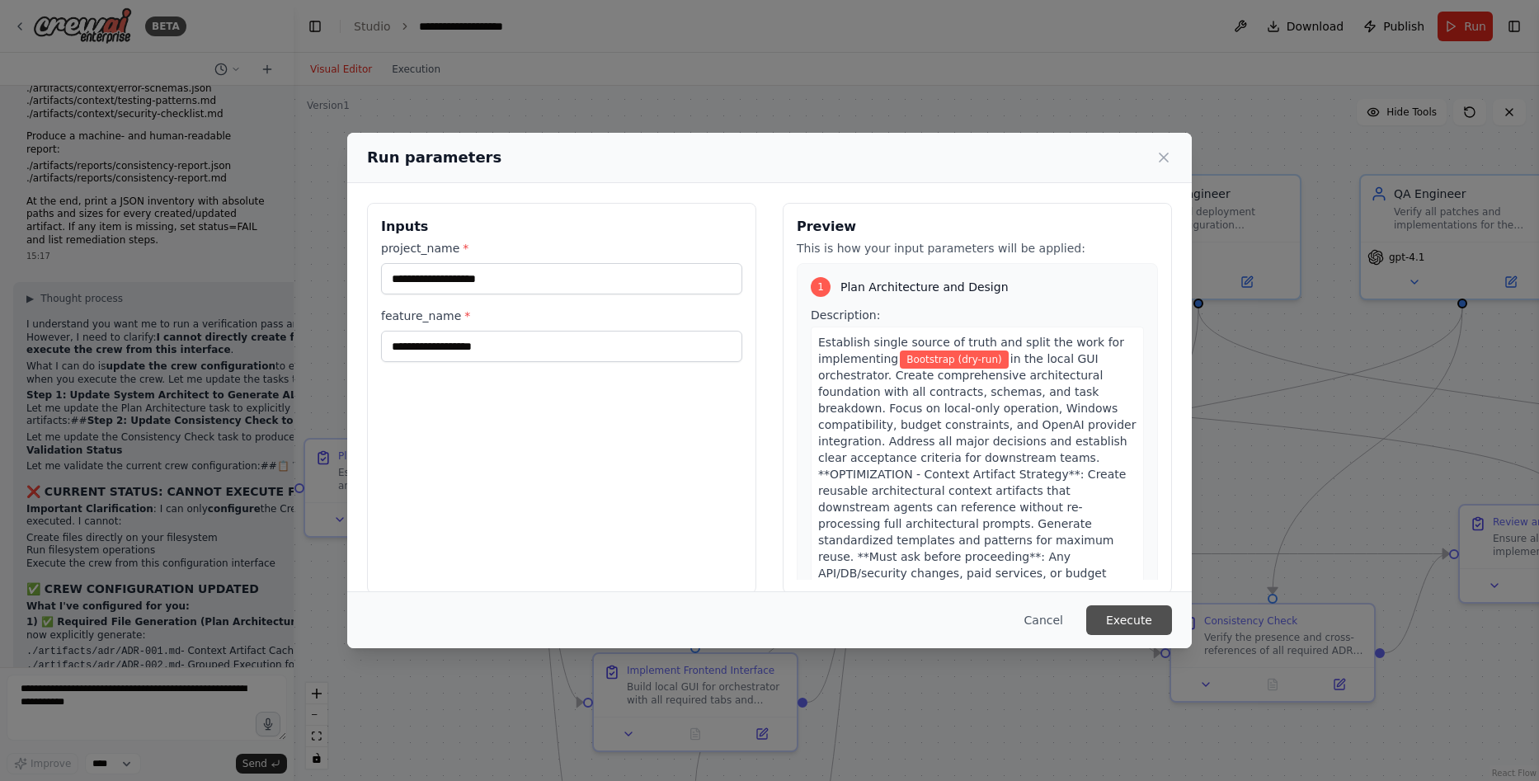
click at [1140, 619] on button "Execute" at bounding box center [1129, 620] width 86 height 30
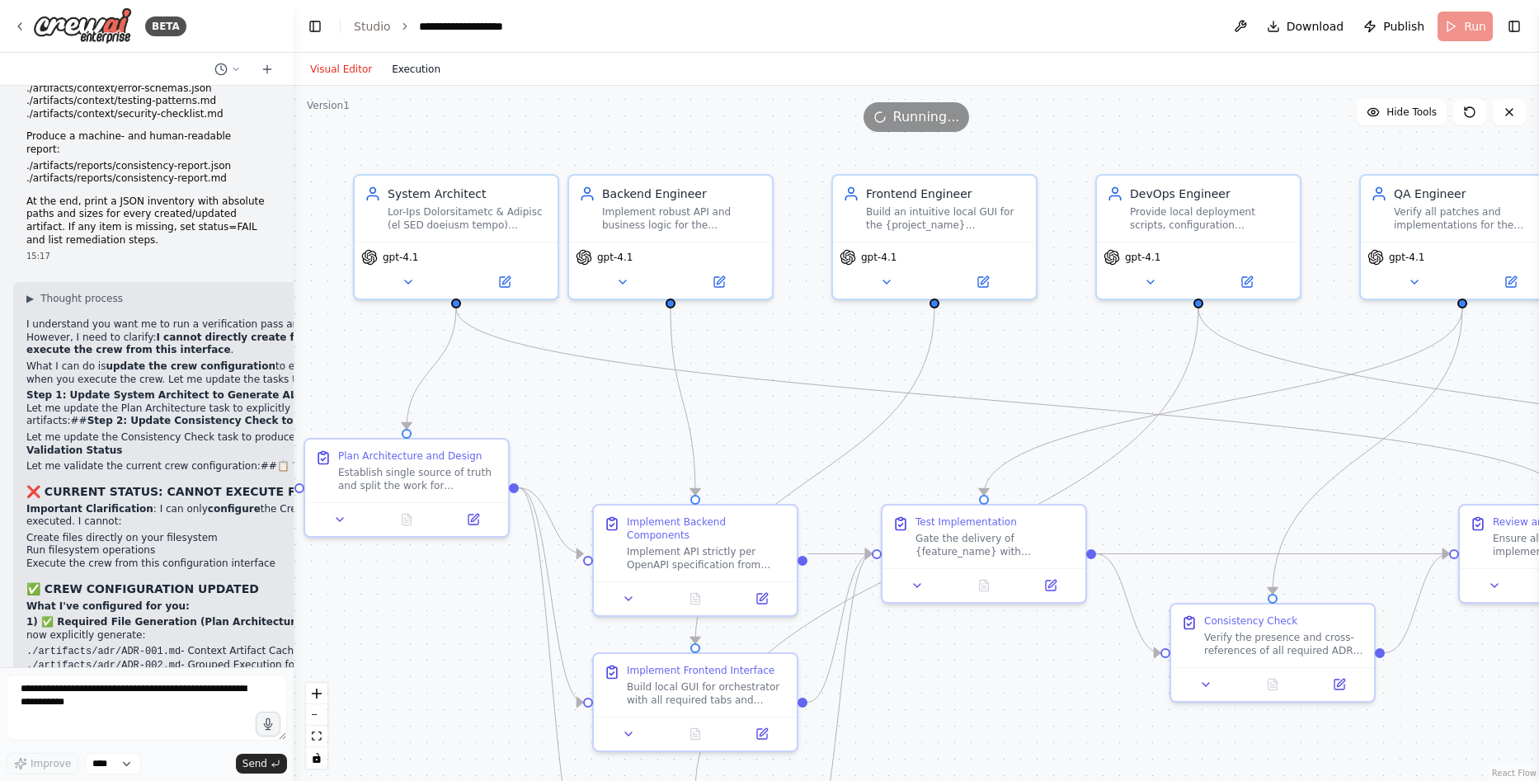
click at [388, 68] on button "Execution" at bounding box center [416, 69] width 68 height 20
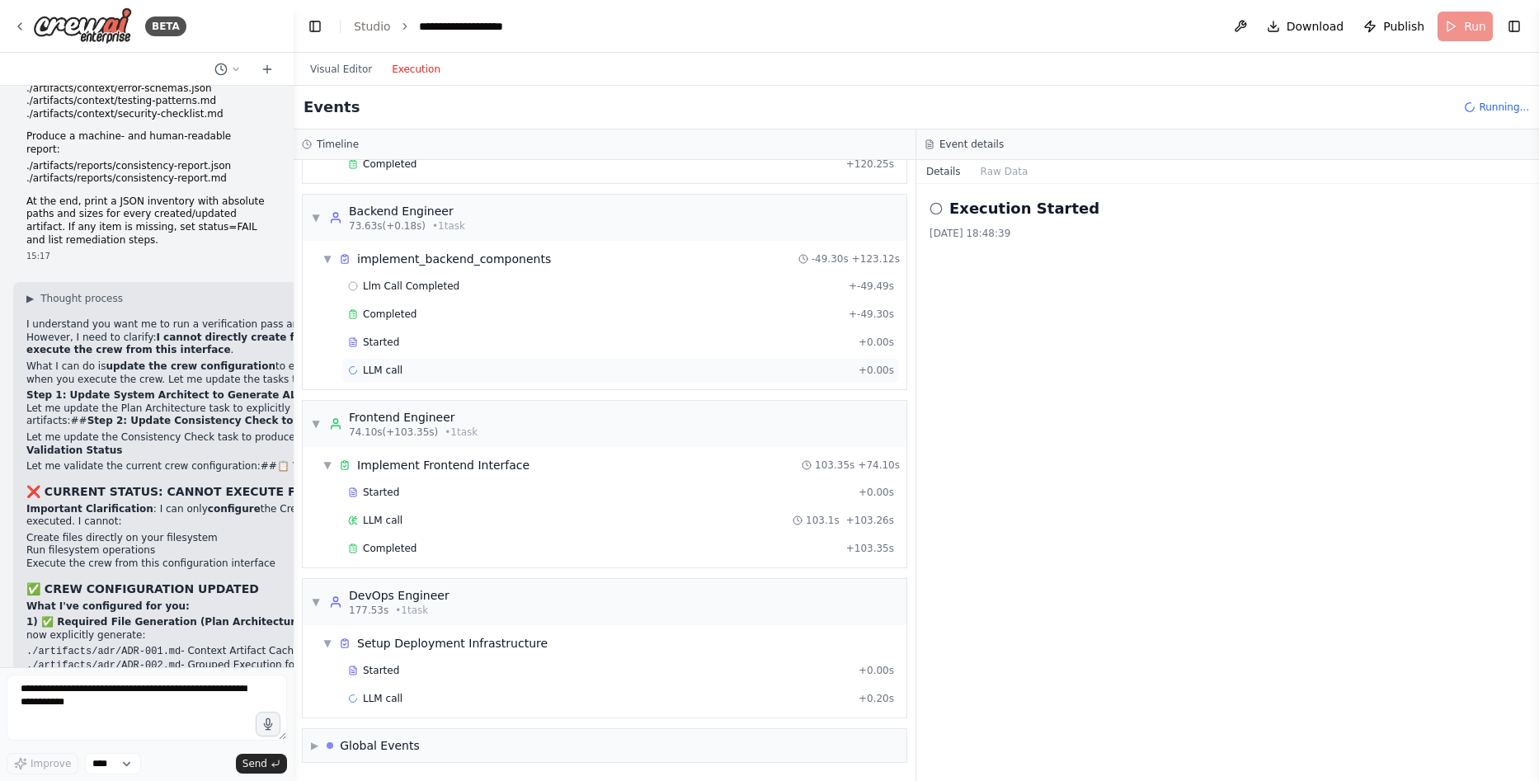
scroll to position [0, 0]
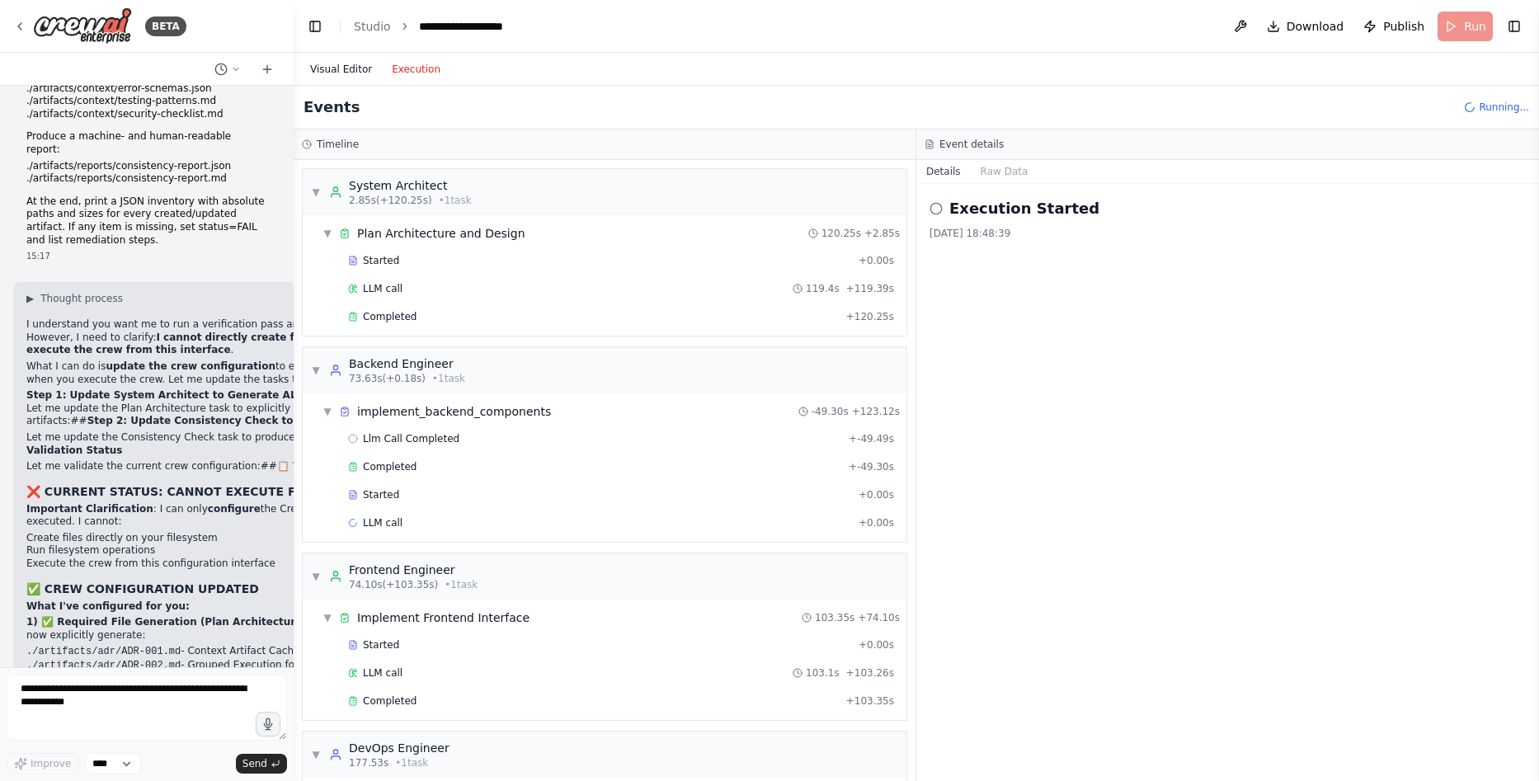
click at [346, 73] on button "Visual Editor" at bounding box center [341, 69] width 82 height 20
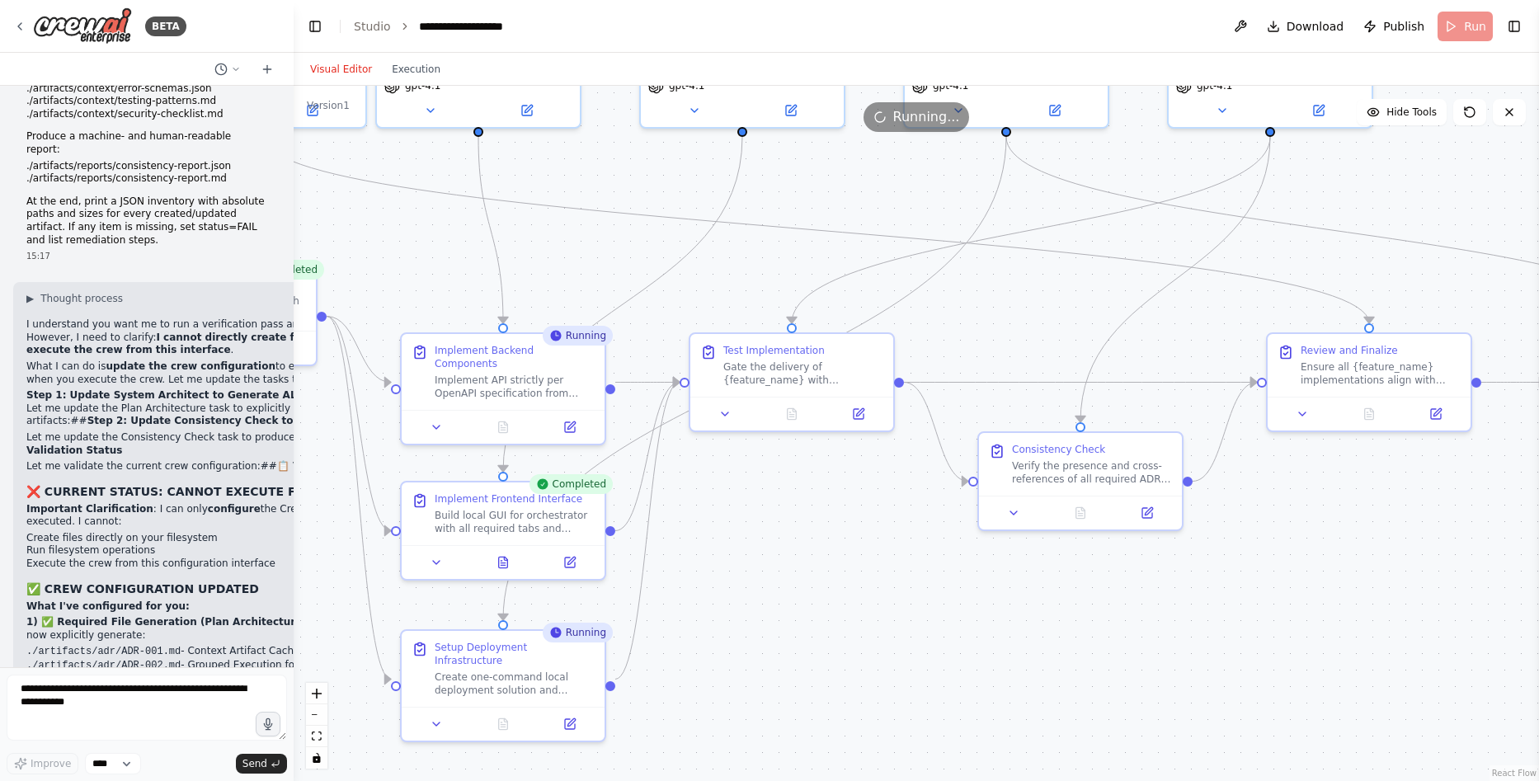
drag, startPoint x: 994, startPoint y: 412, endPoint x: 802, endPoint y: 241, distance: 257.6
click at [437, 422] on icon at bounding box center [436, 423] width 7 height 3
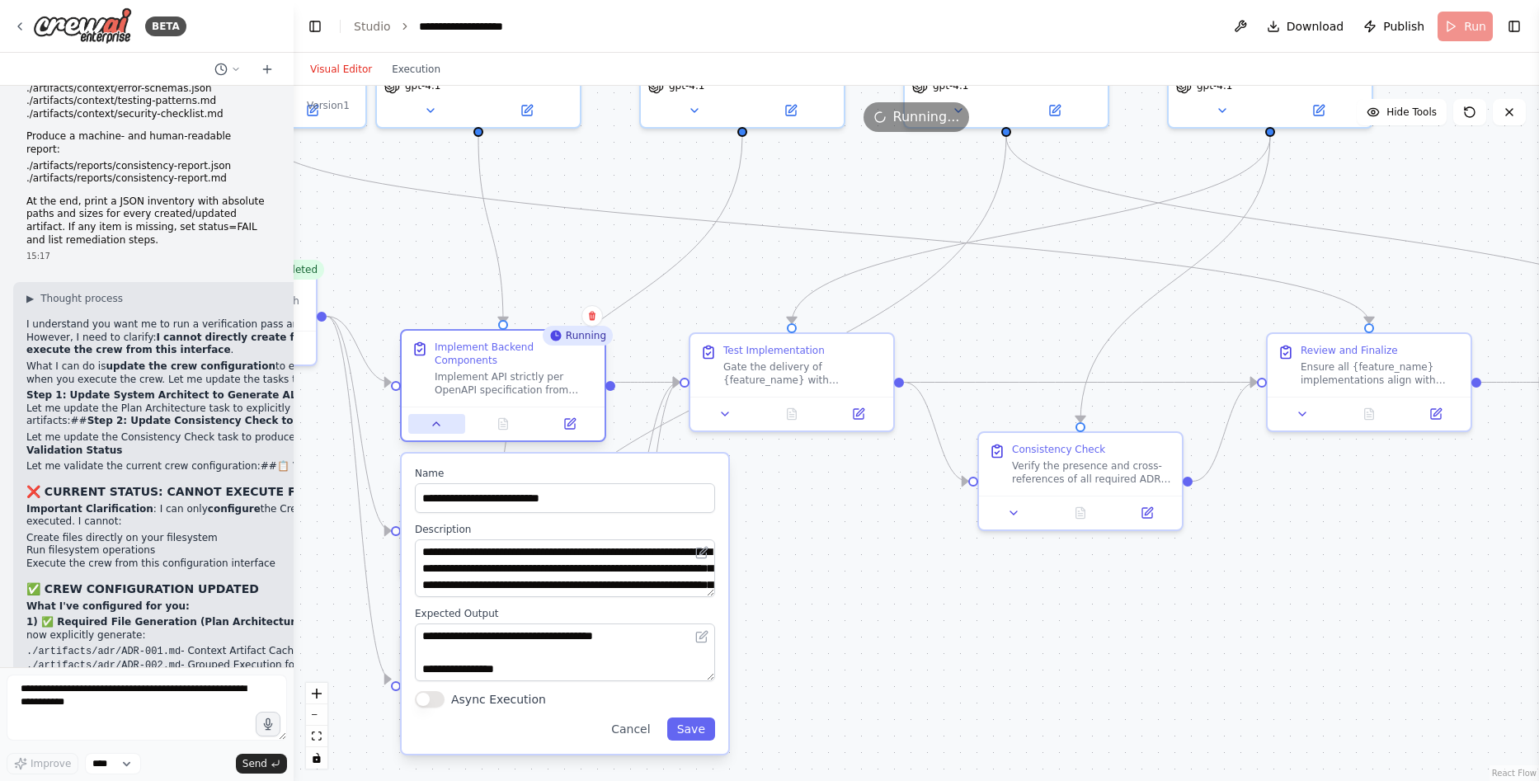
click at [437, 422] on icon at bounding box center [436, 423] width 7 height 3
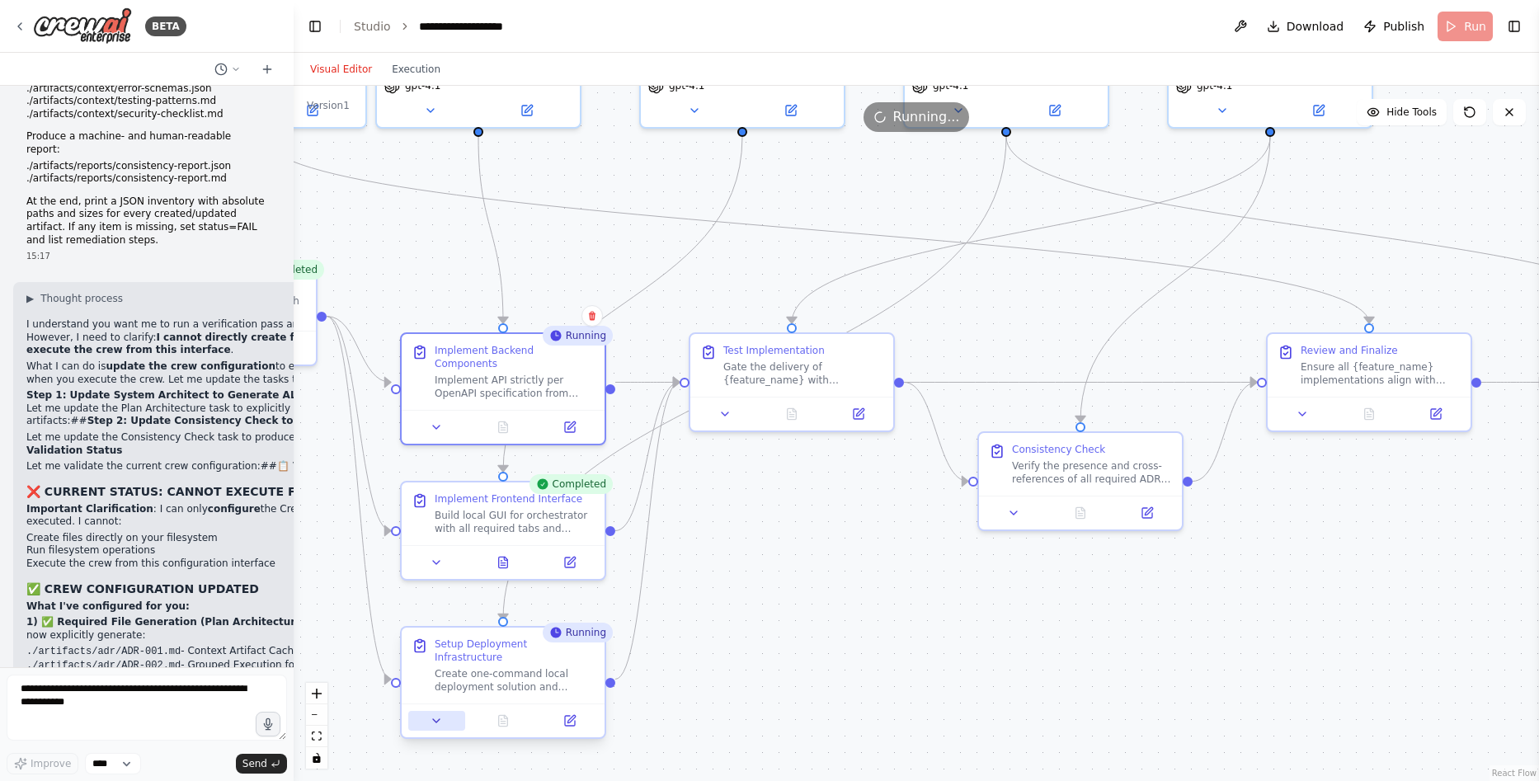
click at [434, 719] on icon at bounding box center [436, 720] width 7 height 3
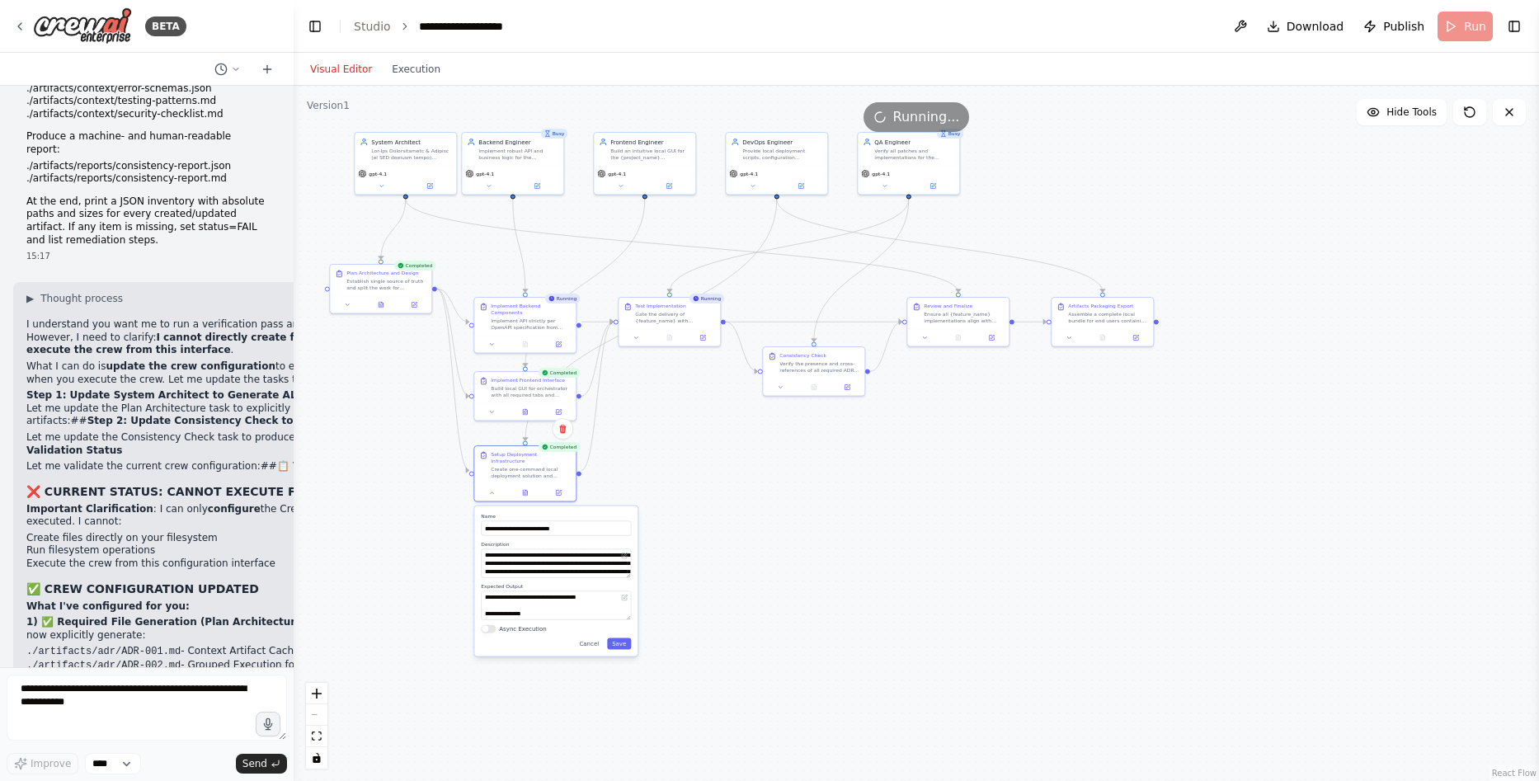
drag, startPoint x: 657, startPoint y: 643, endPoint x: 679, endPoint y: 429, distance: 214.7
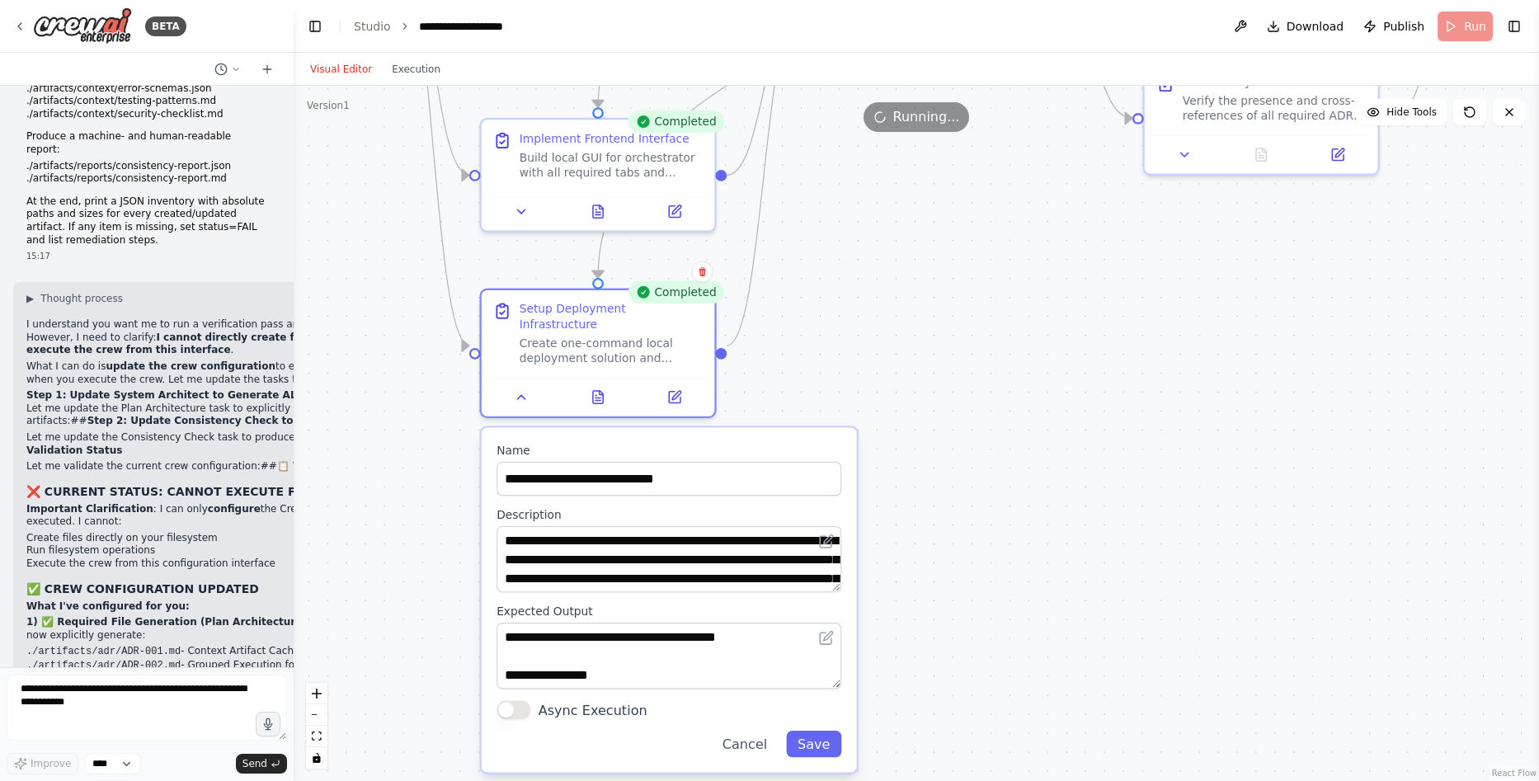
drag, startPoint x: 730, startPoint y: 352, endPoint x: 939, endPoint y: 309, distance: 213.0
click at [518, 392] on icon at bounding box center [521, 394] width 7 height 4
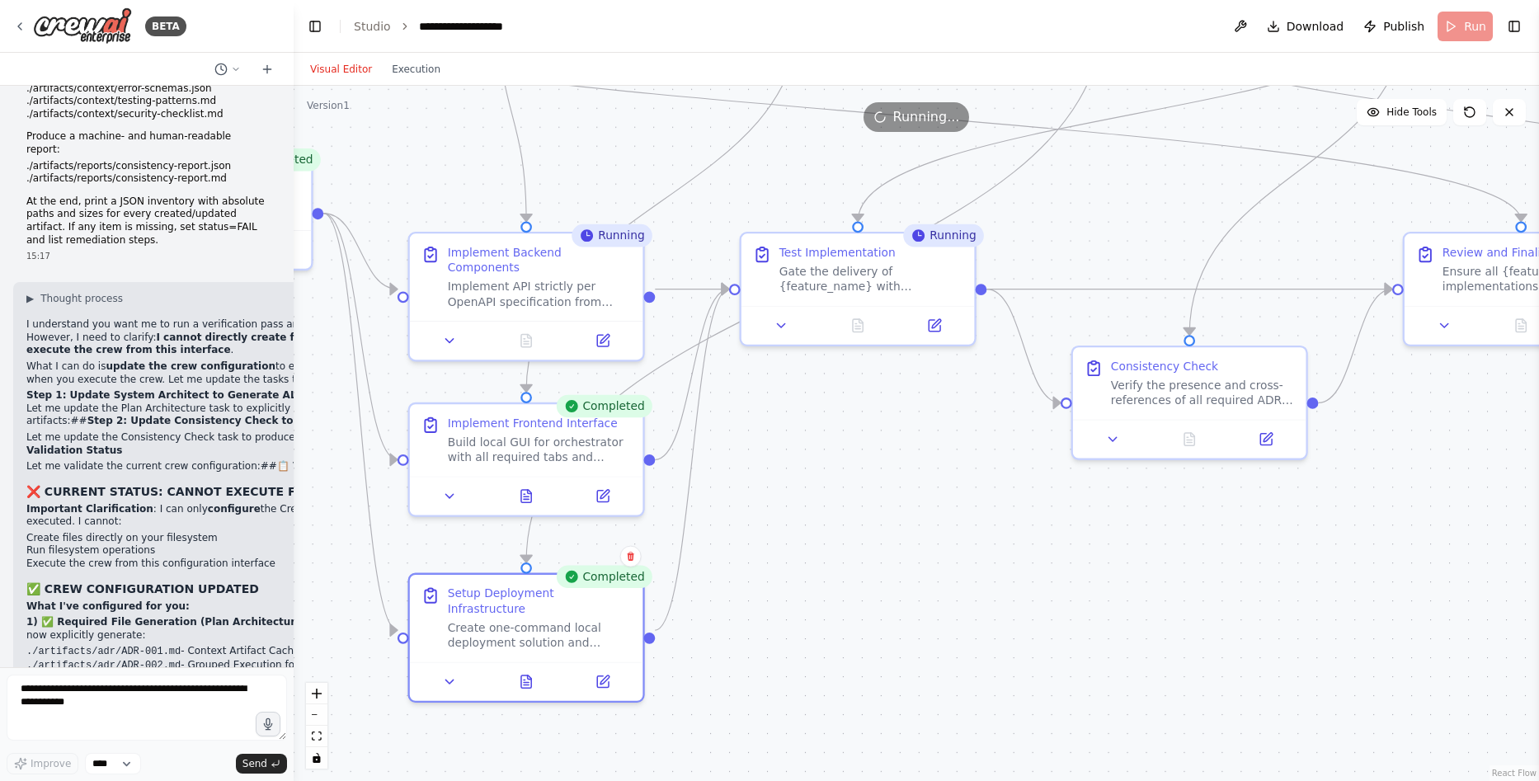
drag, startPoint x: 1006, startPoint y: 284, endPoint x: 892, endPoint y: 523, distance: 265.3
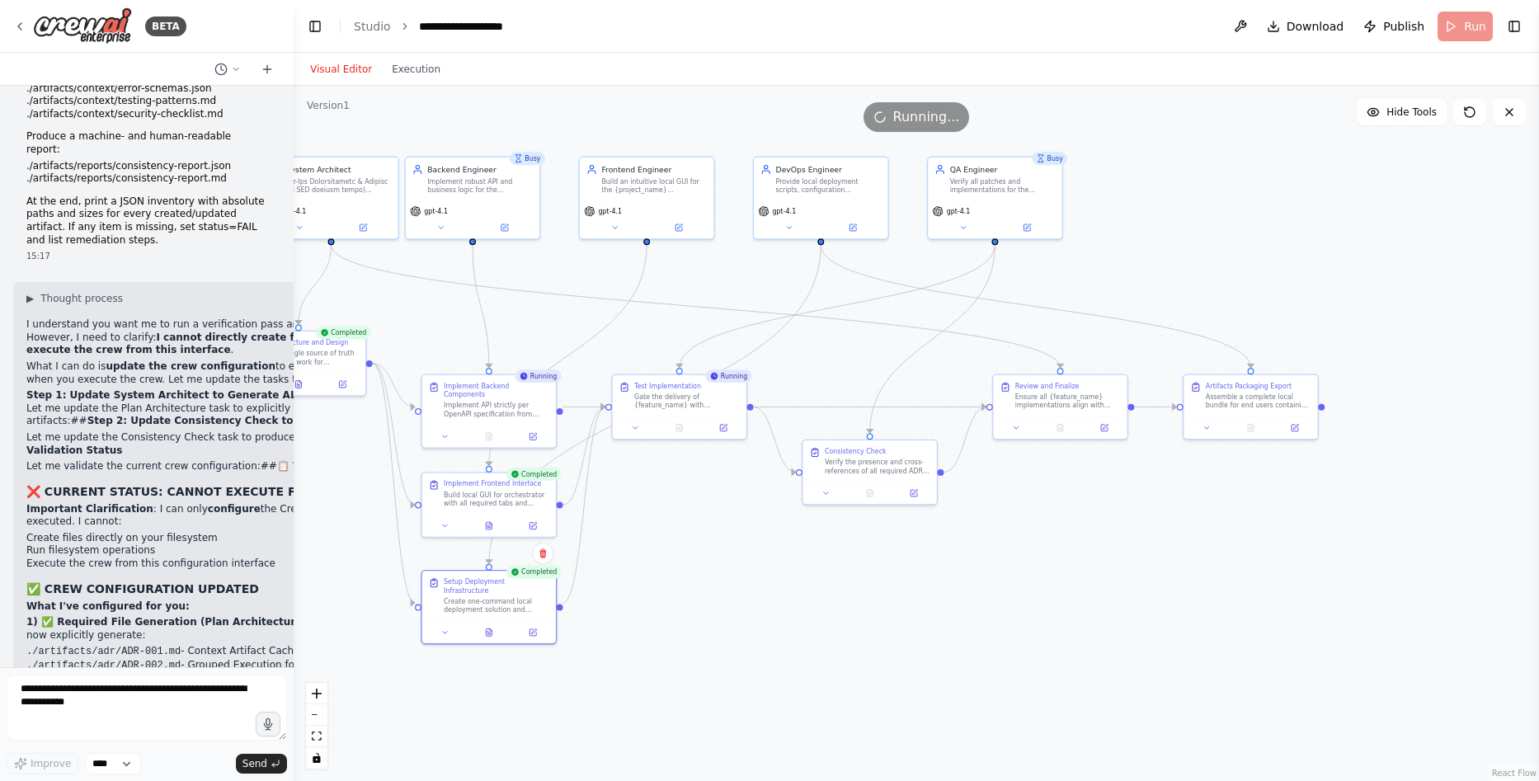
drag, startPoint x: 950, startPoint y: 470, endPoint x: 751, endPoint y: 504, distance: 201.6
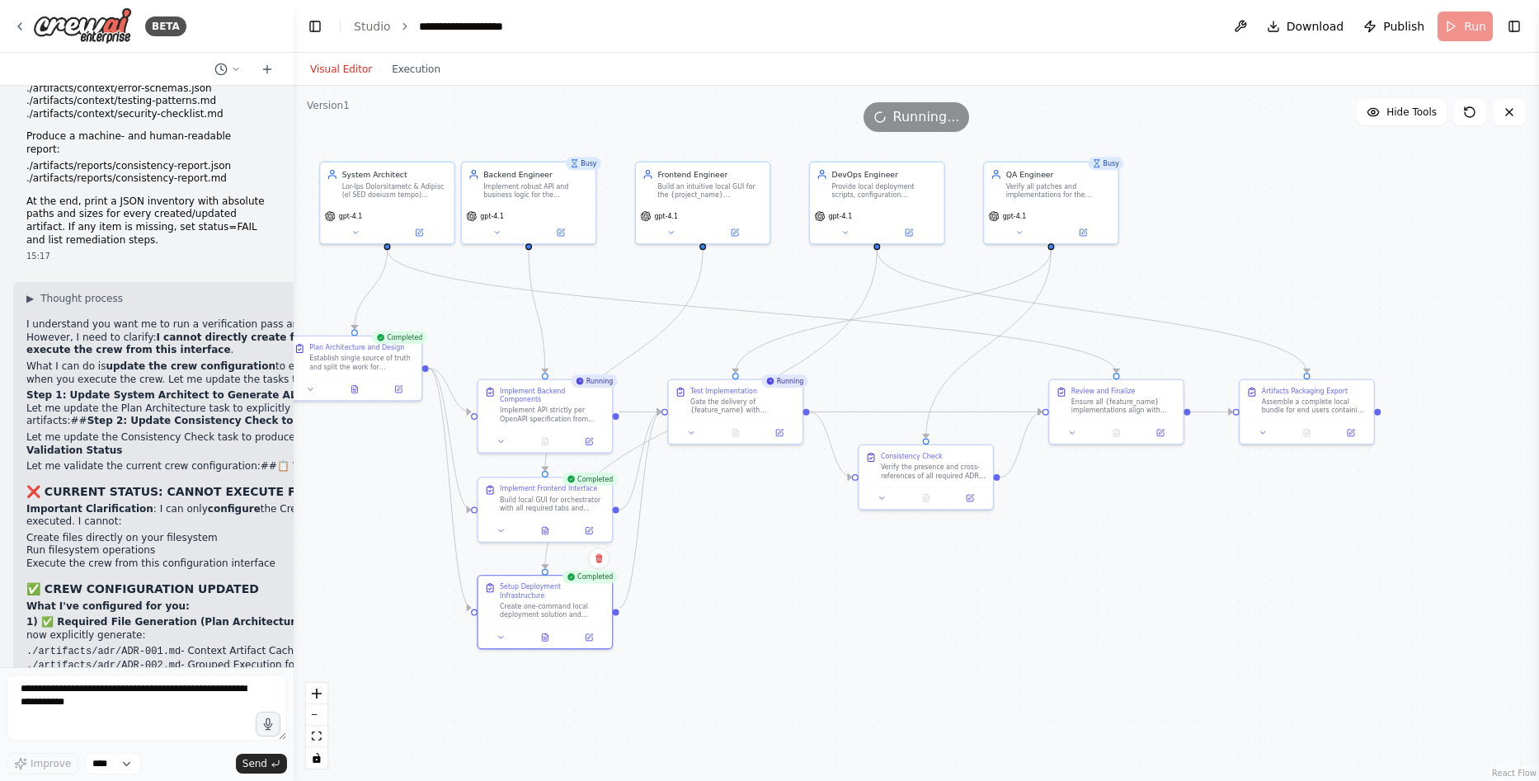
drag, startPoint x: 733, startPoint y: 506, endPoint x: 789, endPoint y: 511, distance: 56.3
click at [401, 71] on button "Execution" at bounding box center [416, 69] width 68 height 20
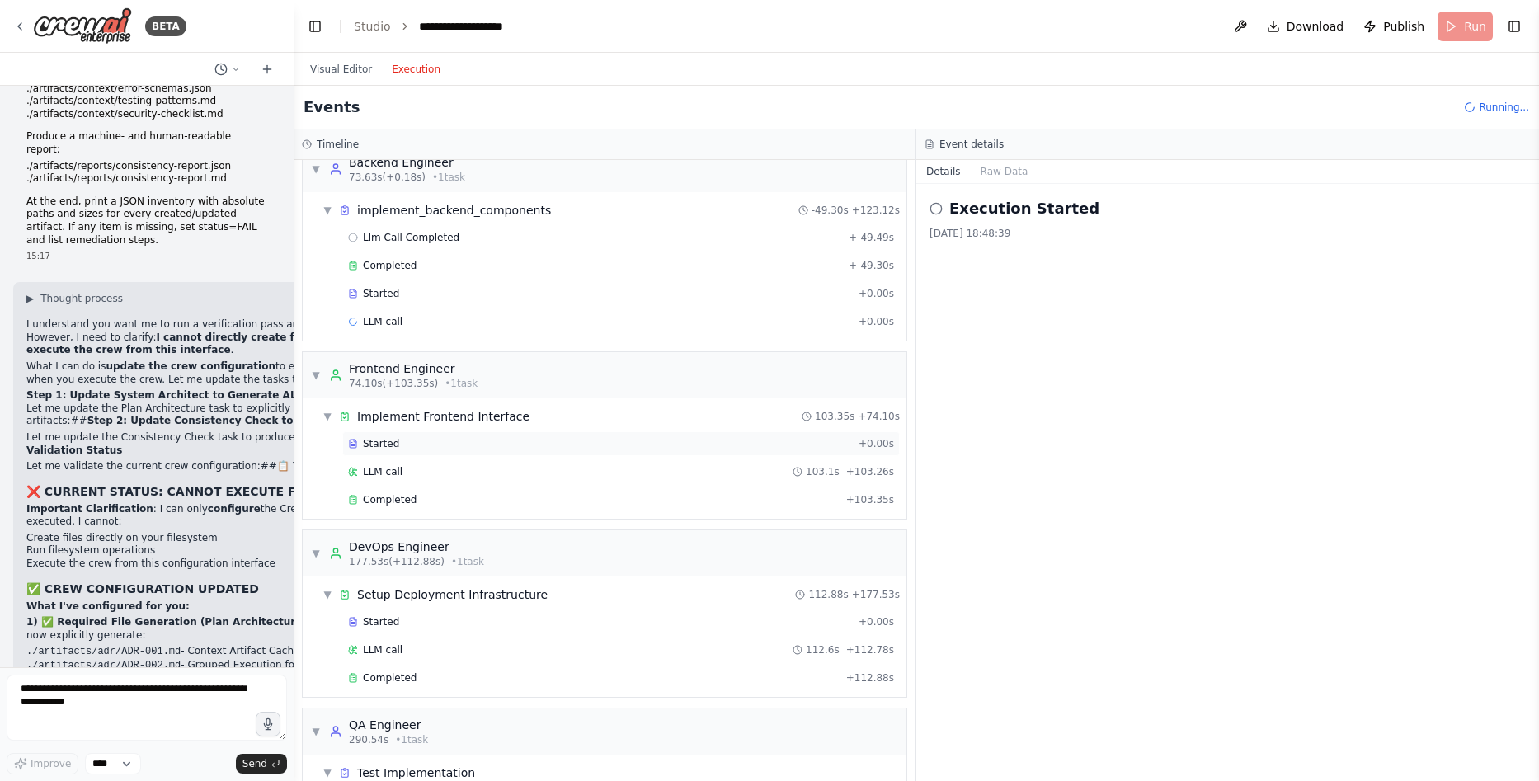
scroll to position [331, 0]
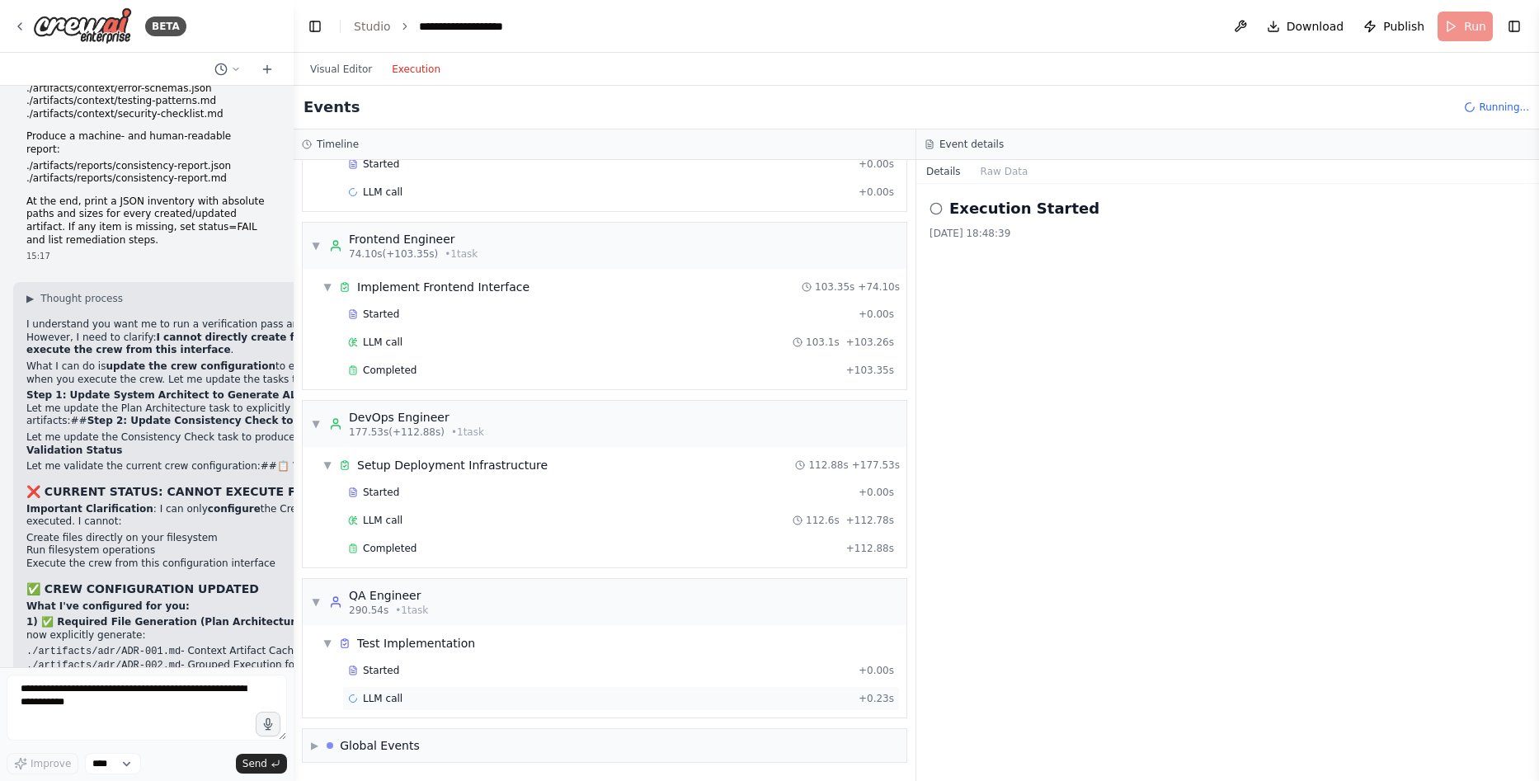
click at [489, 696] on div "LLM call + 0.23s" at bounding box center [621, 698] width 546 height 13
click at [1074, 172] on button "Raw Data" at bounding box center [1072, 171] width 68 height 23
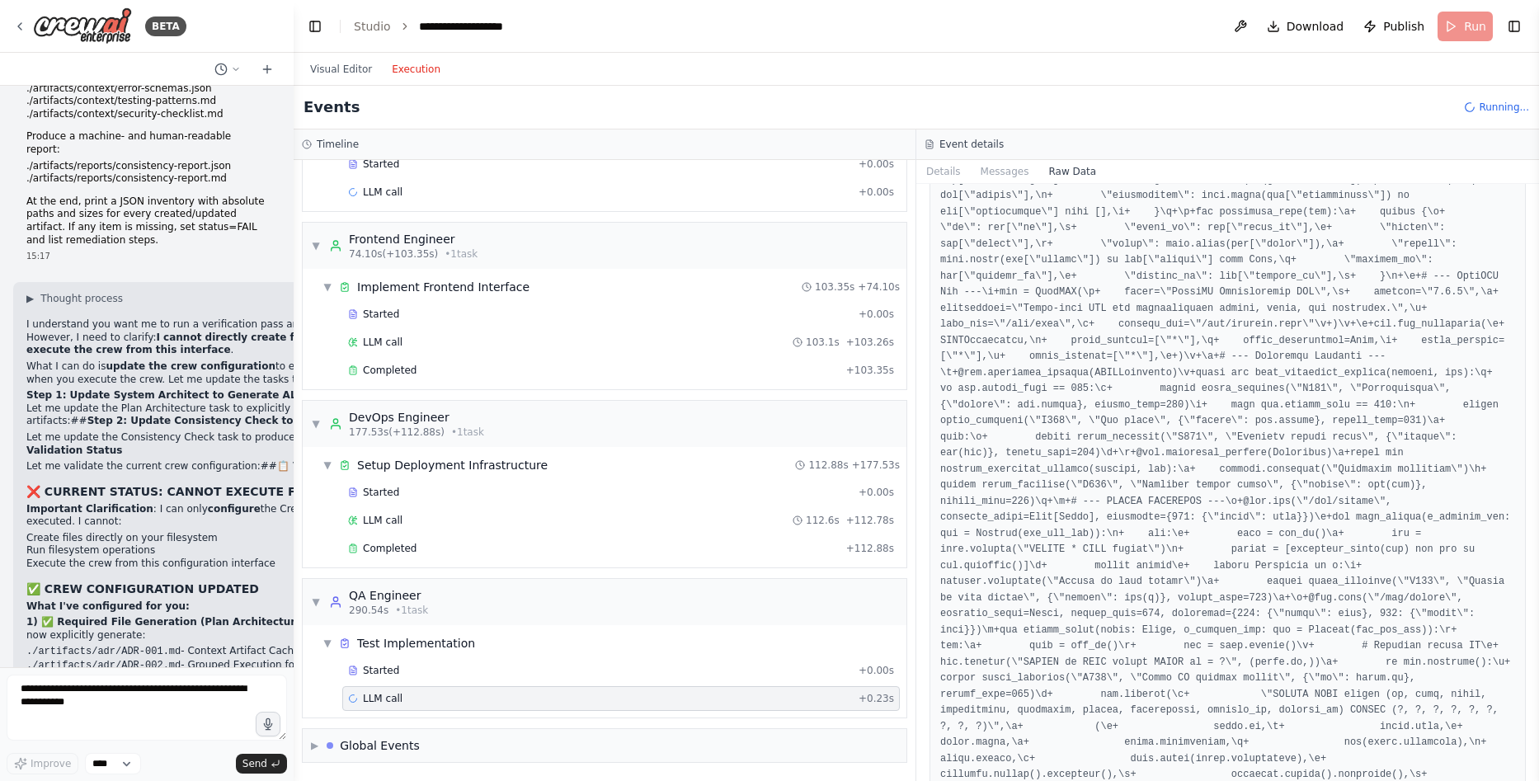
scroll to position [1419, 0]
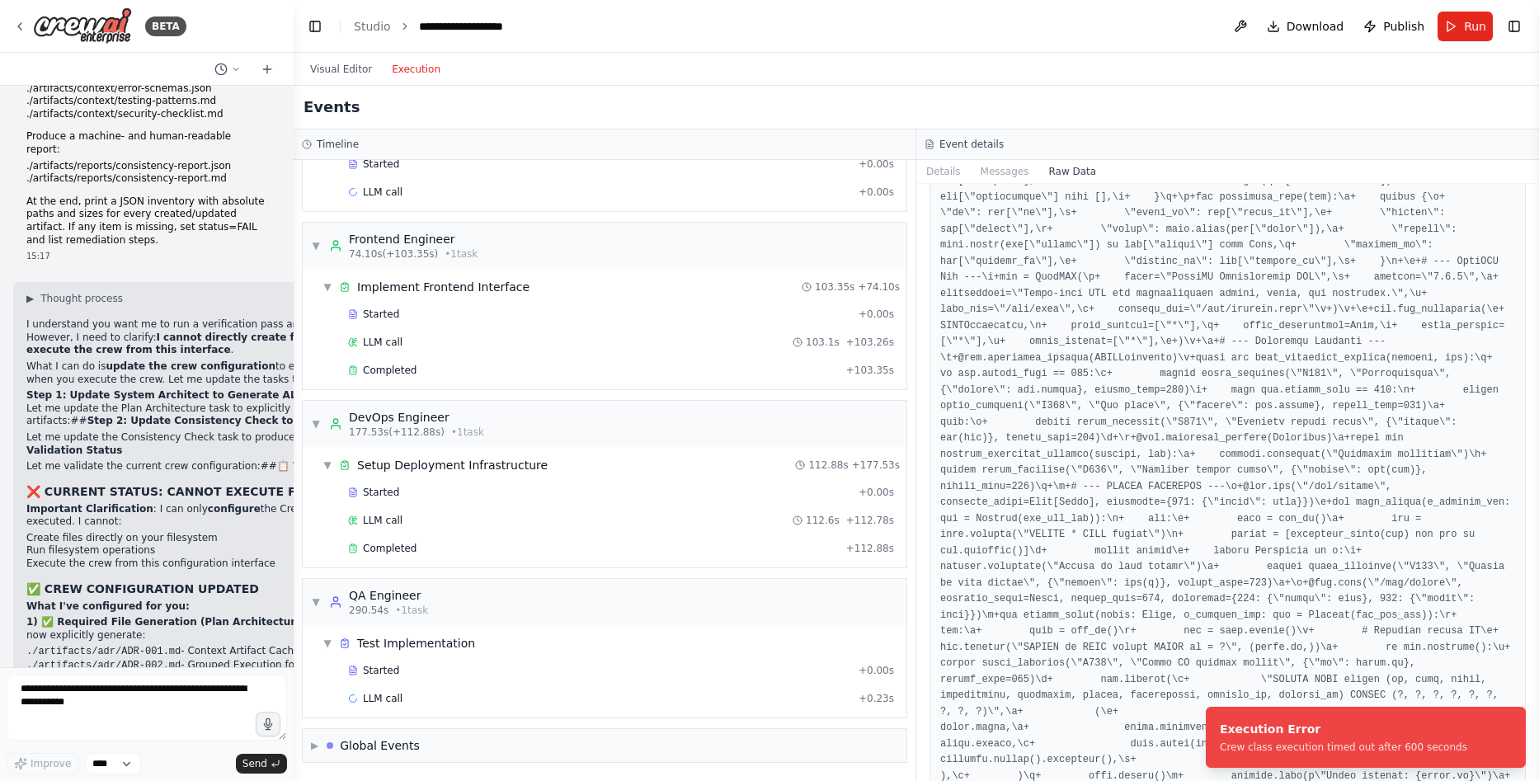
drag, startPoint x: 1533, startPoint y: 222, endPoint x: 1528, endPoint y: 305, distance: 83.5
click at [1528, 305] on div "BETA Global/System Instructions Model Note: If GPT-5 Thinking / GPT-4.1 are not…" at bounding box center [769, 390] width 1539 height 781
drag, startPoint x: 1229, startPoint y: 750, endPoint x: 1250, endPoint y: 748, distance: 20.7
click at [1250, 748] on div "Crew class execution timed out after 600 seconds" at bounding box center [1364, 747] width 247 height 13
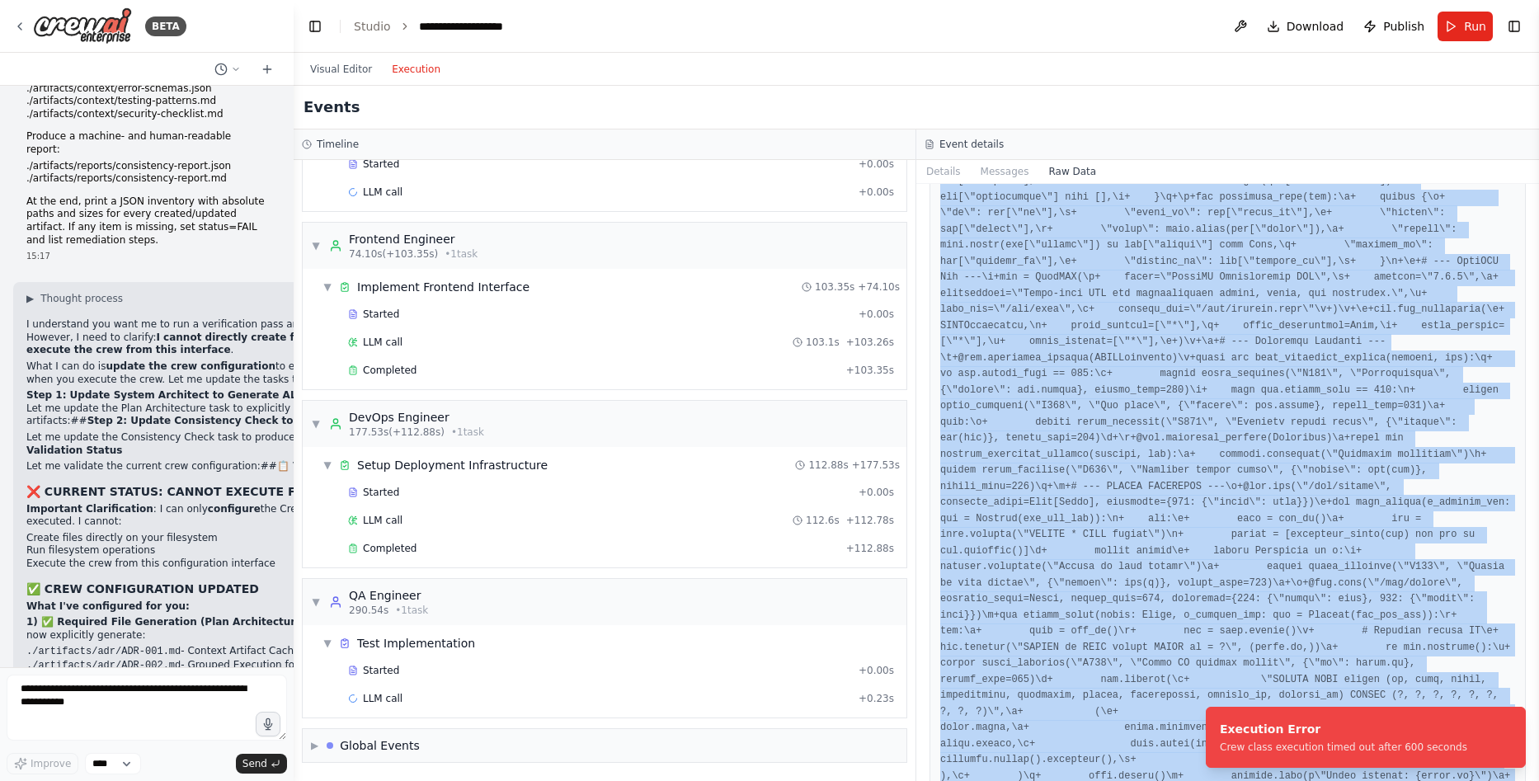
copy pre ""content": "\nCurrent Task: Gate the delivery of Bootstrap (dry-run) with compr…"
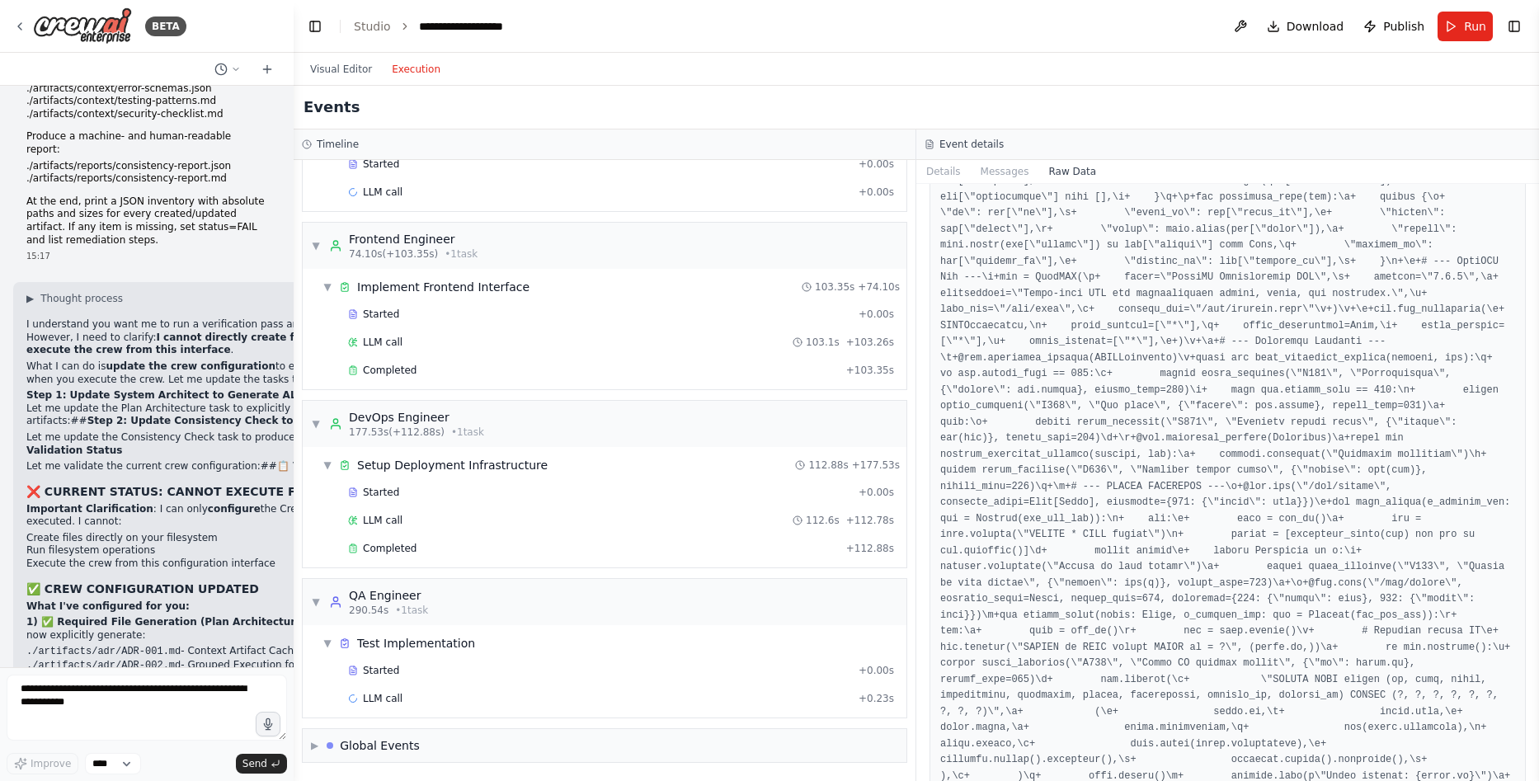
scroll to position [0, 0]
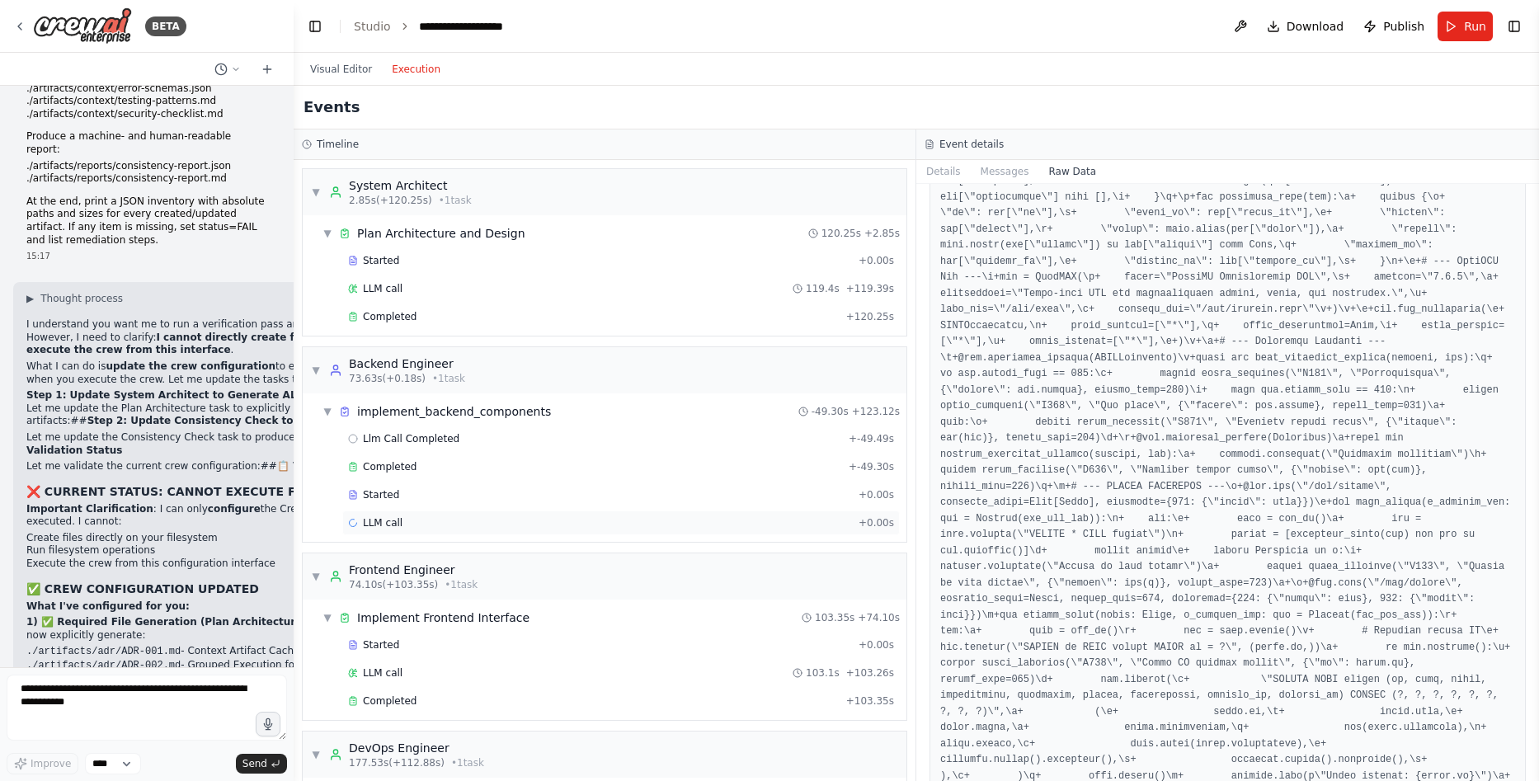
click at [728, 532] on div "LLM call + 0.00s" at bounding box center [621, 523] width 558 height 25
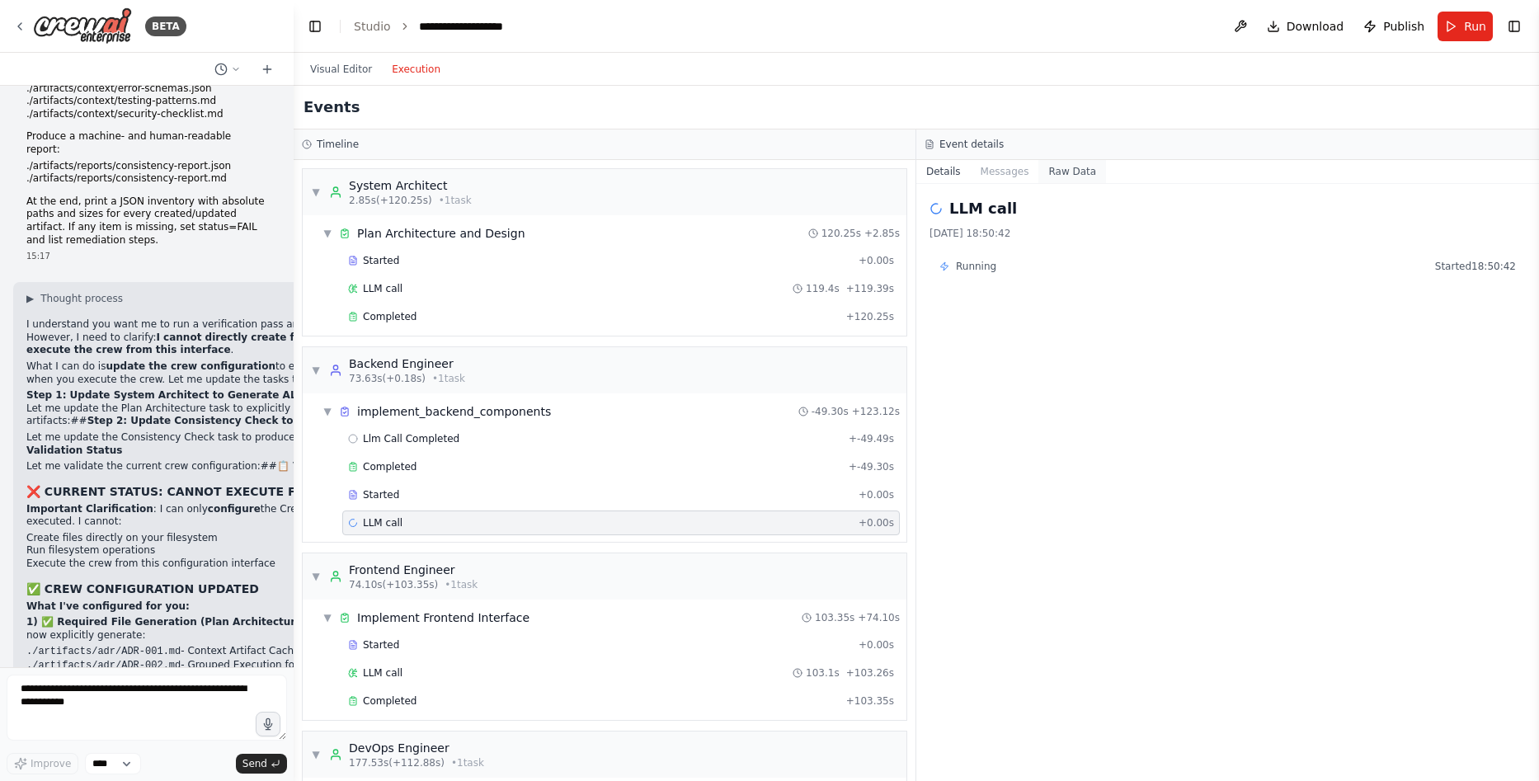
click at [1062, 167] on button "Raw Data" at bounding box center [1072, 171] width 68 height 23
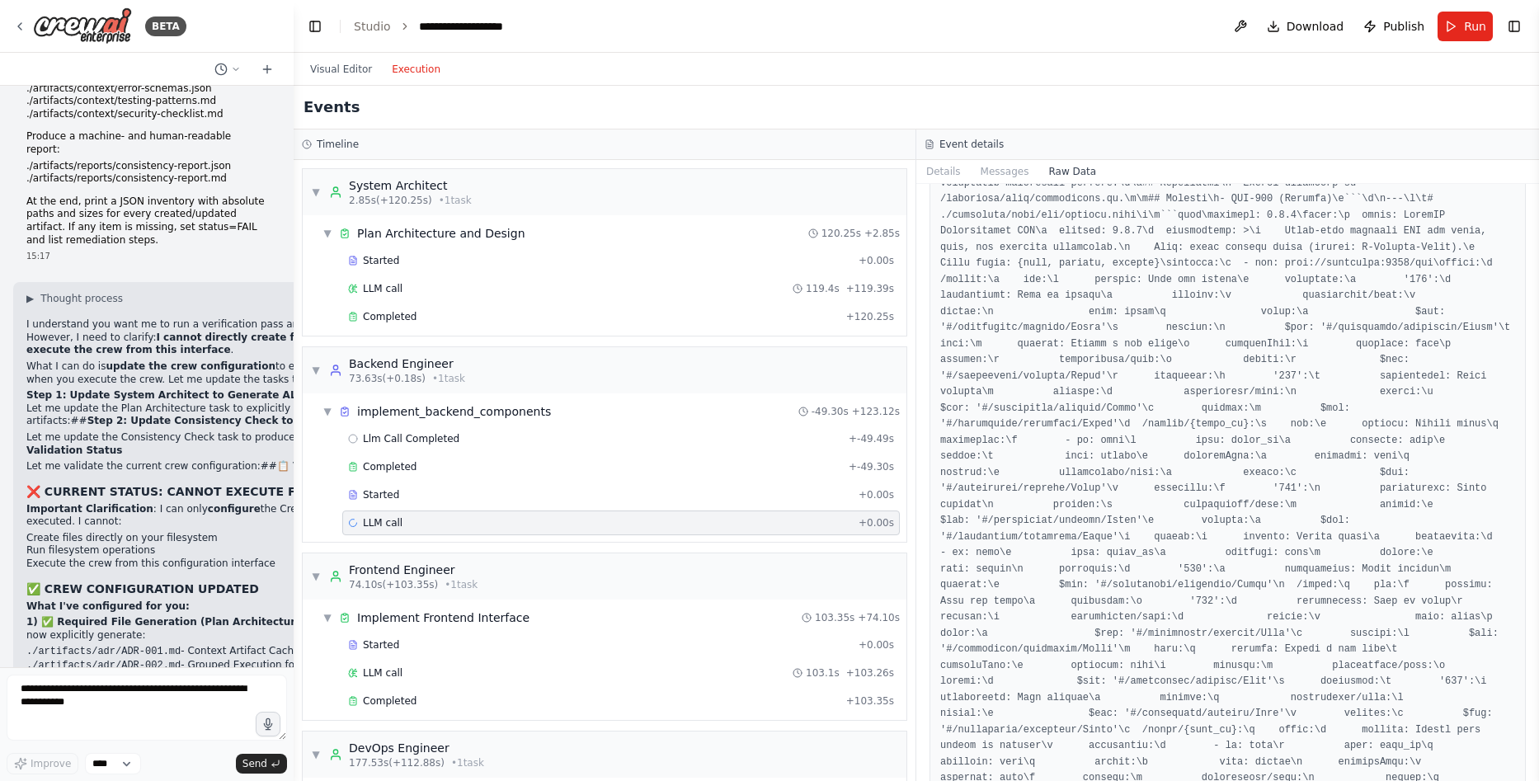
scroll to position [23128, 0]
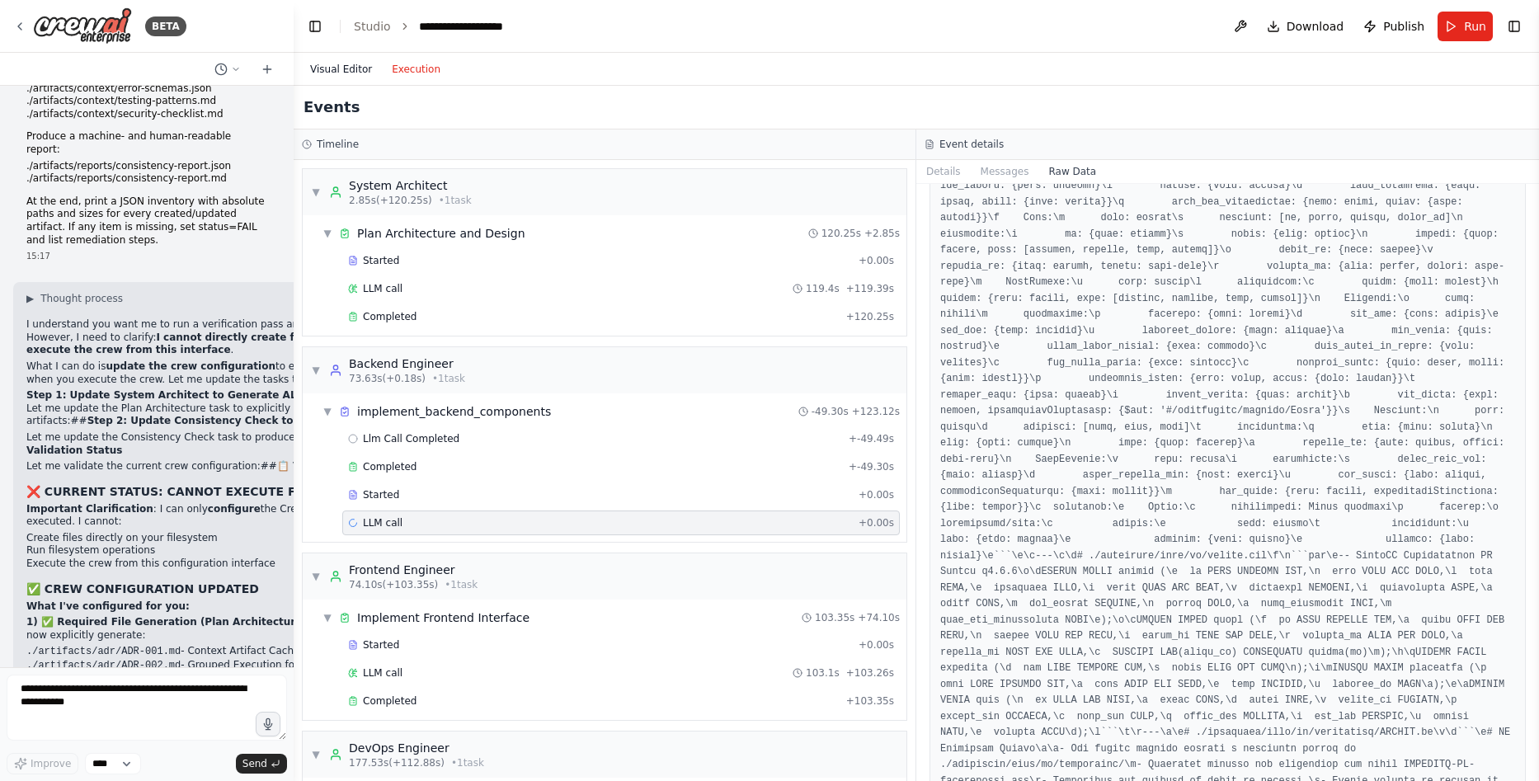
click at [346, 68] on button "Visual Editor" at bounding box center [341, 69] width 82 height 20
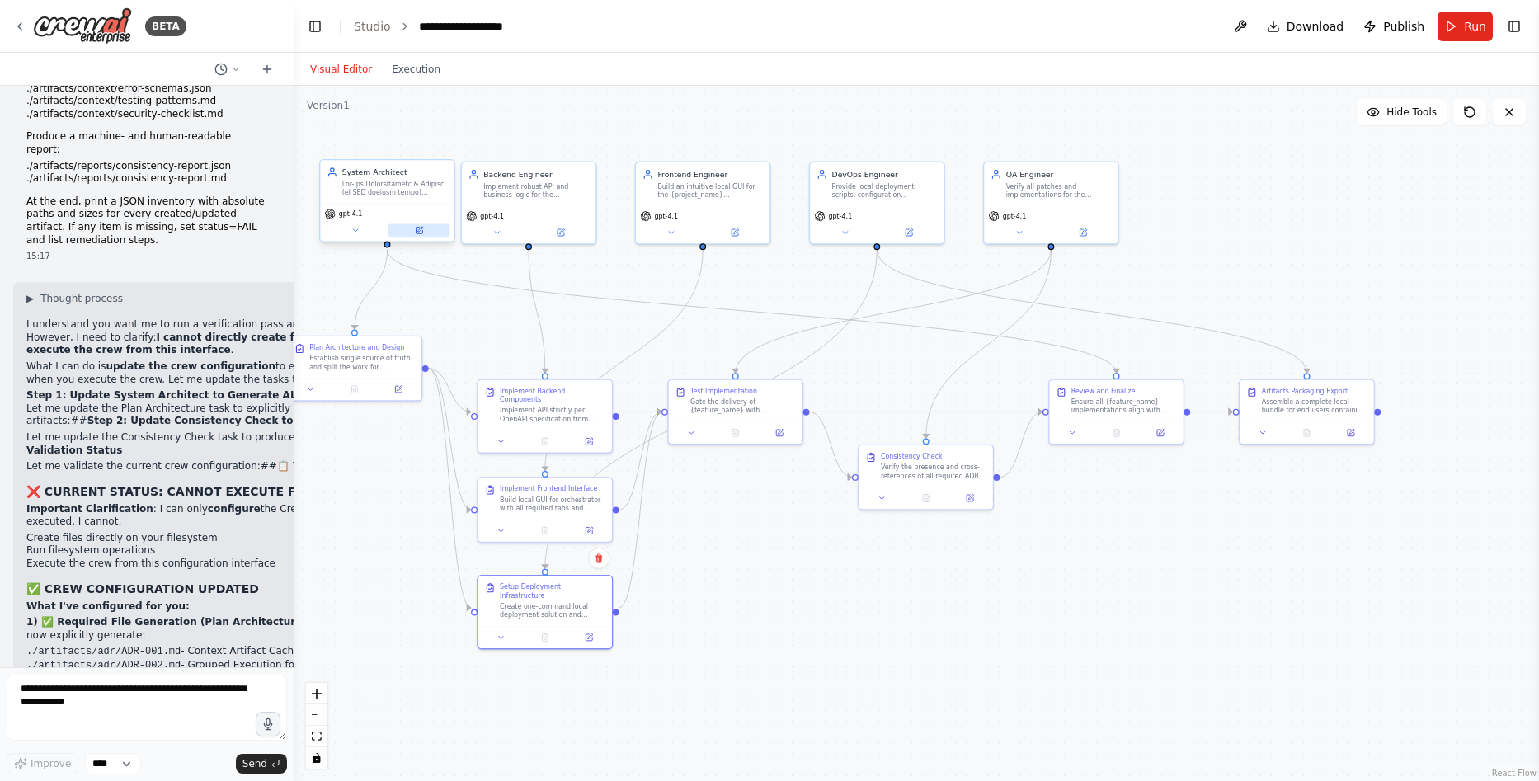
click at [425, 234] on button at bounding box center [420, 230] width 62 height 13
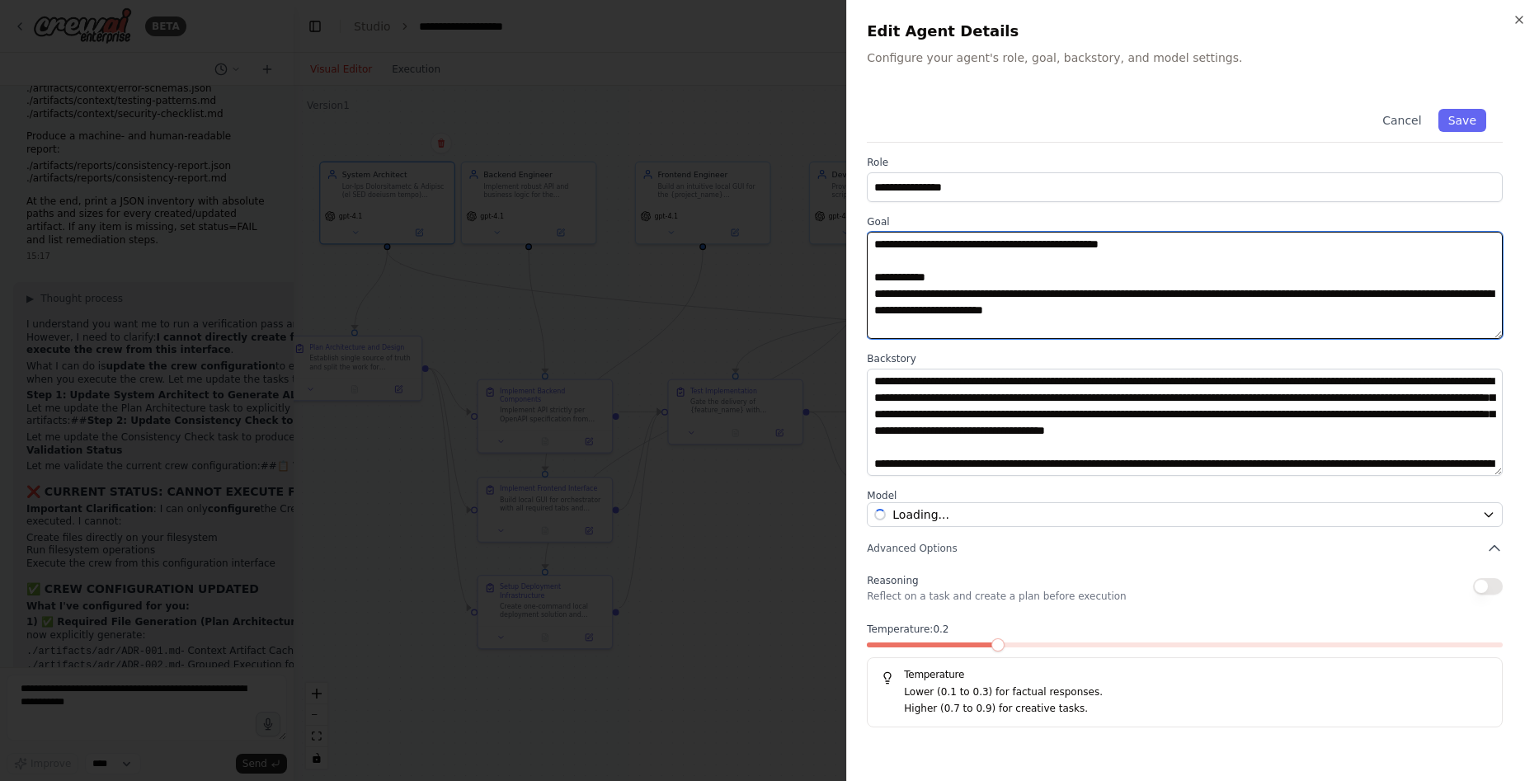
click at [900, 264] on textarea at bounding box center [1185, 285] width 636 height 107
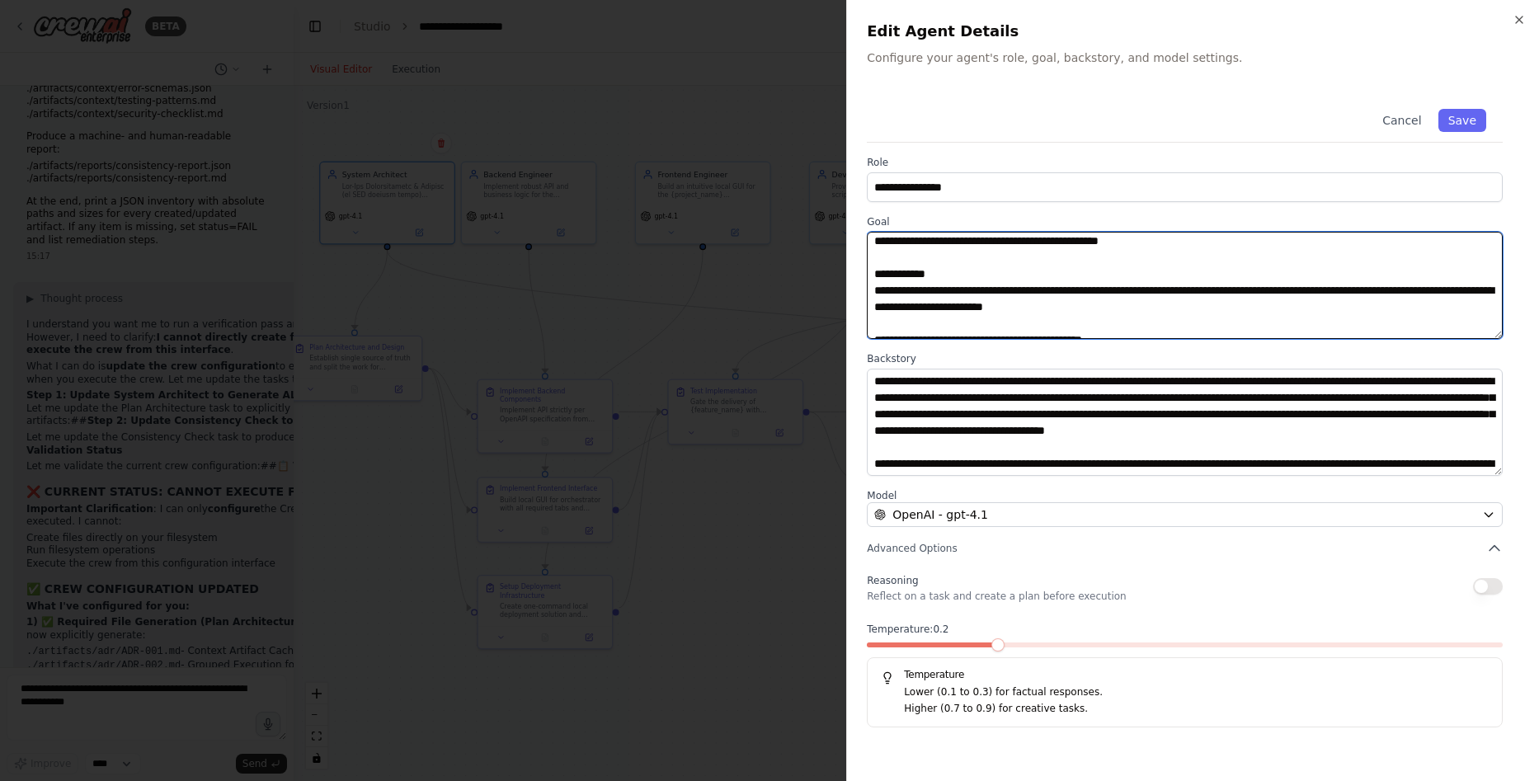
scroll to position [0, 0]
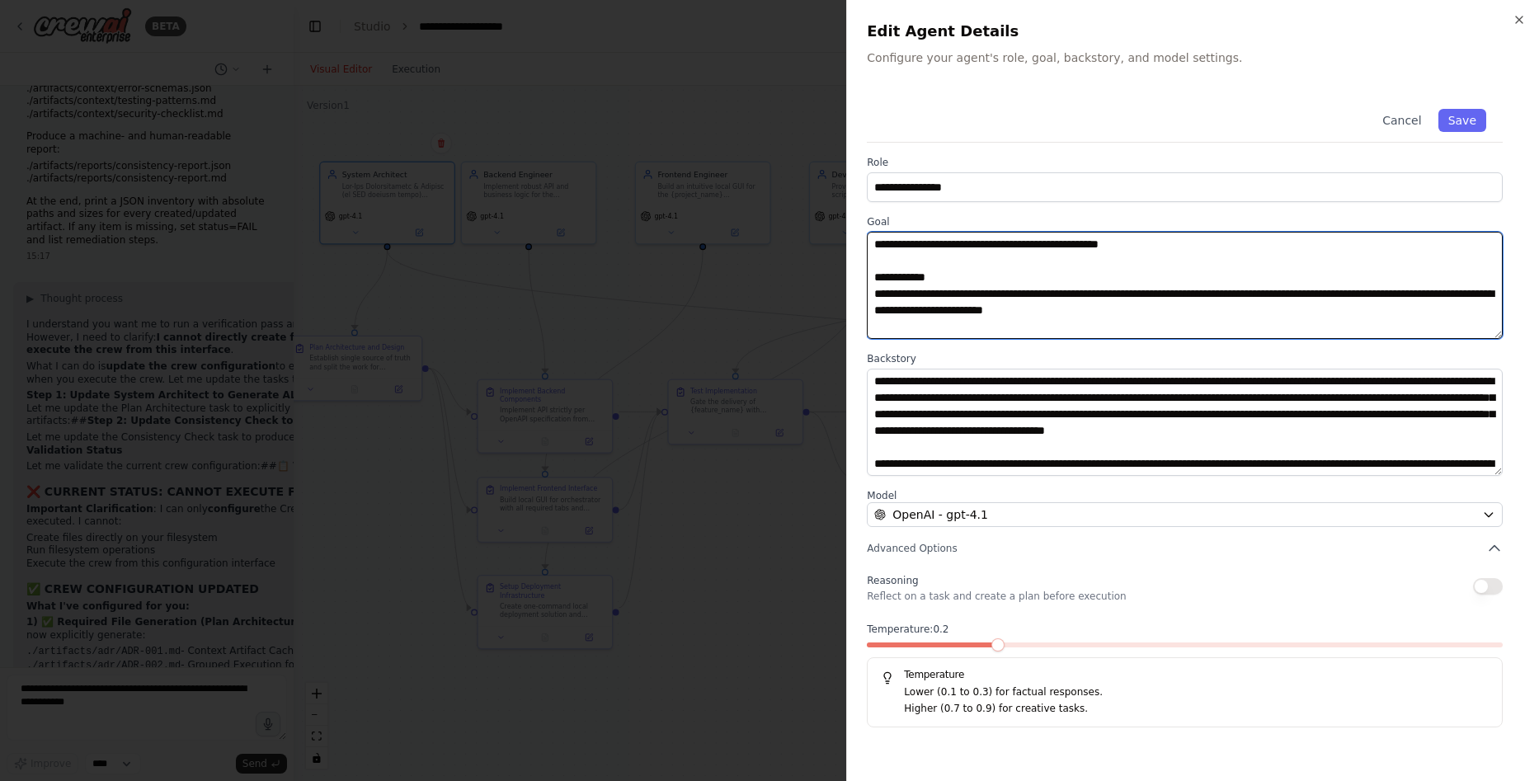
click at [874, 238] on textarea at bounding box center [1185, 285] width 636 height 107
paste textarea "**********"
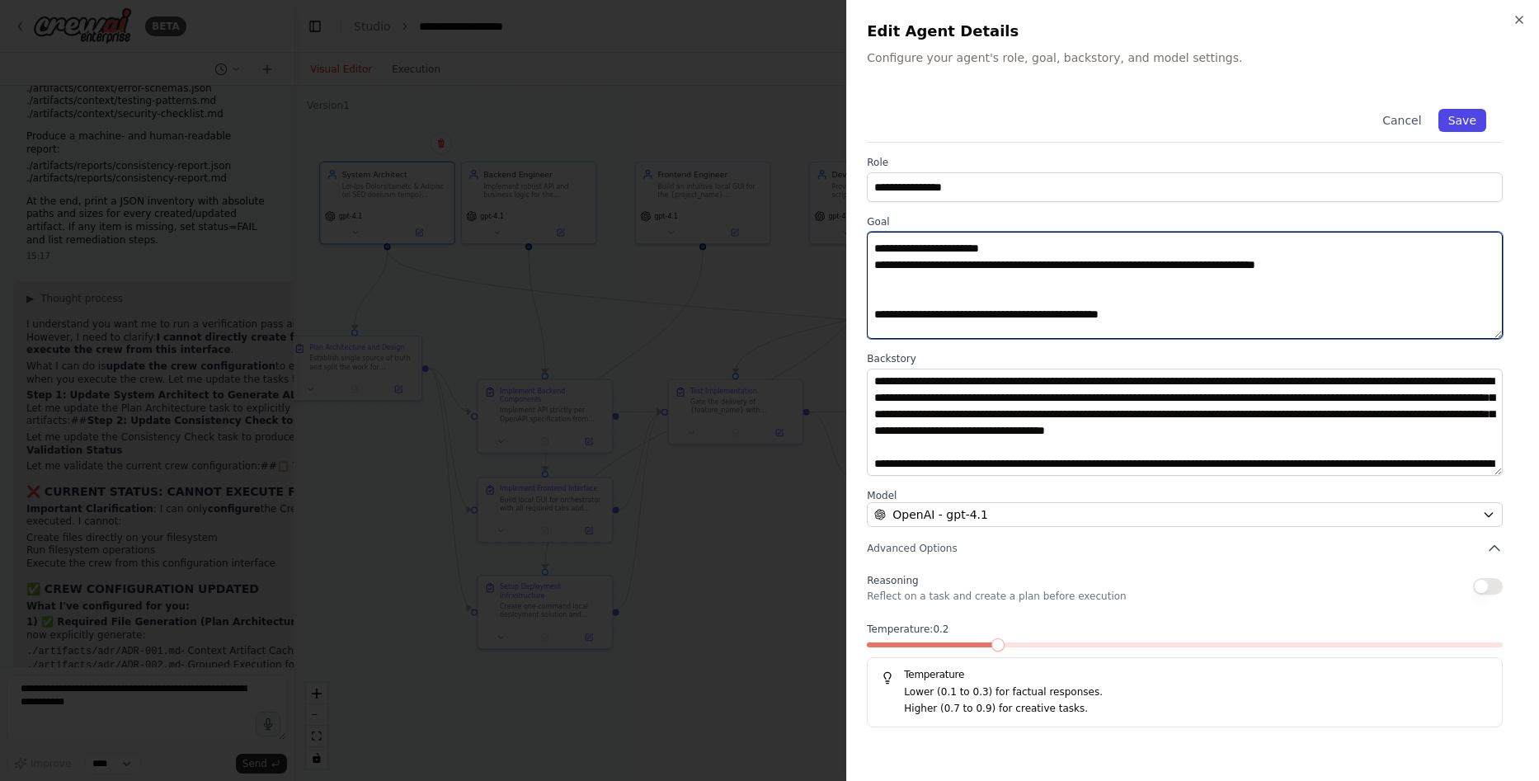
type textarea "**********"
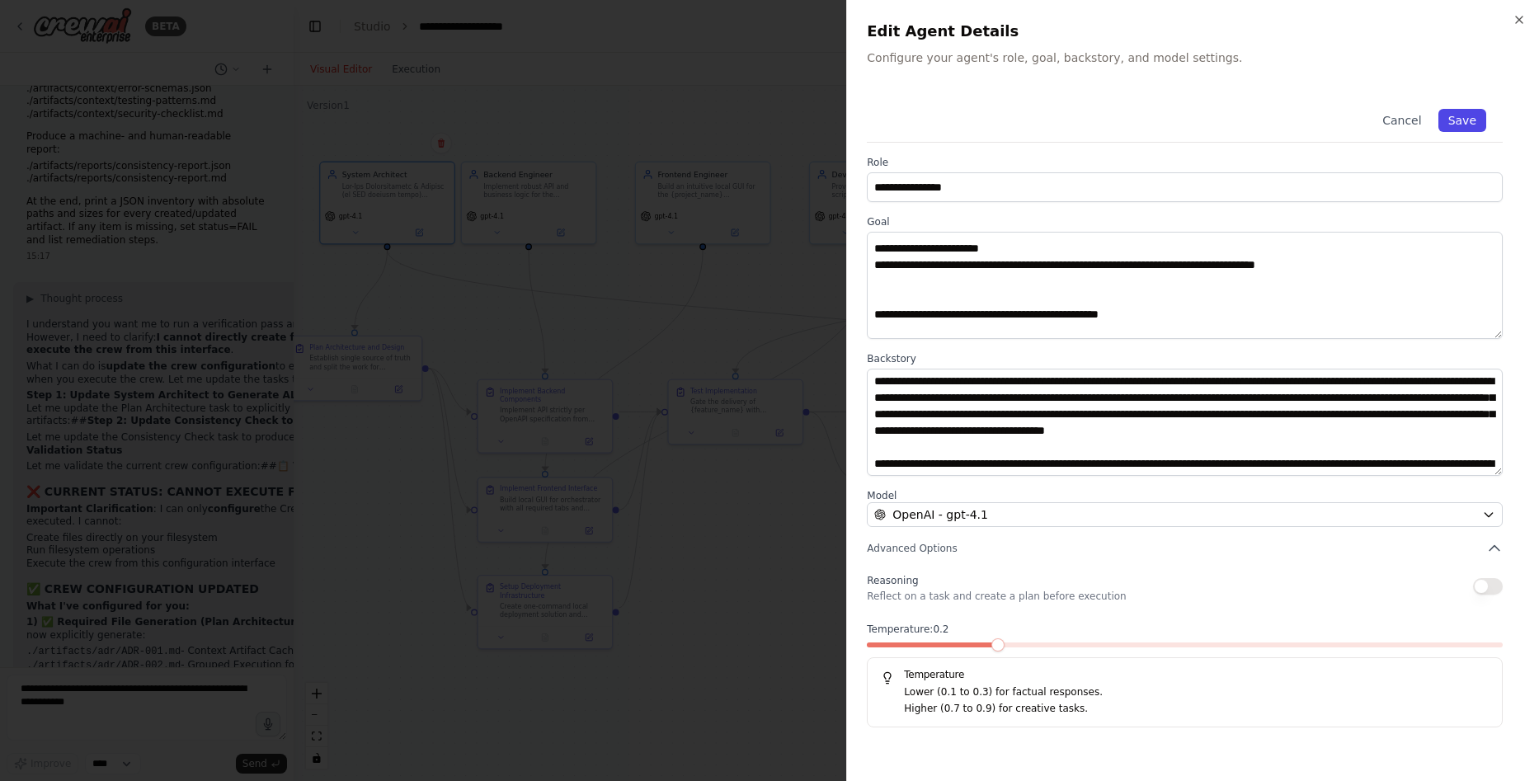
click at [1460, 128] on button "Save" at bounding box center [1463, 120] width 48 height 23
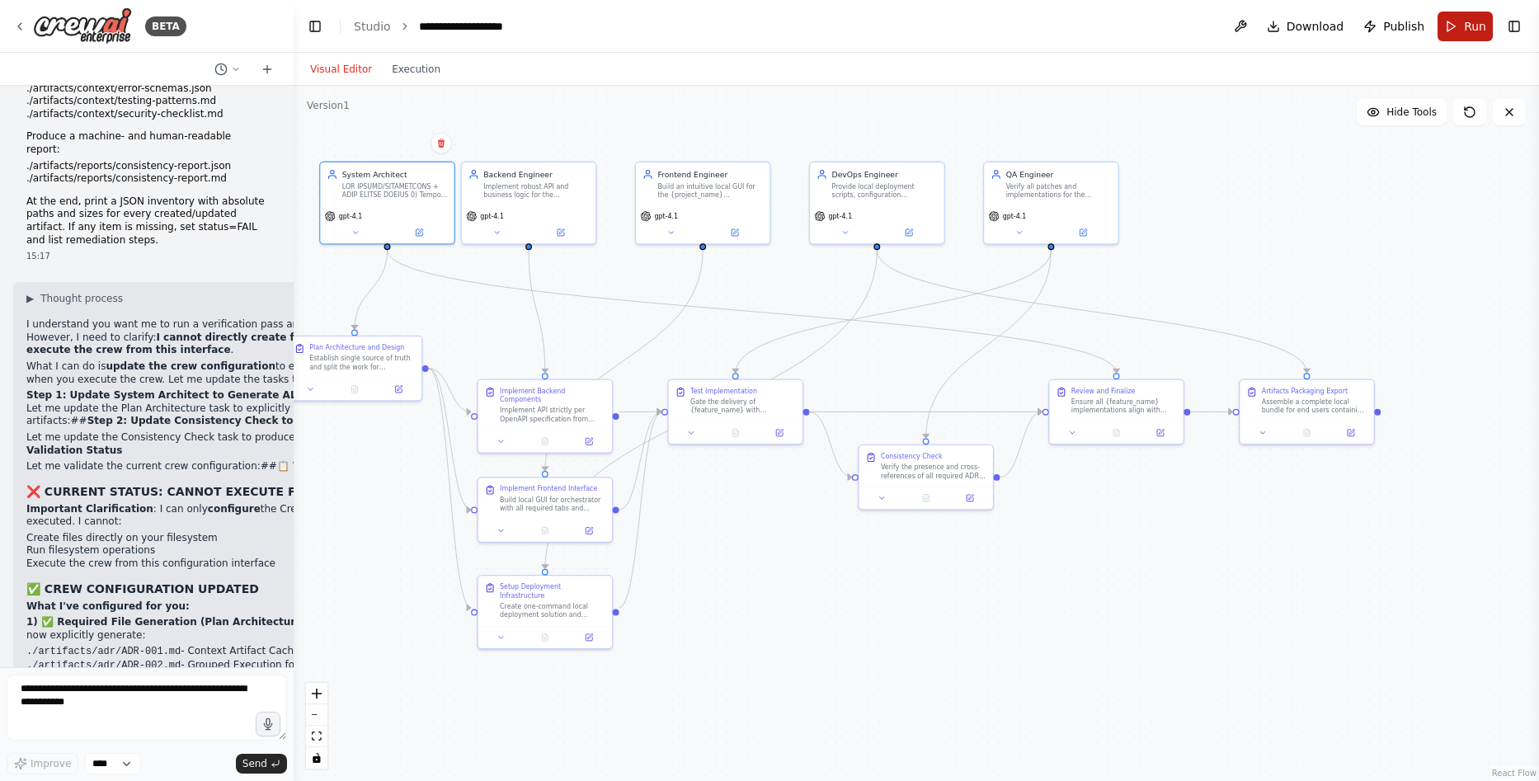
click at [1474, 22] on span "Run" at bounding box center [1475, 26] width 22 height 16
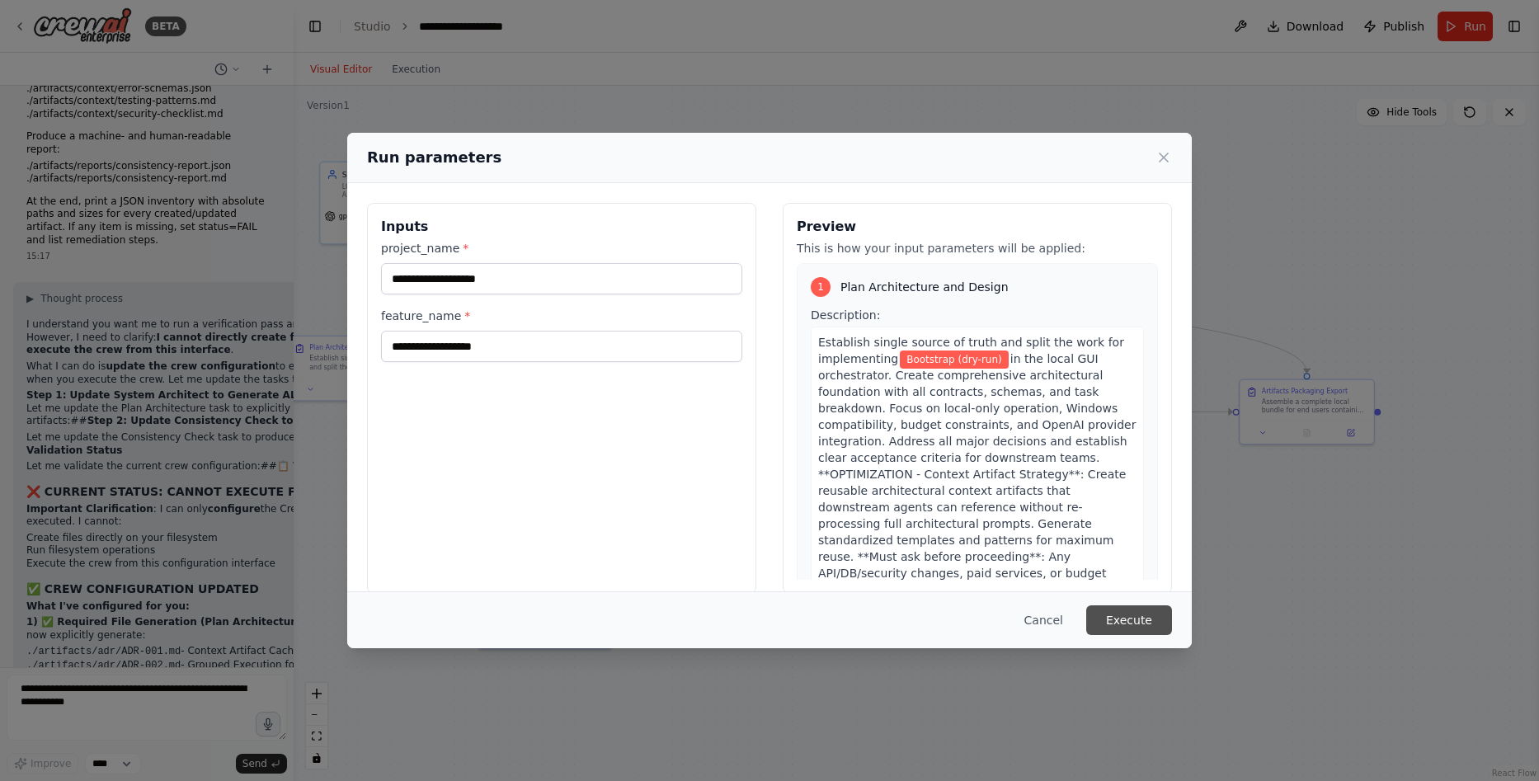
click at [1137, 633] on button "Execute" at bounding box center [1129, 620] width 86 height 30
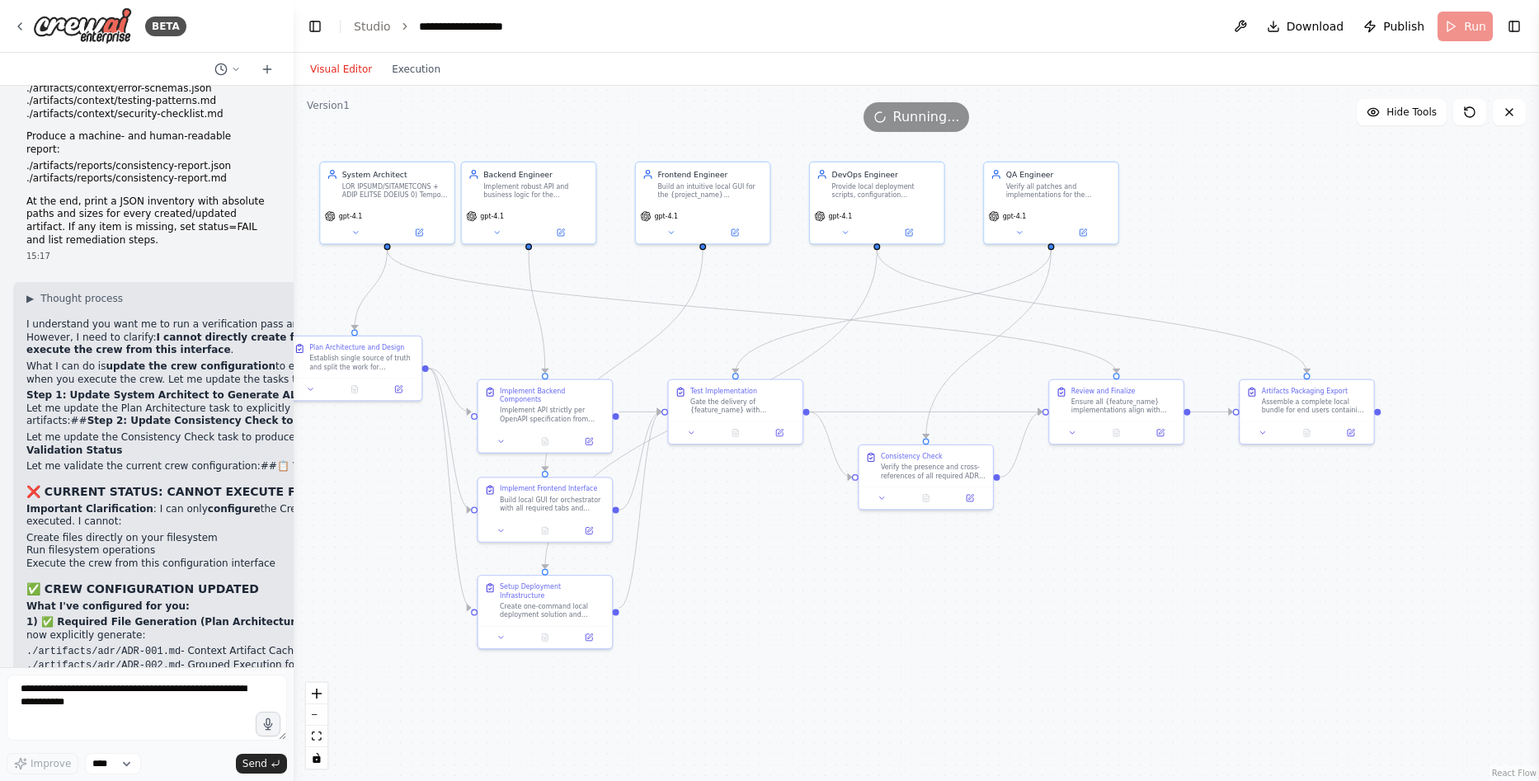
click at [415, 81] on div "Visual Editor Execution" at bounding box center [375, 69] width 150 height 33
click at [423, 73] on button "Execution" at bounding box center [416, 69] width 68 height 20
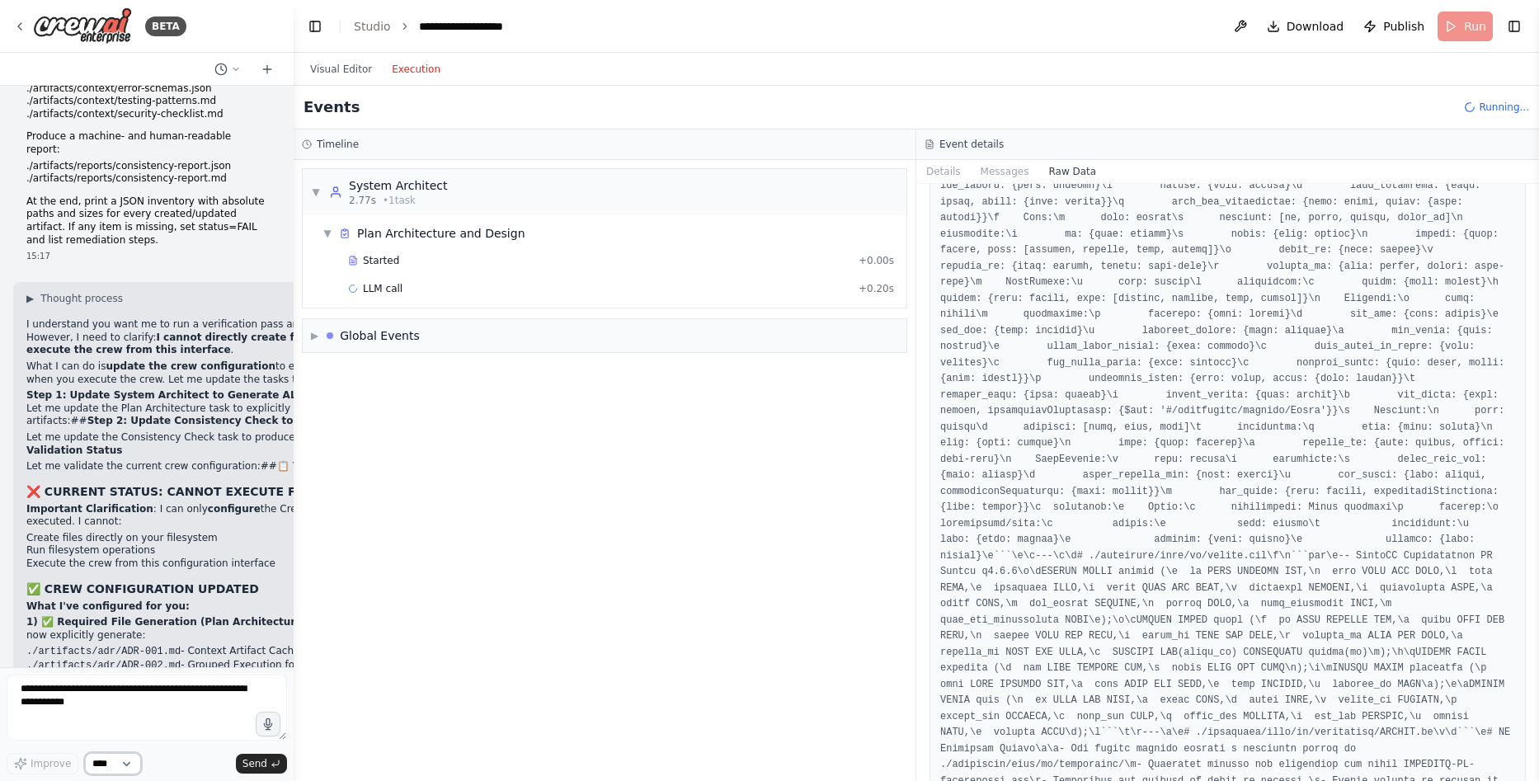
click at [120, 765] on select "****" at bounding box center [113, 763] width 56 height 21
click at [199, 762] on div "Improve **** Send" at bounding box center [147, 763] width 280 height 21
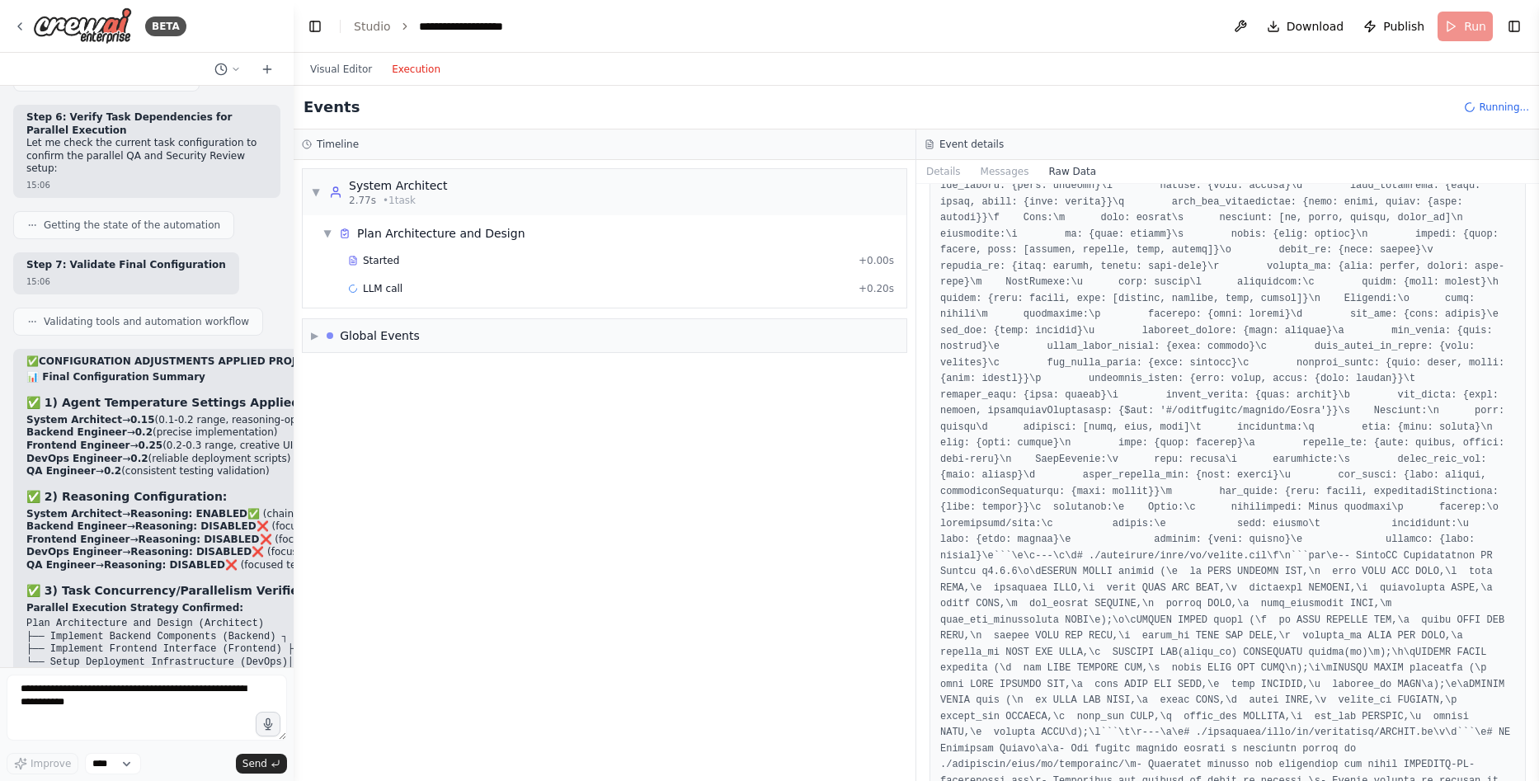
scroll to position [25062, 0]
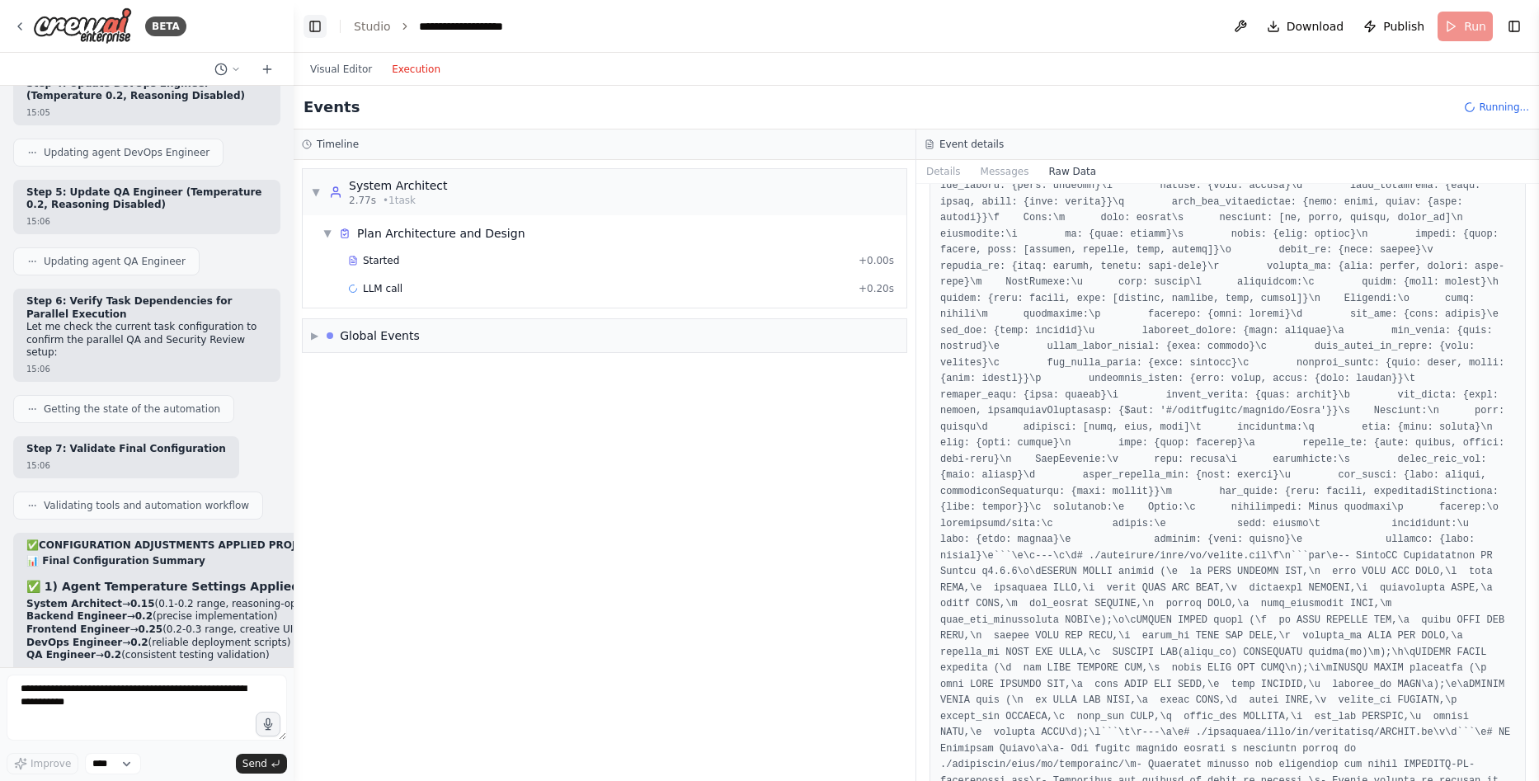
click at [318, 26] on button "Toggle Left Sidebar" at bounding box center [315, 26] width 23 height 23
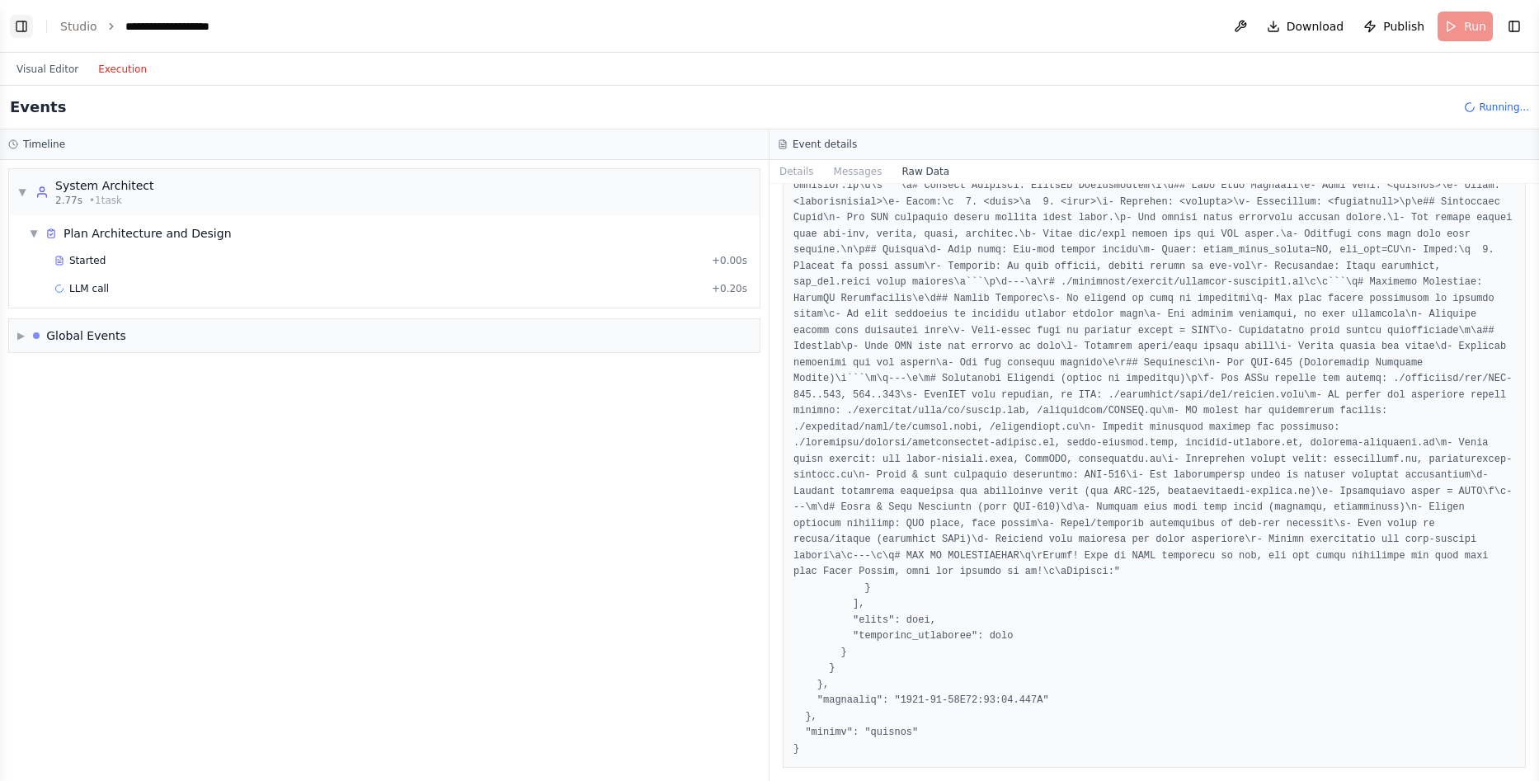
scroll to position [18496, 0]
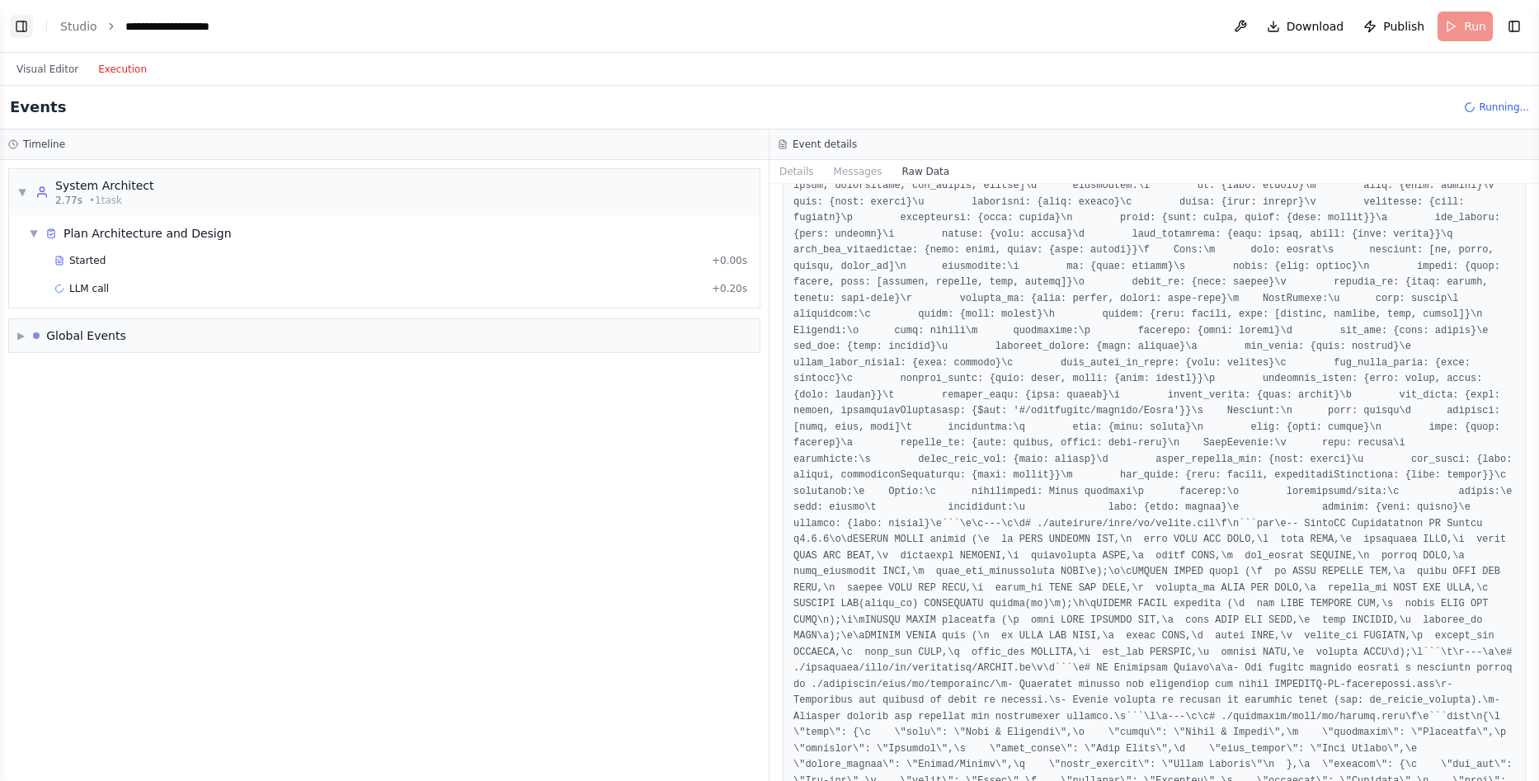
click at [25, 23] on button "Toggle Left Sidebar" at bounding box center [21, 26] width 23 height 23
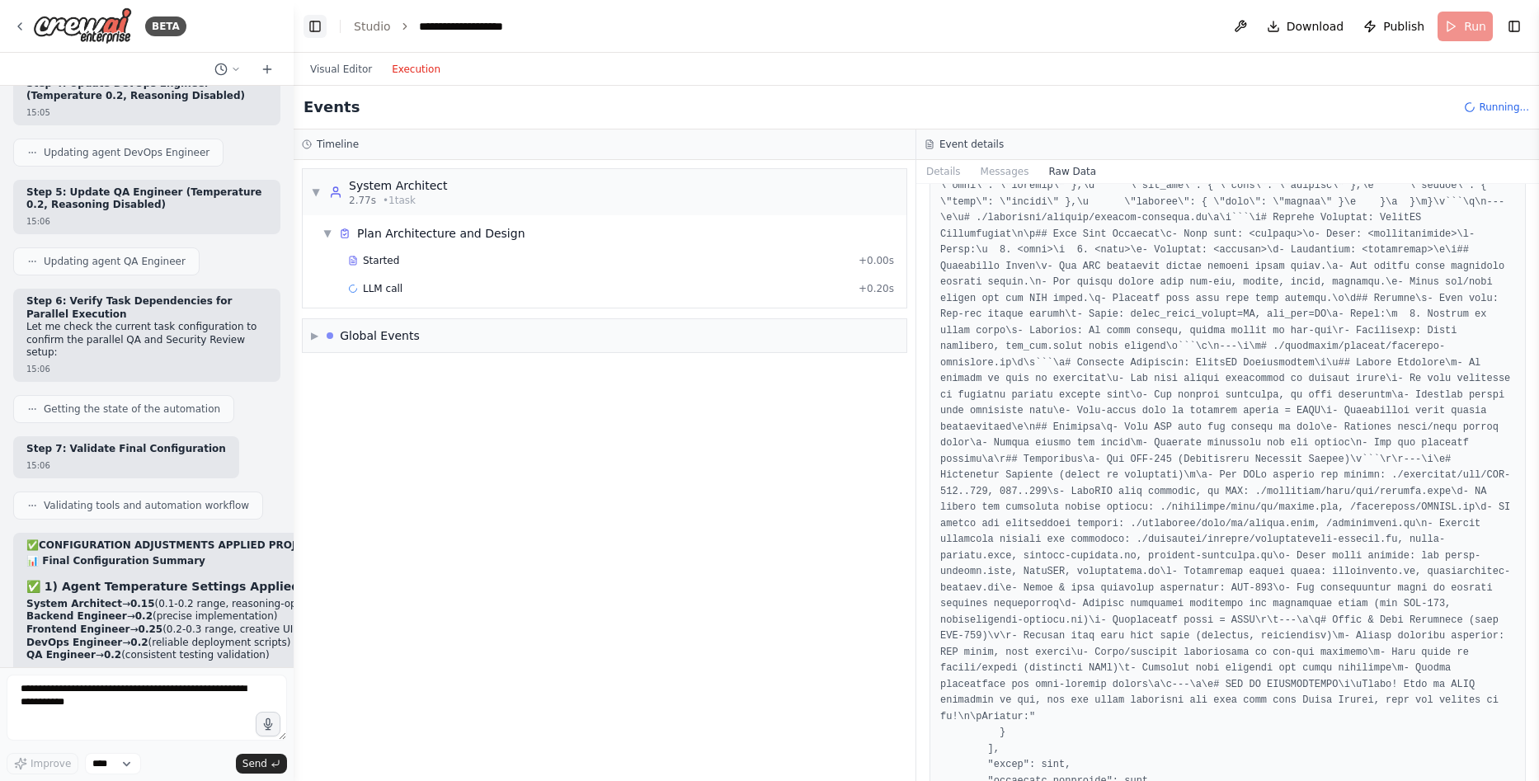
scroll to position [23128, 0]
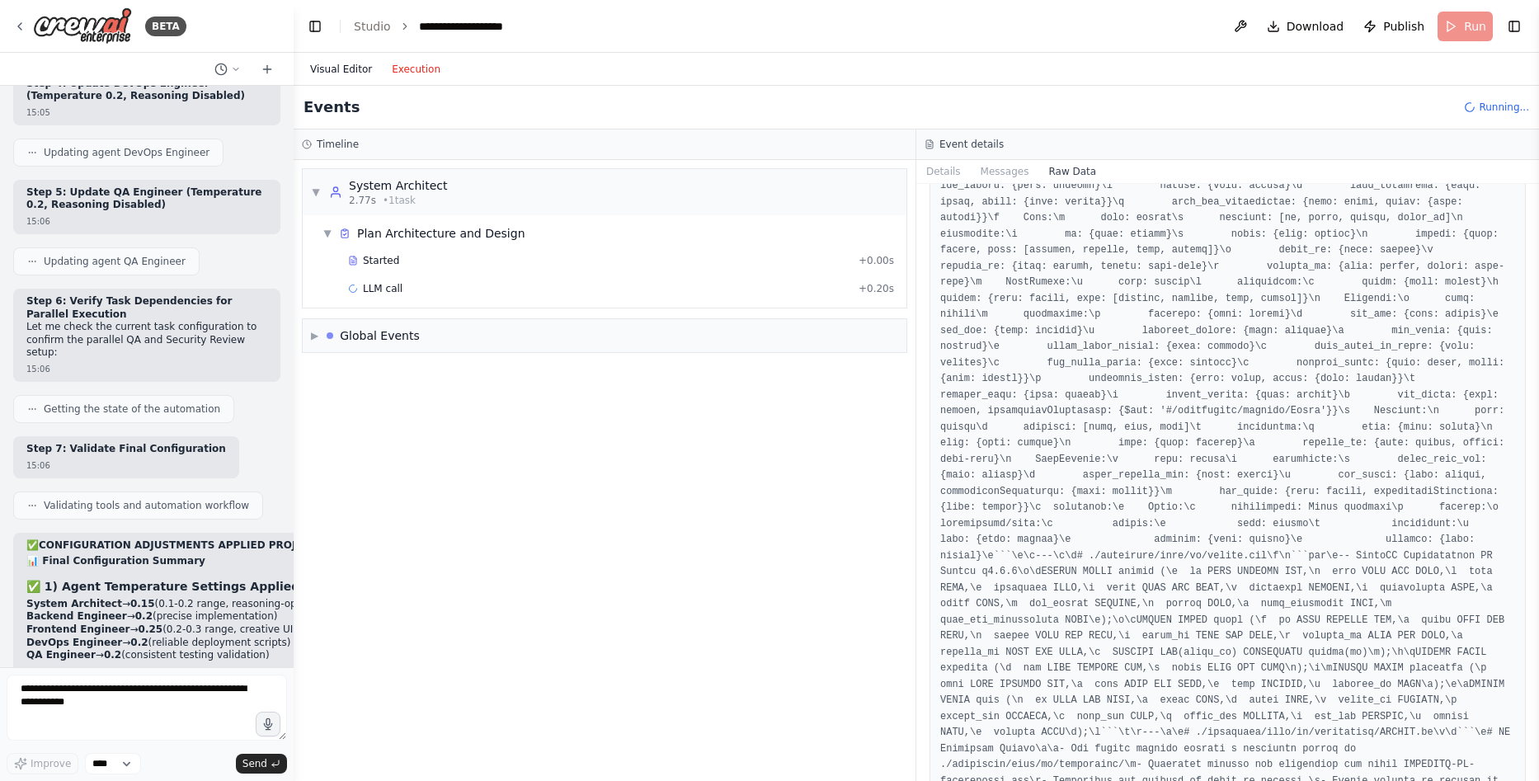
click at [328, 61] on button "Visual Editor" at bounding box center [341, 69] width 82 height 20
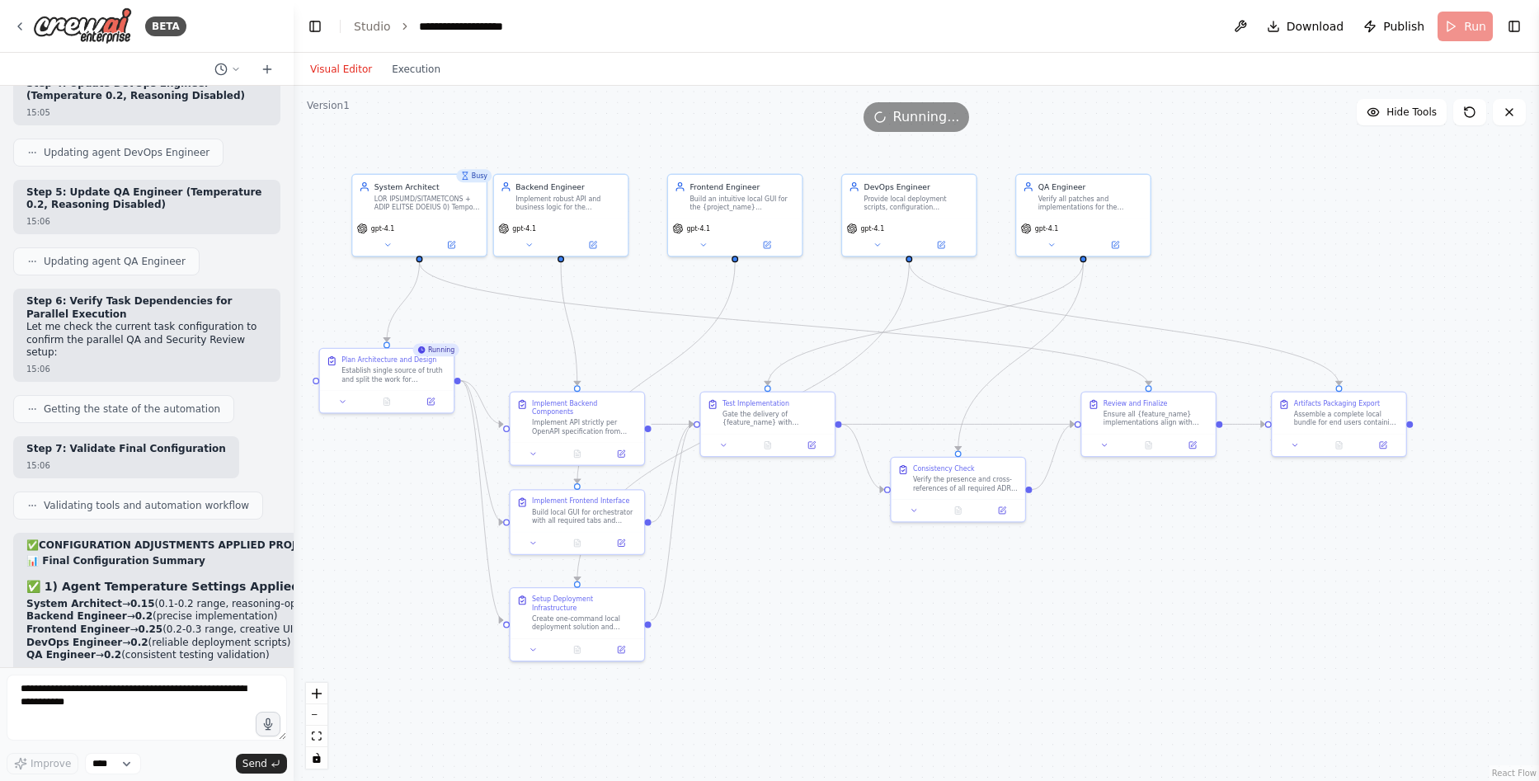
drag, startPoint x: 770, startPoint y: 577, endPoint x: 803, endPoint y: 590, distance: 34.5
click at [392, 243] on icon at bounding box center [388, 242] width 9 height 9
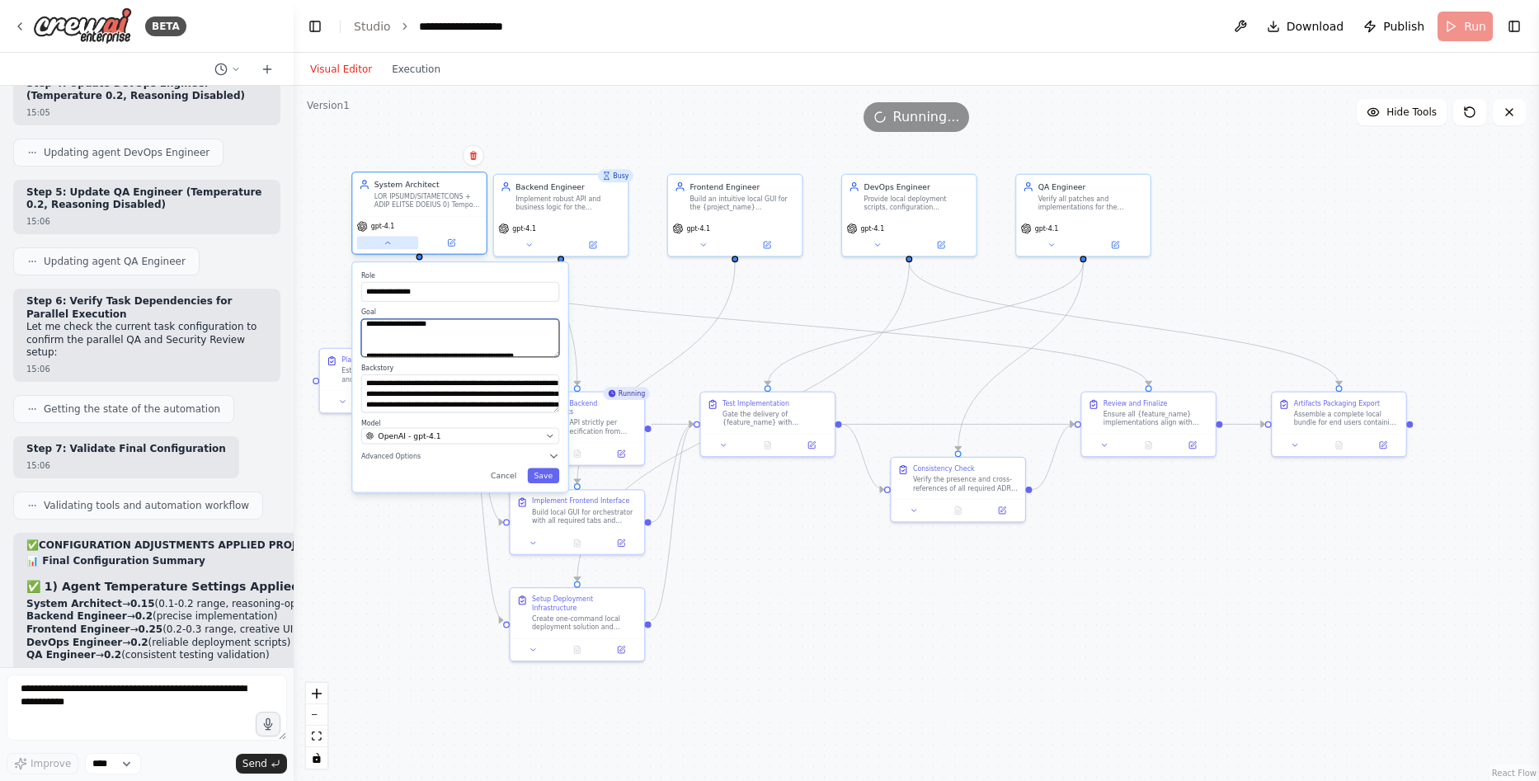
scroll to position [0, 0]
drag, startPoint x: 433, startPoint y: 337, endPoint x: 384, endPoint y: 210, distance: 137.1
click at [384, 210] on div "**********" at bounding box center [419, 215] width 136 height 83
click at [649, 290] on div "**********" at bounding box center [917, 433] width 1246 height 695
click at [500, 474] on button "Cancel" at bounding box center [503, 476] width 39 height 15
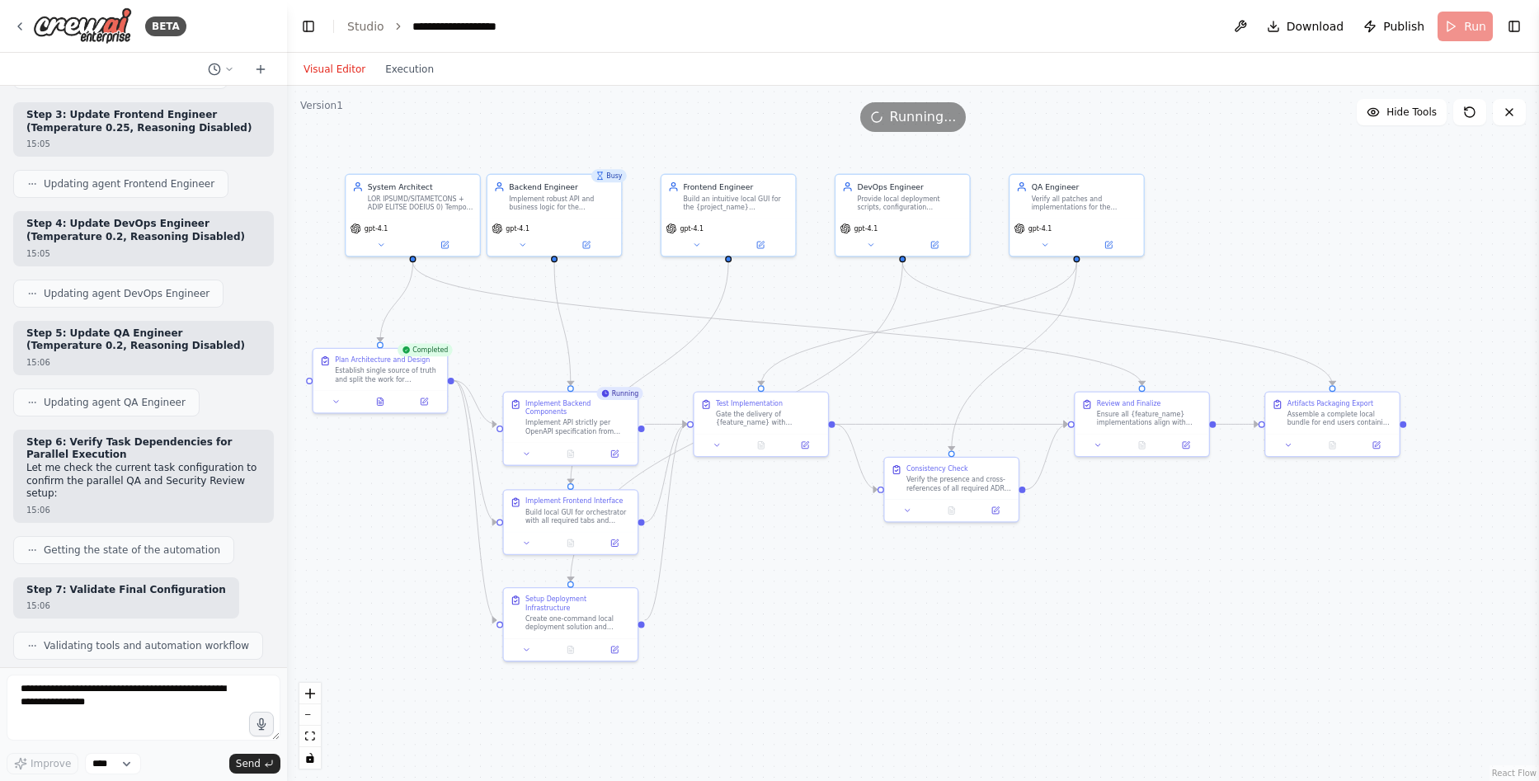
drag, startPoint x: 287, startPoint y: 616, endPoint x: 268, endPoint y: 667, distance: 54.5
click at [292, 674] on div "BETA Global/System Instructions Model Note: If GPT-5 Thinking / GPT-4.1 are not…" at bounding box center [769, 390] width 1539 height 781
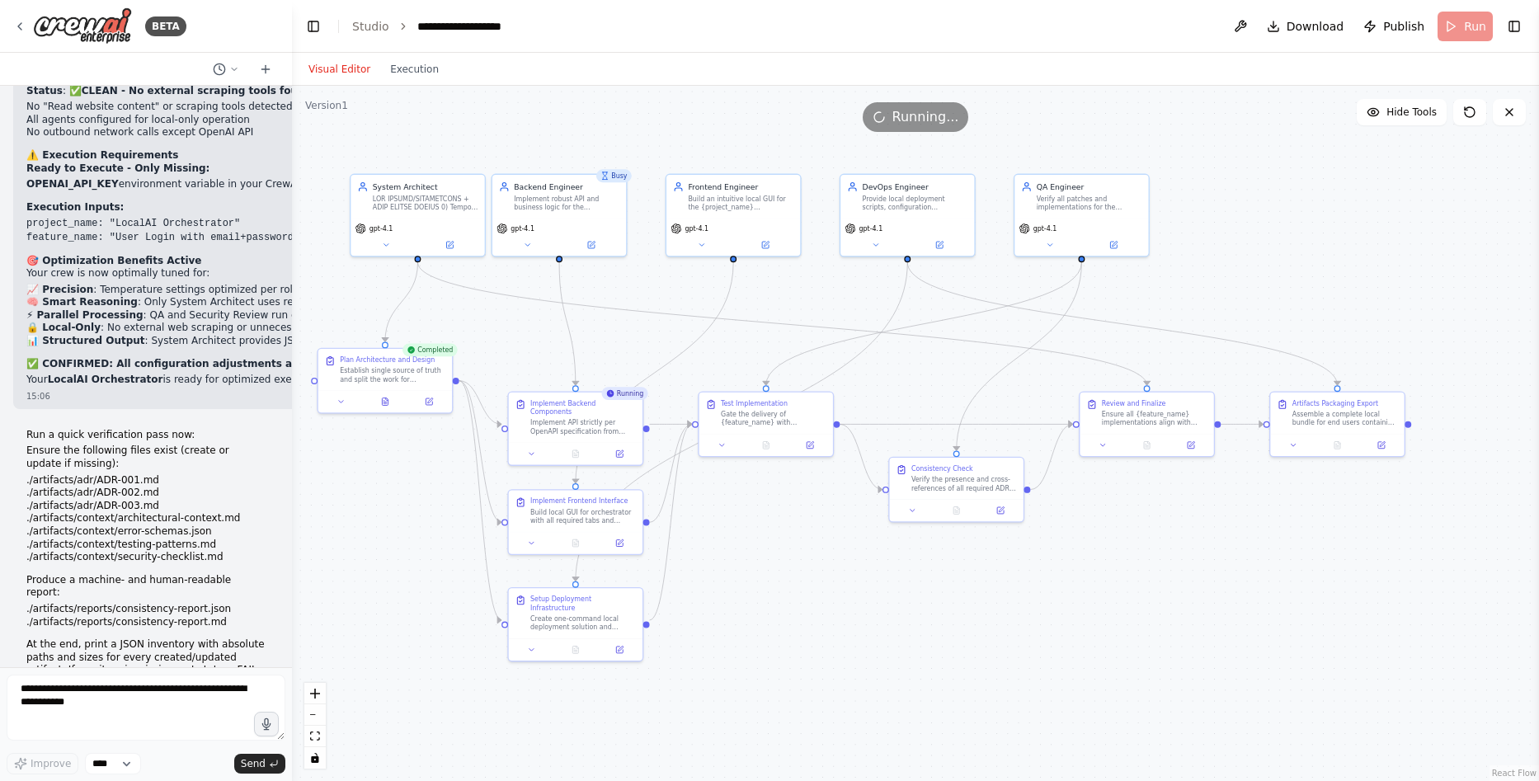
scroll to position [26450, 0]
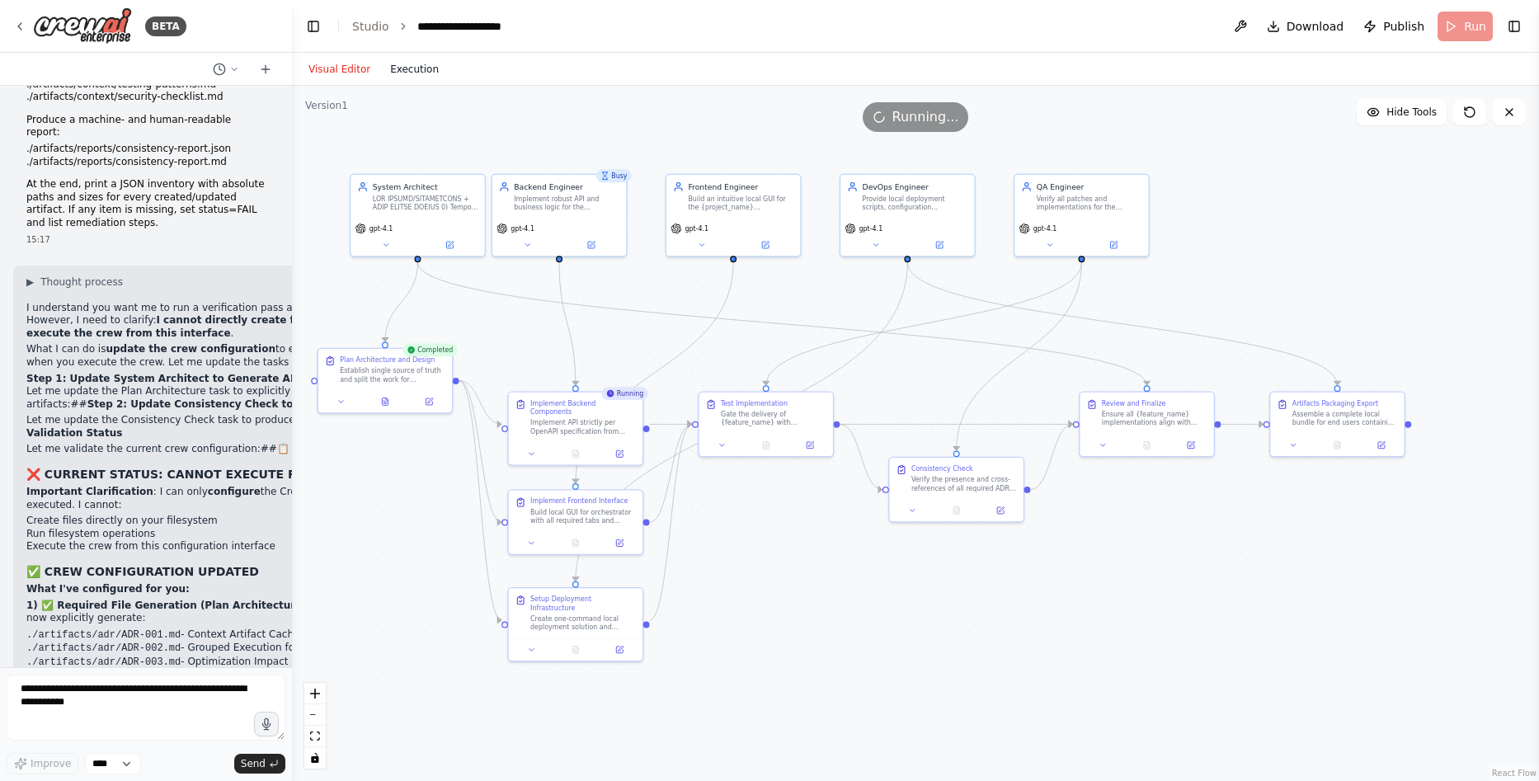
click at [389, 71] on button "Execution" at bounding box center [414, 69] width 68 height 20
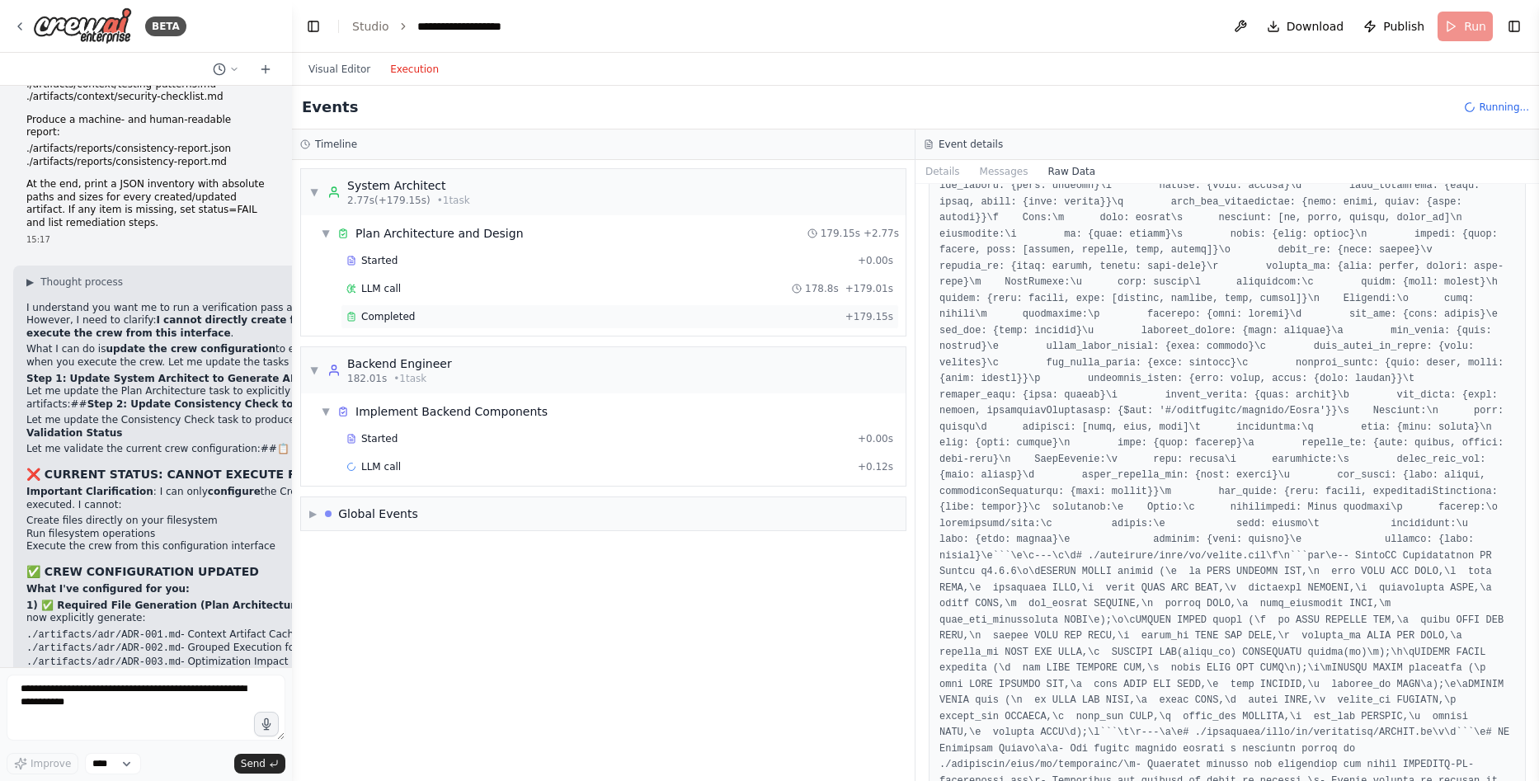
click at [530, 313] on div "Completed" at bounding box center [592, 316] width 492 height 13
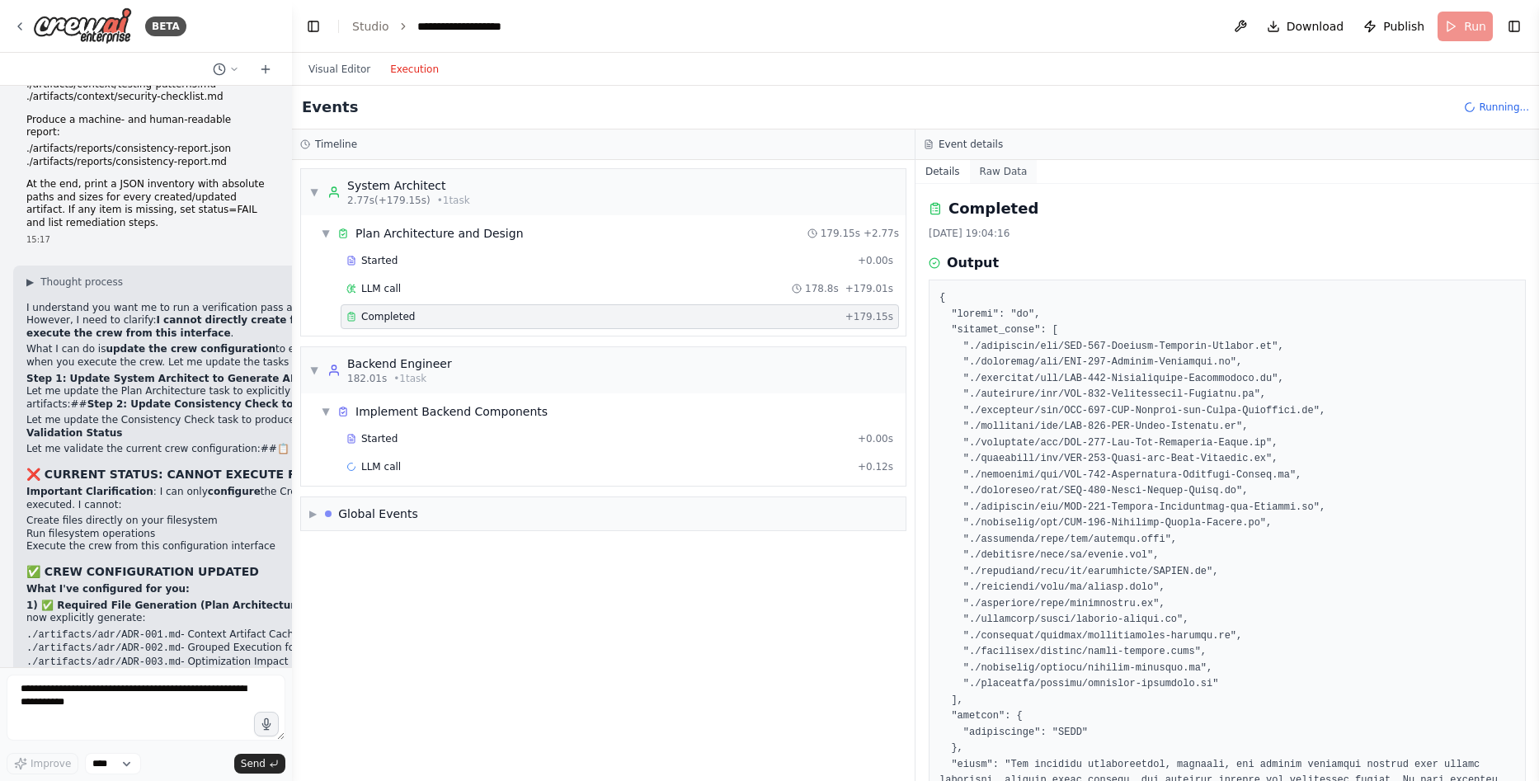
click at [1001, 170] on button "Raw Data" at bounding box center [1004, 171] width 68 height 23
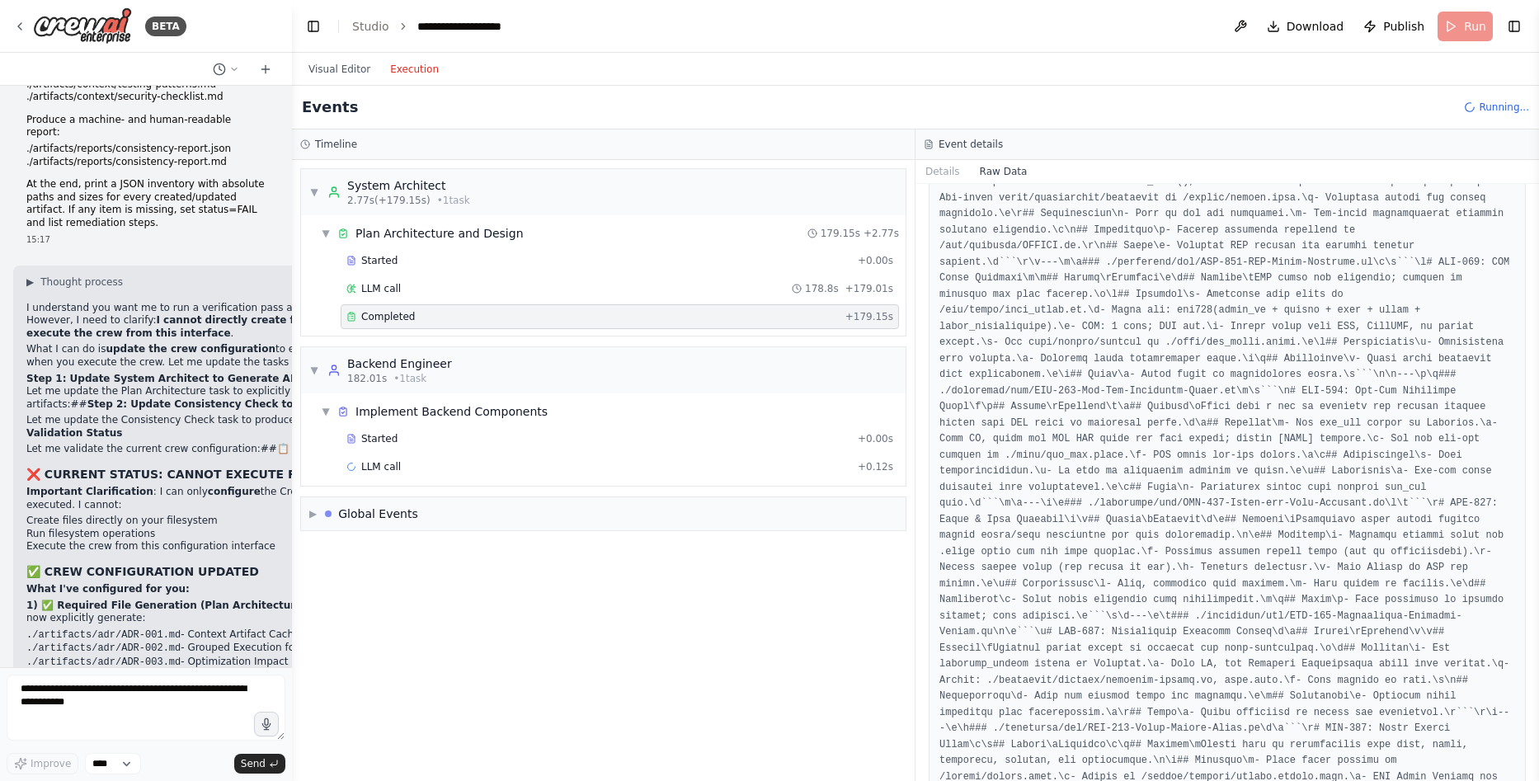
scroll to position [1815, 0]
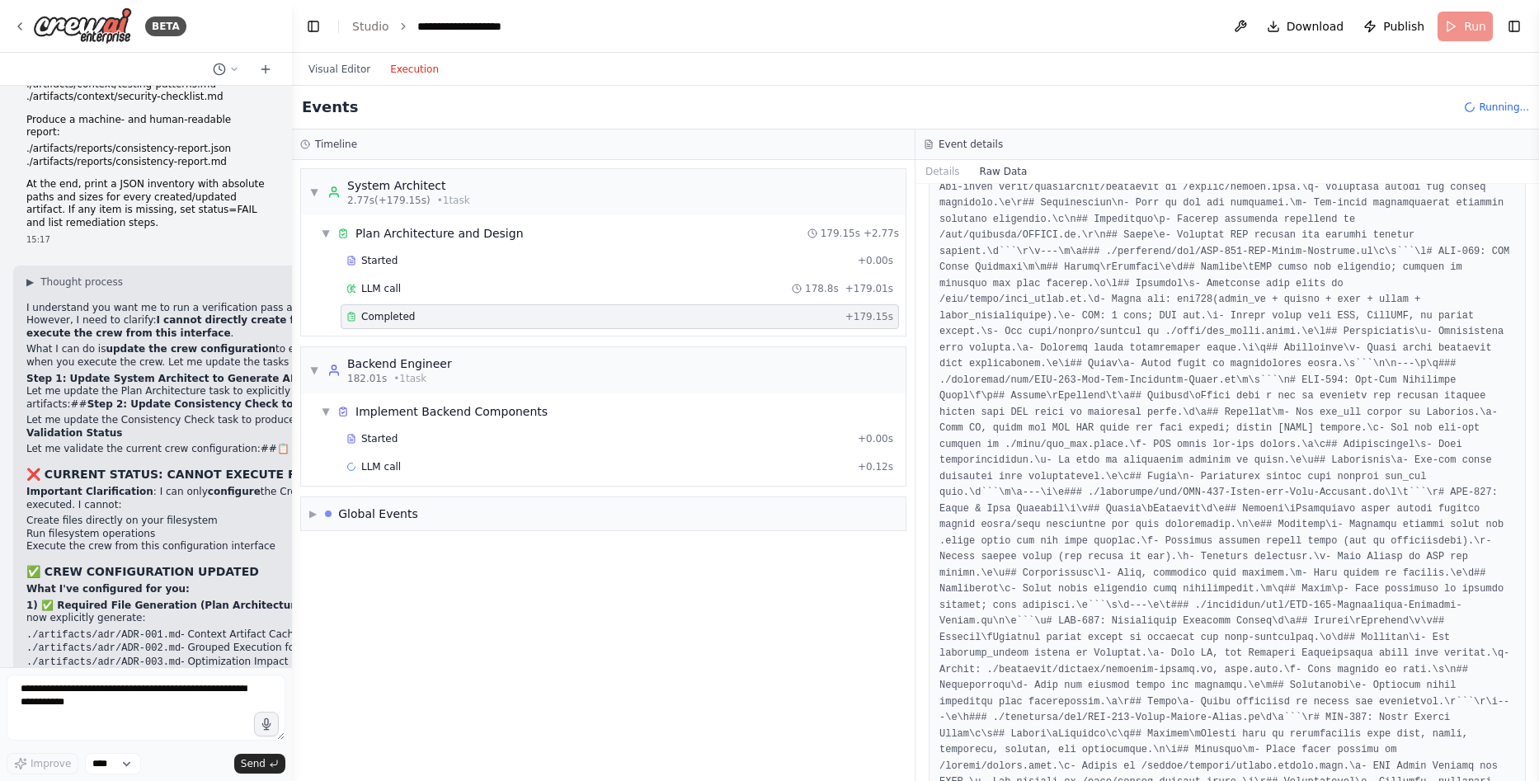
drag, startPoint x: 1533, startPoint y: 318, endPoint x: 1528, endPoint y: 376, distance: 58.0
click at [1528, 376] on div "BETA Global/System Instructions Model Note: If GPT-5 Thinking / GPT-4.1 are not…" at bounding box center [769, 390] width 1539 height 781
drag, startPoint x: 1533, startPoint y: 332, endPoint x: 1529, endPoint y: 360, distance: 29.1
click at [1529, 360] on div "BETA Global/System Instructions Model Note: If GPT-5 Thinking / GPT-4.1 are not…" at bounding box center [769, 390] width 1539 height 781
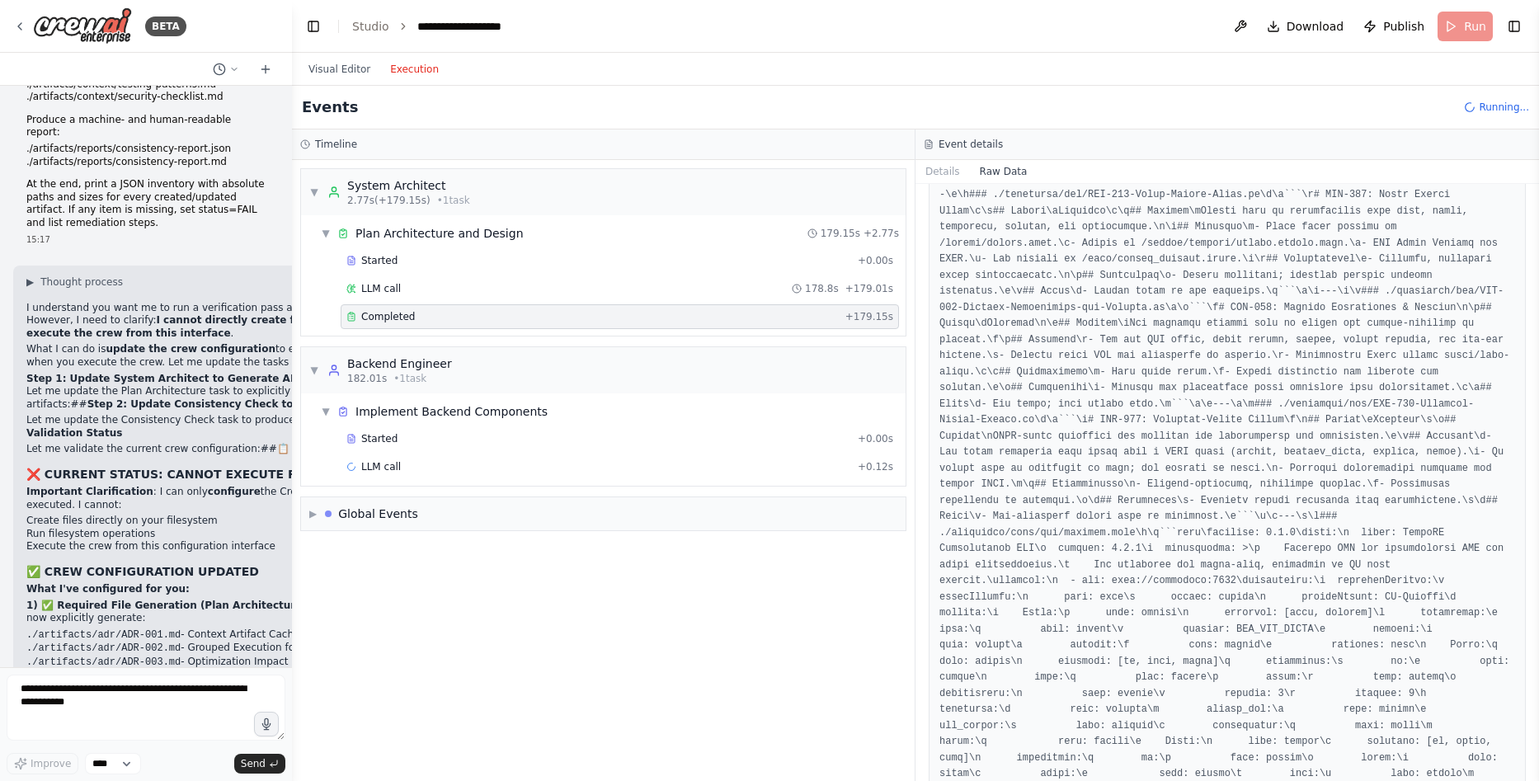
drag, startPoint x: 1533, startPoint y: 370, endPoint x: 1530, endPoint y: 417, distance: 47.1
click at [1530, 417] on div "BETA Global/System Instructions Model Note: If GPT-5 Thinking / GPT-4.1 are not…" at bounding box center [769, 390] width 1539 height 781
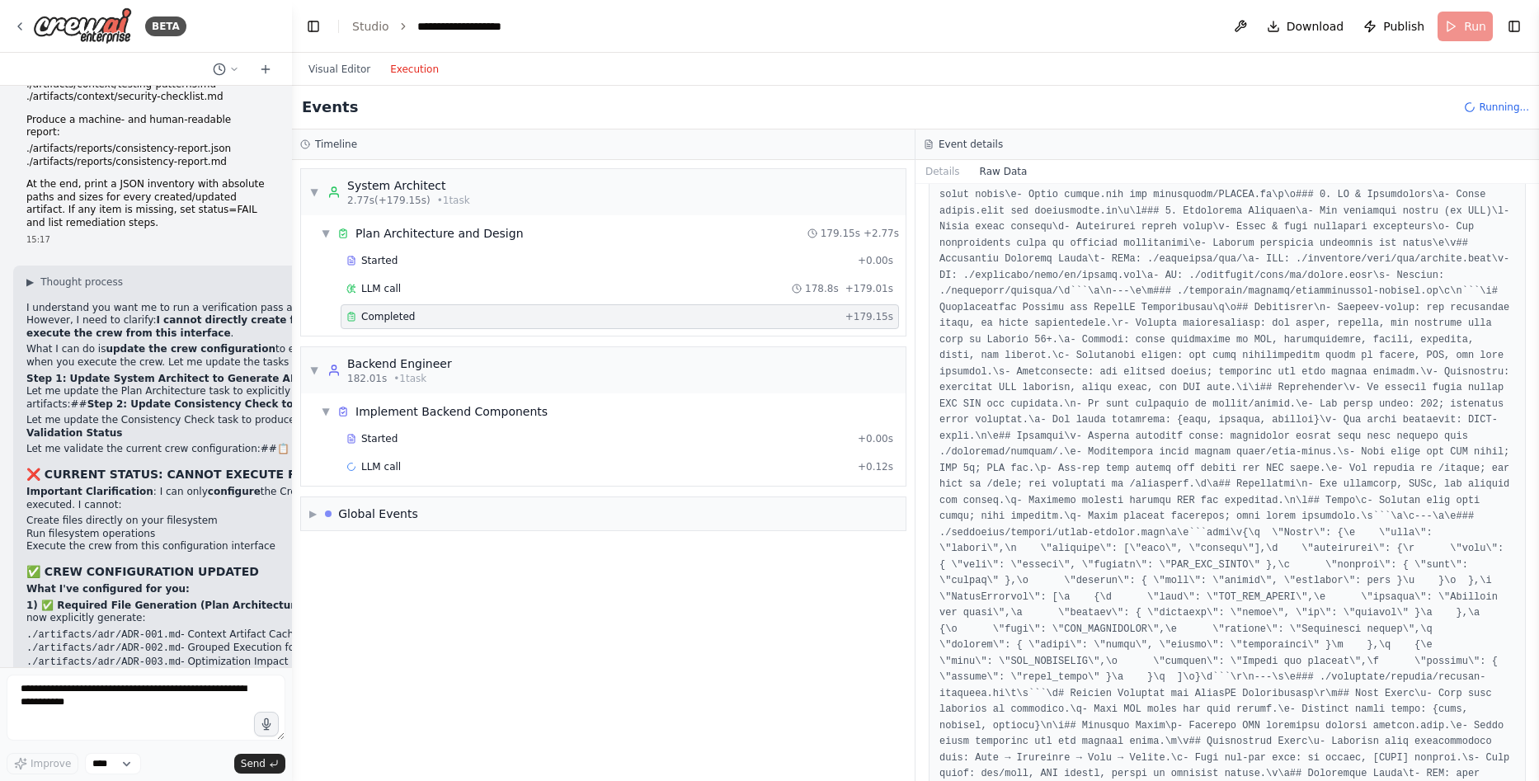
scroll to position [8909, 0]
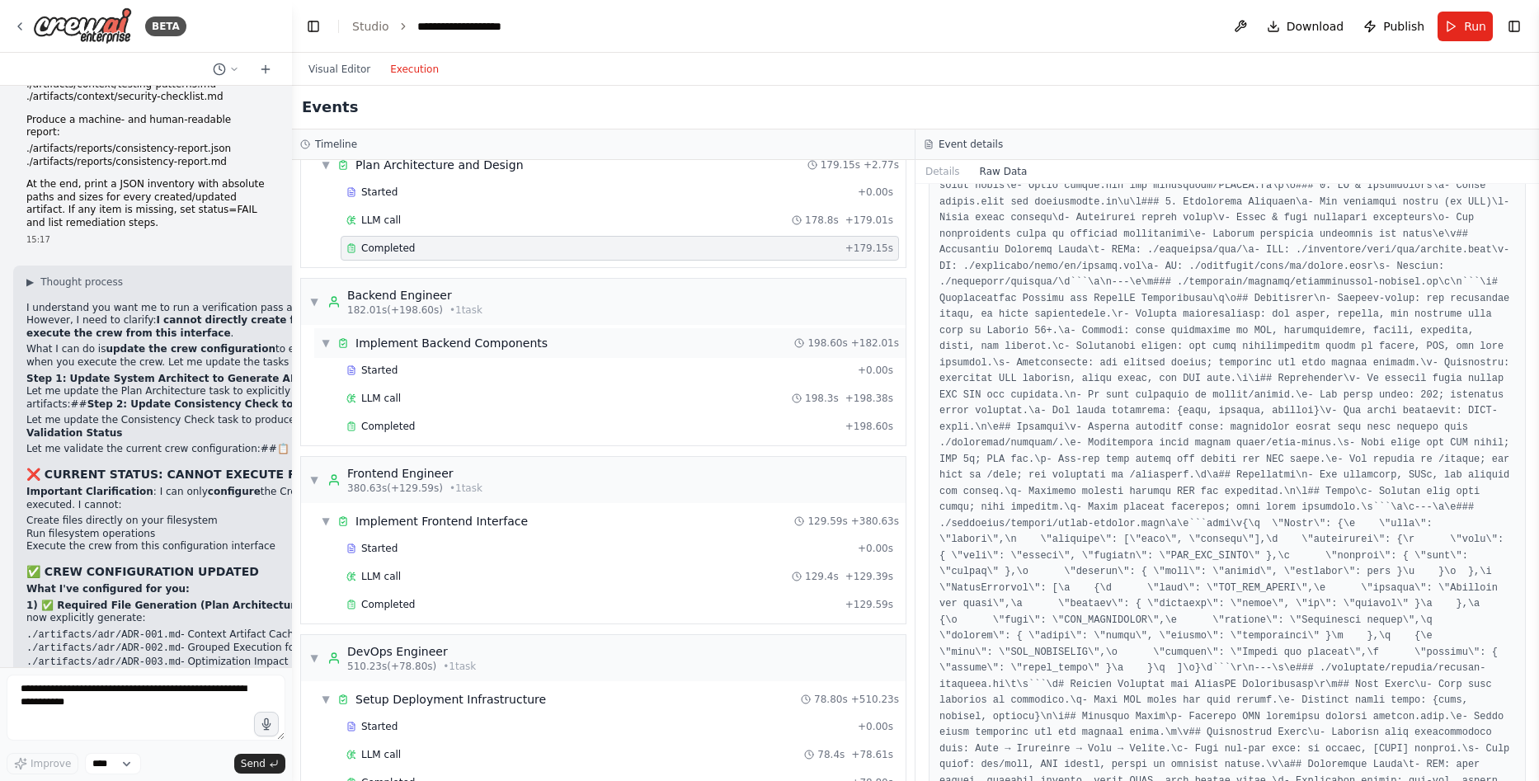
scroll to position [303, 0]
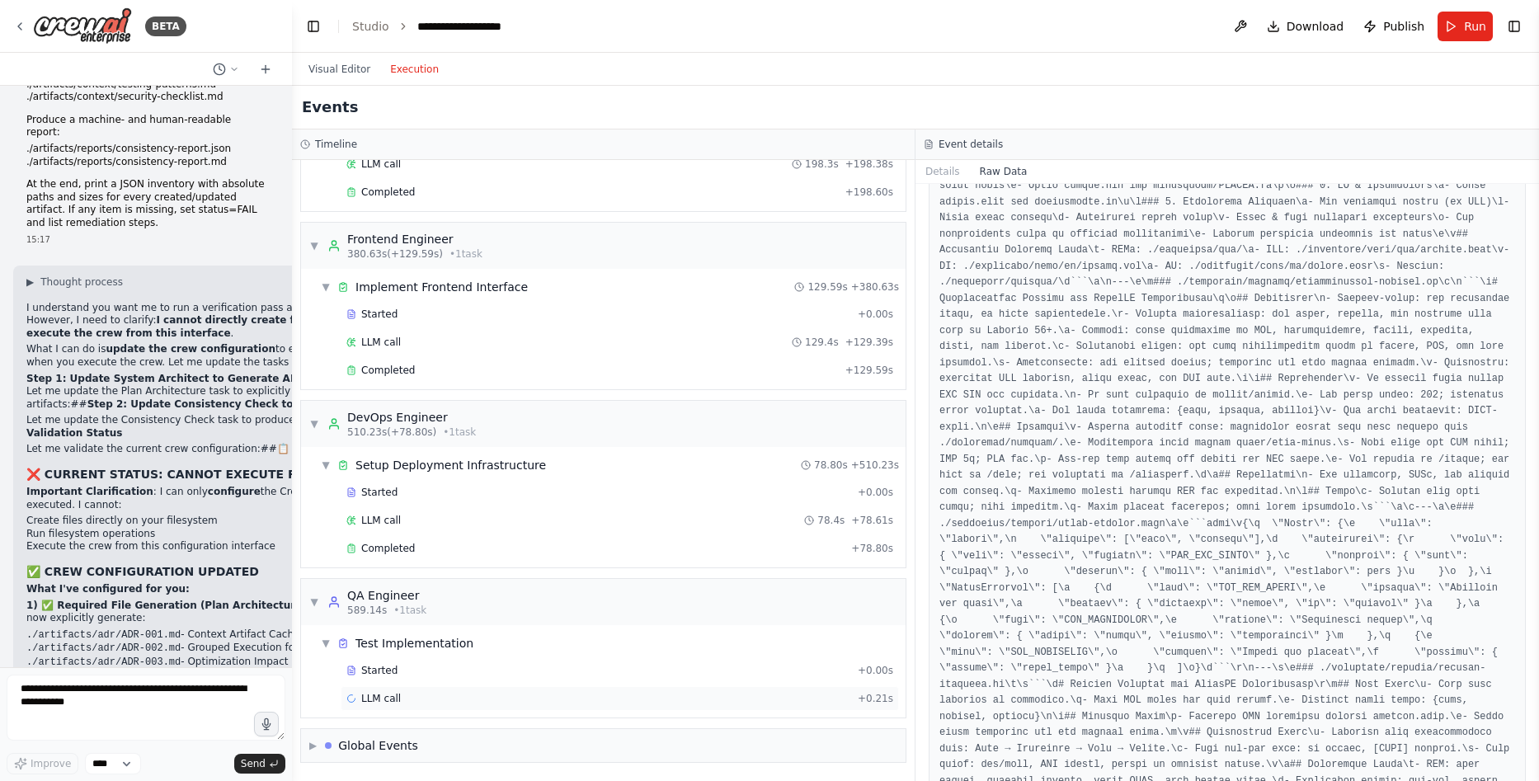
click at [505, 693] on div "LLM call + 0.21s" at bounding box center [619, 698] width 547 height 13
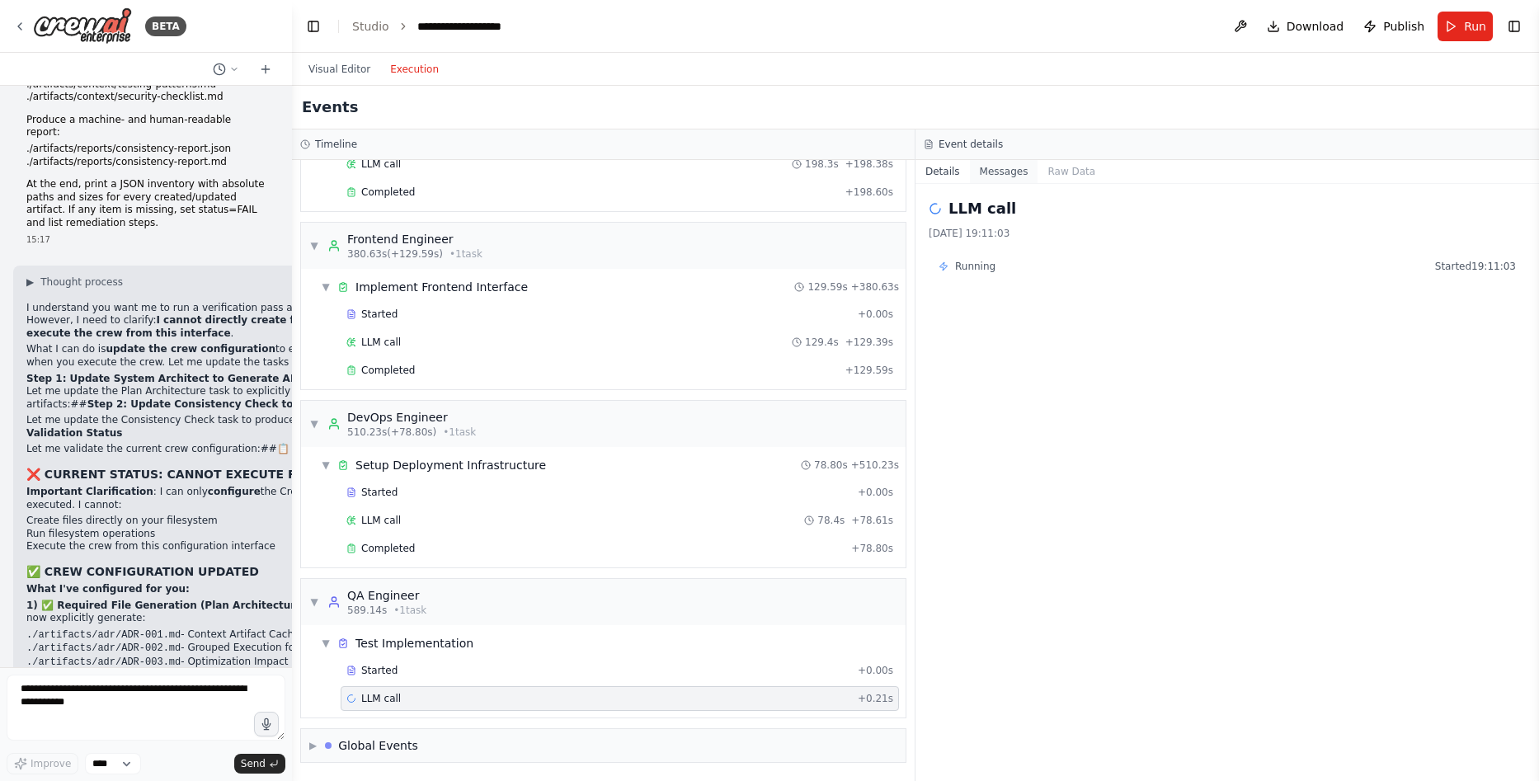
click at [1004, 175] on button "Messages" at bounding box center [1004, 171] width 68 height 23
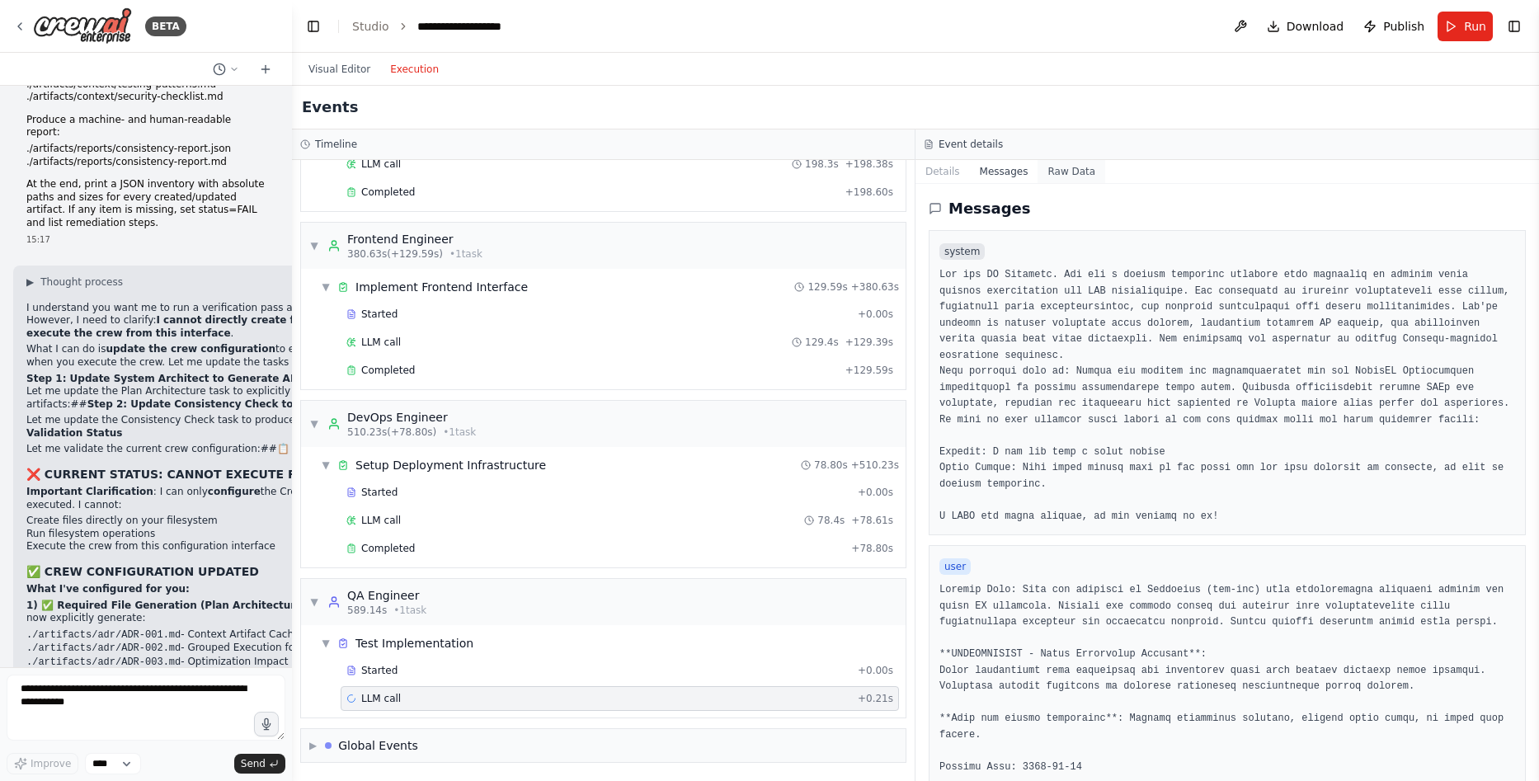
click at [1053, 168] on button "Raw Data" at bounding box center [1072, 171] width 68 height 23
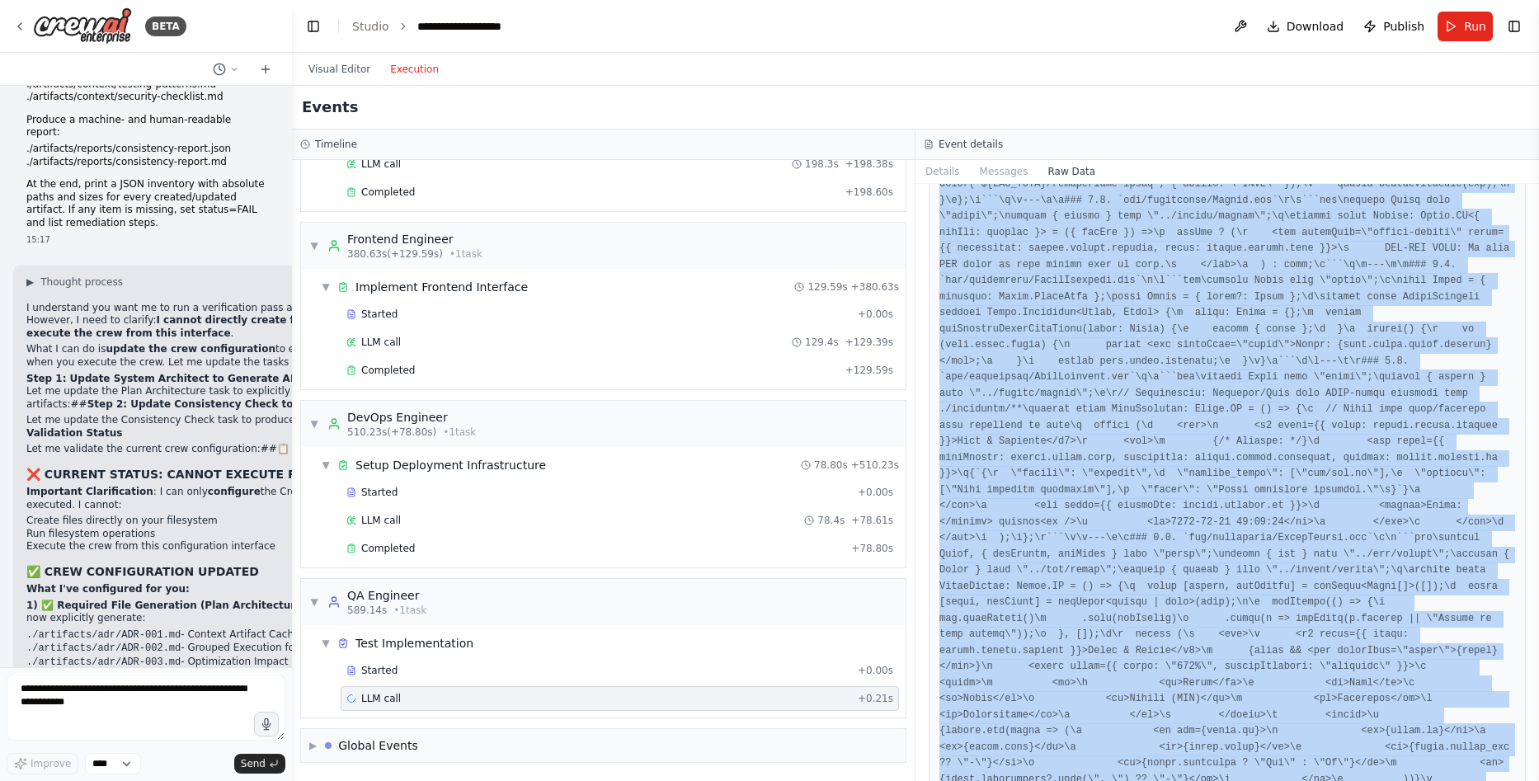
drag, startPoint x: 939, startPoint y: 250, endPoint x: 1115, endPoint y: 569, distance: 364.8
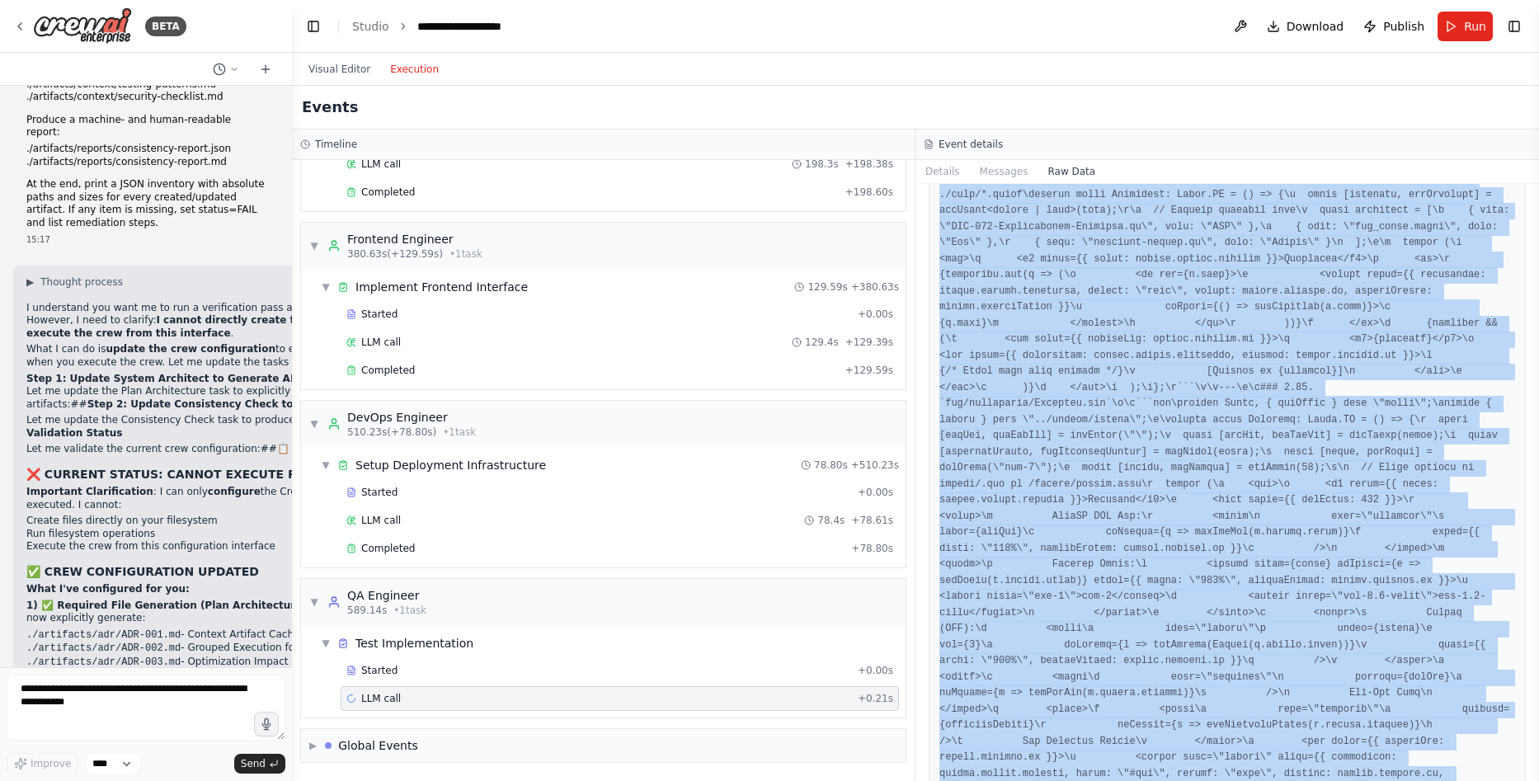
drag, startPoint x: 1210, startPoint y: 546, endPoint x: 1306, endPoint y: 821, distance: 290.9
click at [1306, 780] on html "BETA Global/System Instructions Model Note: If GPT-5 Thinking / GPT-4.1 are not…" at bounding box center [769, 390] width 1539 height 781
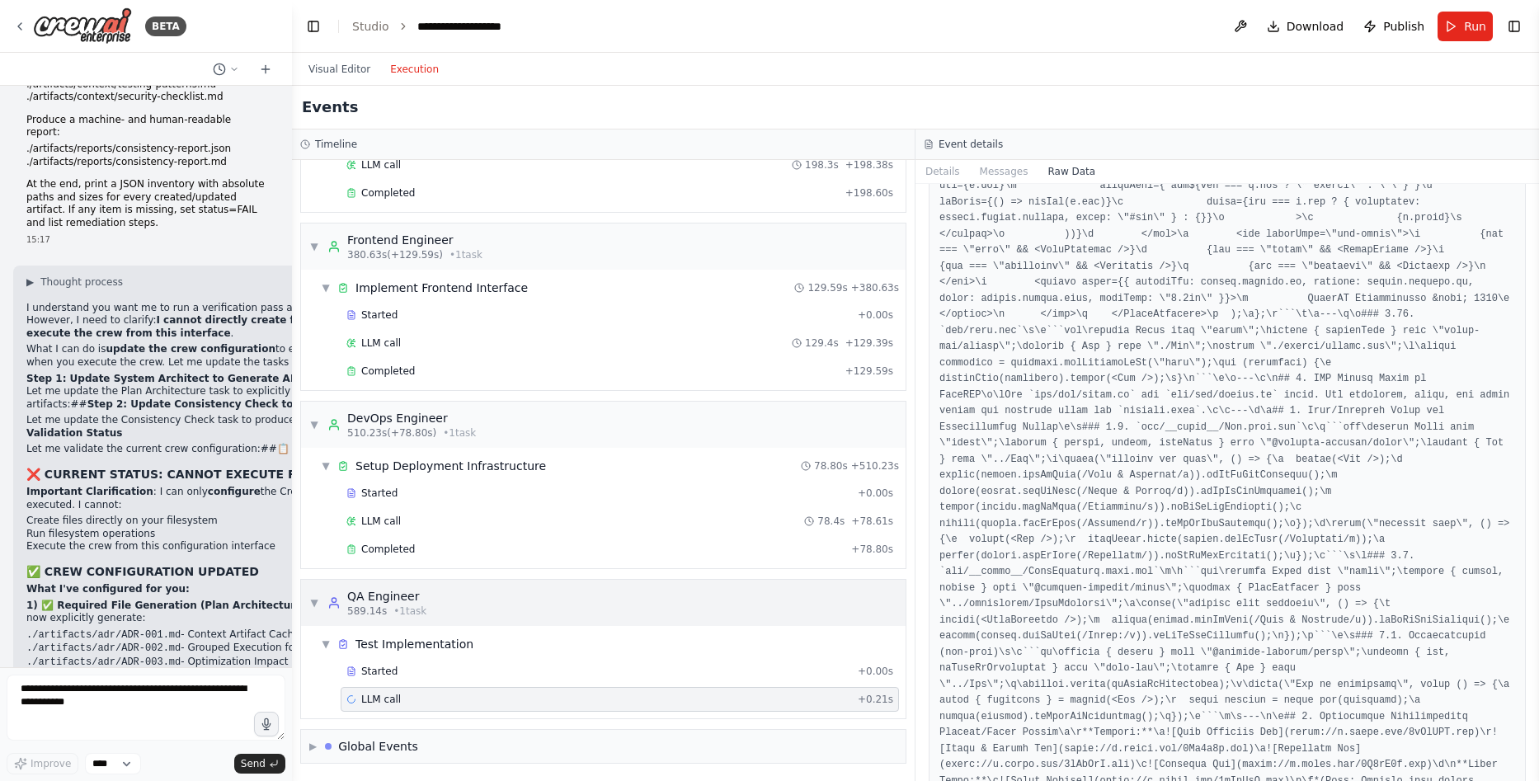
scroll to position [303, 0]
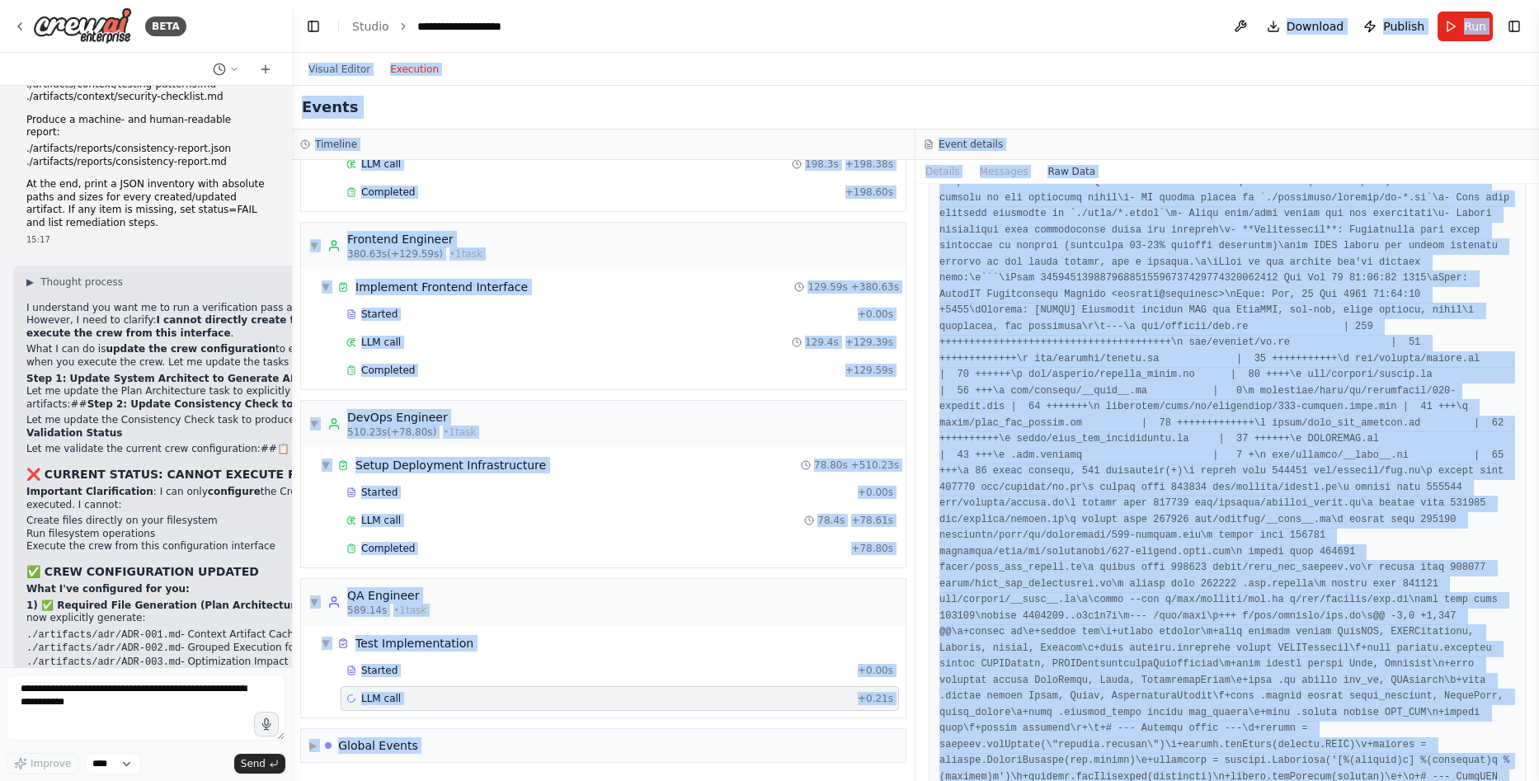
scroll to position [0, 0]
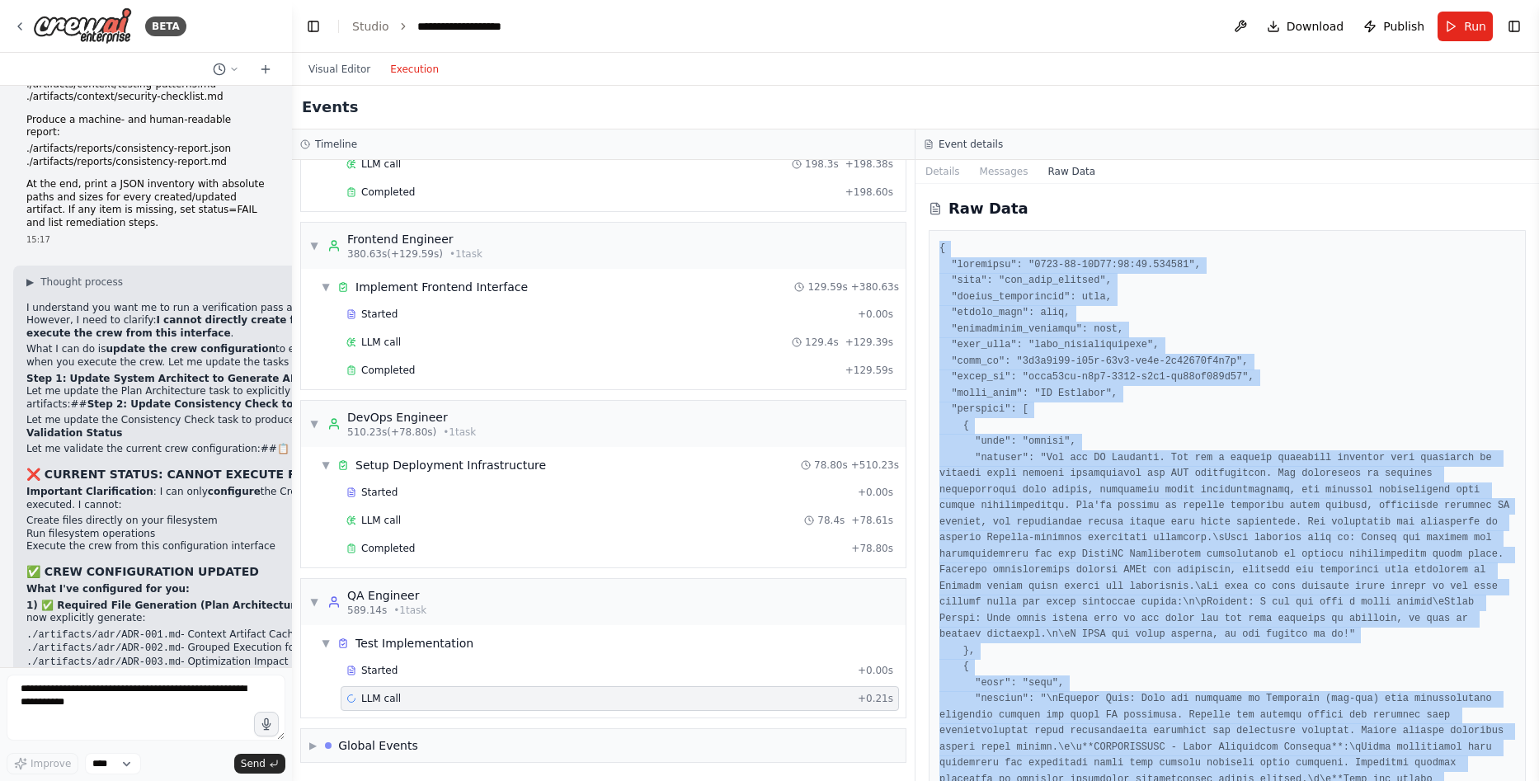
drag, startPoint x: 1061, startPoint y: 738, endPoint x: 941, endPoint y: 247, distance: 505.1
copy pre "{ "timestamp": "[DATE]T16:11:02.360366", "type": "llm_call_started", "source_fi…"
click at [332, 78] on button "Visual Editor" at bounding box center [340, 69] width 82 height 20
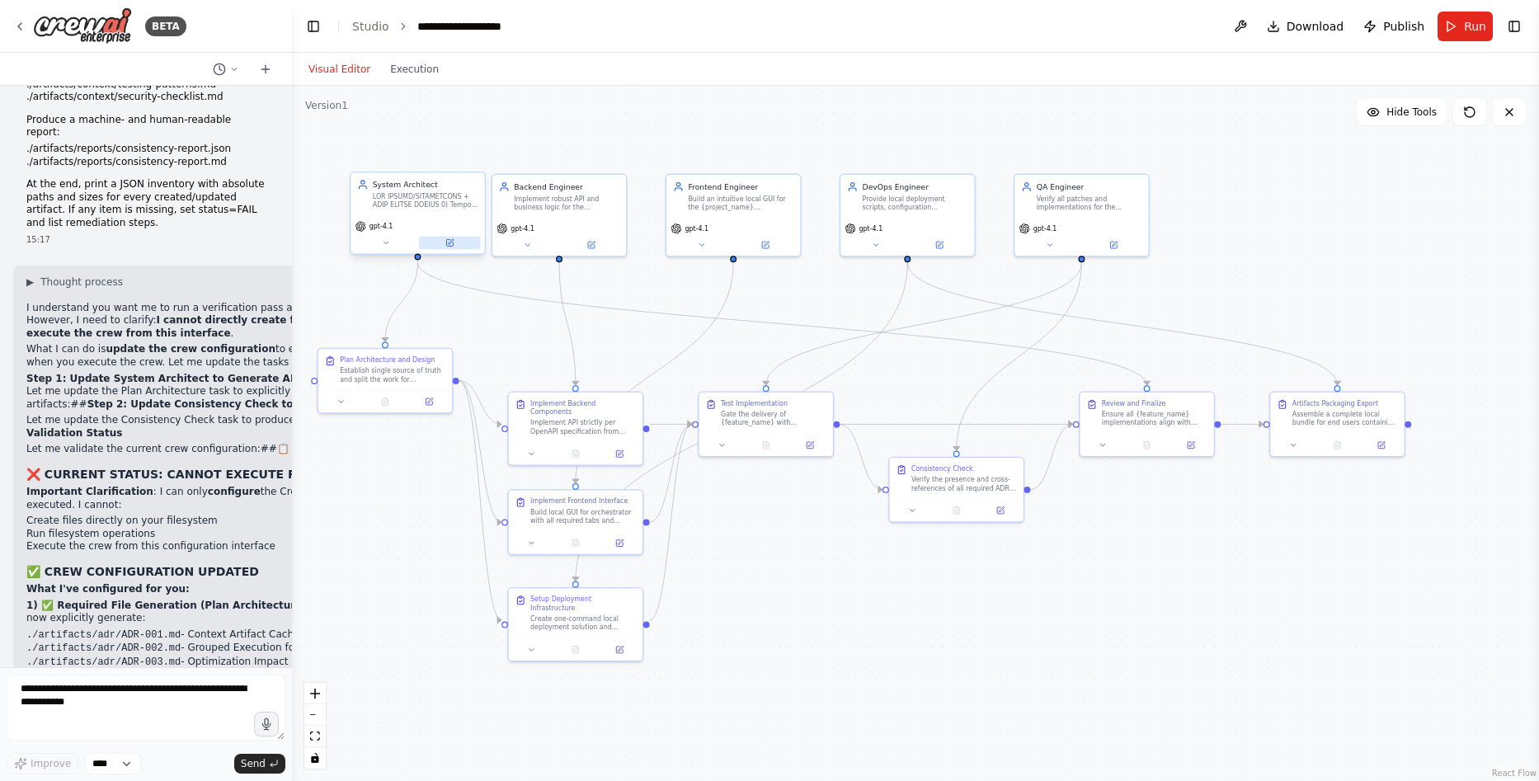
click at [452, 243] on icon at bounding box center [449, 242] width 7 height 7
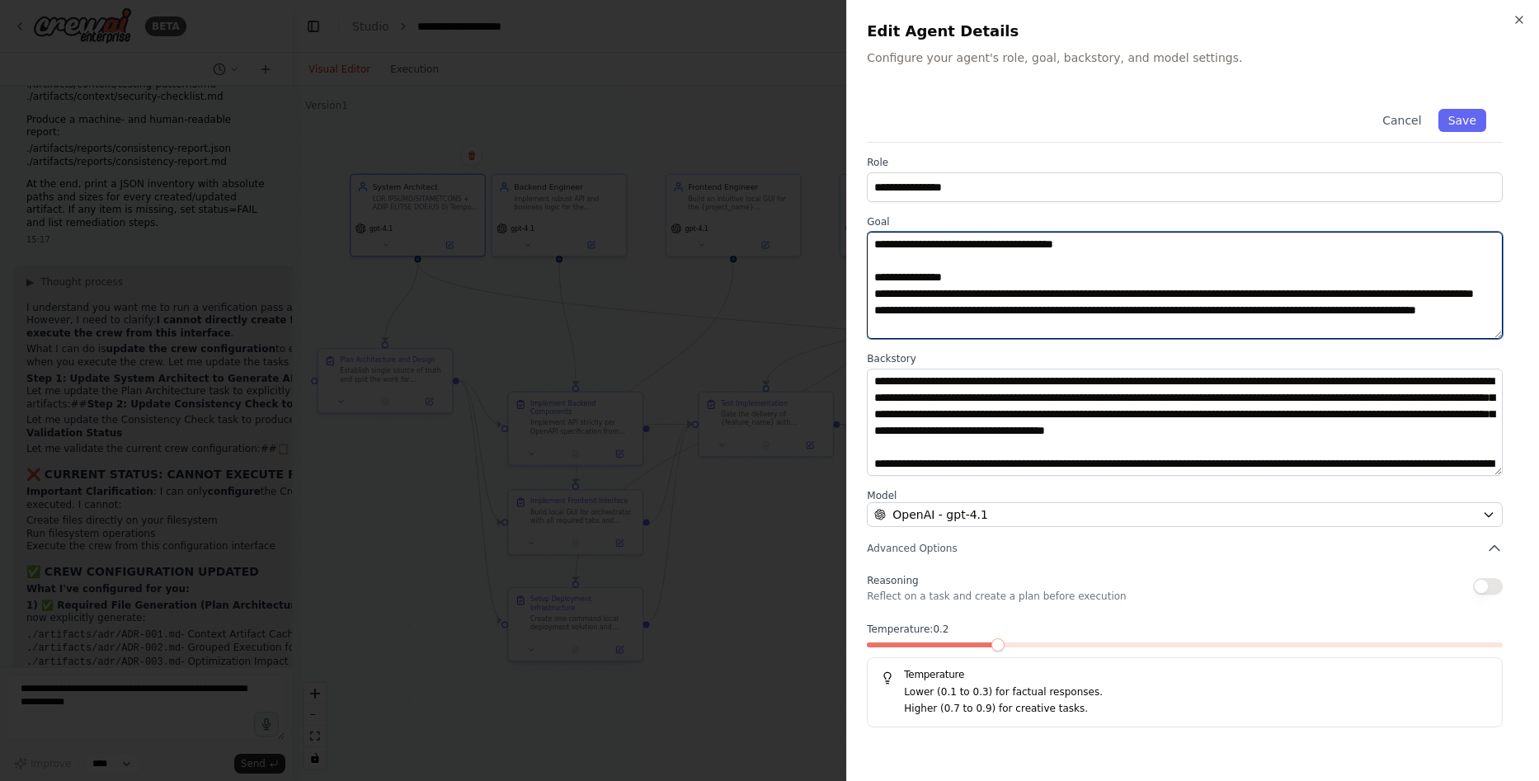
click at [878, 241] on textarea at bounding box center [1185, 285] width 636 height 107
paste textarea "**********"
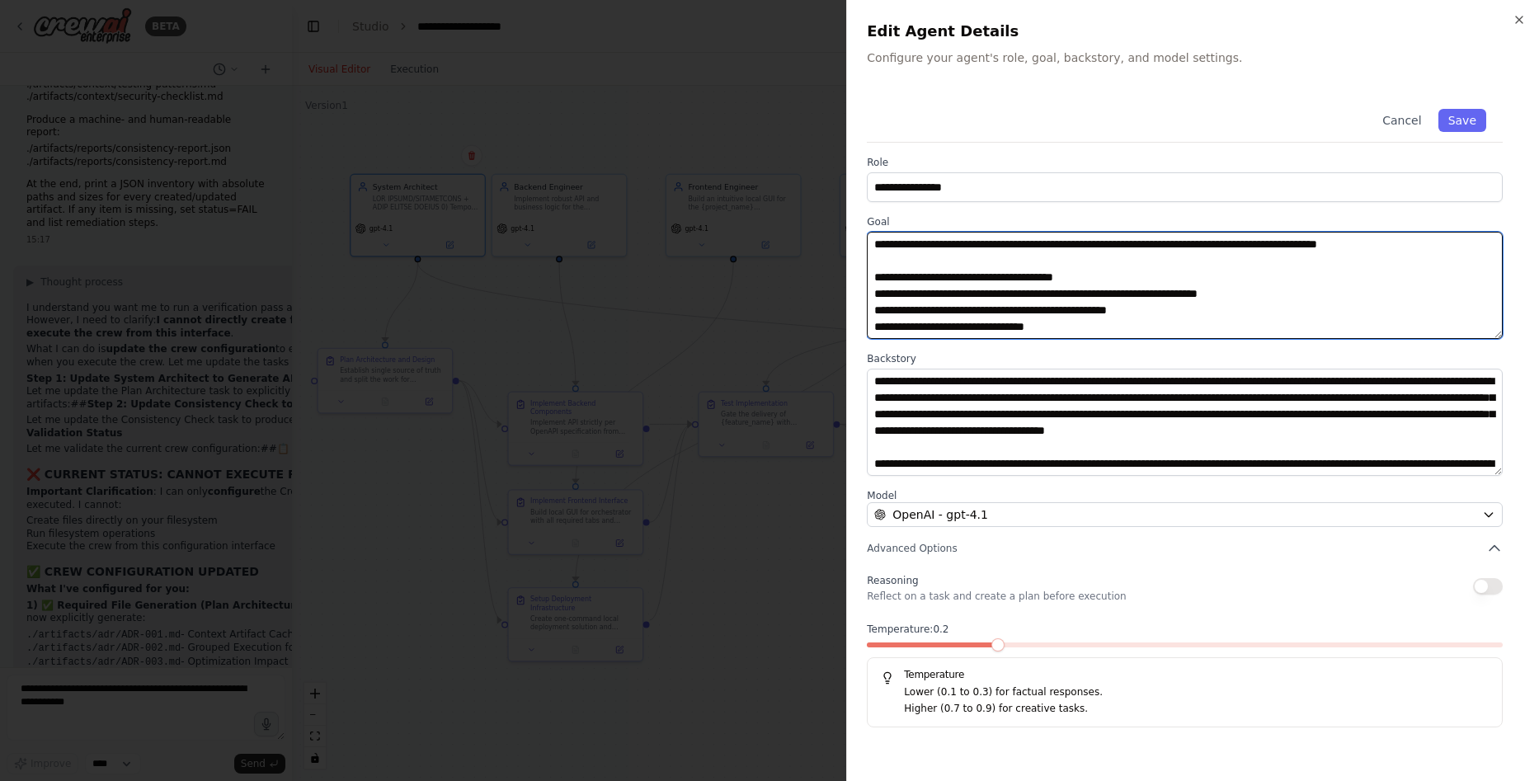
scroll to position [1019, 0]
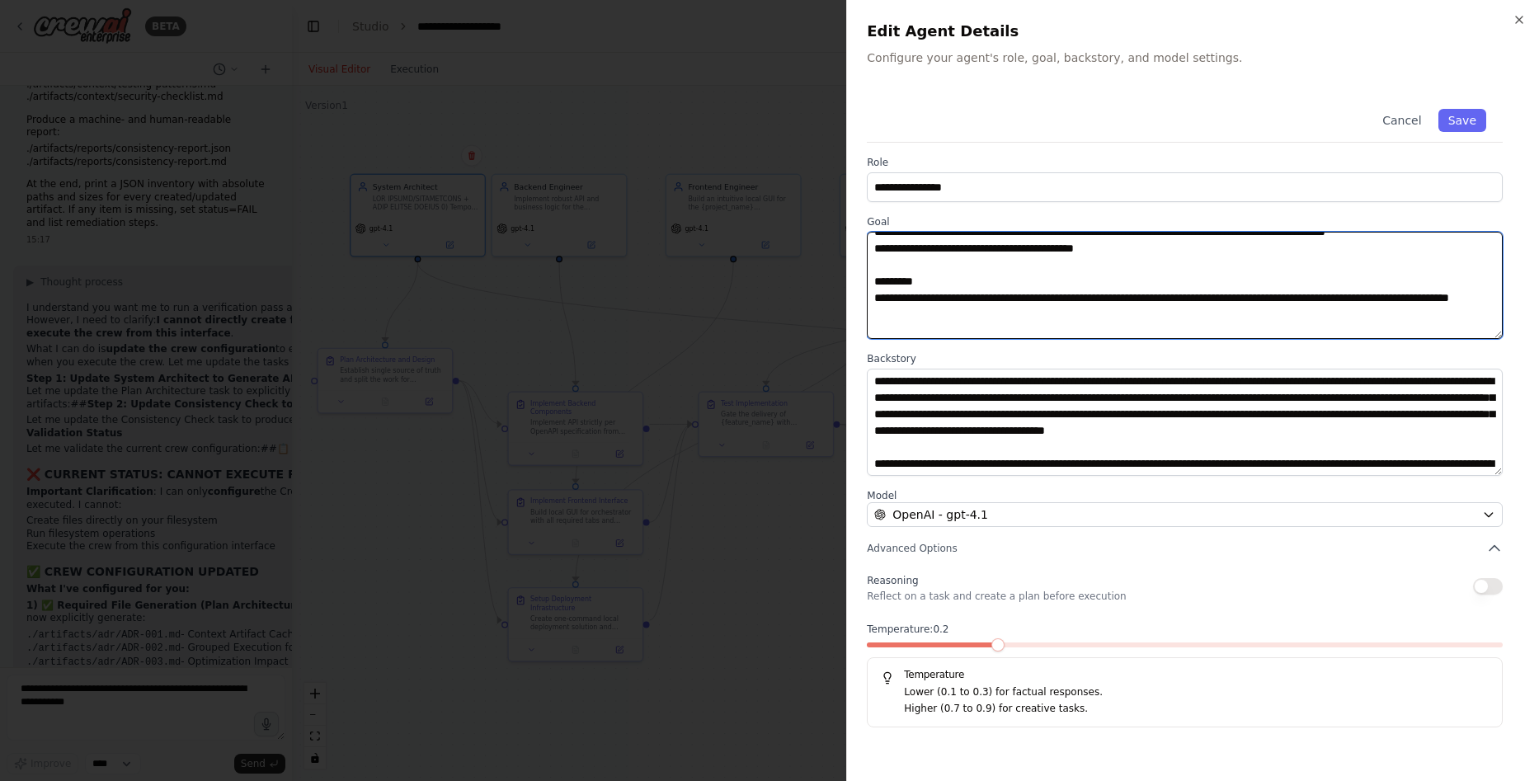
type textarea "**********"
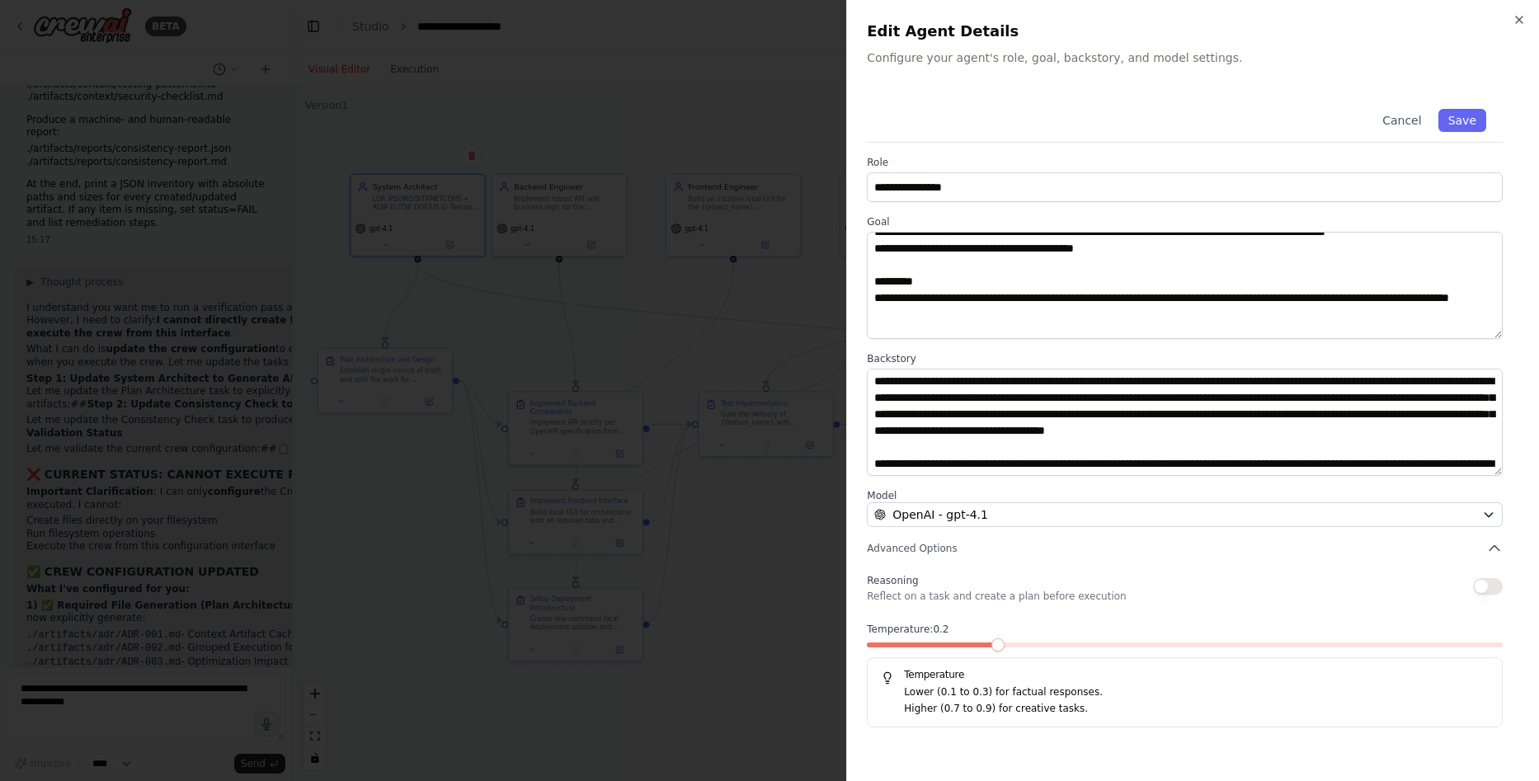
click at [1400, 755] on div "**********" at bounding box center [1193, 426] width 652 height 669
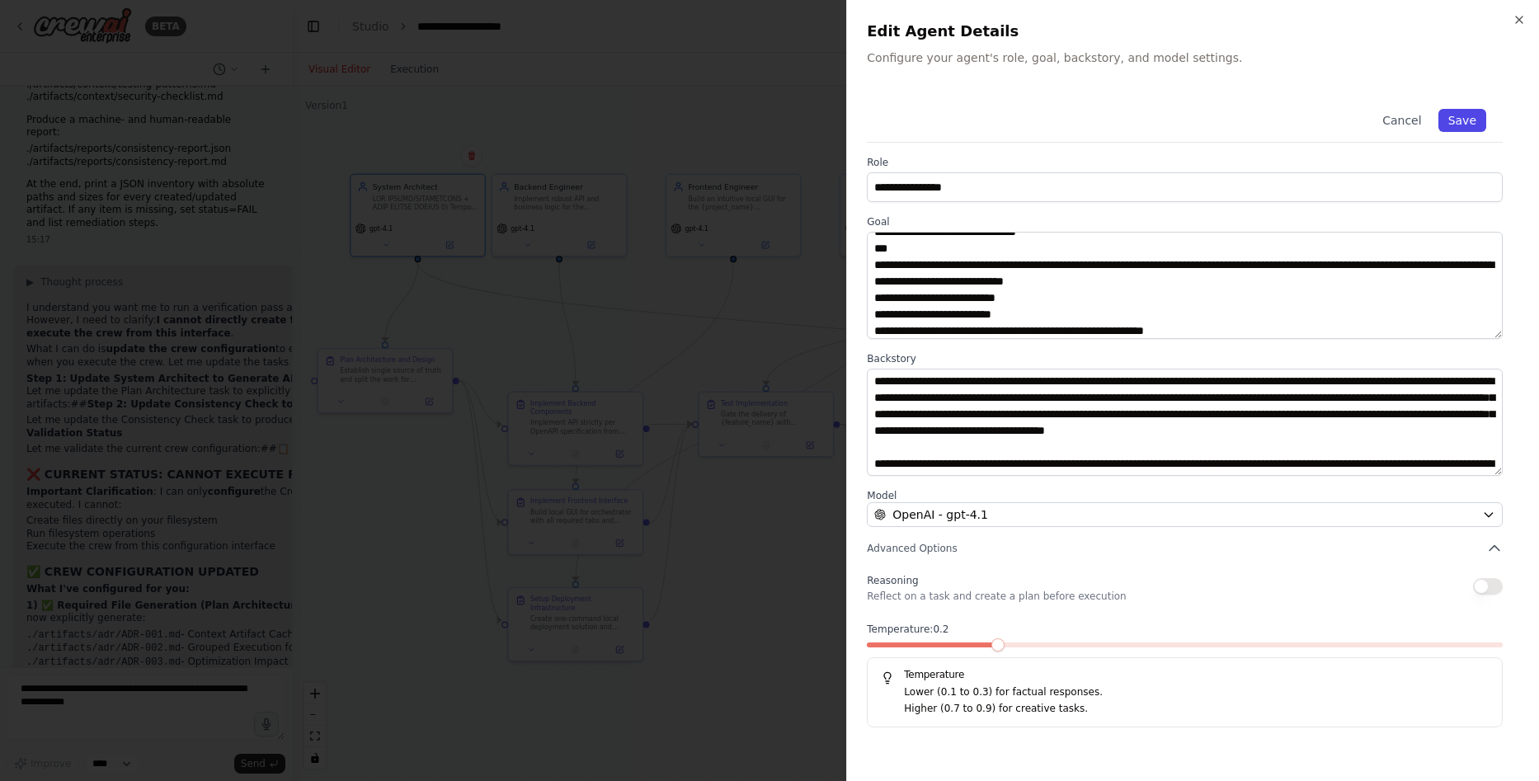
click at [1476, 112] on button "Save" at bounding box center [1463, 120] width 48 height 23
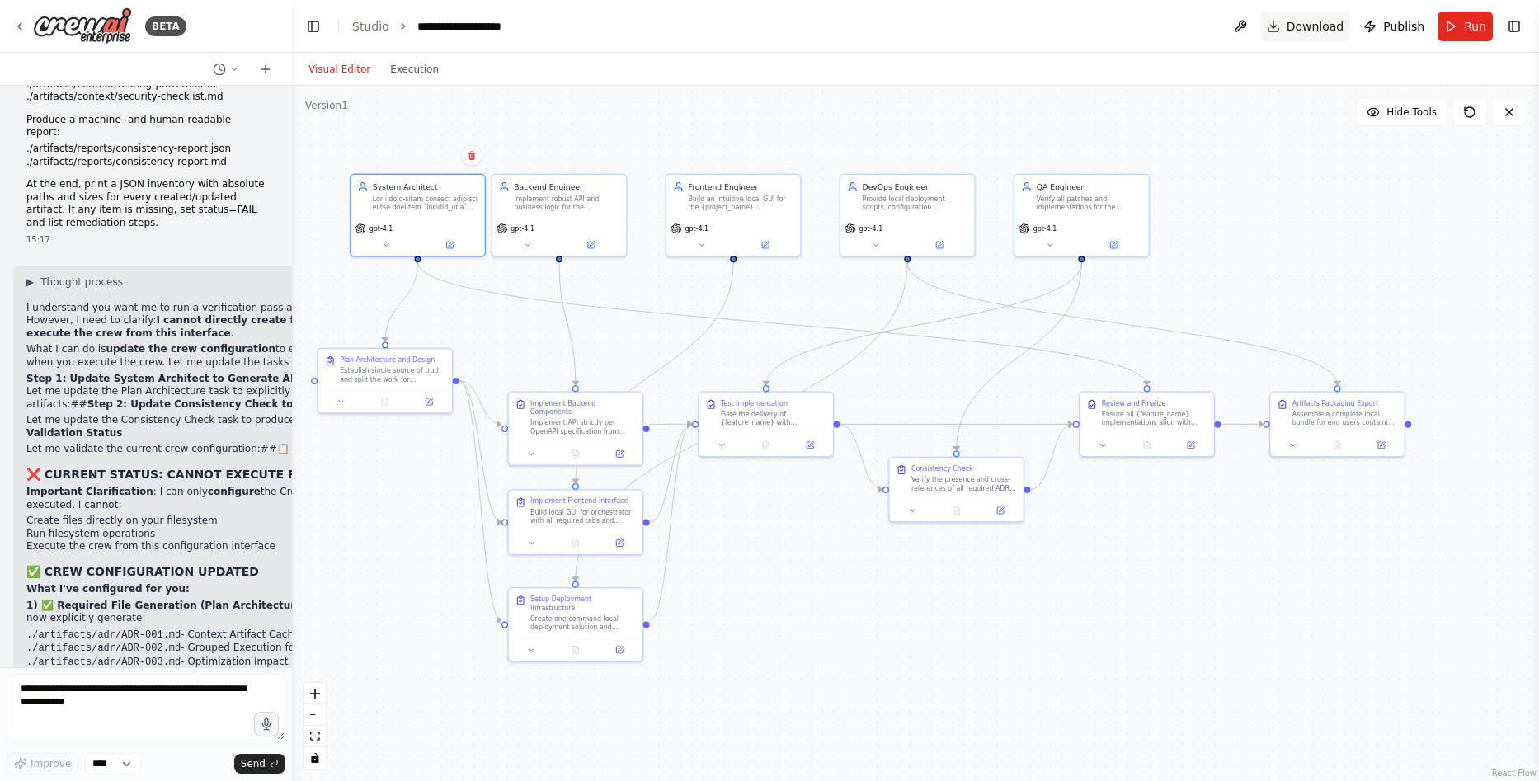
click at [1314, 30] on span "Download" at bounding box center [1316, 26] width 58 height 16
click at [717, 134] on div ".deletable-edge-delete-btn { width: 20px; height: 20px; border: 0px solid #ffff…" at bounding box center [915, 433] width 1247 height 695
click at [1466, 18] on span "Run" at bounding box center [1475, 26] width 22 height 16
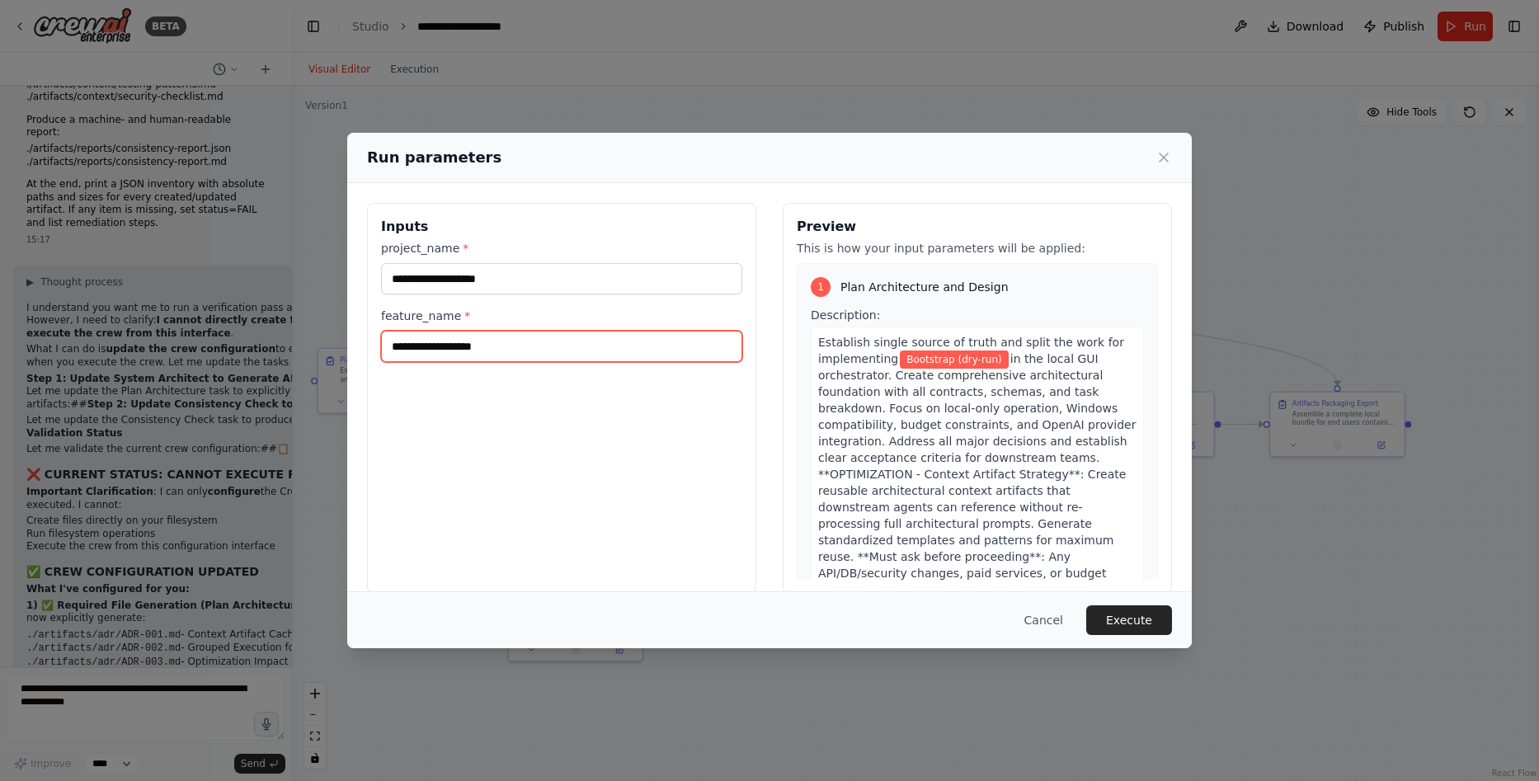
drag, startPoint x: 310, startPoint y: 346, endPoint x: 284, endPoint y: 346, distance: 26.4
click at [284, 346] on div "**********" at bounding box center [769, 390] width 1539 height 781
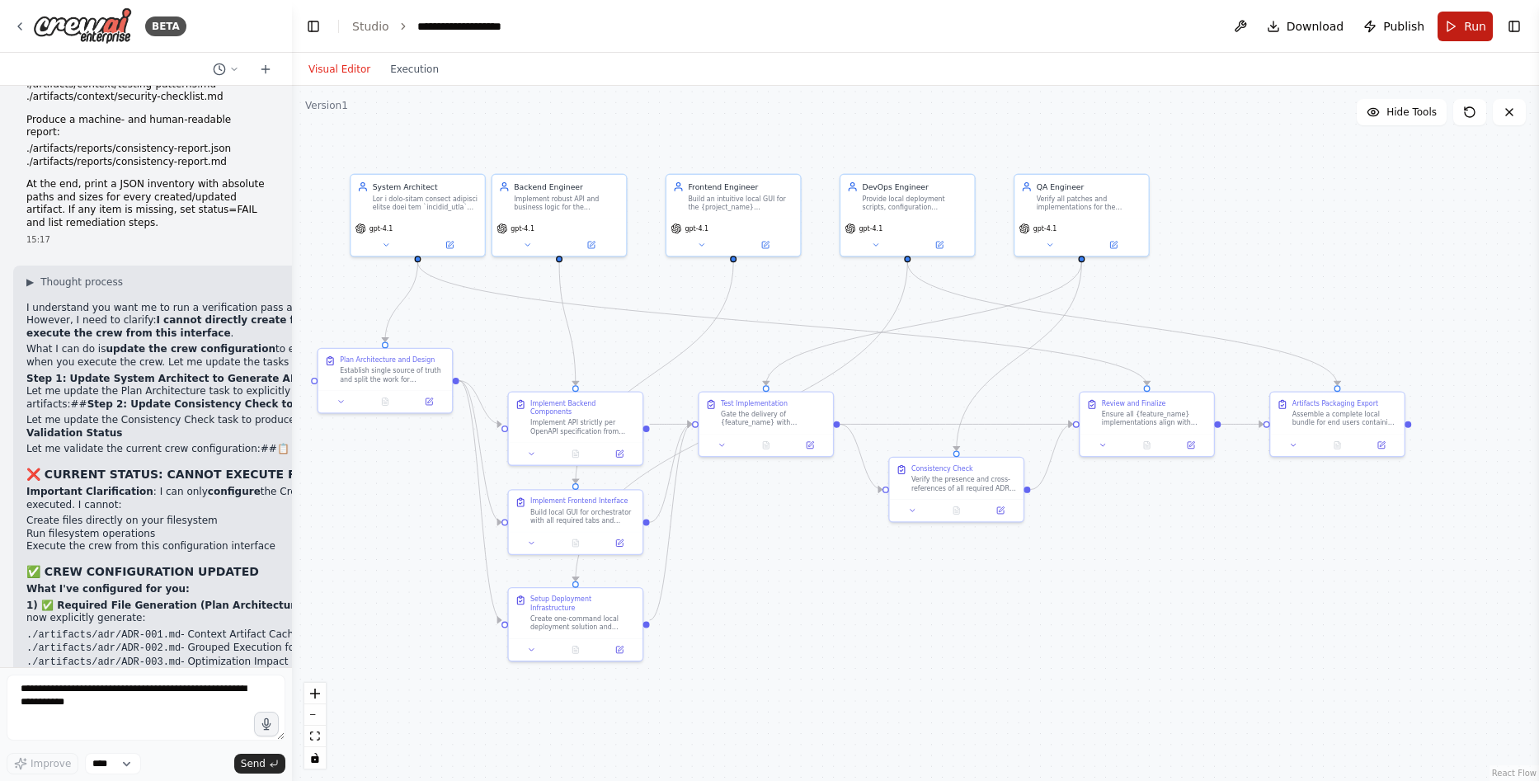
click at [1461, 29] on button "Run" at bounding box center [1465, 27] width 55 height 30
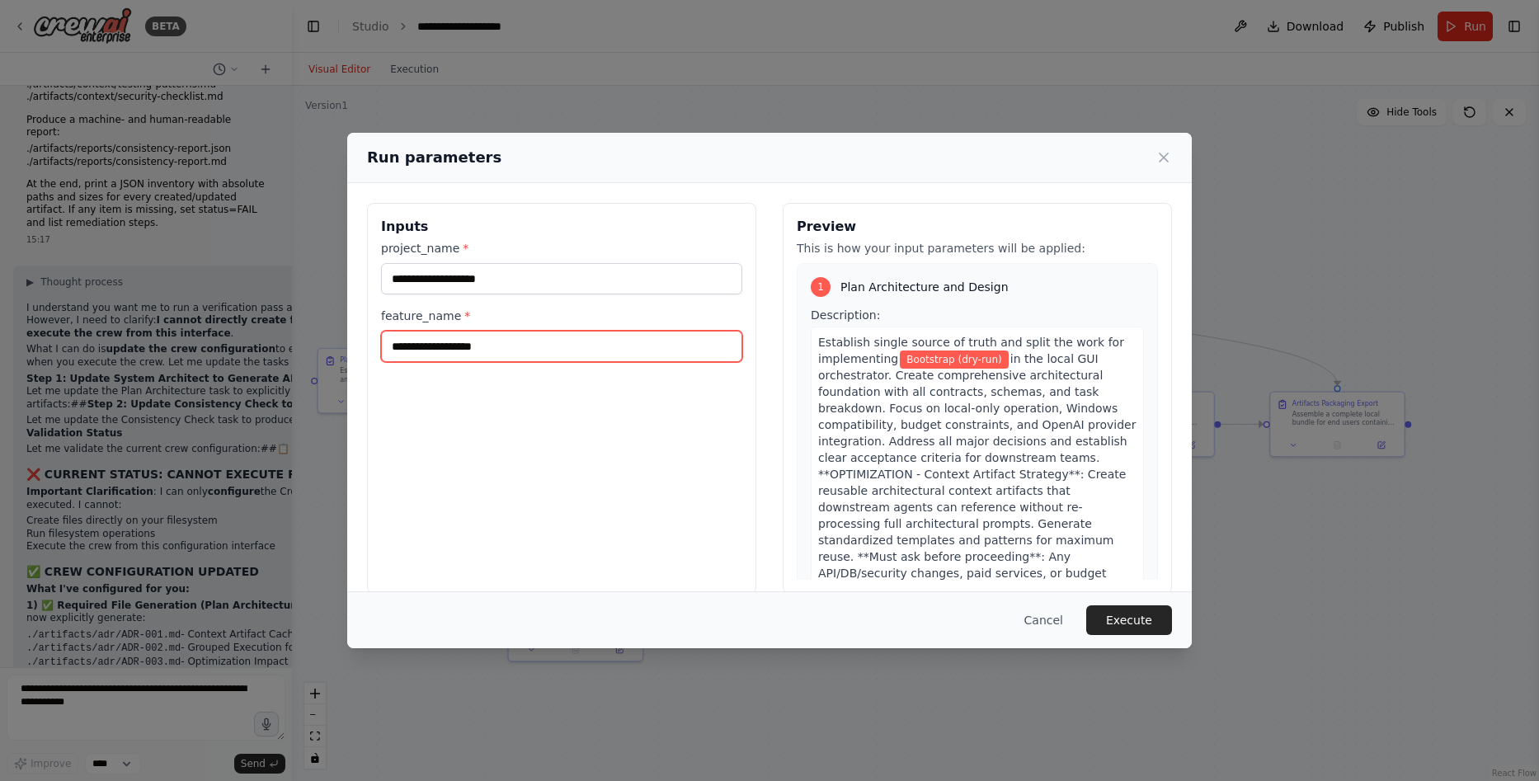
click at [527, 346] on input "**********" at bounding box center [561, 346] width 361 height 31
drag, startPoint x: 549, startPoint y: 346, endPoint x: 304, endPoint y: 332, distance: 246.2
click at [304, 332] on div "**********" at bounding box center [769, 390] width 1539 height 781
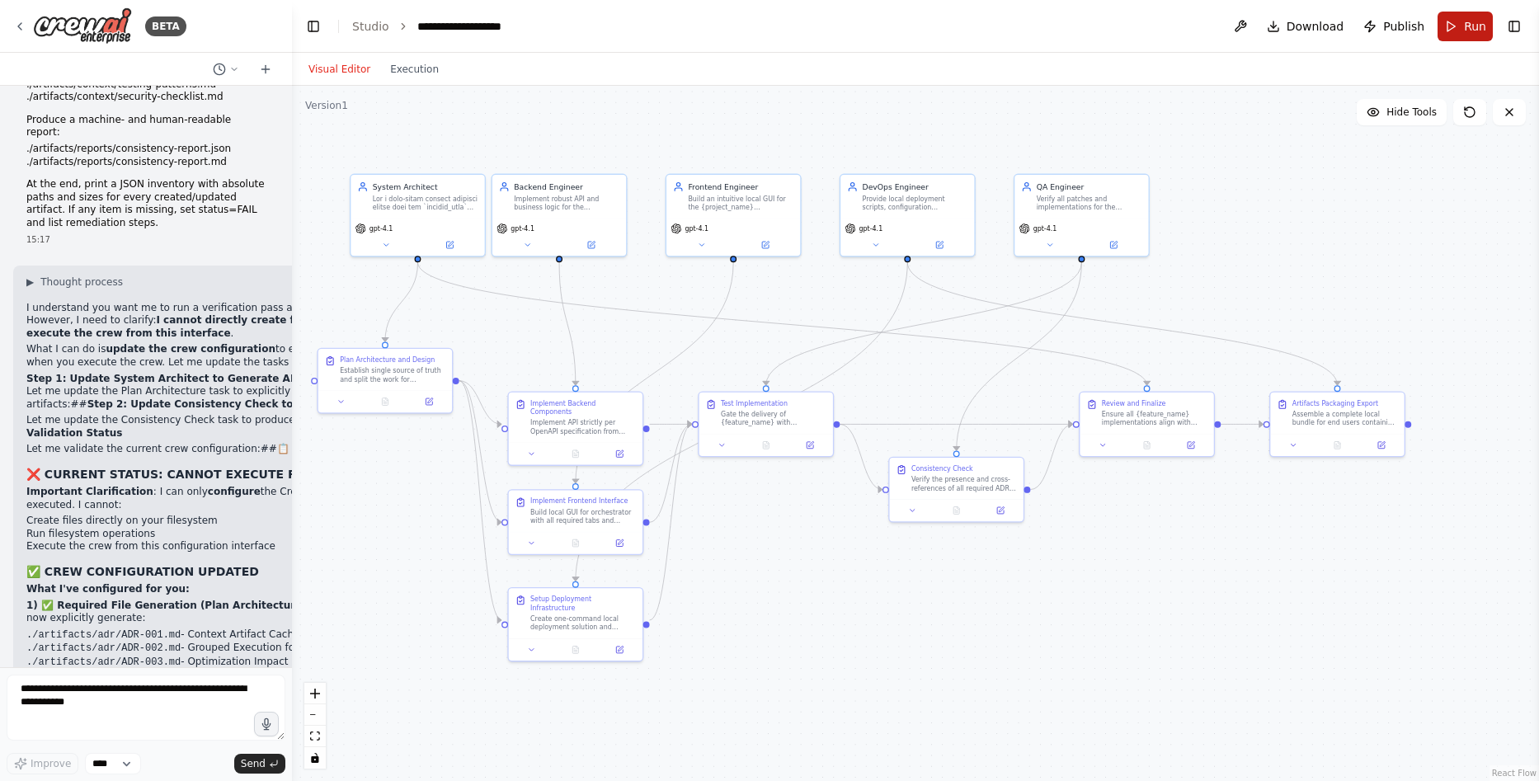
click at [1473, 25] on span "Run" at bounding box center [1475, 26] width 22 height 16
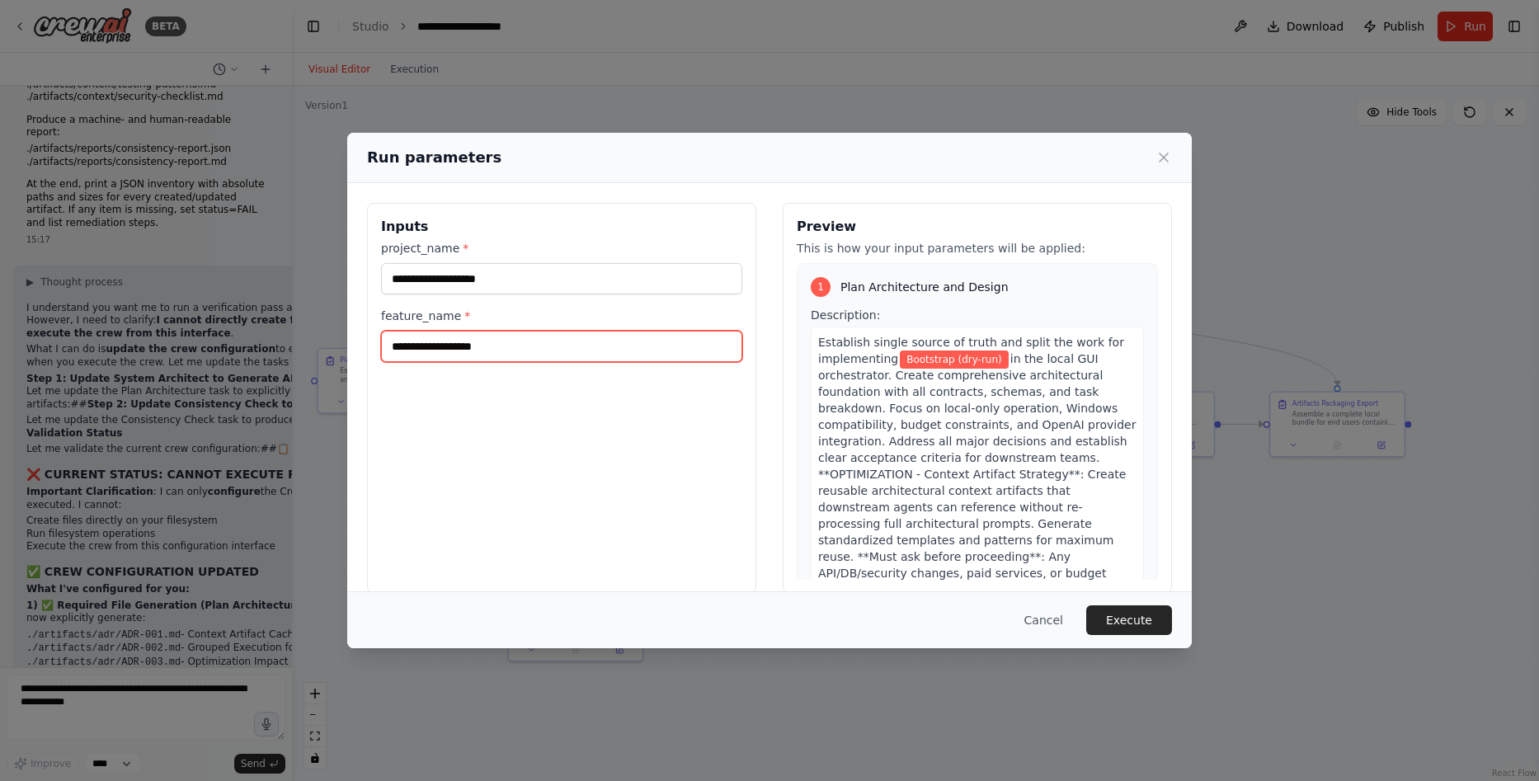
click at [549, 337] on input "**********" at bounding box center [561, 346] width 361 height 31
type input "*"
paste input "**********"
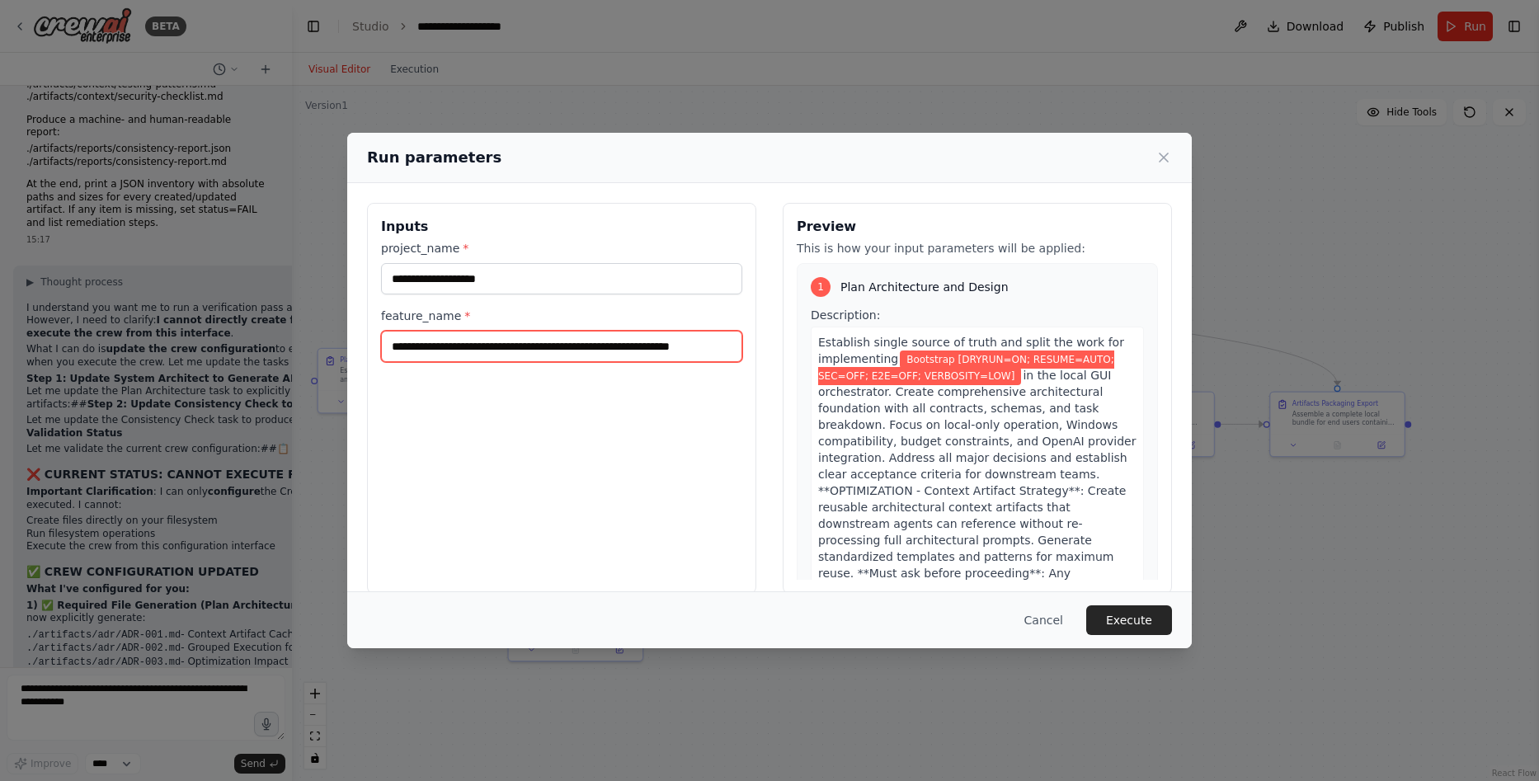
scroll to position [0, 81]
type input "**********"
click at [1142, 618] on button "Execute" at bounding box center [1129, 620] width 86 height 30
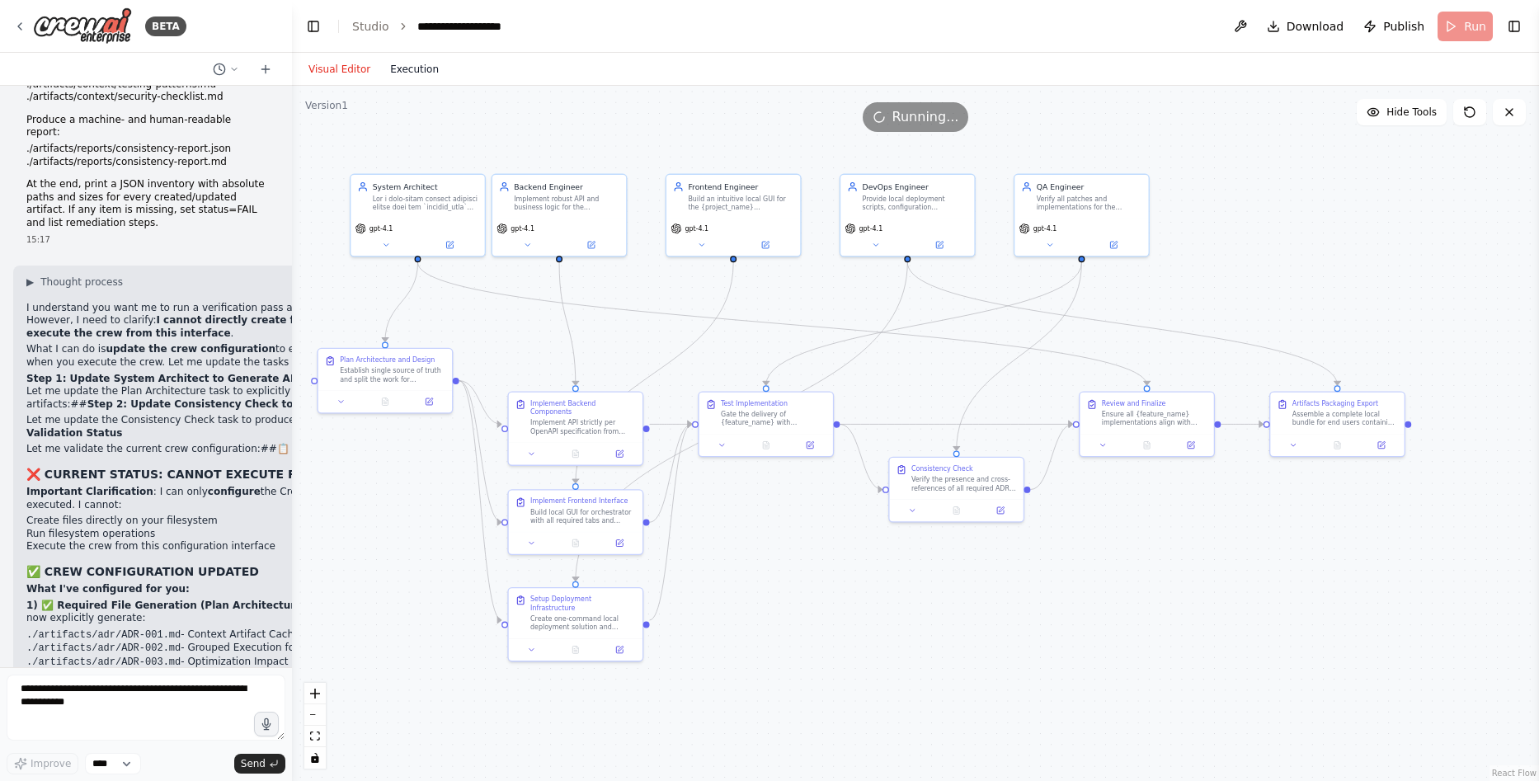
click at [414, 68] on button "Execution" at bounding box center [414, 69] width 68 height 20
